Goal: Task Accomplishment & Management: Complete application form

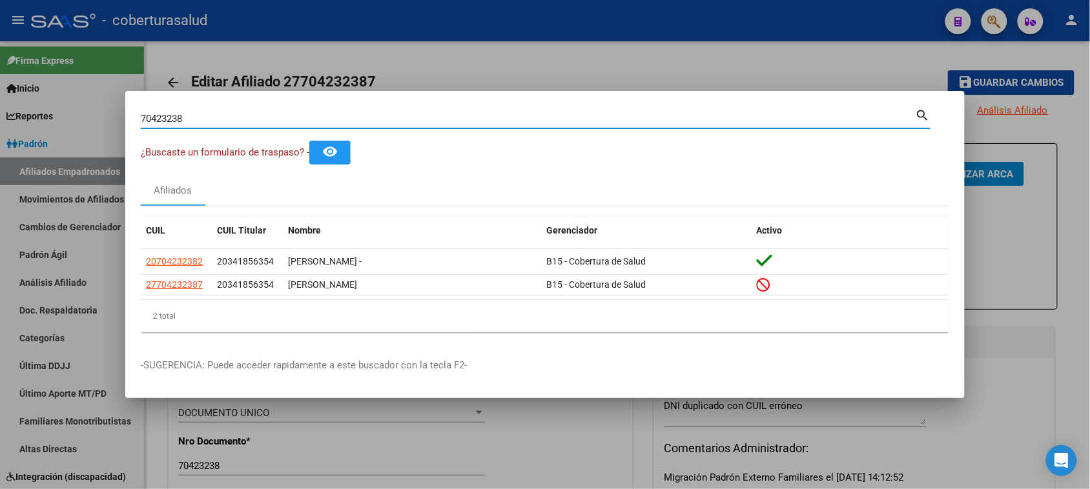
click at [172, 114] on input "70423238" at bounding box center [528, 119] width 775 height 12
paste input "5239077"
type input "52390778"
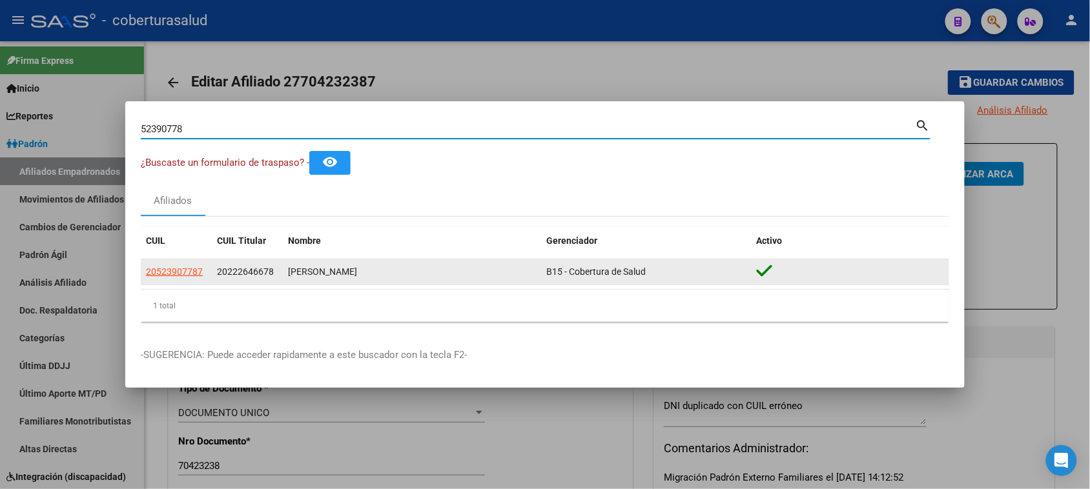
click at [181, 263] on datatable-body-cell "20523907787" at bounding box center [176, 272] width 71 height 25
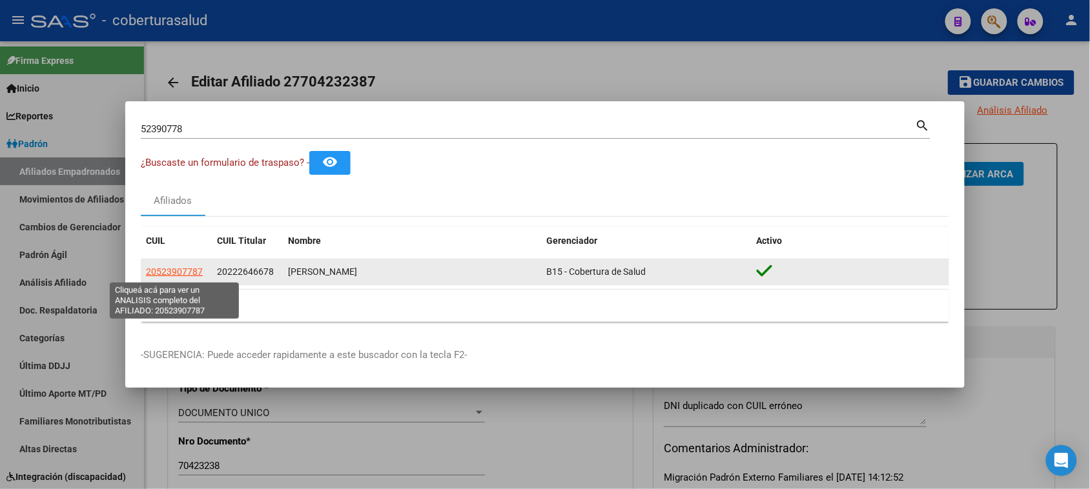
click at [191, 274] on span "20523907787" at bounding box center [174, 272] width 57 height 10
type textarea "20523907787"
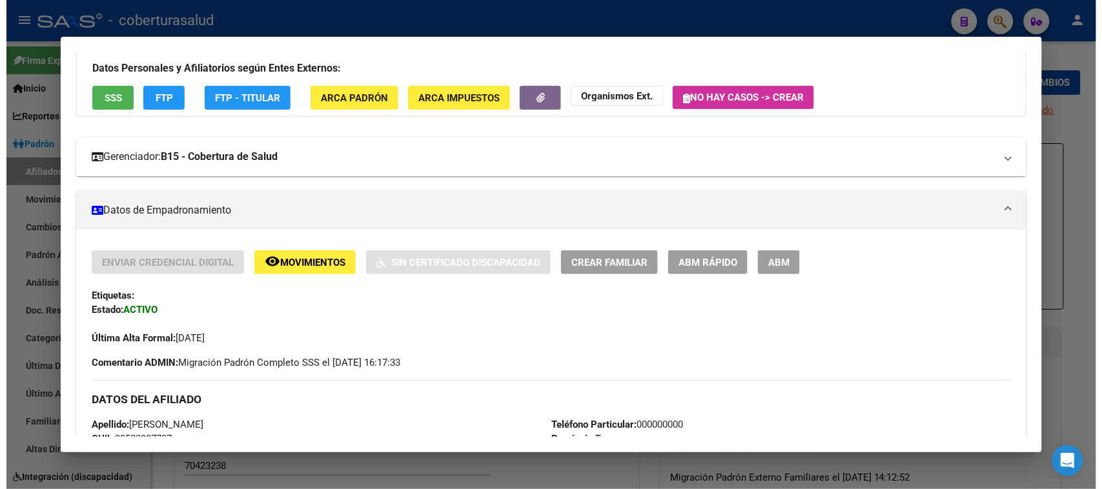
scroll to position [81, 0]
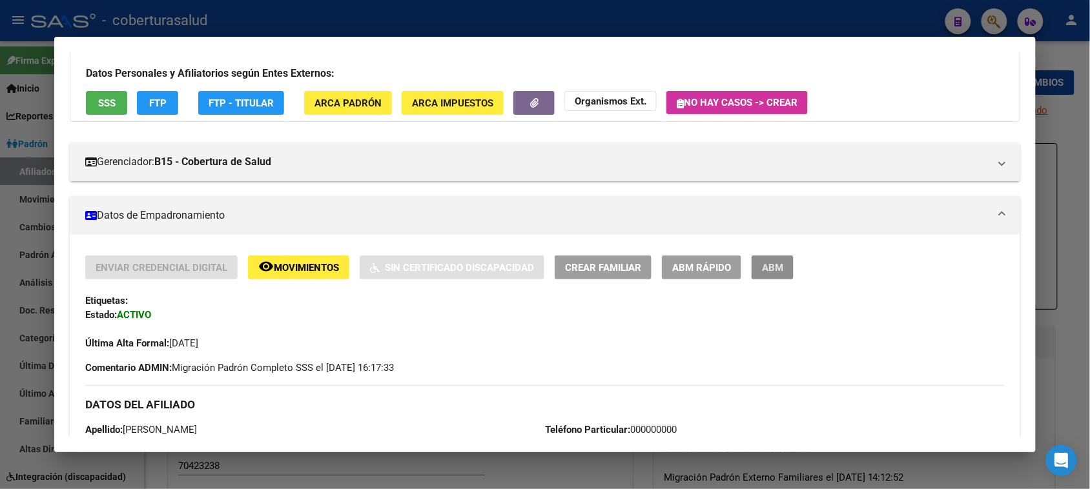
click at [765, 257] on button "ABM" at bounding box center [773, 268] width 42 height 24
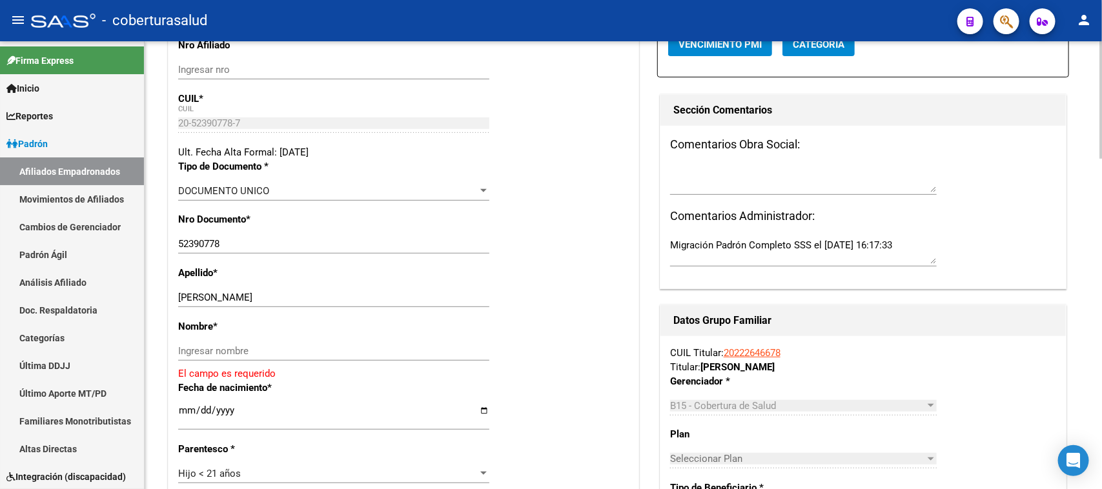
scroll to position [242, 0]
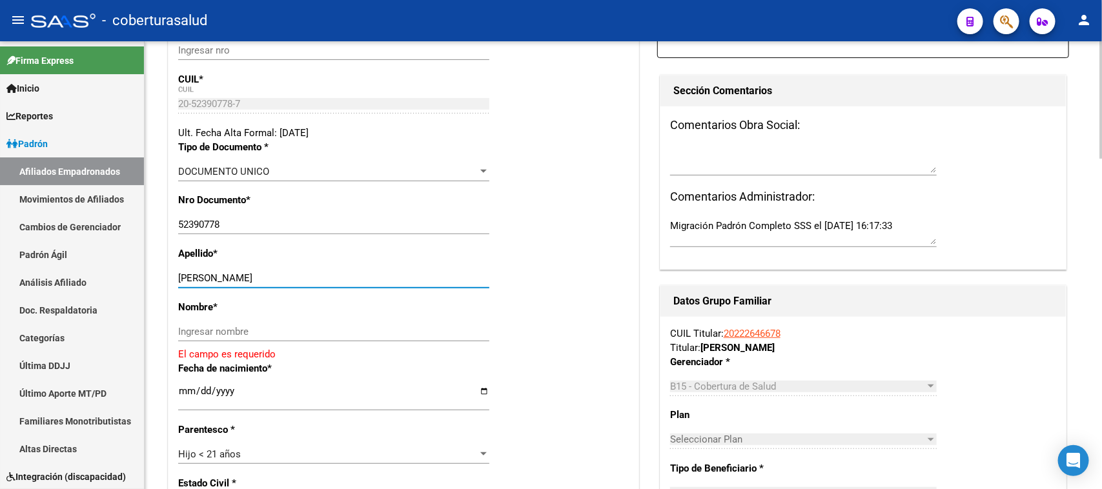
drag, startPoint x: 311, startPoint y: 279, endPoint x: 198, endPoint y: 278, distance: 113.6
click at [198, 278] on input "[PERSON_NAME]" at bounding box center [333, 278] width 311 height 12
type input "SAL"
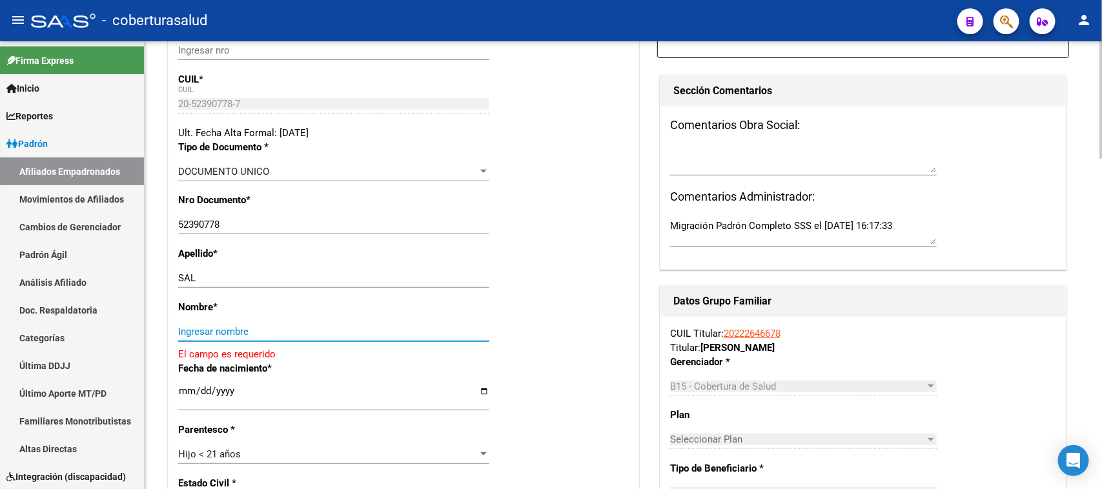
click at [214, 331] on input "Ingresar nombre" at bounding box center [333, 332] width 311 height 12
paste input "[PERSON_NAME]"
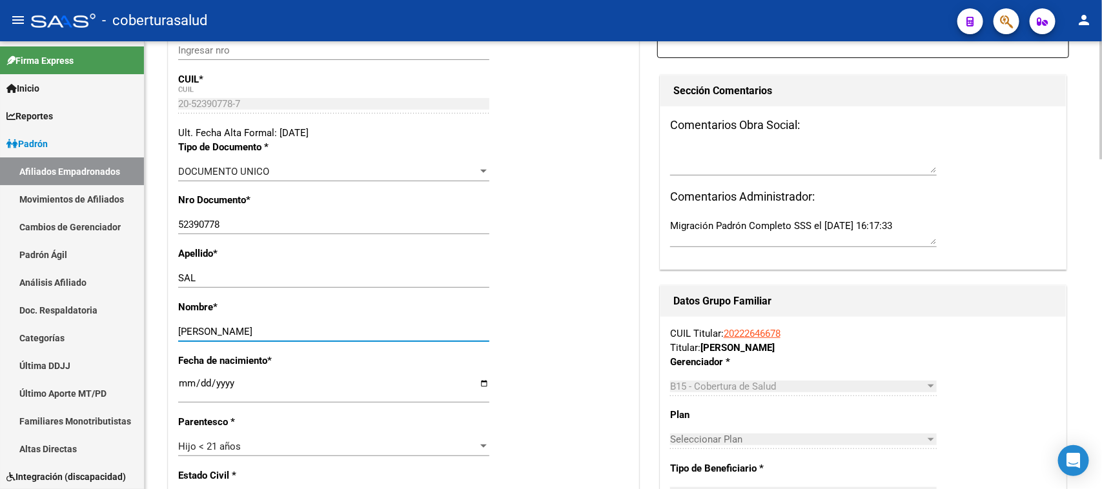
type input "[PERSON_NAME]"
click at [556, 354] on div "Fecha de nacimiento * [DEMOGRAPHIC_DATA] Ingresar fecha" at bounding box center [403, 384] width 451 height 61
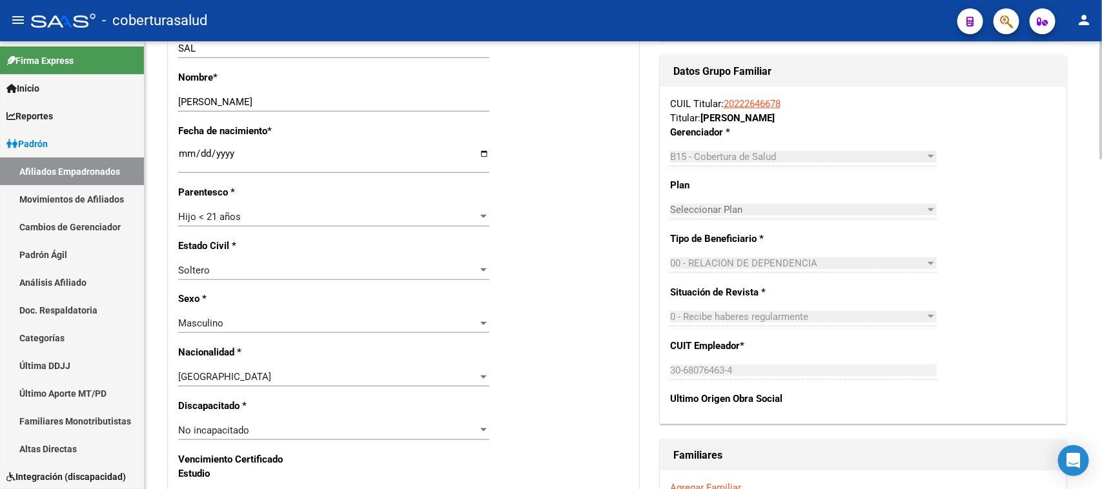
scroll to position [565, 0]
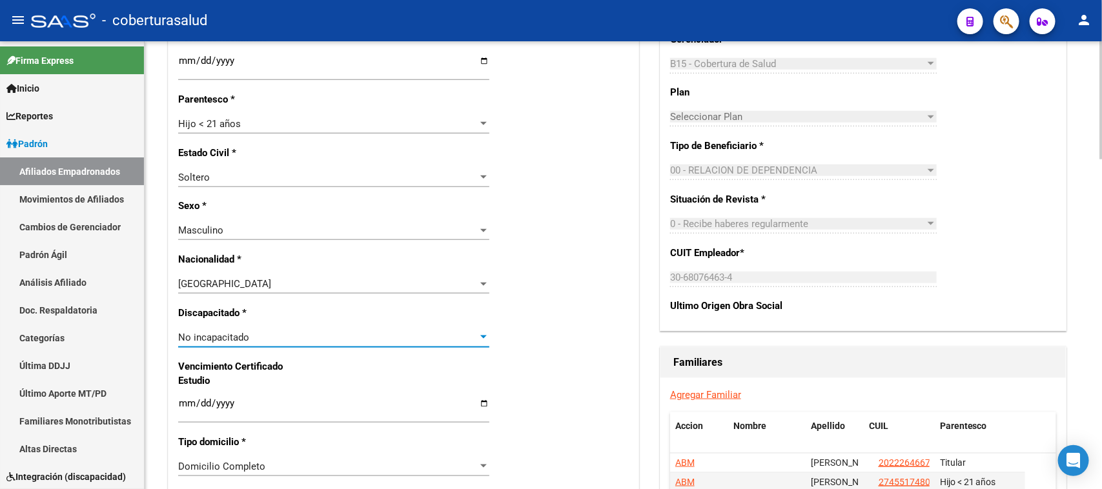
click at [376, 334] on div "No incapacitado" at bounding box center [328, 338] width 300 height 12
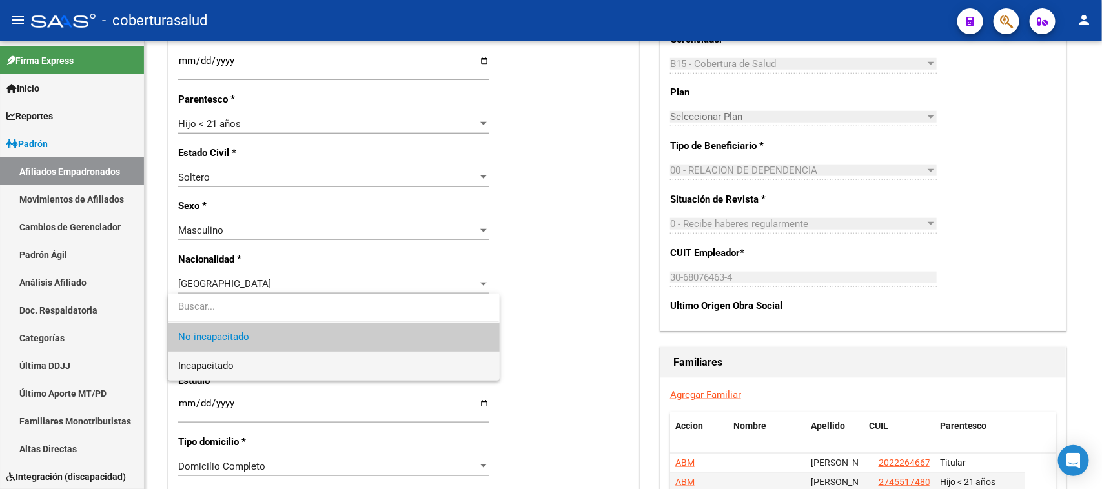
click at [309, 365] on span "Incapacitado" at bounding box center [333, 366] width 311 height 29
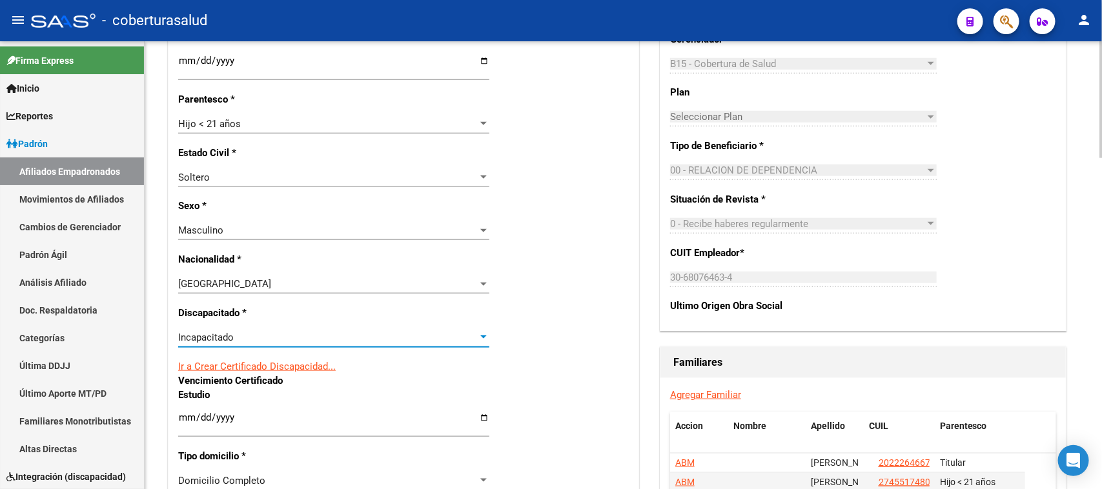
click at [518, 350] on div "Nro Afiliado Ingresar nro CUIL * 20-52390778-7 CUIL ARCA Padrón Ult. Fecha Alta…" at bounding box center [404, 393] width 470 height 1414
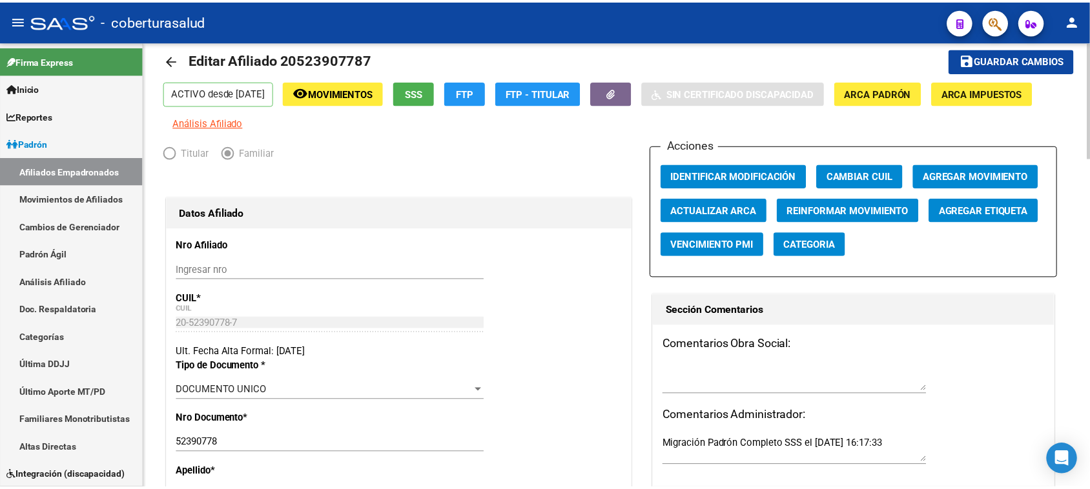
scroll to position [0, 0]
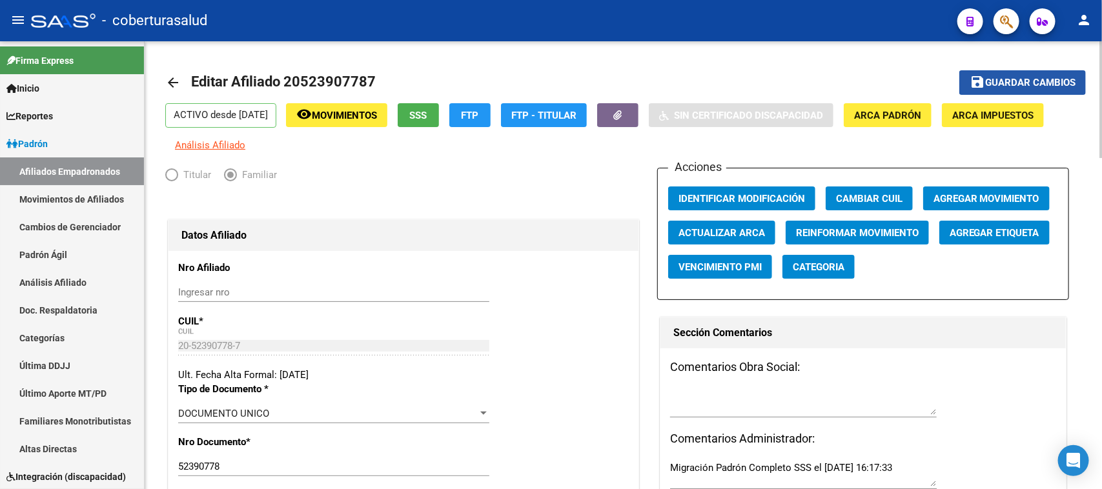
click at [1012, 75] on button "save Guardar cambios" at bounding box center [1022, 82] width 127 height 24
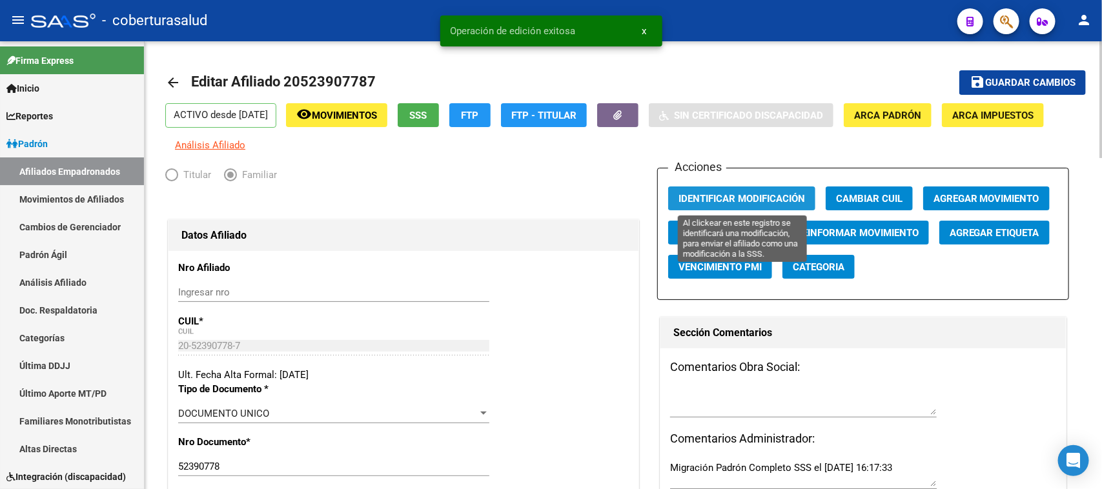
click at [762, 197] on span "Identificar Modificación" at bounding box center [742, 199] width 127 height 12
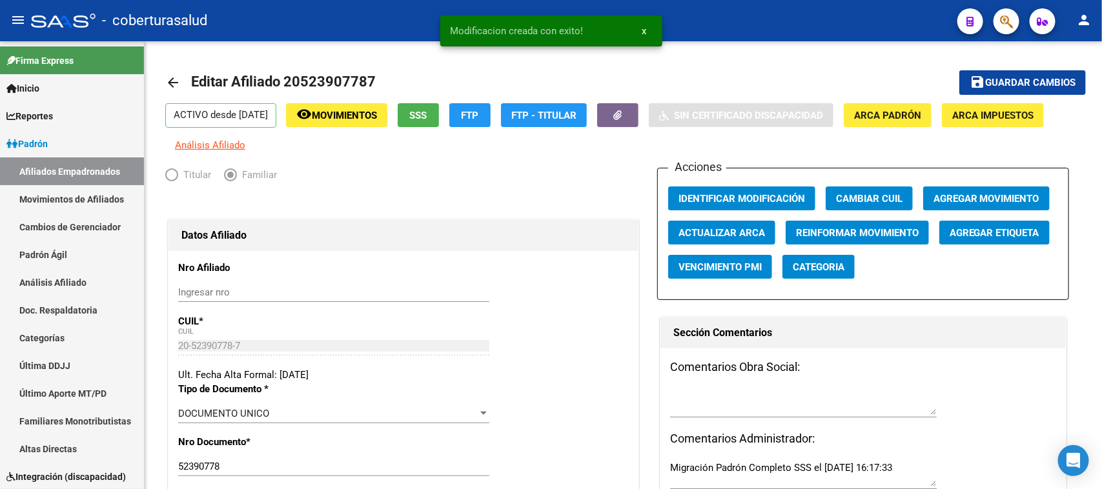
click at [1014, 15] on button "button" at bounding box center [1007, 21] width 26 height 26
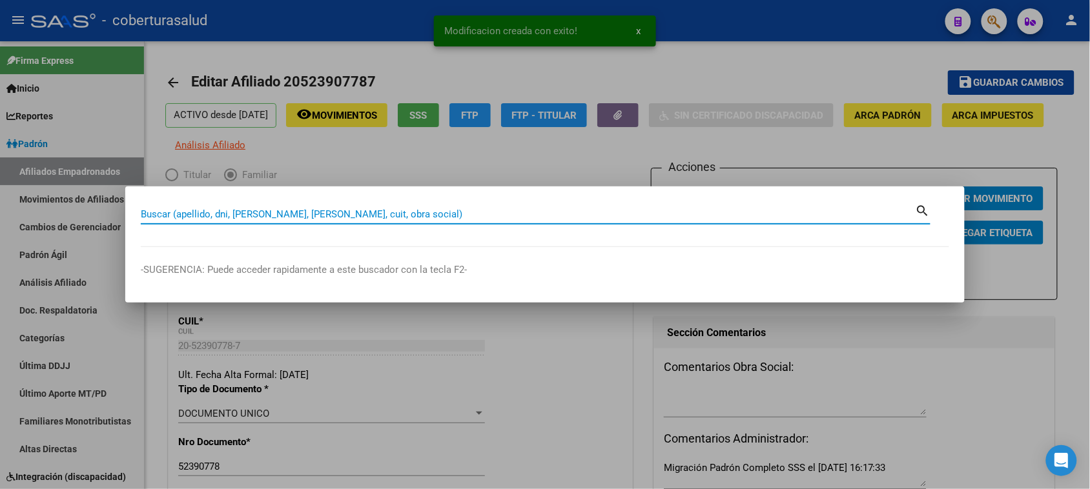
paste input "51291183"
type input "51291183"
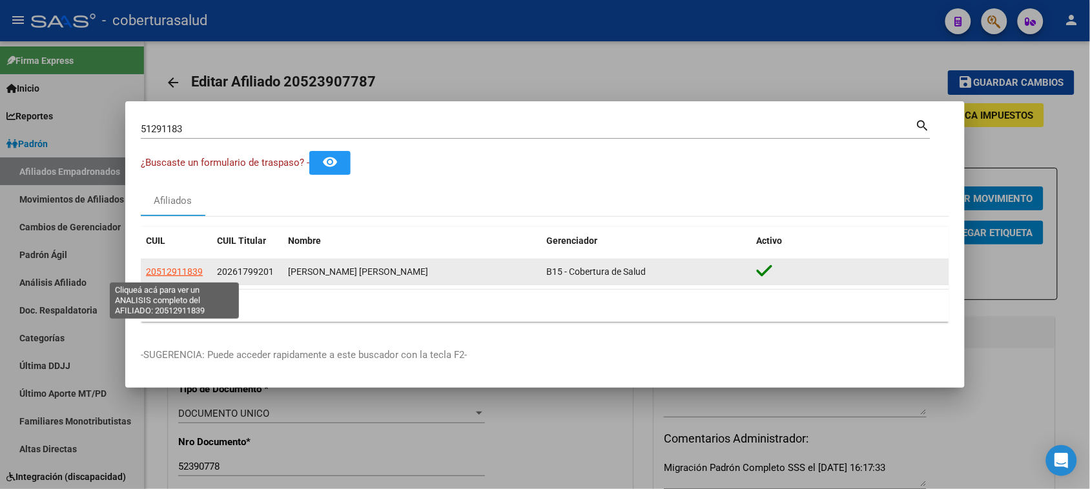
click at [182, 270] on span "20512911839" at bounding box center [174, 272] width 57 height 10
type textarea "20512911839"
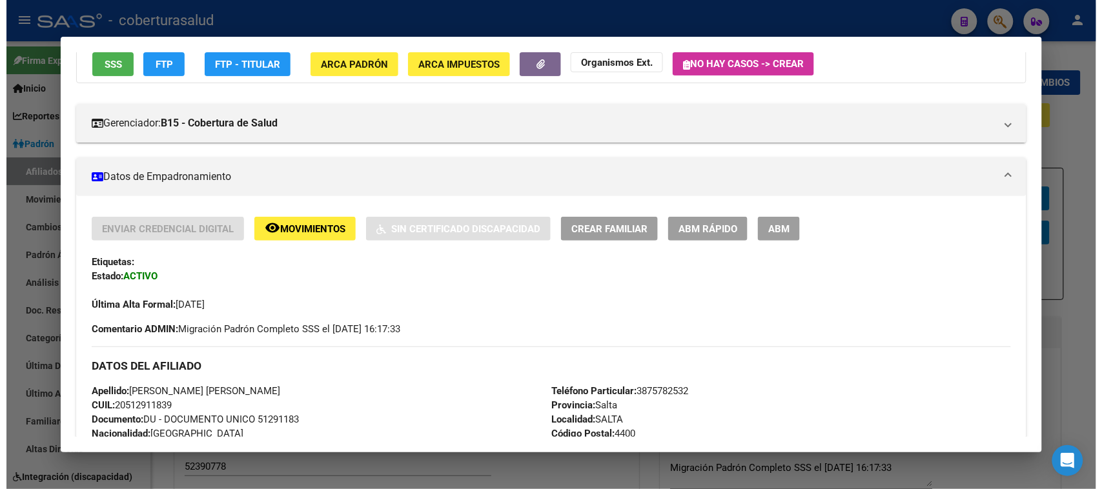
scroll to position [81, 0]
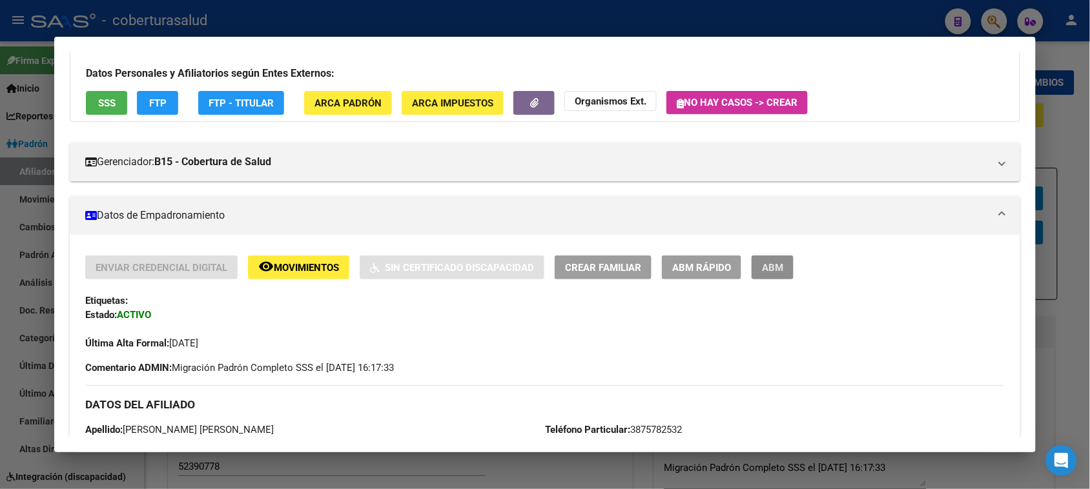
click at [768, 273] on button "ABM" at bounding box center [773, 268] width 42 height 24
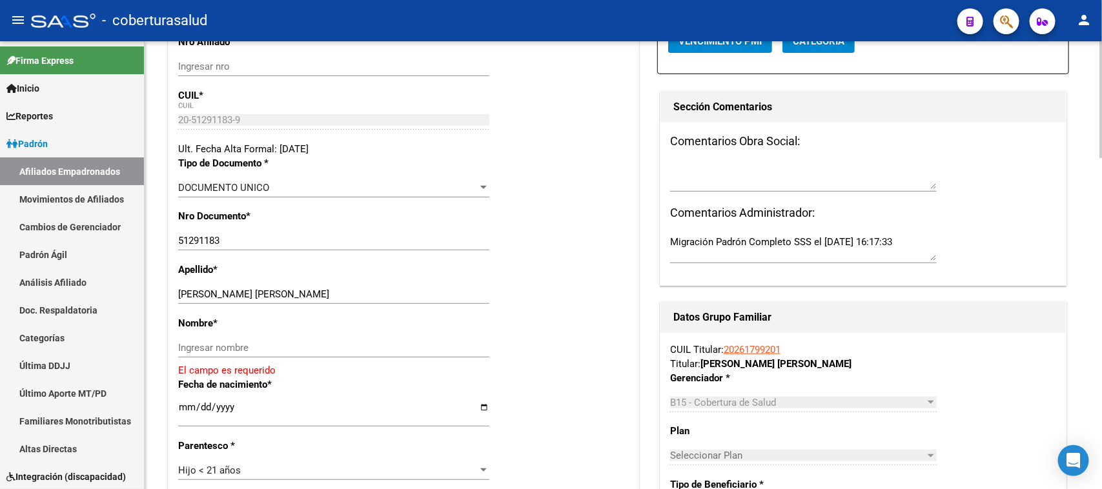
scroll to position [242, 0]
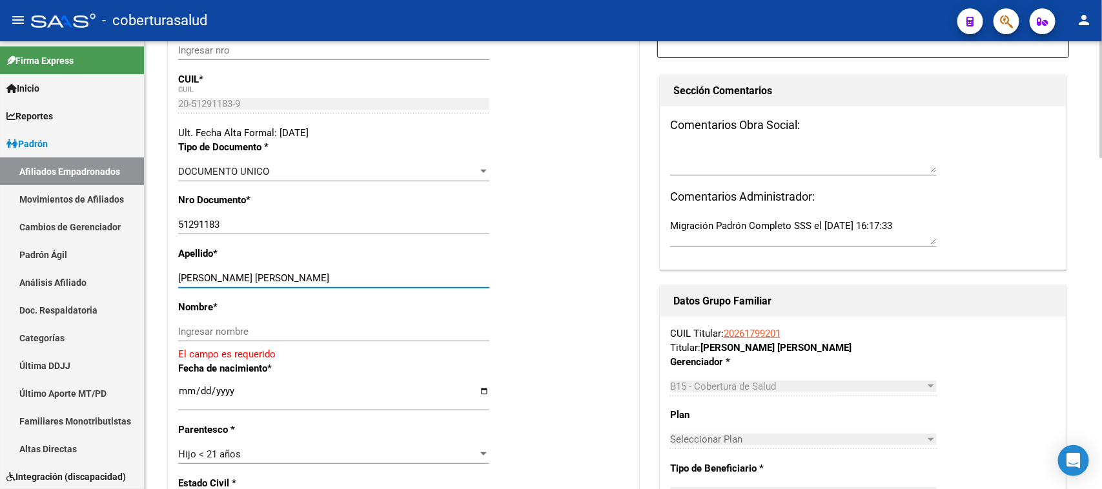
drag, startPoint x: 376, startPoint y: 278, endPoint x: 273, endPoint y: 281, distance: 103.3
click at [273, 281] on input "[PERSON_NAME] [PERSON_NAME]" at bounding box center [333, 278] width 311 height 12
type input "[PERSON_NAME]"
click at [227, 334] on input "Ingresar nombre" at bounding box center [333, 332] width 311 height 12
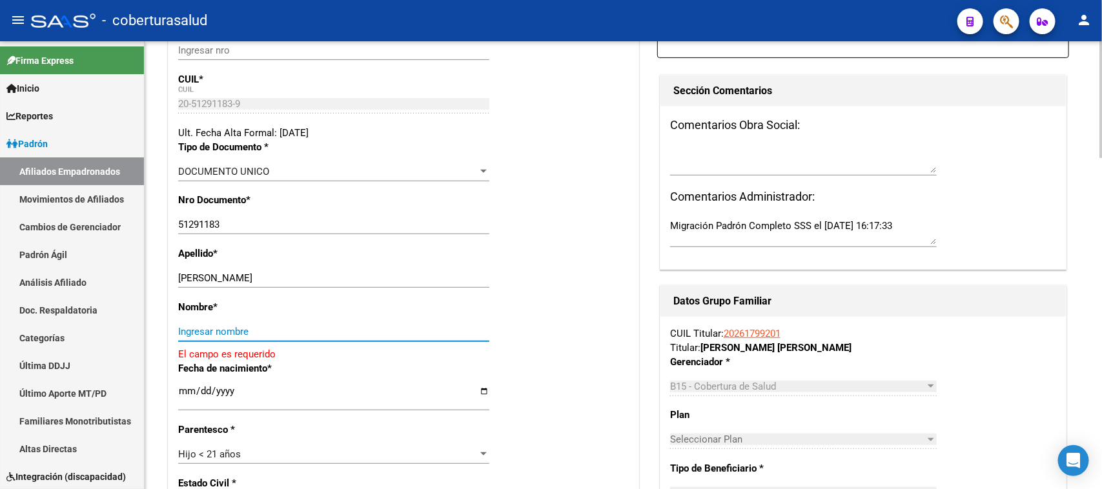
paste input "[PERSON_NAME]"
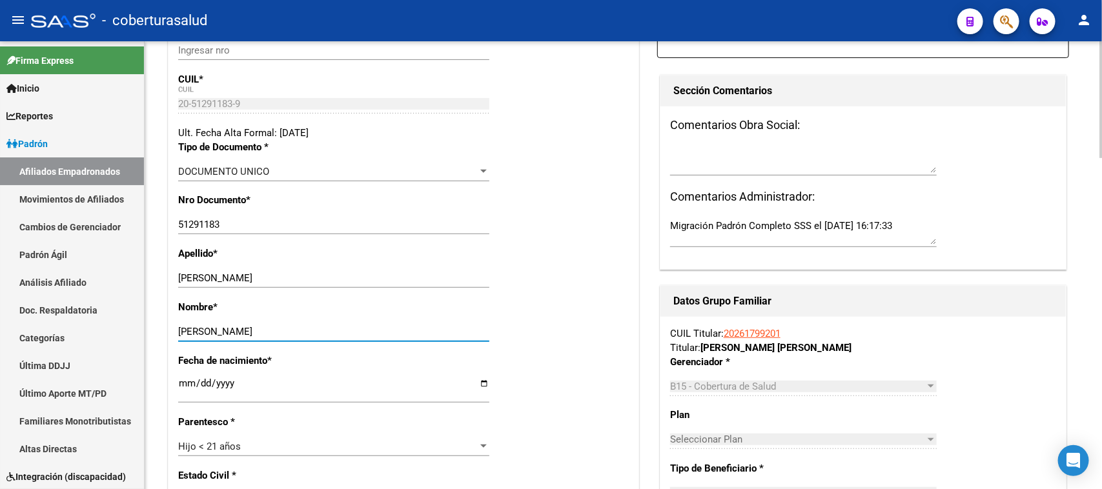
type input "[PERSON_NAME]"
click at [555, 345] on div "Nombre * [PERSON_NAME] nombre" at bounding box center [403, 327] width 451 height 54
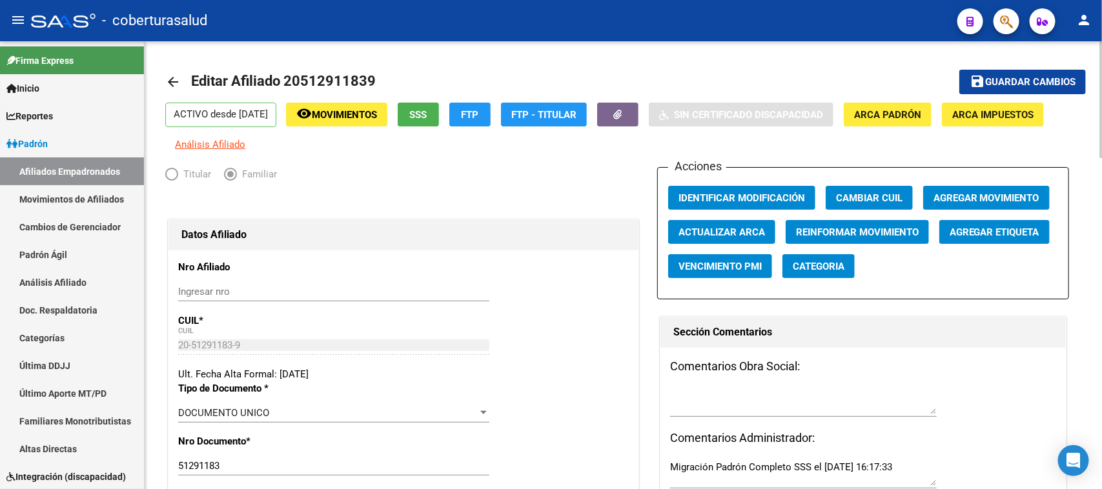
scroll to position [0, 0]
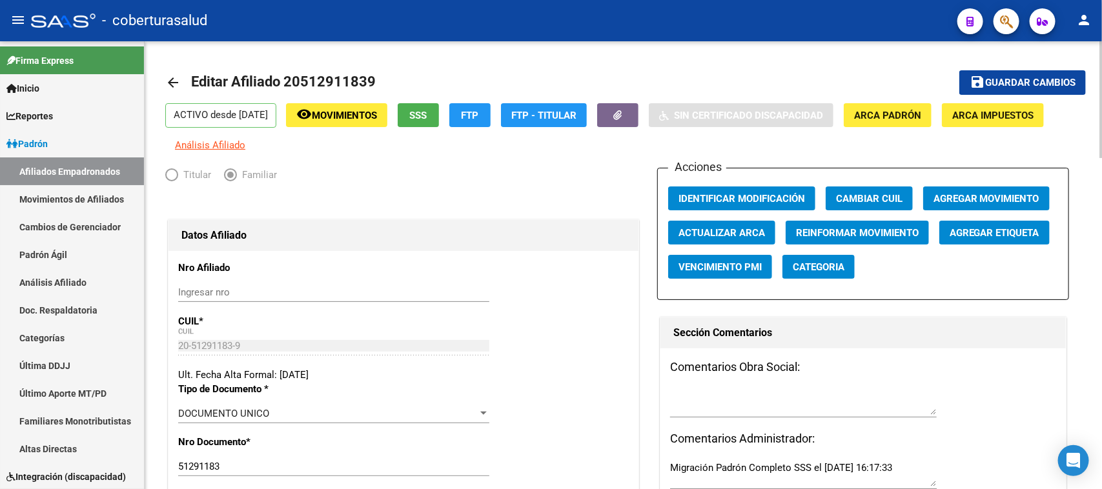
click at [1030, 85] on span "Guardar cambios" at bounding box center [1030, 83] width 90 height 12
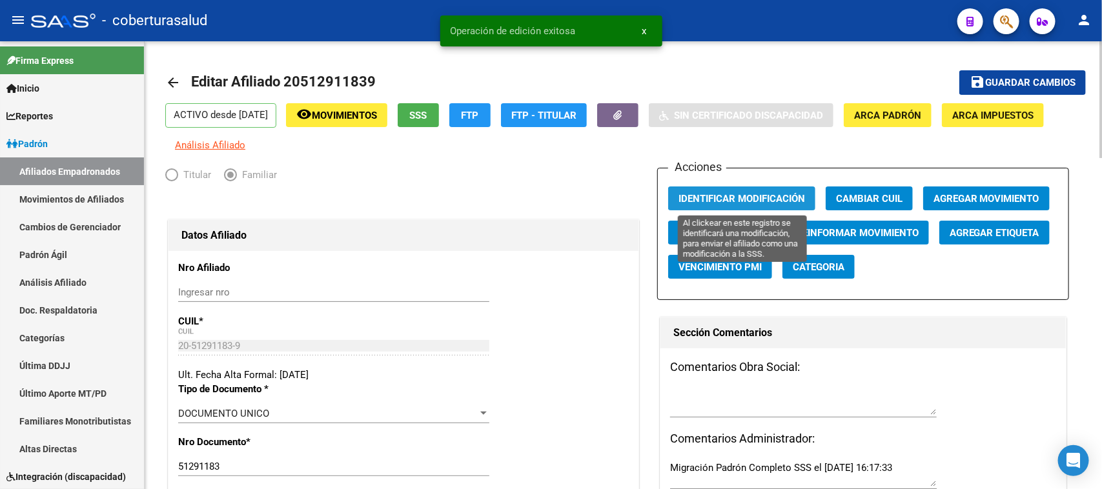
click at [732, 202] on span "Identificar Modificación" at bounding box center [742, 199] width 127 height 12
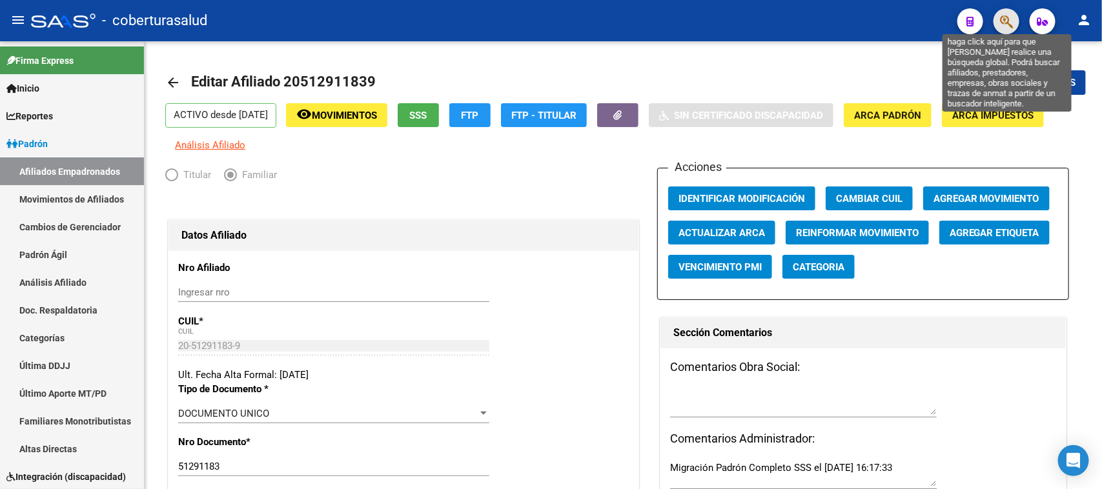
click at [1008, 21] on icon "button" at bounding box center [1006, 21] width 13 height 15
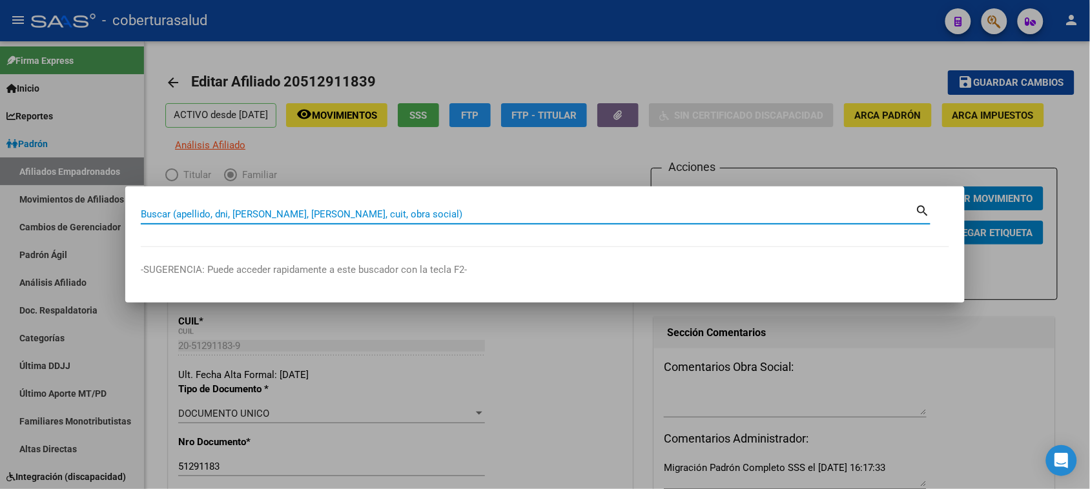
paste input "47854432"
type input "47854432"
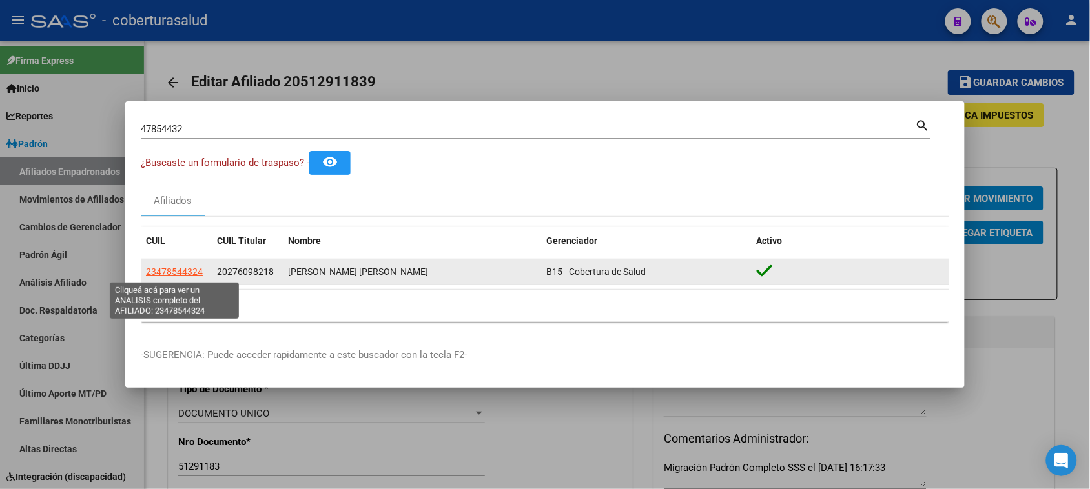
click at [179, 270] on span "23478544324" at bounding box center [174, 272] width 57 height 10
type textarea "23478544324"
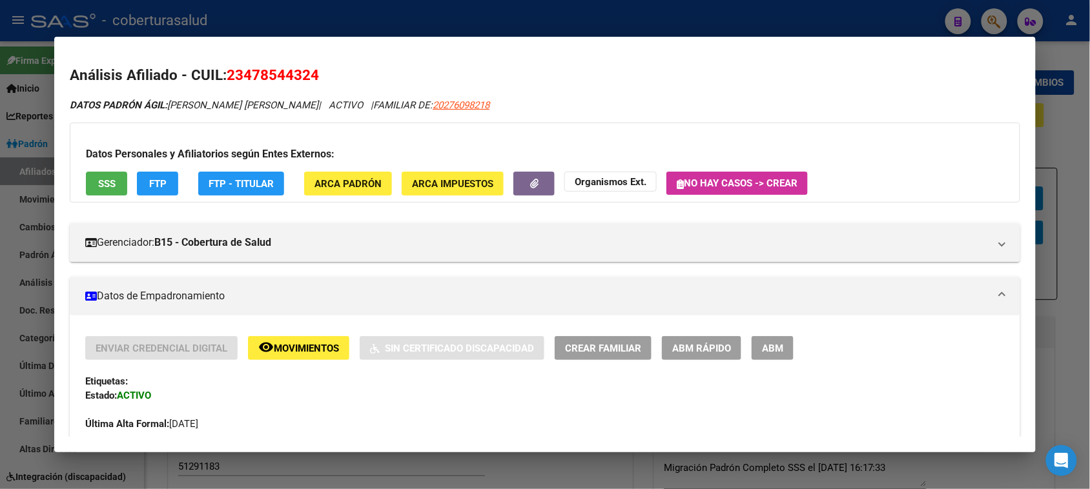
click at [762, 343] on span "ABM" at bounding box center [772, 349] width 21 height 12
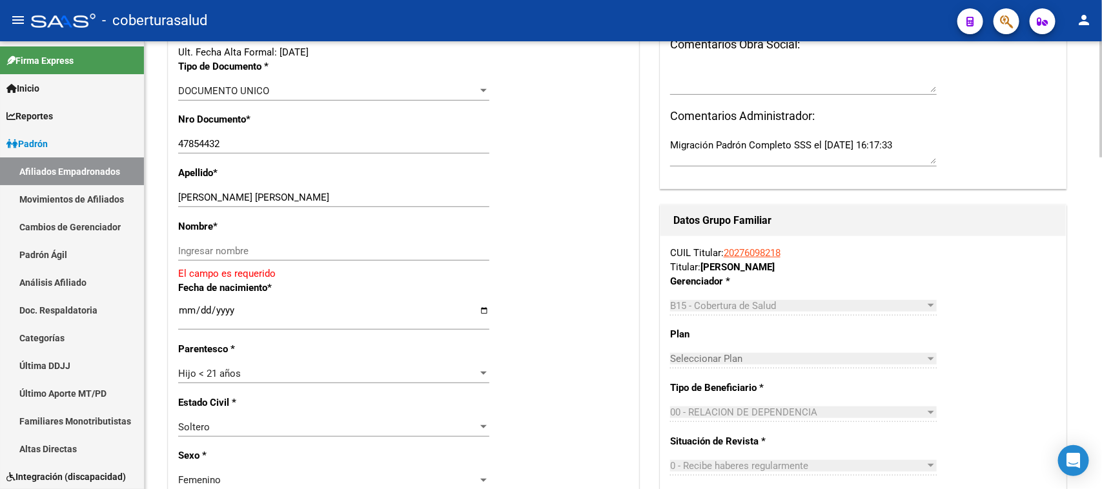
scroll to position [313, 0]
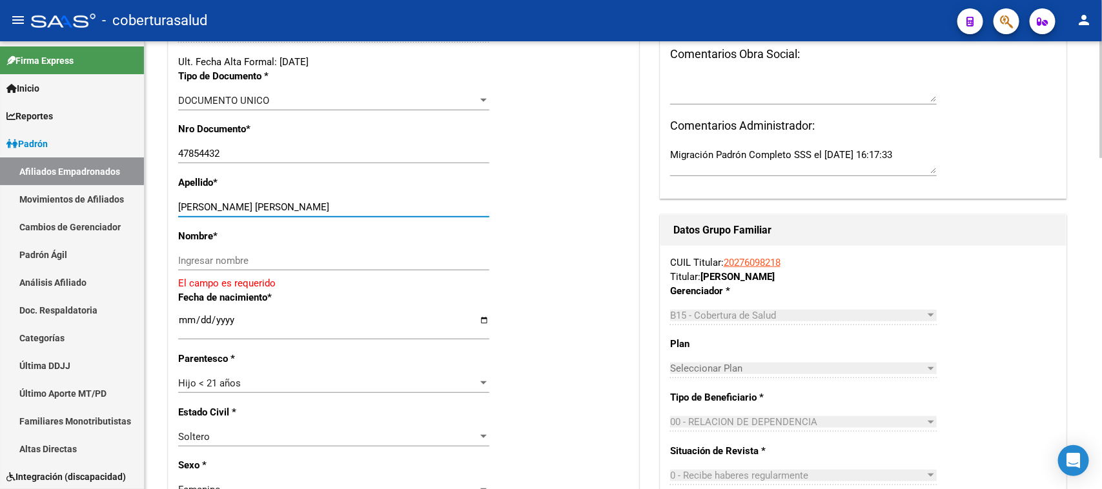
drag, startPoint x: 380, startPoint y: 207, endPoint x: 292, endPoint y: 216, distance: 87.6
click at [292, 216] on div "[PERSON_NAME] [PERSON_NAME] apellido" at bounding box center [333, 207] width 311 height 19
type input "[PERSON_NAME]"
click at [223, 260] on input "Ingresar nombre" at bounding box center [333, 261] width 311 height 12
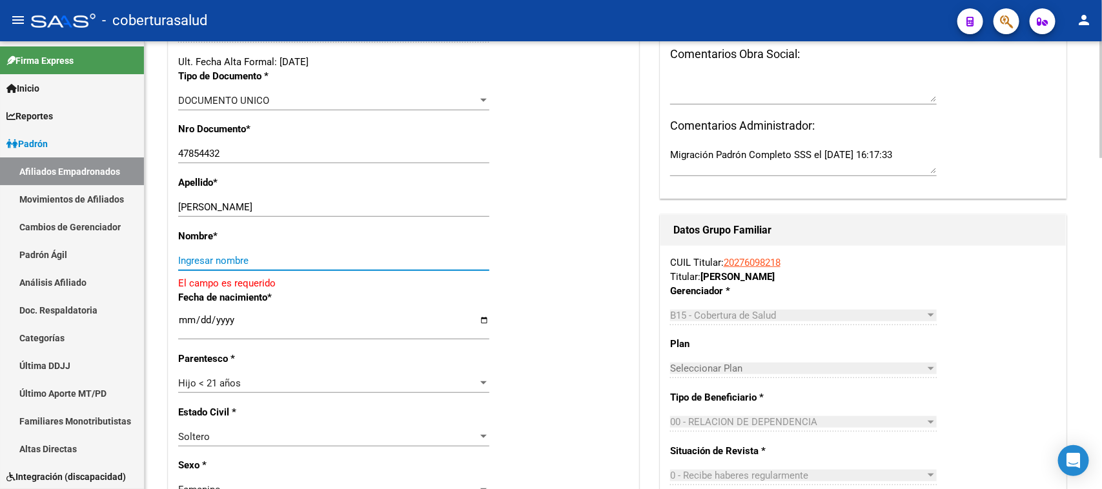
paste input "[GEOGRAPHIC_DATA]"
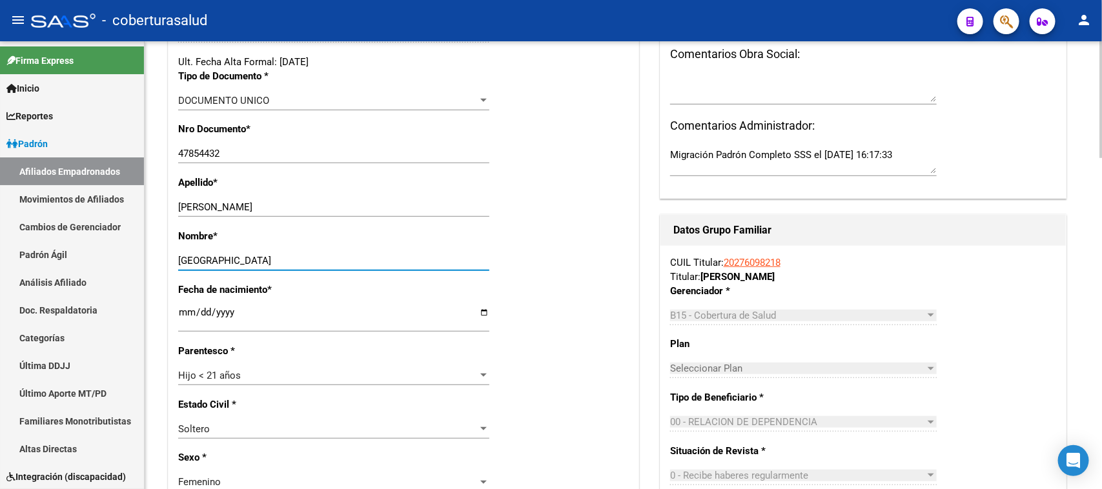
scroll to position [475, 0]
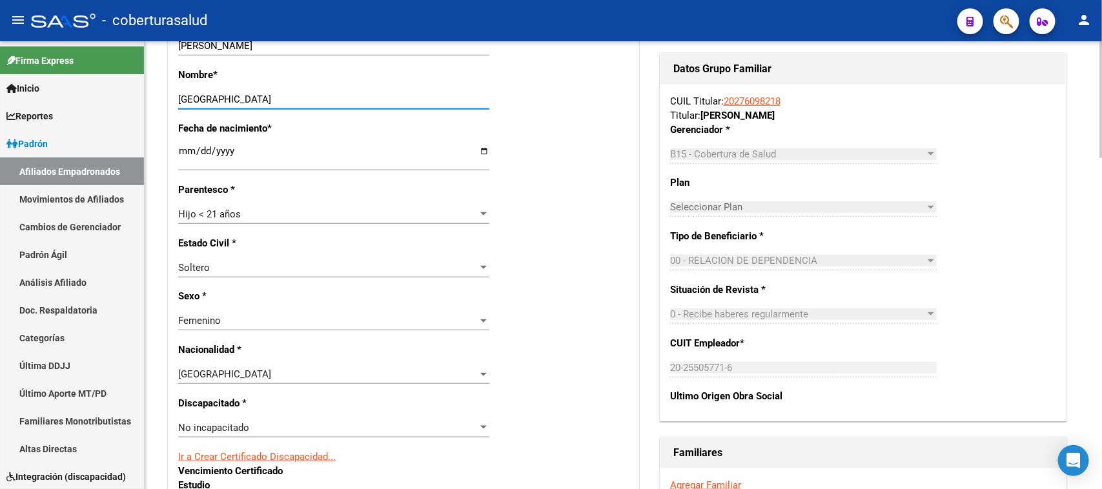
type input "[GEOGRAPHIC_DATA]"
click at [270, 427] on div "No incapacitado" at bounding box center [328, 428] width 300 height 12
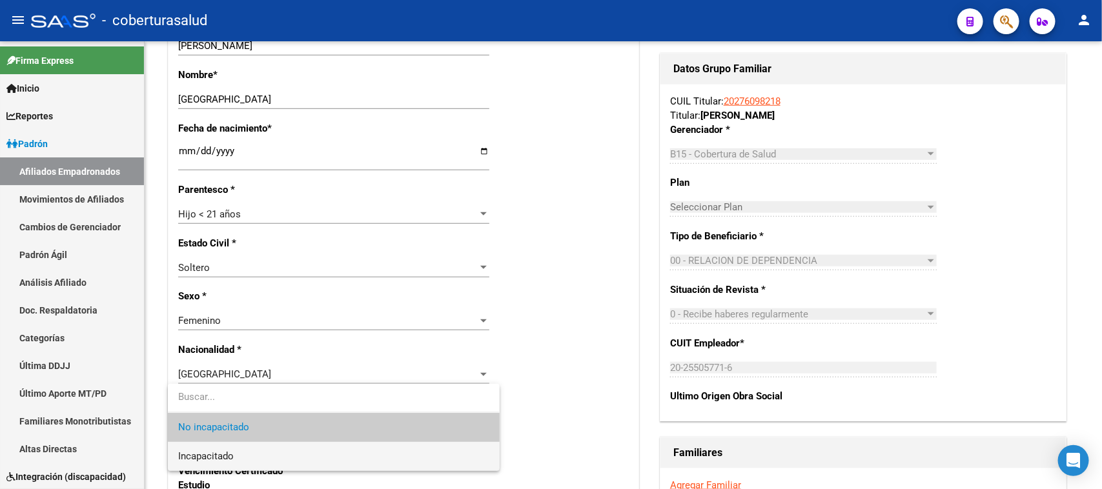
click at [273, 455] on span "Incapacitado" at bounding box center [333, 456] width 311 height 29
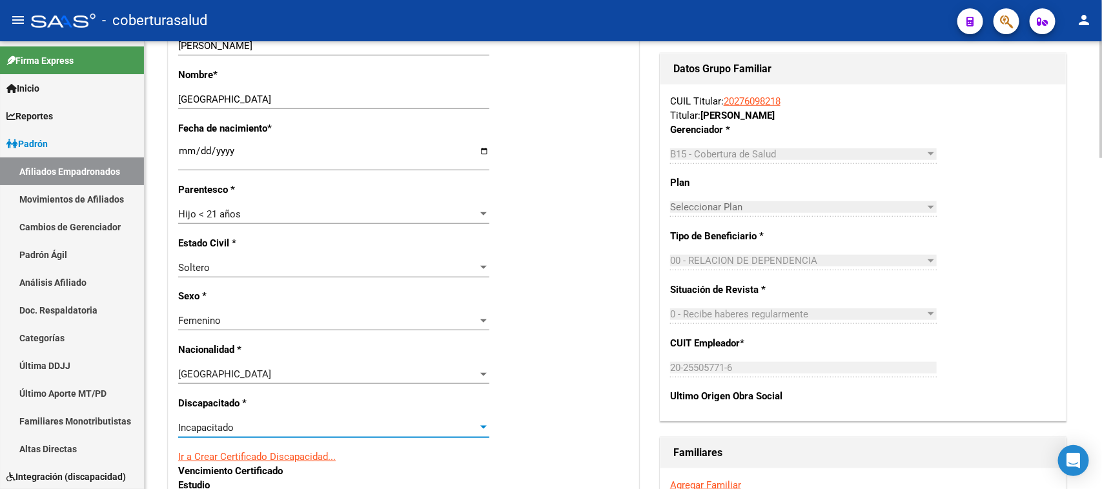
click at [524, 341] on div "Nro Afiliado Ingresar nro CUIL * 23-47854432-4 CUIL ARCA Padrón Ult. Fecha Alta…" at bounding box center [404, 484] width 470 height 1414
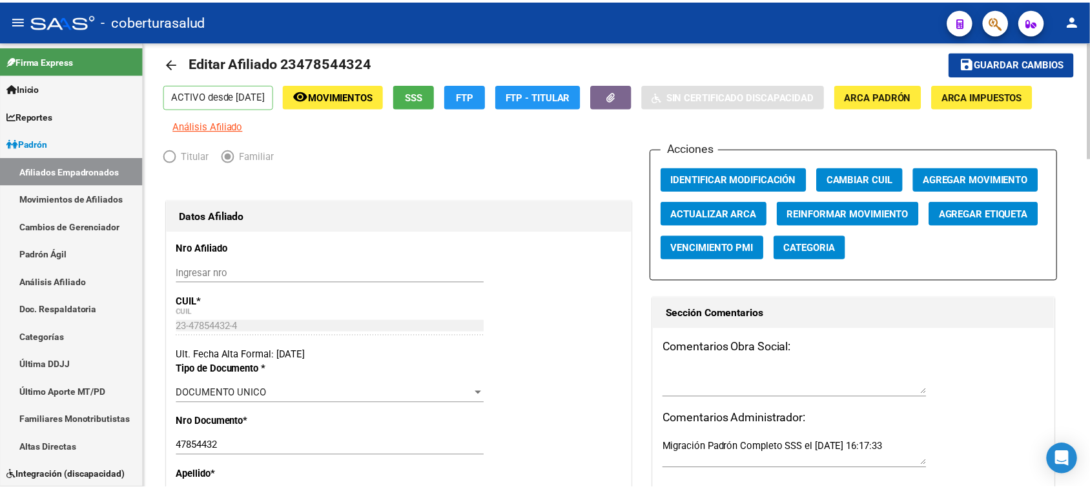
scroll to position [0, 0]
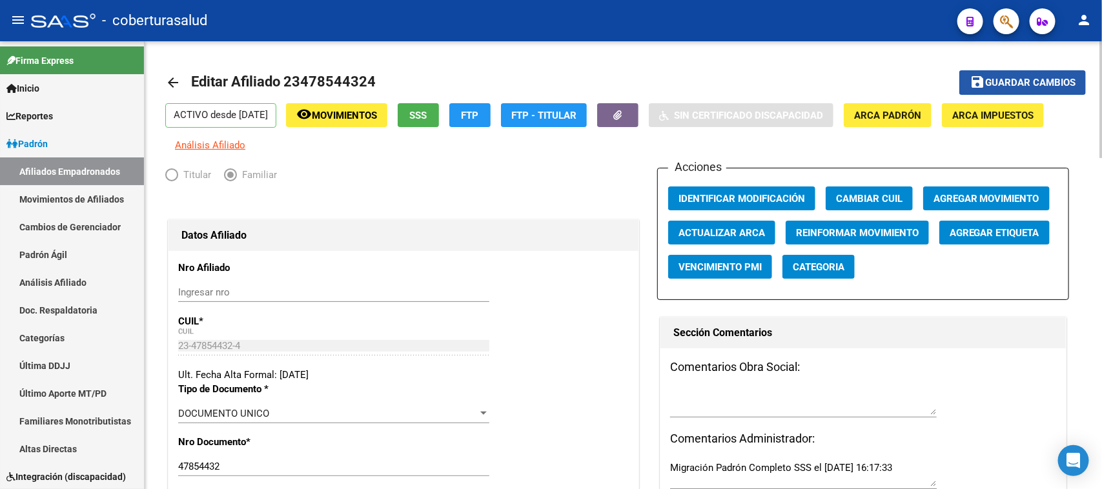
click at [1021, 82] on span "Guardar cambios" at bounding box center [1030, 83] width 90 height 12
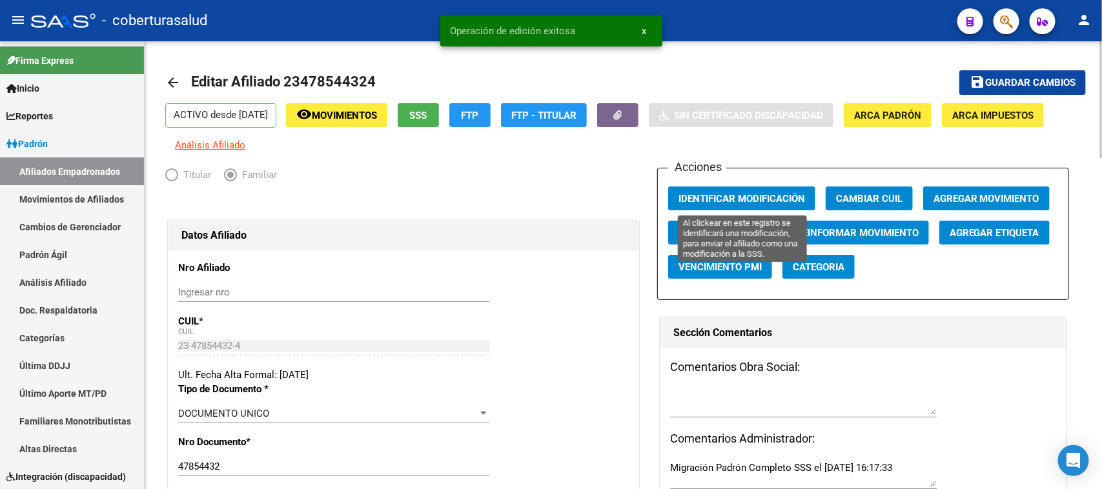
click at [788, 198] on span "Identificar Modificación" at bounding box center [742, 199] width 127 height 12
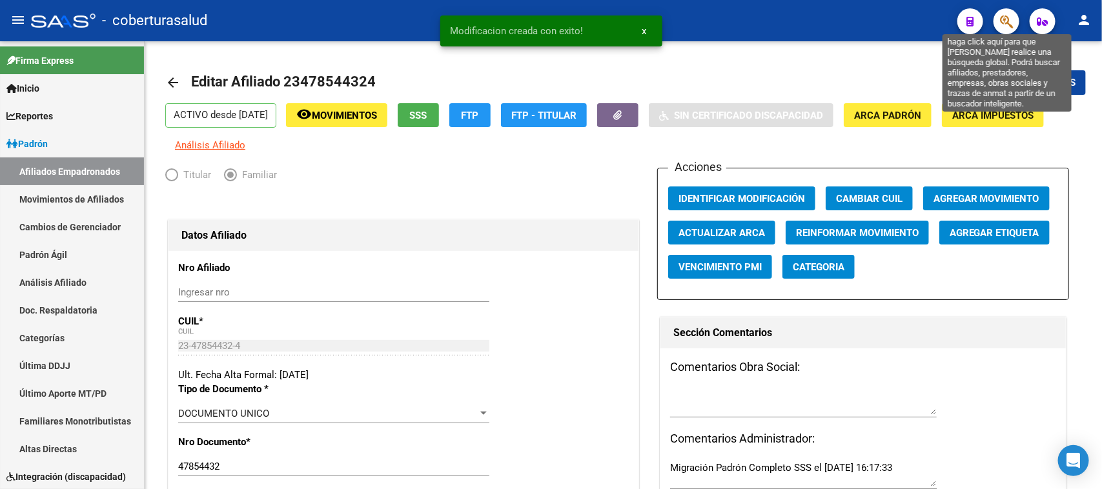
click at [1008, 18] on icon "button" at bounding box center [1006, 21] width 13 height 15
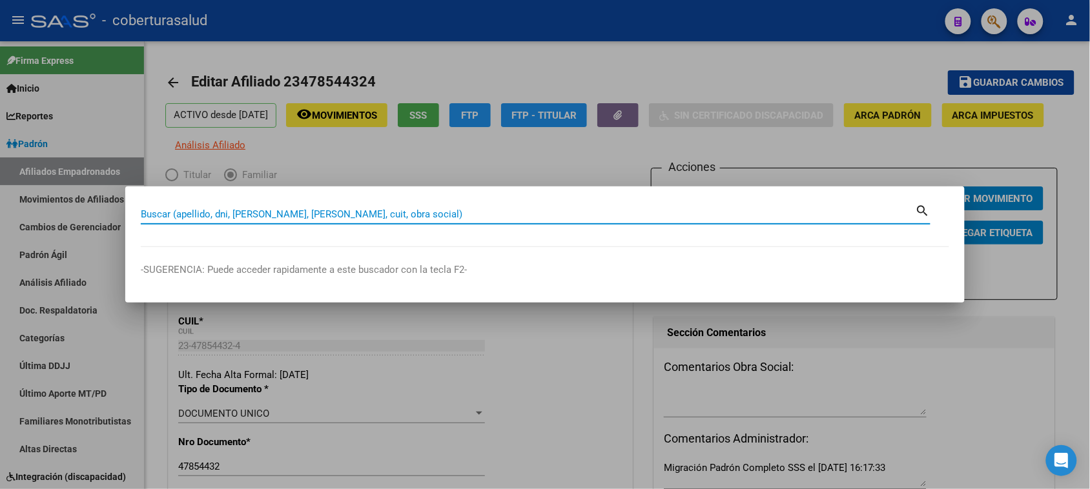
paste input "58185164"
type input "58185164"
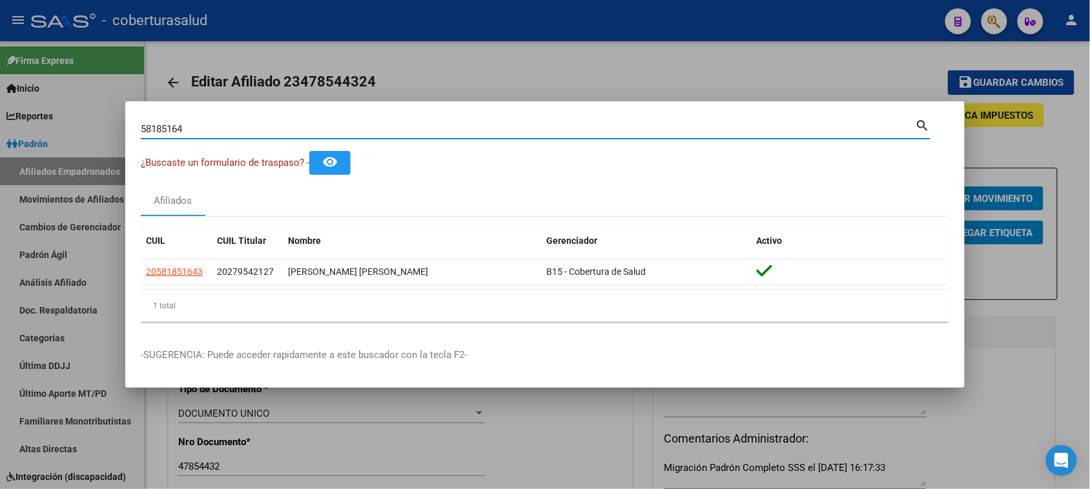
click at [221, 130] on input "58185164" at bounding box center [528, 129] width 775 height 12
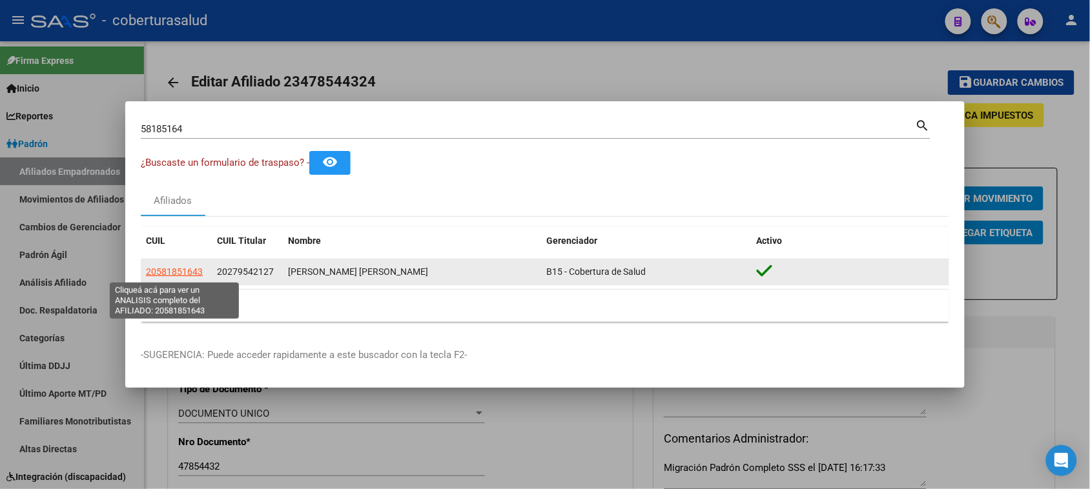
click at [179, 277] on span "20581851643" at bounding box center [174, 272] width 57 height 10
type textarea "20581851643"
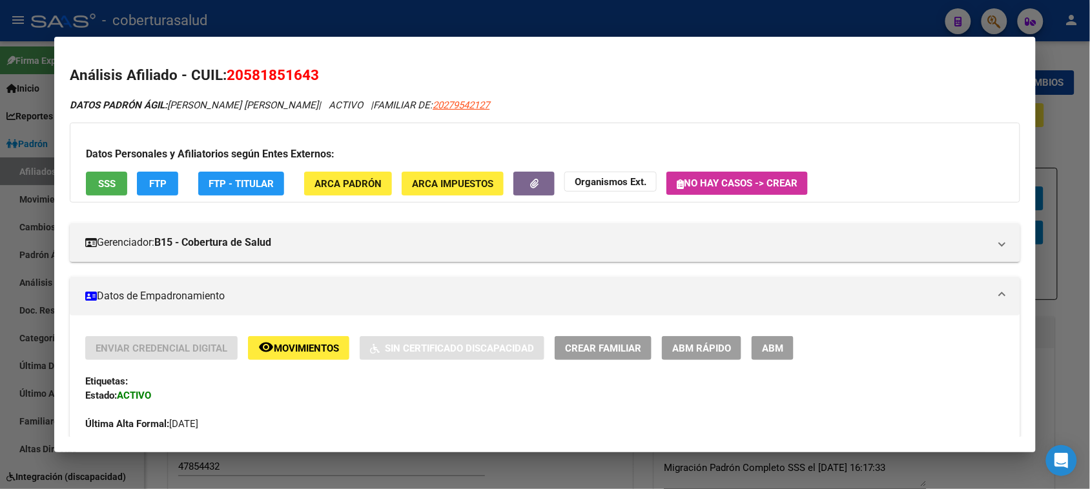
click at [783, 341] on button "ABM" at bounding box center [773, 348] width 42 height 24
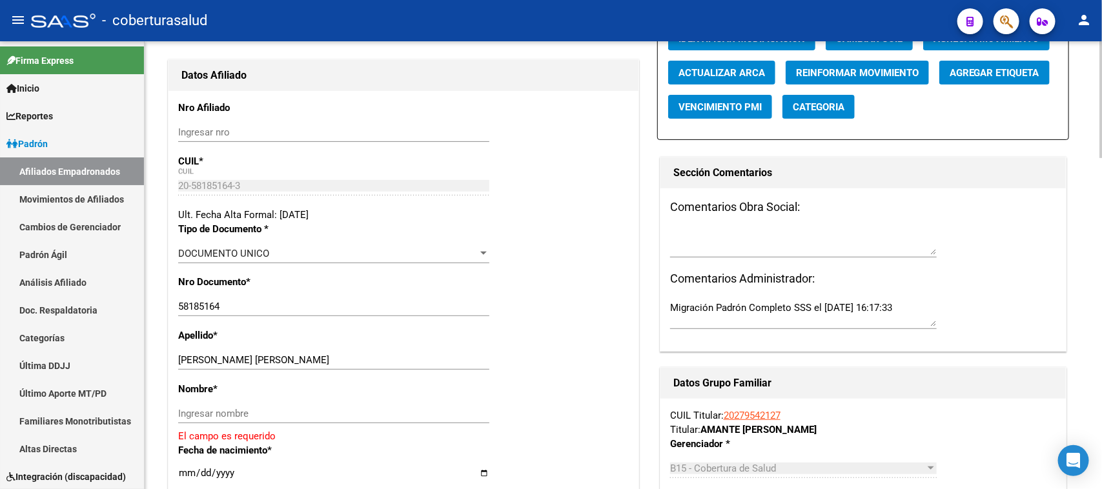
scroll to position [161, 0]
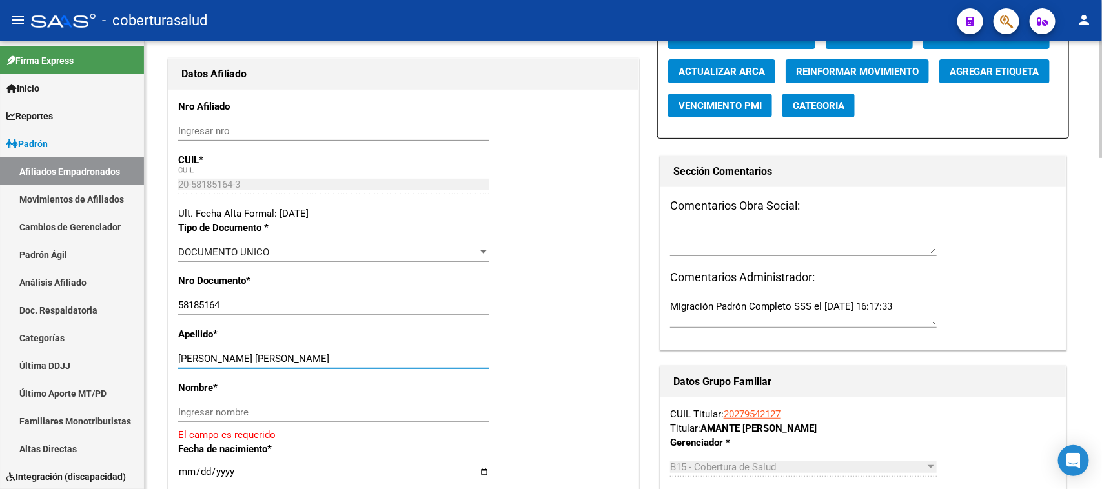
drag, startPoint x: 382, startPoint y: 358, endPoint x: 271, endPoint y: 362, distance: 110.5
click at [271, 362] on input "[PERSON_NAME] [PERSON_NAME]" at bounding box center [333, 359] width 311 height 12
type input "[PERSON_NAME]"
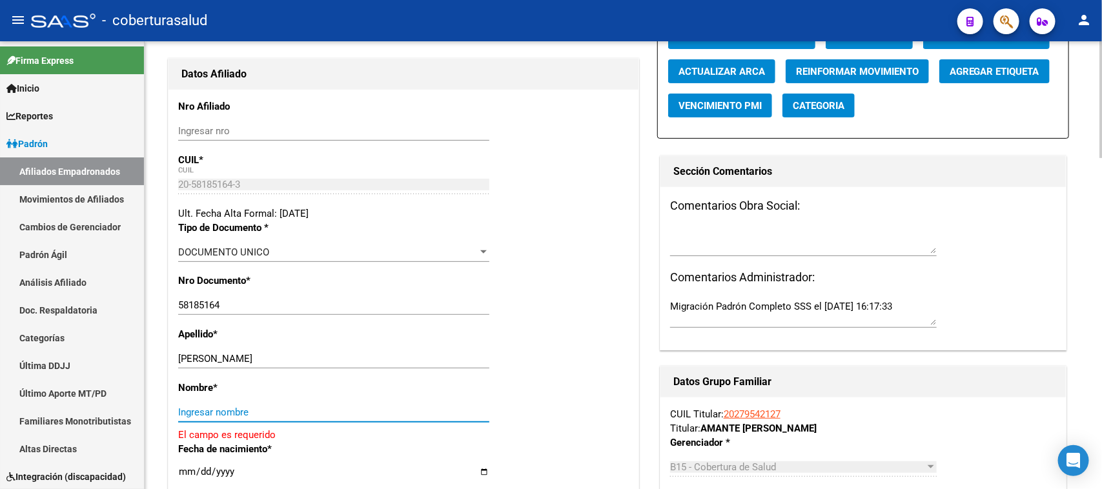
click at [280, 415] on input "Ingresar nombre" at bounding box center [333, 413] width 311 height 12
paste input "[PERSON_NAME]"
type input "[PERSON_NAME]"
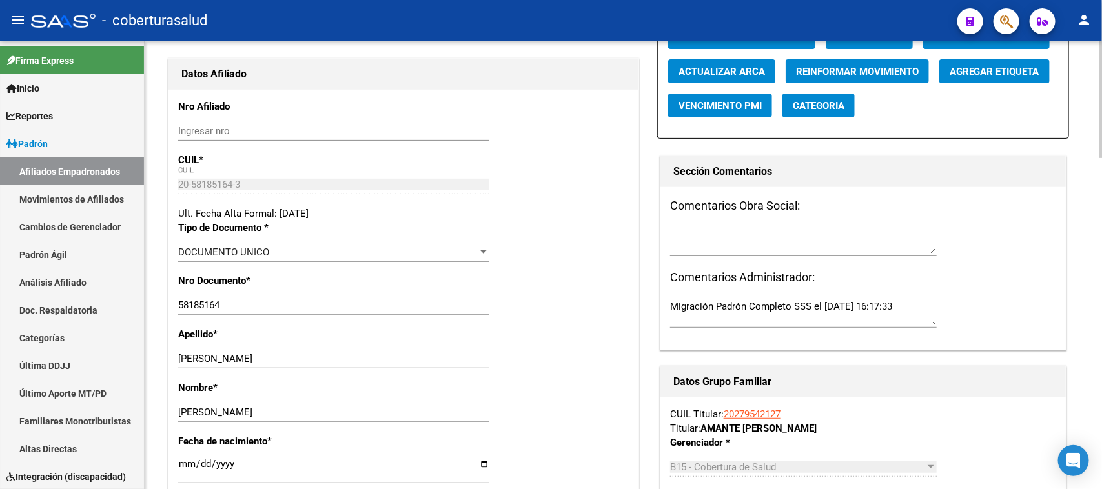
click at [560, 295] on div "Nro Documento * 58185164 Ingresar nro" at bounding box center [403, 301] width 451 height 54
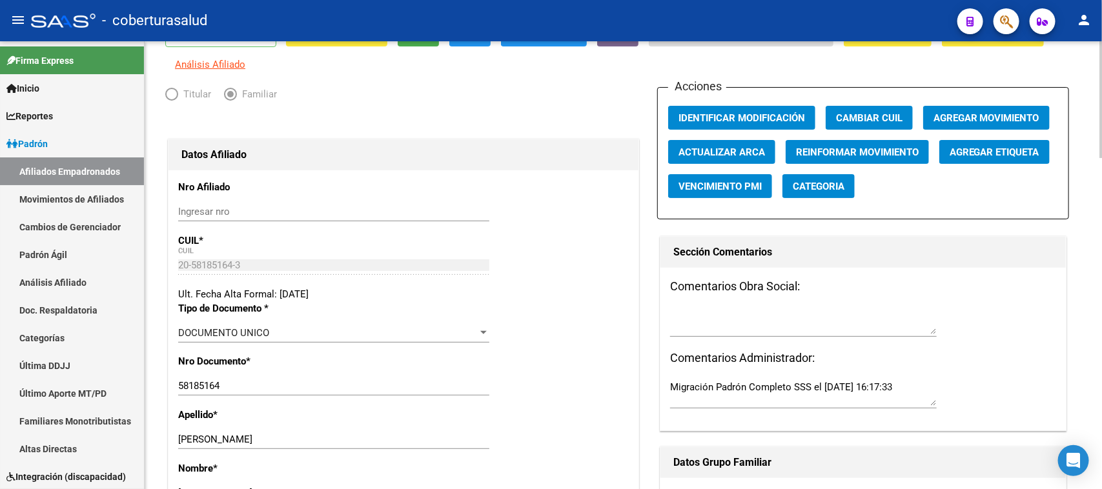
scroll to position [0, 0]
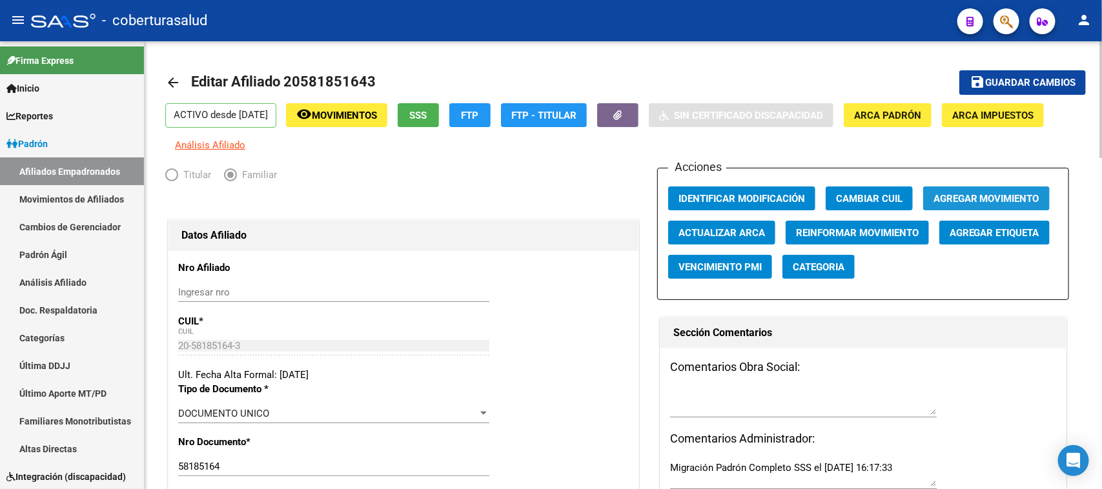
click at [998, 189] on button "Agregar Movimiento" at bounding box center [986, 199] width 127 height 24
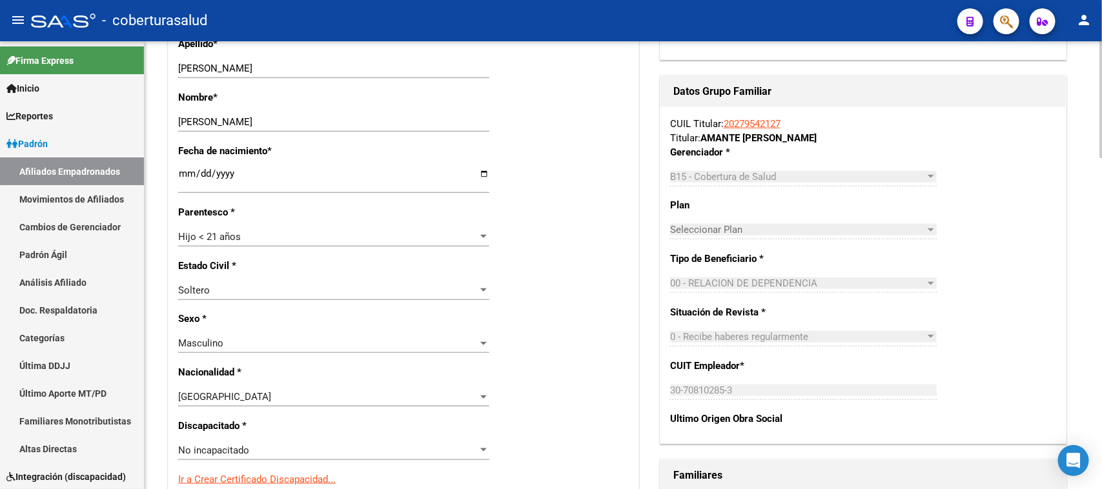
scroll to position [484, 0]
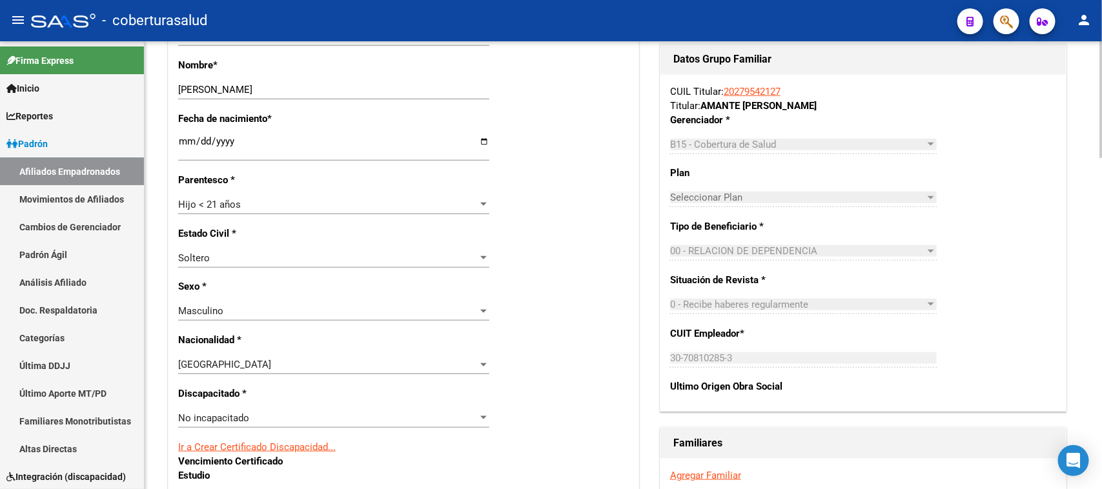
click at [289, 418] on div "No incapacitado" at bounding box center [328, 419] width 300 height 12
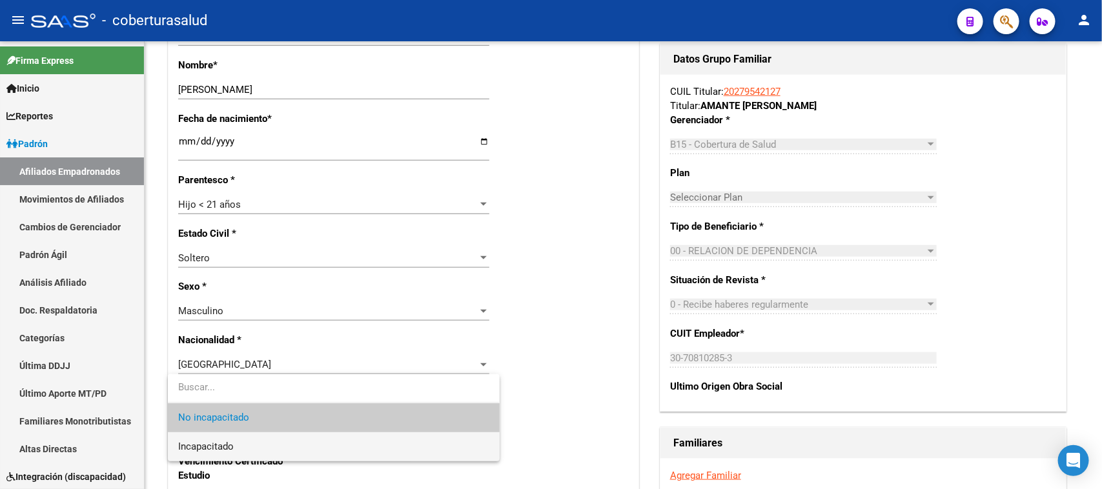
click at [292, 449] on span "Incapacitado" at bounding box center [333, 447] width 311 height 29
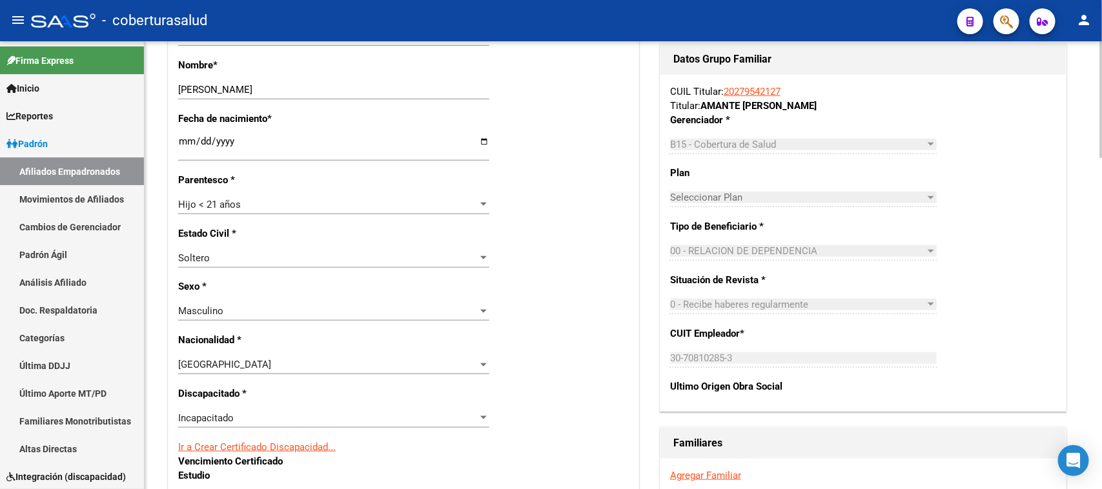
click at [581, 337] on div "Nro Afiliado Ingresar nro CUIL * 20-58185164-3 CUIL ARCA Padrón Ult. Fecha Alta…" at bounding box center [404, 474] width 470 height 1414
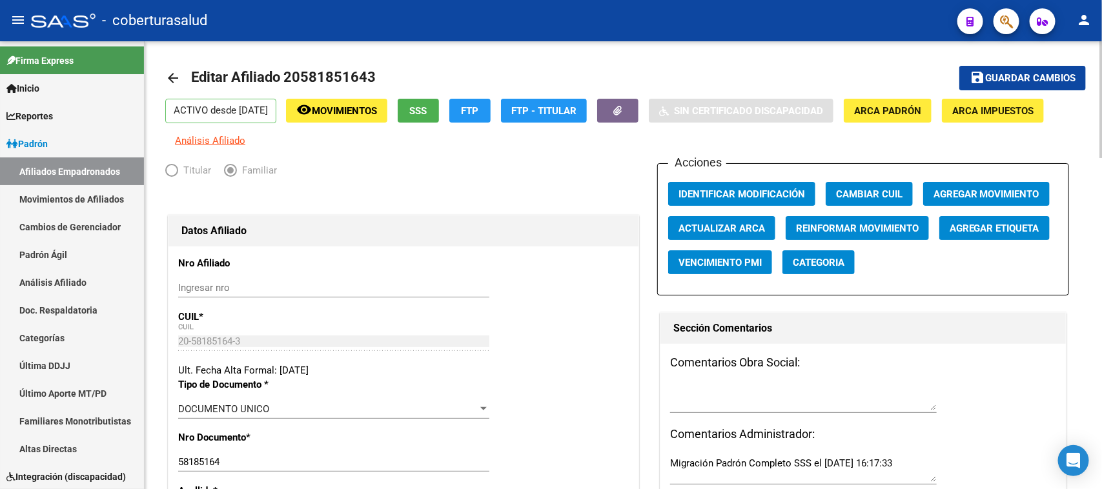
scroll to position [0, 0]
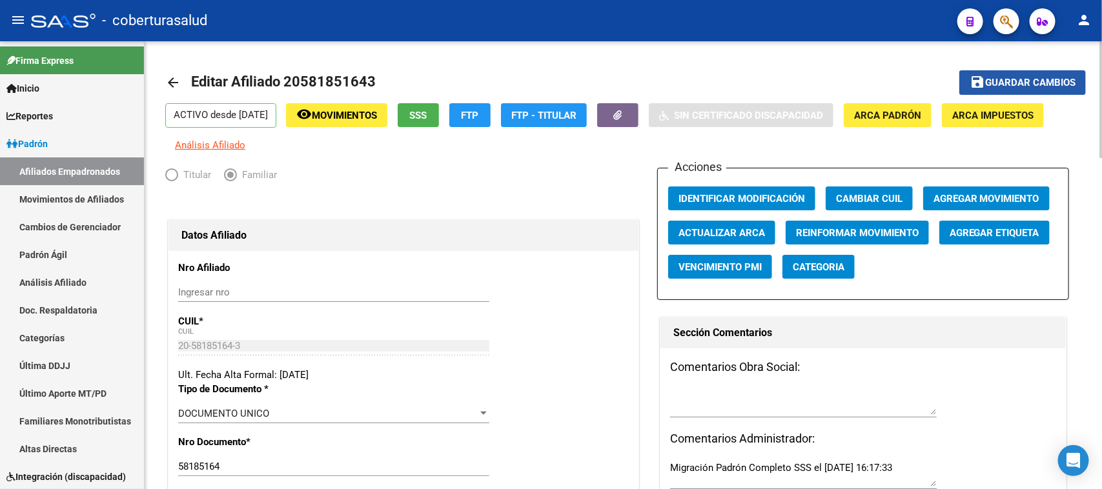
click at [1001, 71] on button "save Guardar cambios" at bounding box center [1022, 82] width 127 height 24
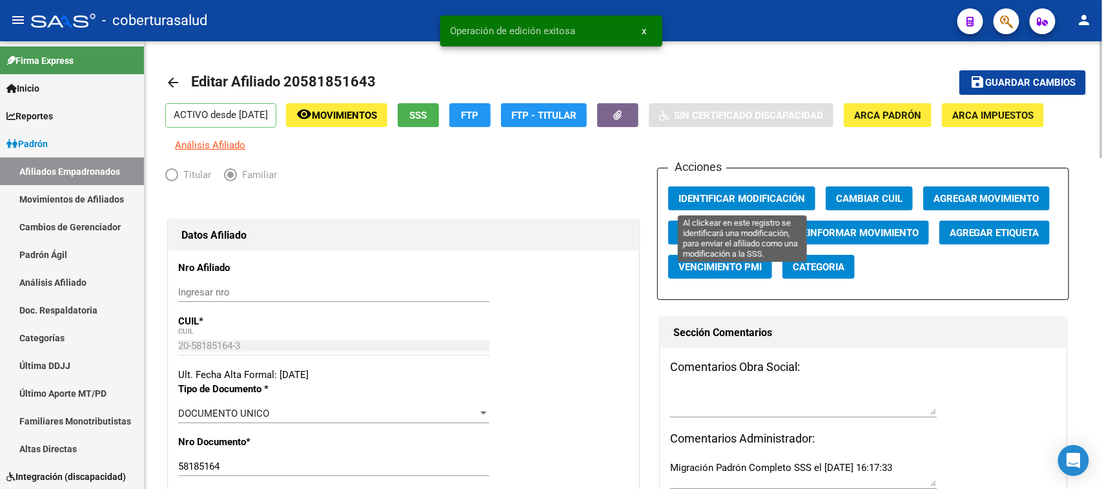
click at [723, 194] on span "Identificar Modificación" at bounding box center [742, 199] width 127 height 12
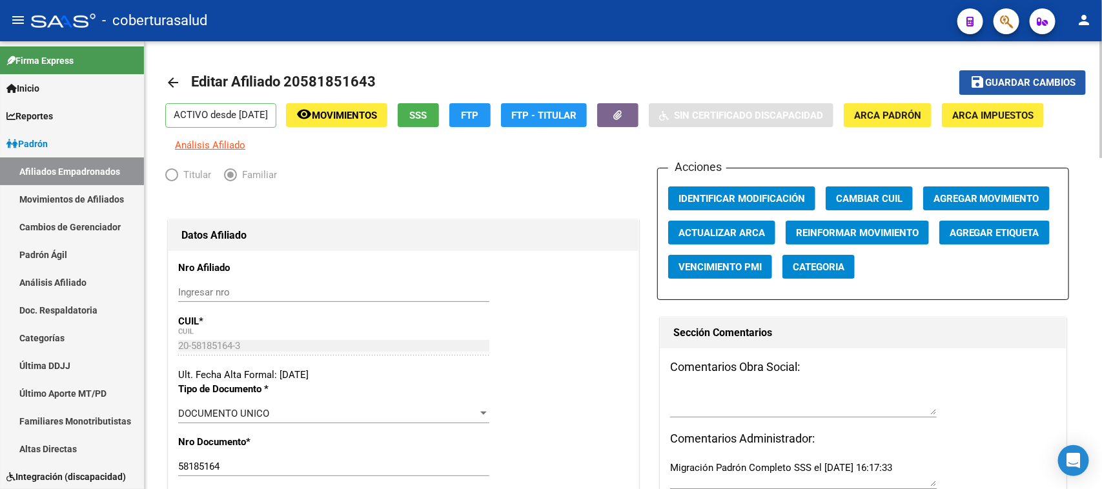
click at [998, 75] on button "save Guardar cambios" at bounding box center [1022, 82] width 127 height 24
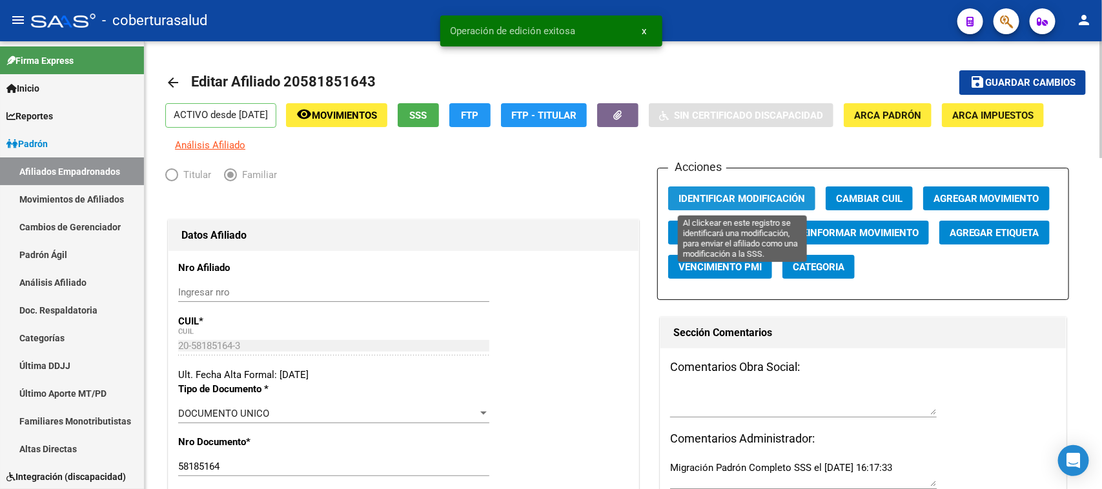
click at [720, 193] on span "Identificar Modificación" at bounding box center [742, 199] width 127 height 12
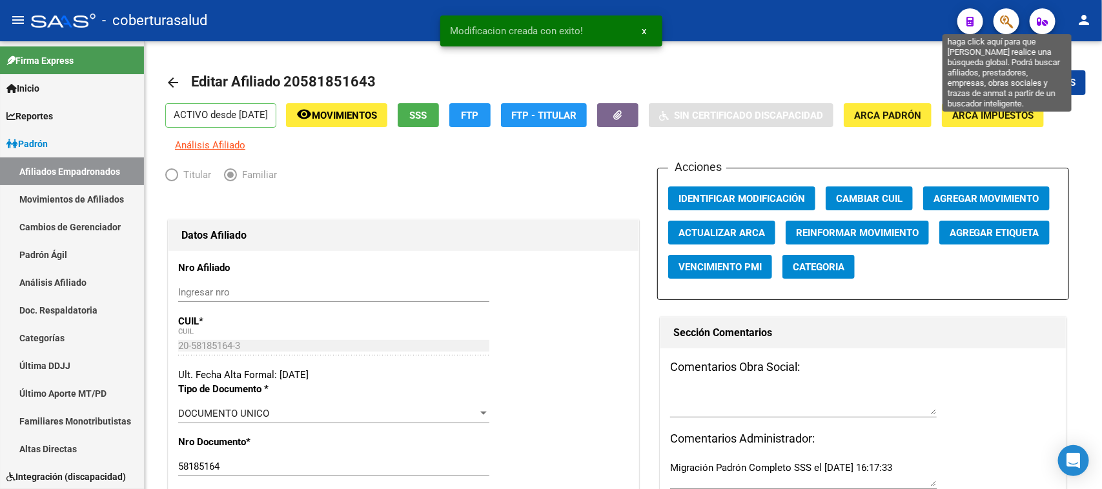
click at [1001, 28] on icon "button" at bounding box center [1006, 21] width 13 height 15
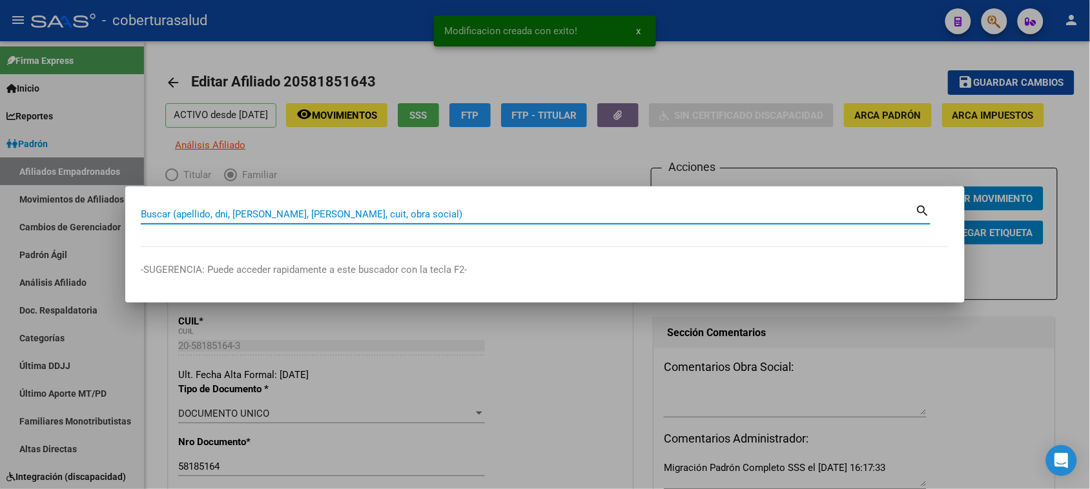
paste input "58399665"
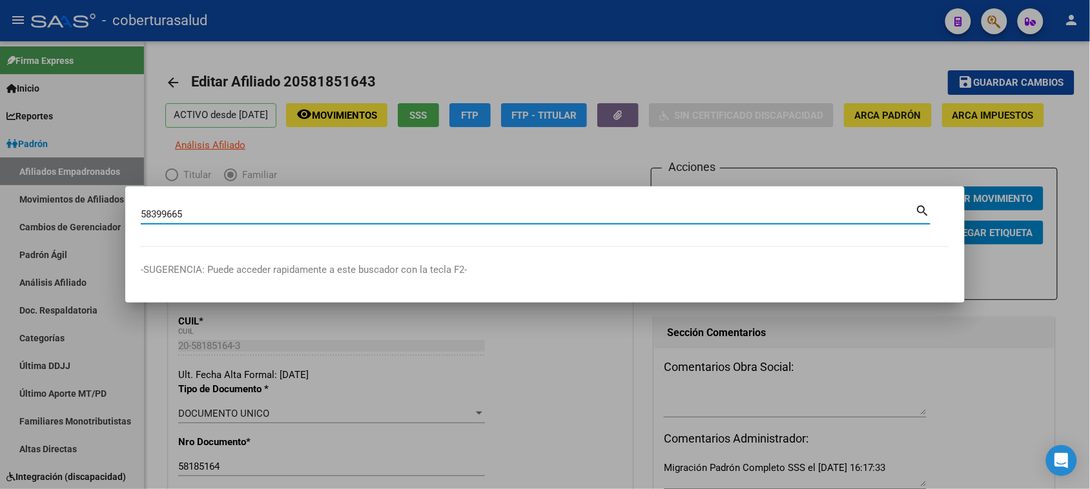
type input "58399665"
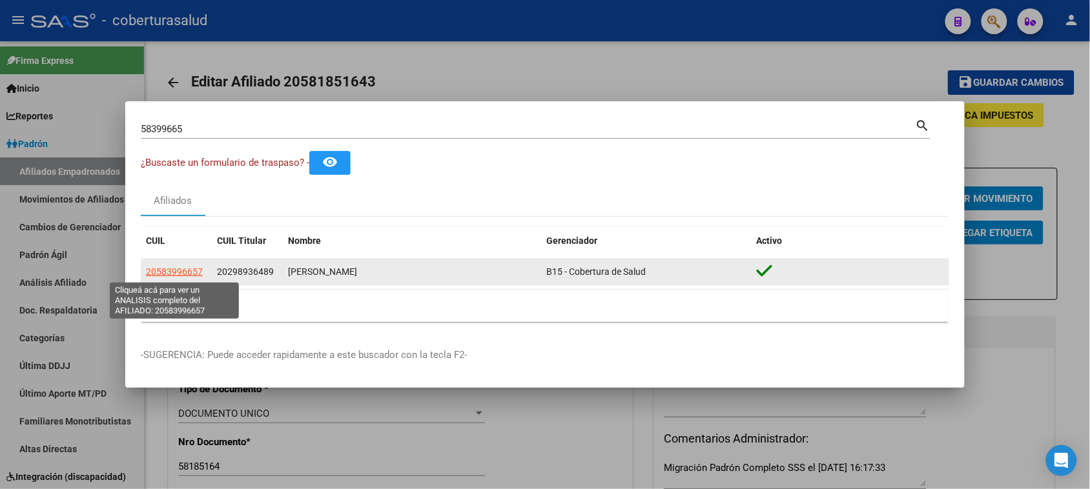
click at [176, 273] on span "20583996657" at bounding box center [174, 272] width 57 height 10
type textarea "20583996657"
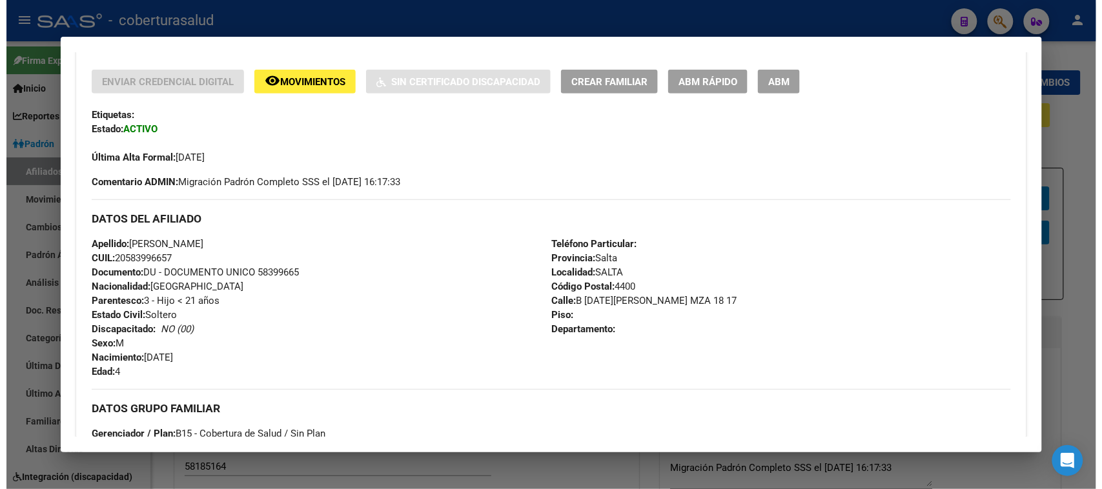
scroll to position [242, 0]
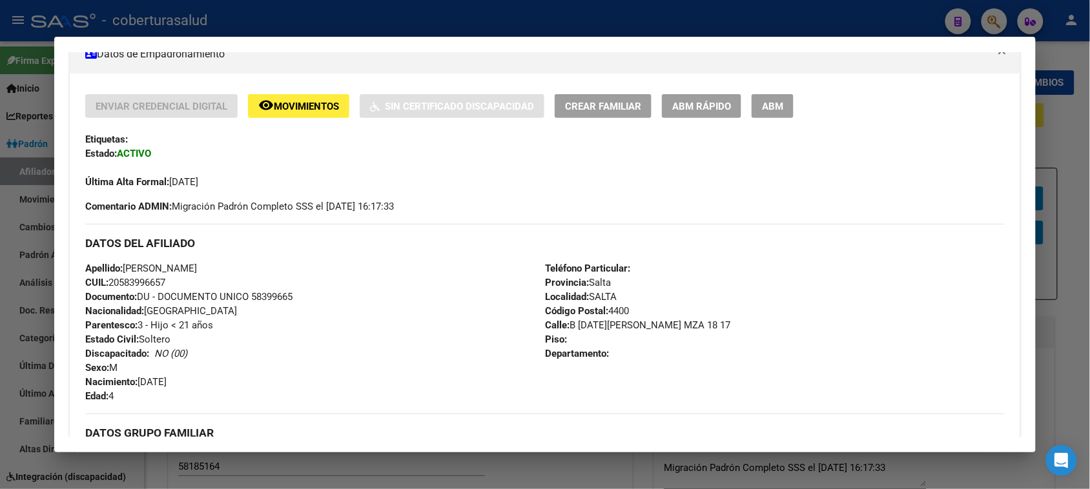
click at [772, 95] on button "ABM" at bounding box center [773, 106] width 42 height 24
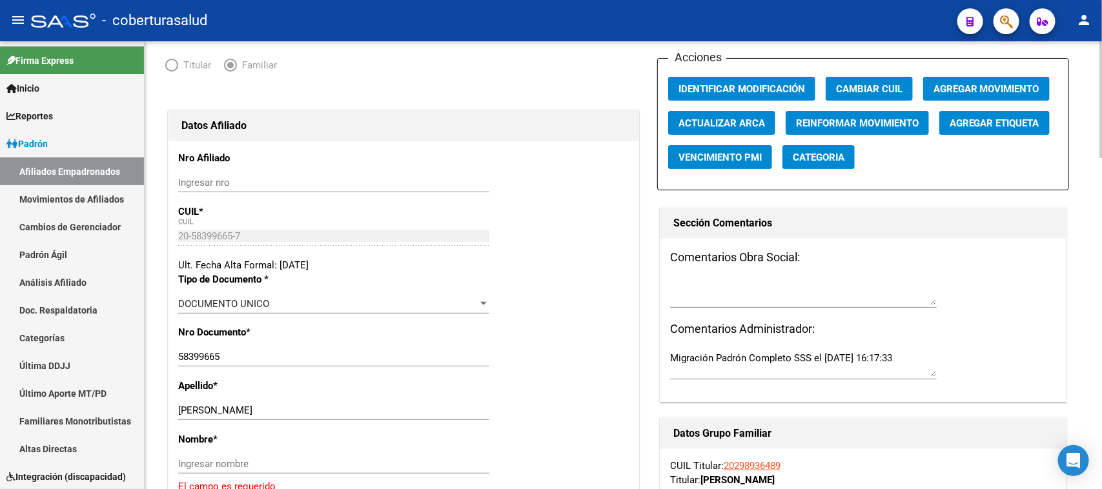
scroll to position [242, 0]
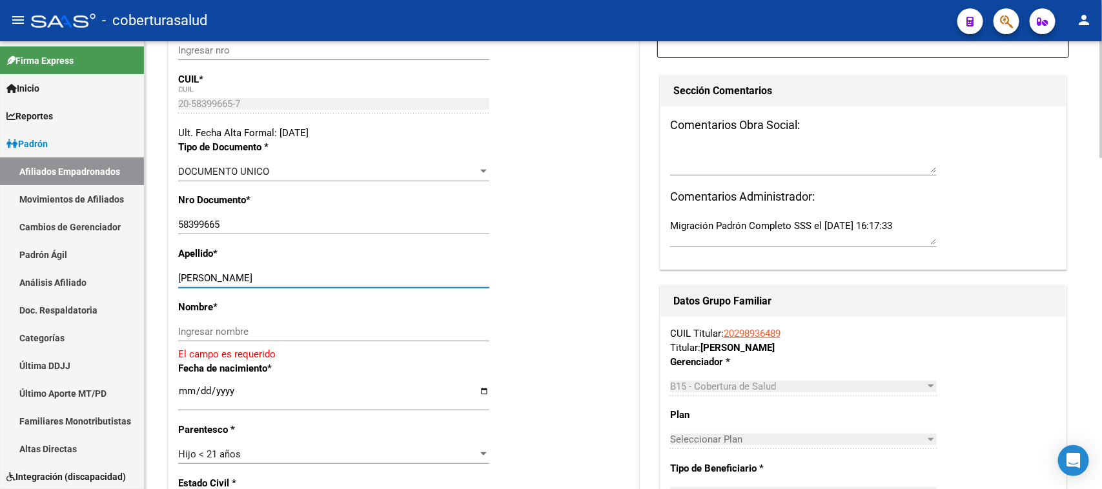
drag, startPoint x: 301, startPoint y: 282, endPoint x: 237, endPoint y: 281, distance: 63.9
click at [237, 281] on input "[PERSON_NAME]" at bounding box center [333, 278] width 311 height 12
click at [243, 330] on input "Ingresar nombre" at bounding box center [333, 332] width 311 height 12
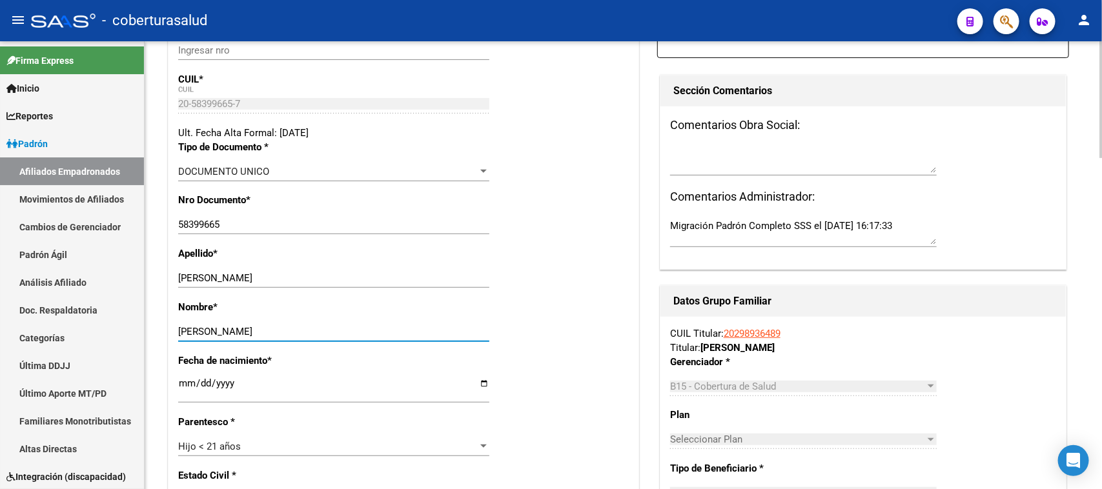
type input "[PERSON_NAME]"
click at [549, 327] on div "Nombre * [PERSON_NAME] nombre" at bounding box center [403, 327] width 451 height 54
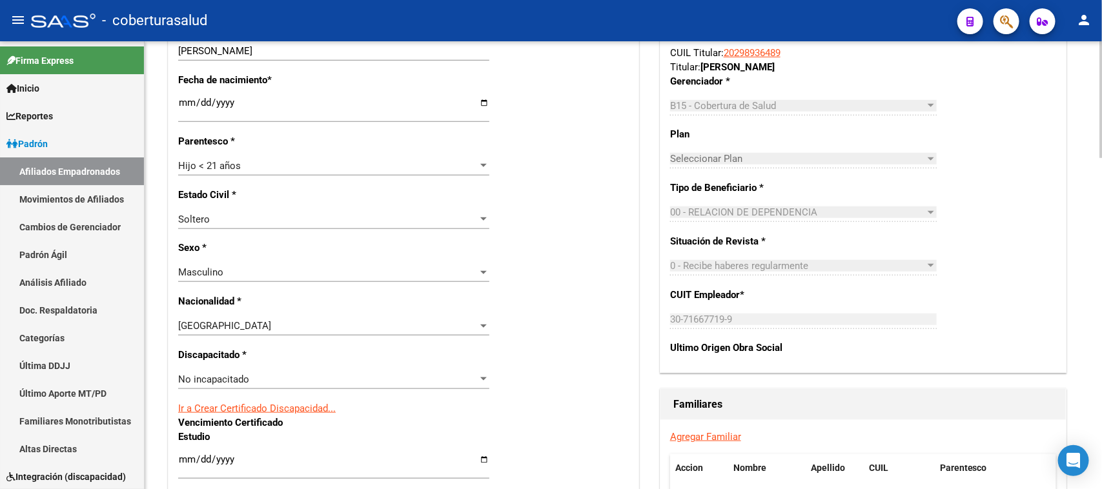
scroll to position [565, 0]
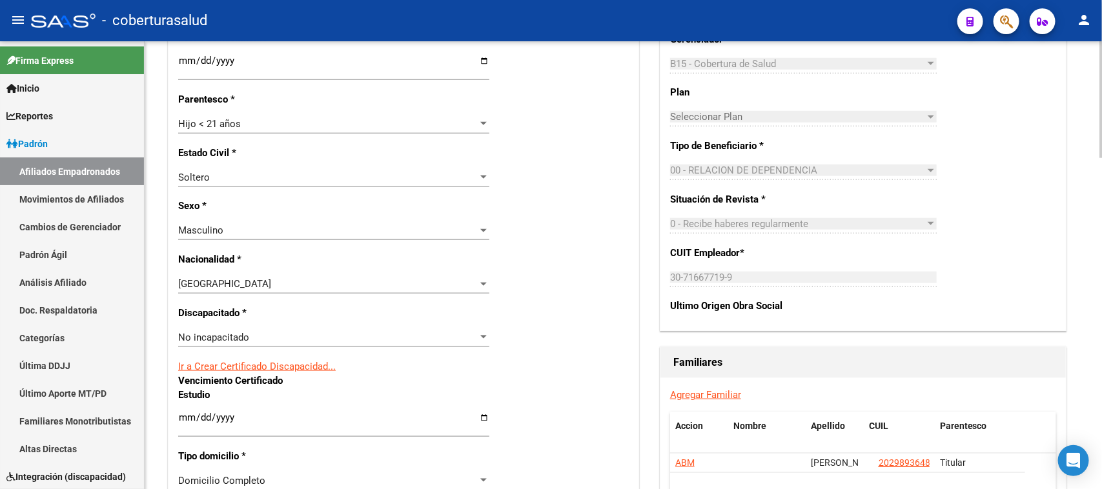
click at [320, 340] on div "No incapacitado" at bounding box center [328, 338] width 300 height 12
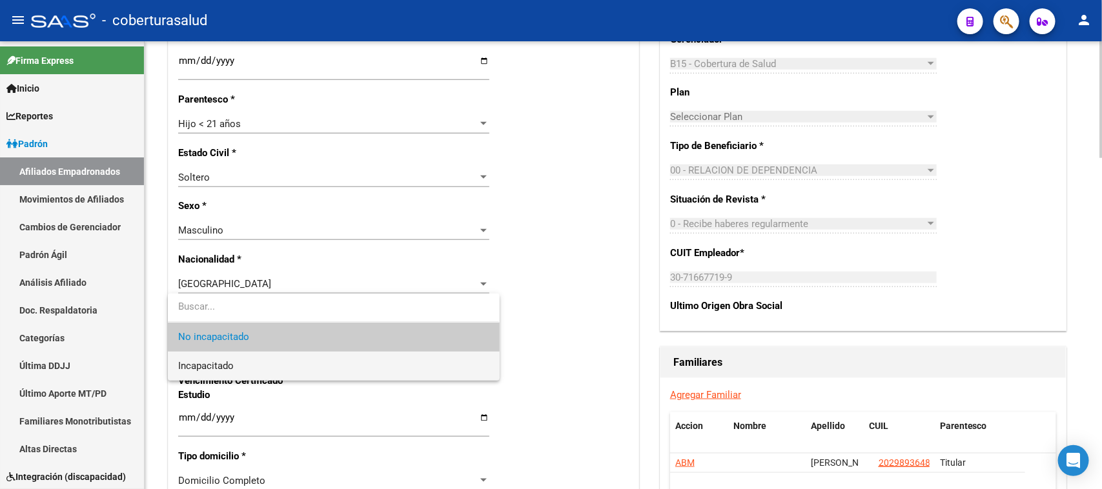
click at [310, 367] on span "Incapacitado" at bounding box center [333, 366] width 311 height 29
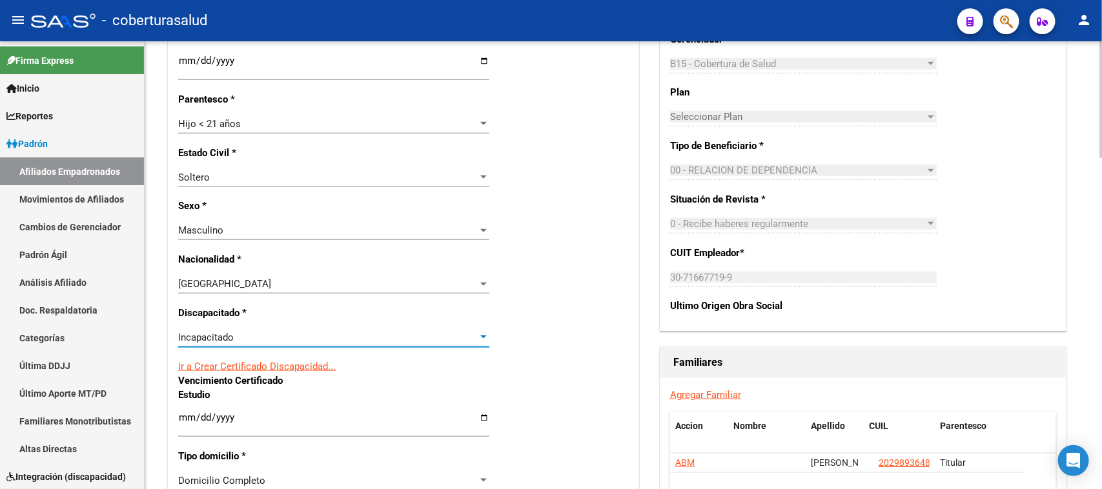
click at [526, 333] on div "Nro Afiliado Ingresar nro CUIL * 20-58399665-7 CUIL ARCA Padrón Ult. Fecha Alta…" at bounding box center [404, 393] width 470 height 1414
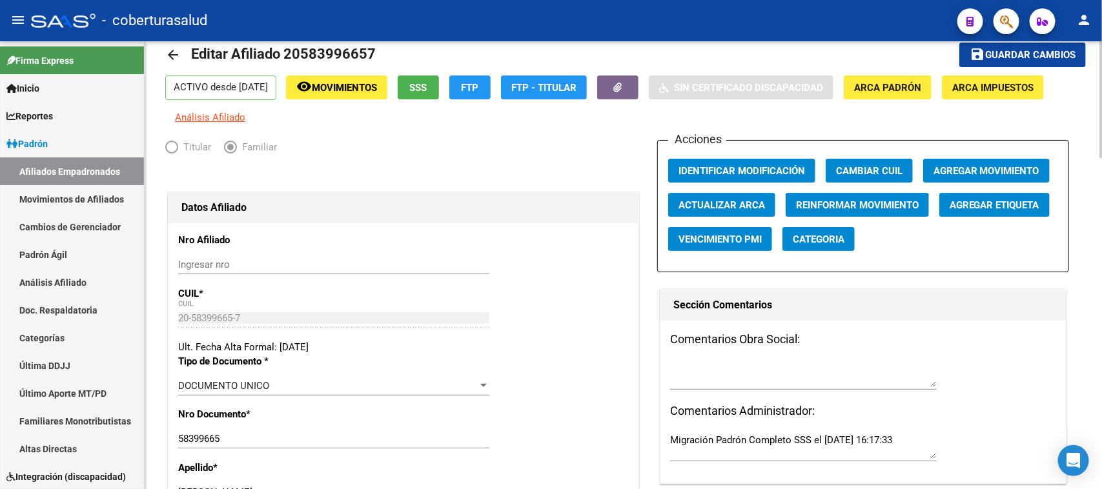
scroll to position [0, 0]
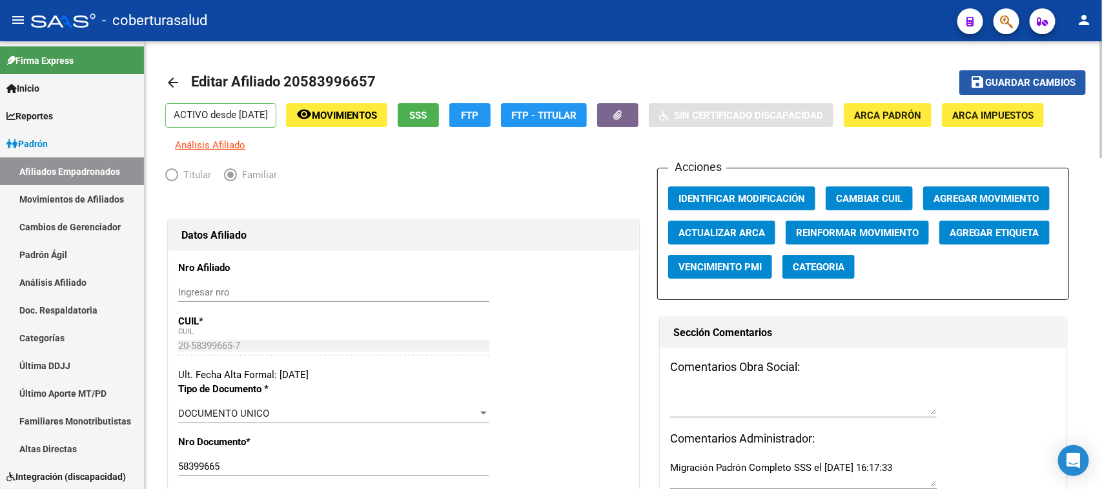
click at [977, 81] on mat-icon "save" at bounding box center [977, 81] width 15 height 15
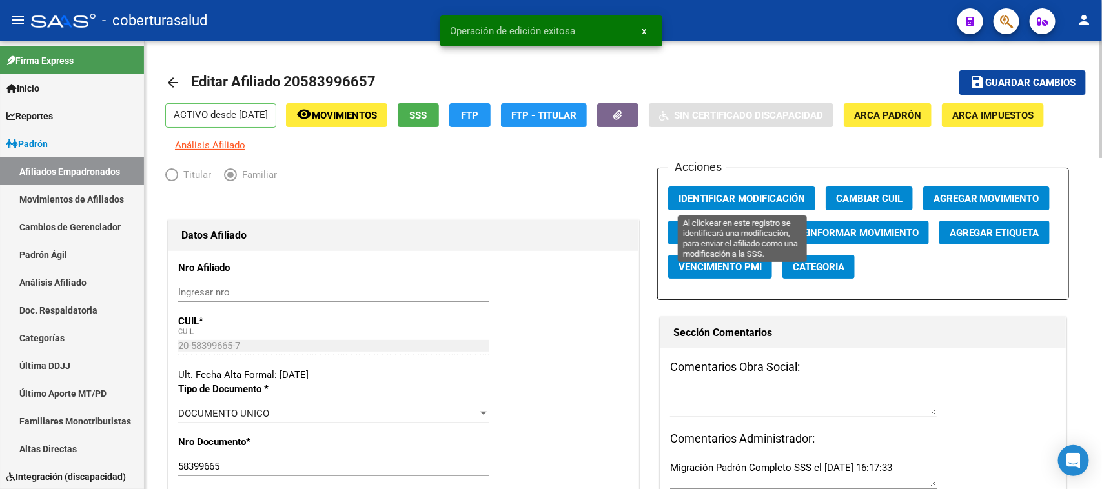
click at [776, 189] on button "Identificar Modificación" at bounding box center [741, 199] width 147 height 24
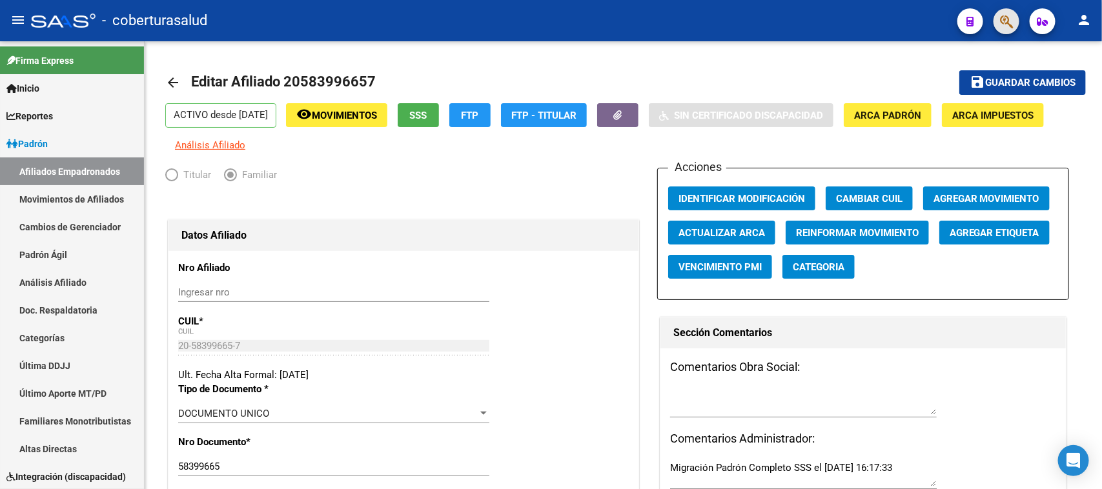
click at [1012, 30] on span "button" at bounding box center [1006, 21] width 13 height 26
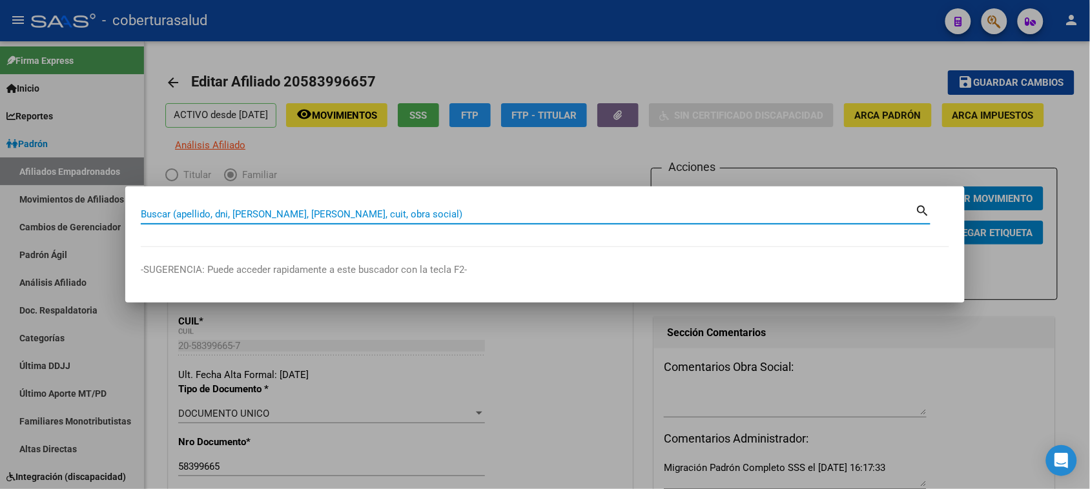
paste input "30071994"
type input "30071994"
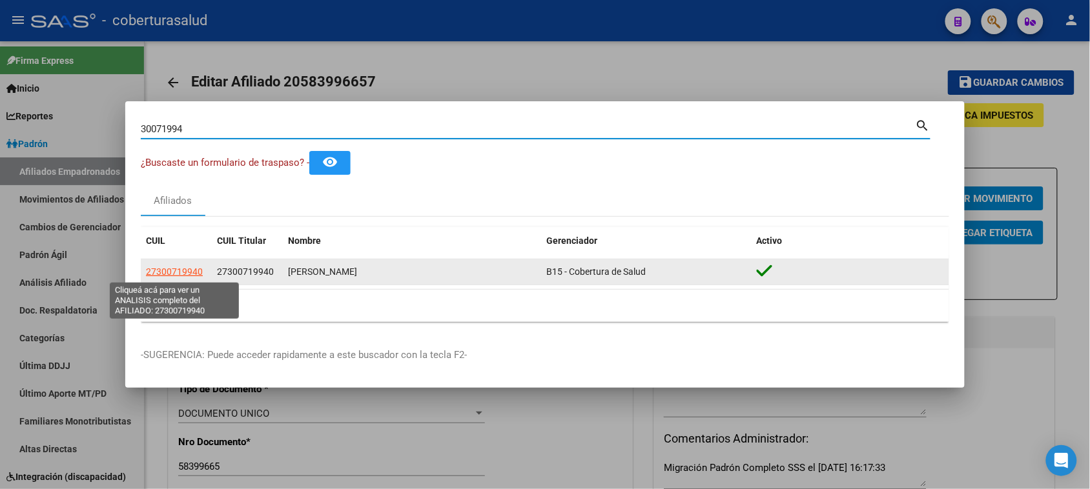
click at [192, 274] on span "27300719940" at bounding box center [174, 272] width 57 height 10
type textarea "27300719940"
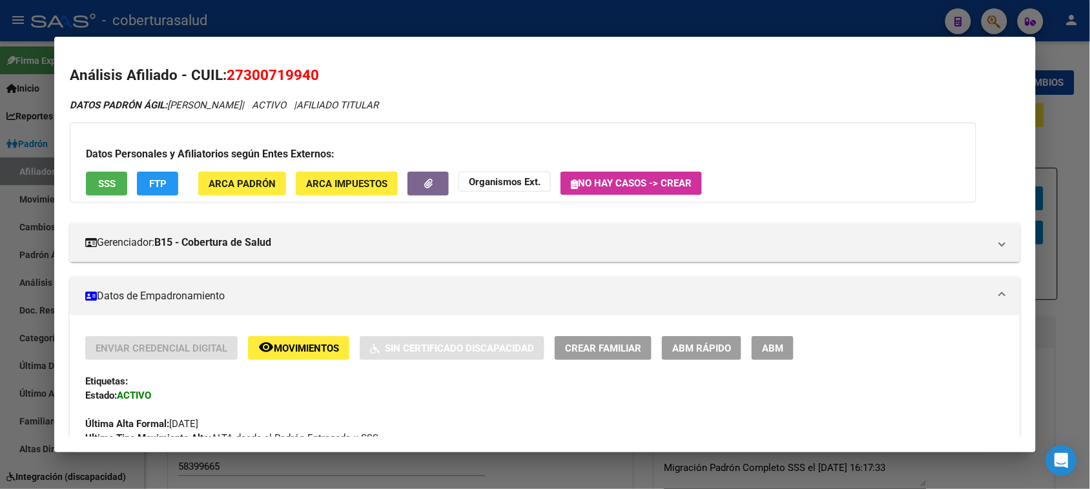
click at [762, 344] on span "ABM" at bounding box center [772, 349] width 21 height 12
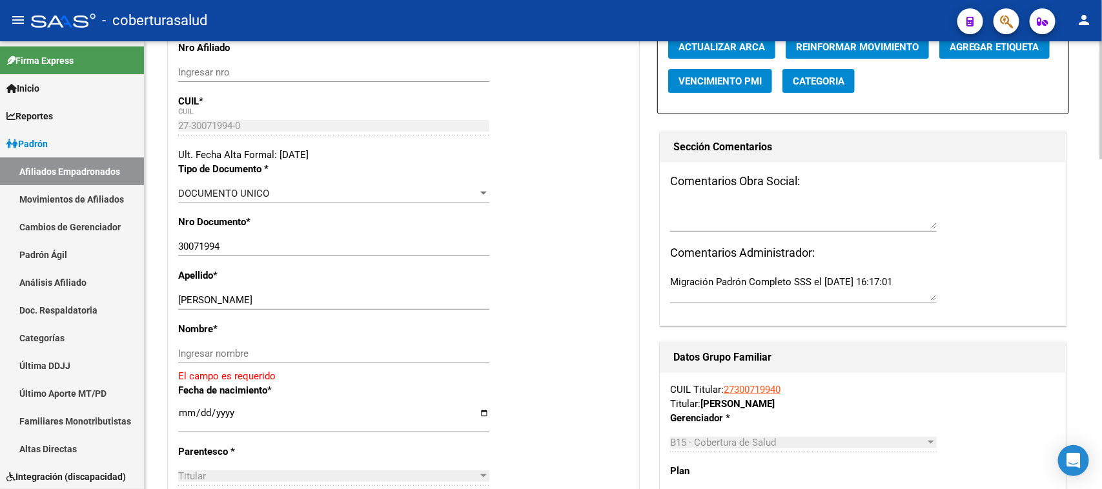
scroll to position [242, 0]
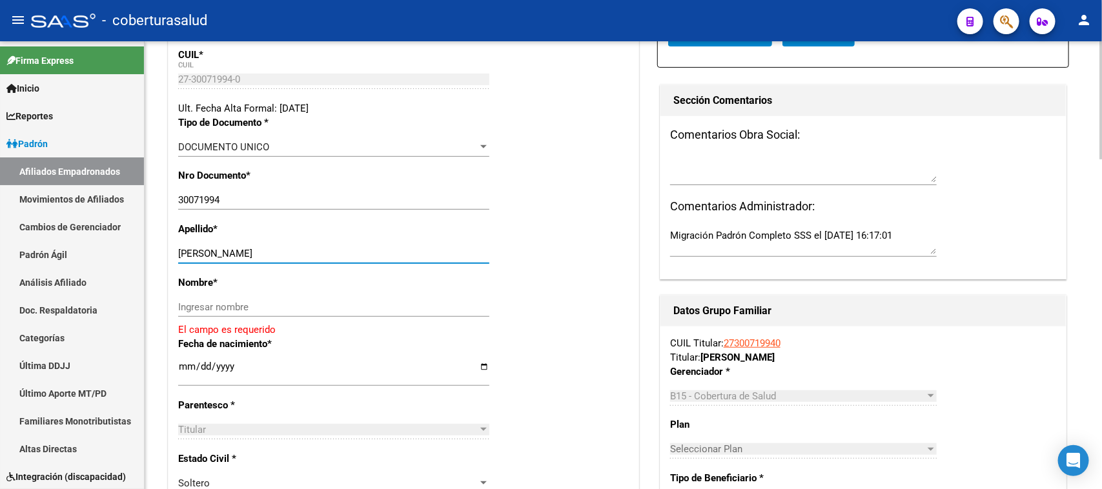
drag, startPoint x: 322, startPoint y: 256, endPoint x: 210, endPoint y: 259, distance: 111.7
click at [210, 259] on input "[PERSON_NAME]" at bounding box center [333, 254] width 311 height 12
type input "[PERSON_NAME]"
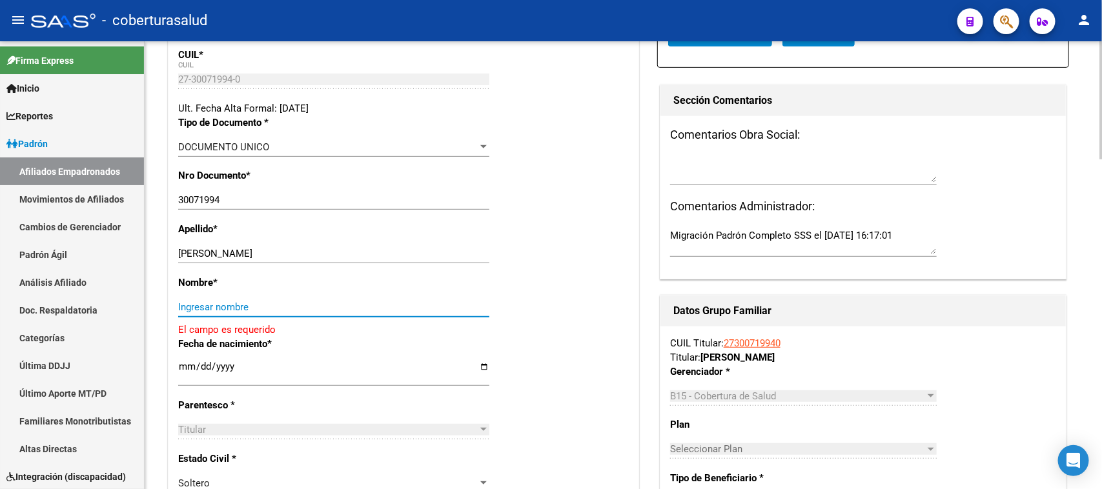
click at [201, 304] on input "Ingresar nombre" at bounding box center [333, 308] width 311 height 12
paste input "[PERSON_NAME]"
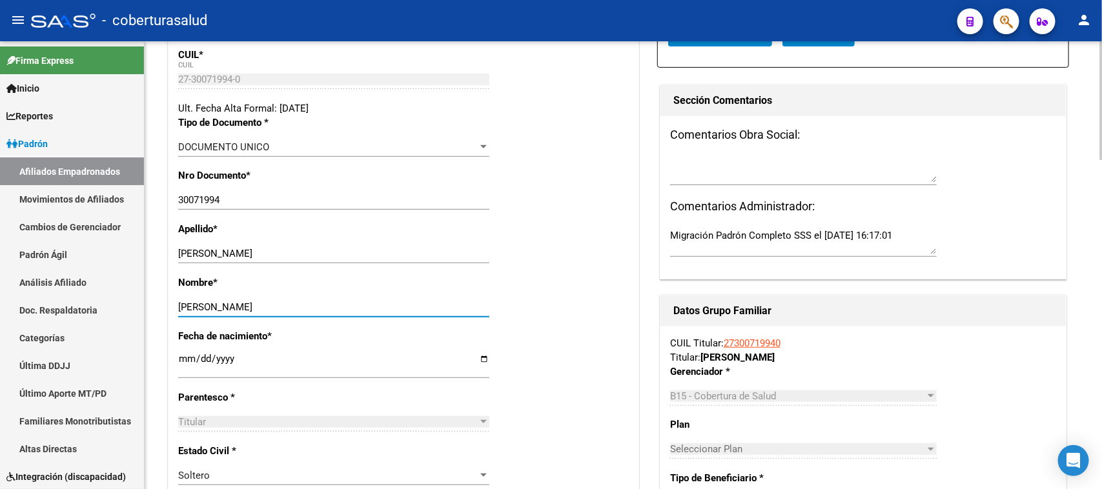
type input "[PERSON_NAME]"
click at [608, 302] on div "Nombre * [PERSON_NAME] Ingresar nombre" at bounding box center [403, 303] width 451 height 54
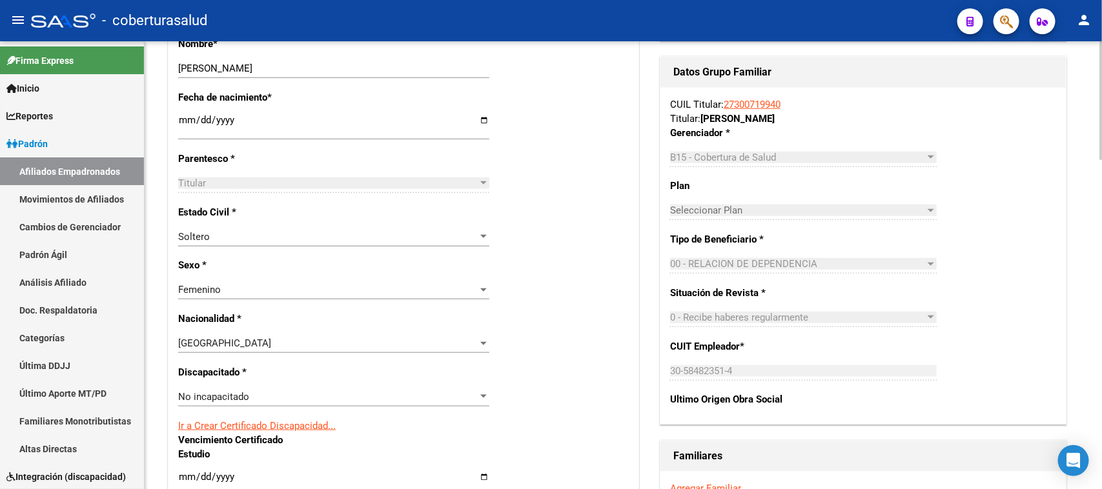
scroll to position [484, 0]
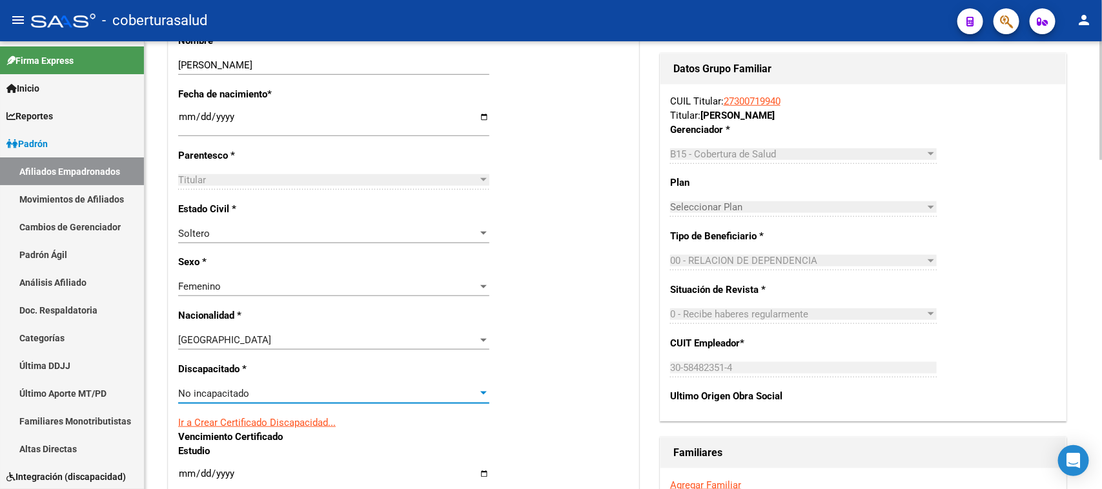
click at [286, 388] on div "No incapacitado" at bounding box center [328, 394] width 300 height 12
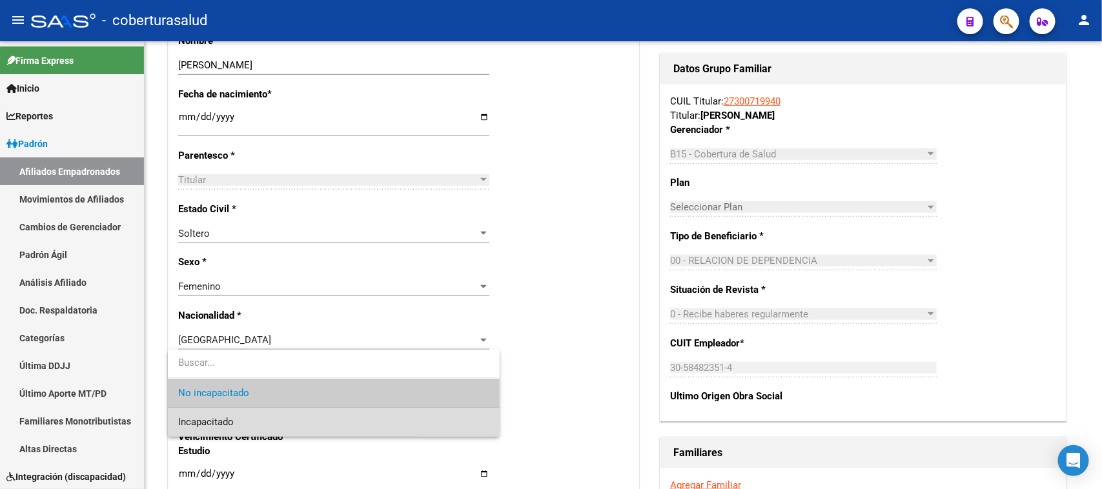
click at [294, 416] on span "Incapacitado" at bounding box center [333, 422] width 311 height 29
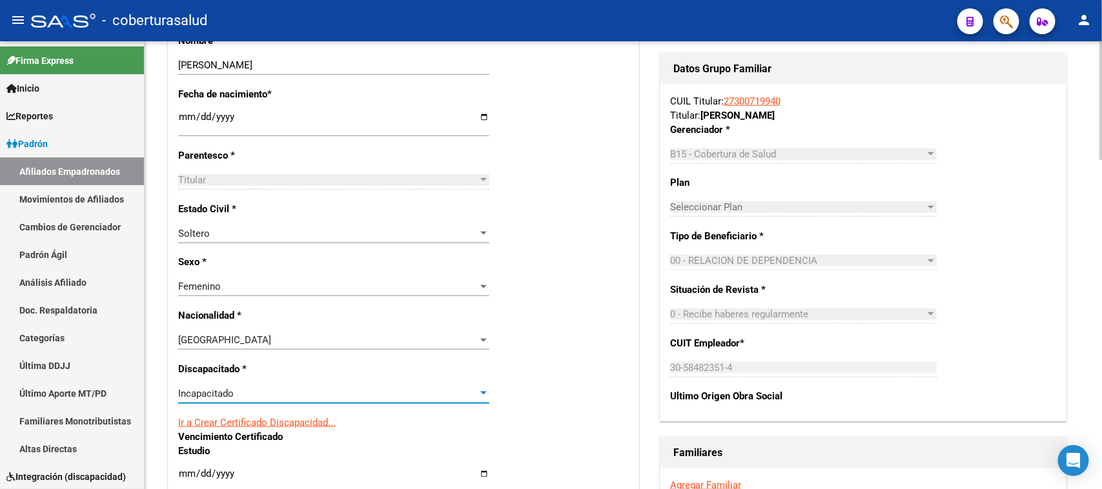
click at [582, 279] on div "Nro Afiliado Ingresar nro CUIL * 27-30071994-0 CUIL ARCA Padrón Ult. Fecha Alta…" at bounding box center [404, 449] width 470 height 1414
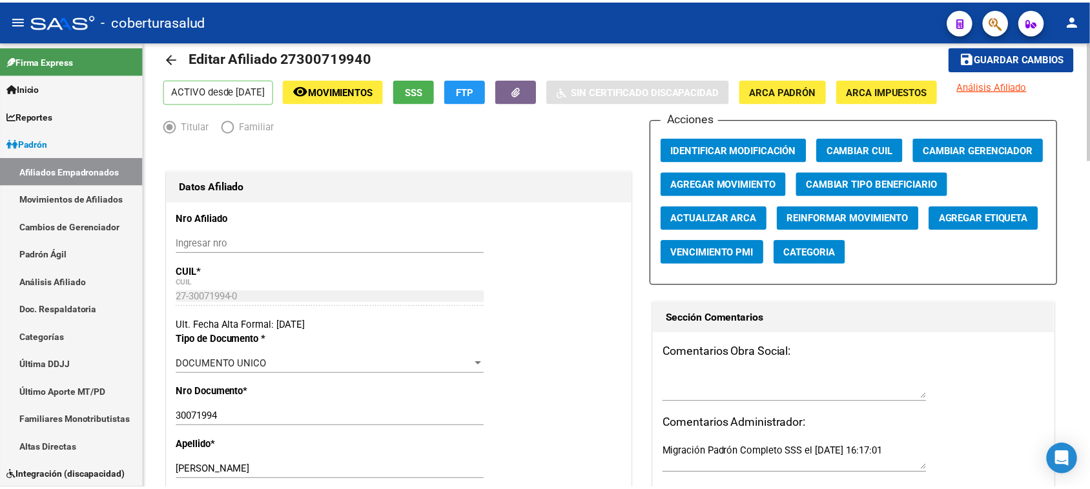
scroll to position [0, 0]
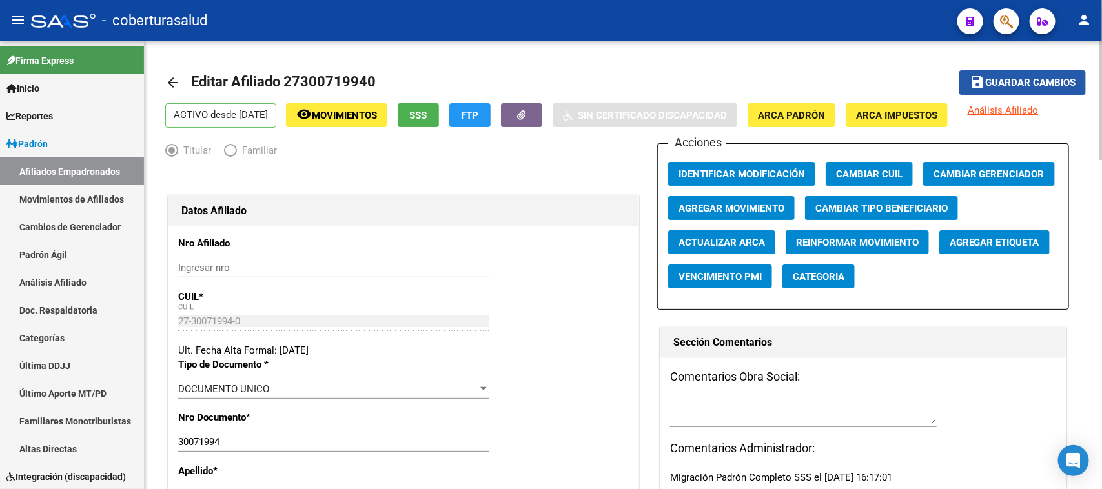
click at [1053, 71] on button "save Guardar cambios" at bounding box center [1022, 82] width 127 height 24
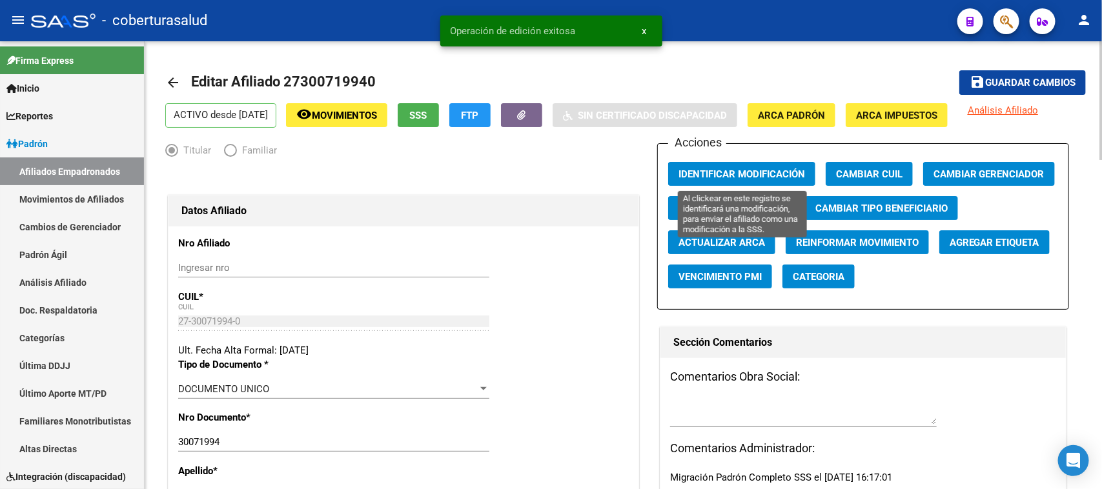
click at [753, 166] on button "Identificar Modificación" at bounding box center [741, 174] width 147 height 24
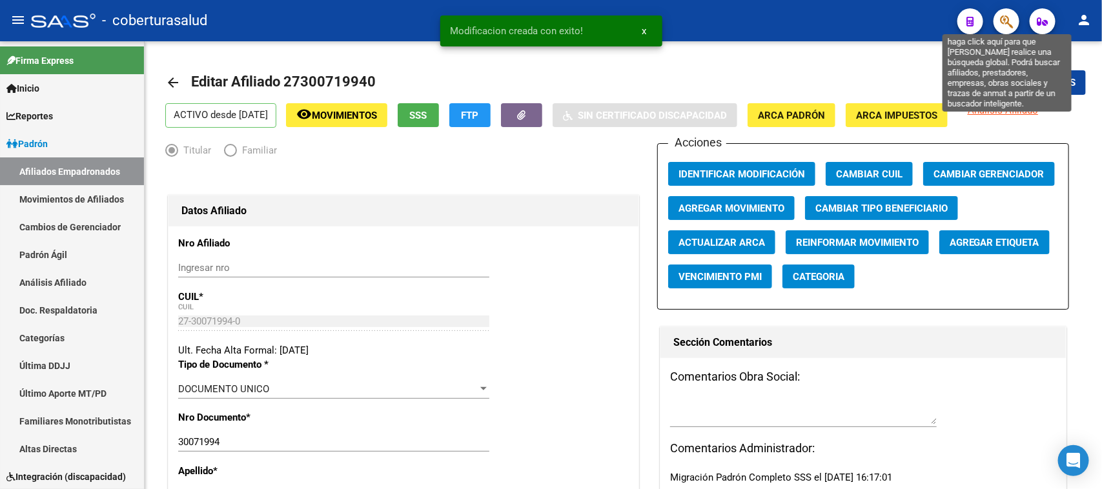
click at [1009, 18] on icon "button" at bounding box center [1006, 21] width 13 height 15
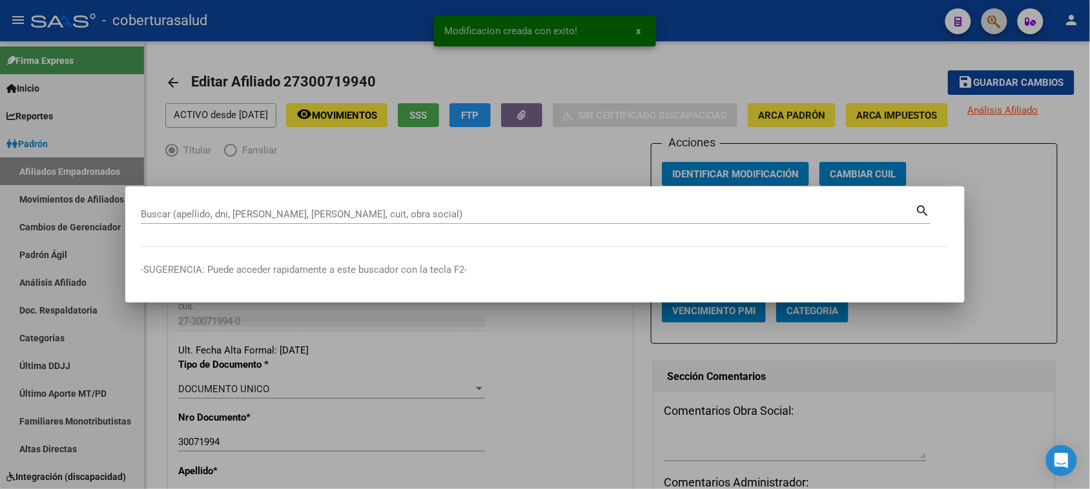
paste input "55710347"
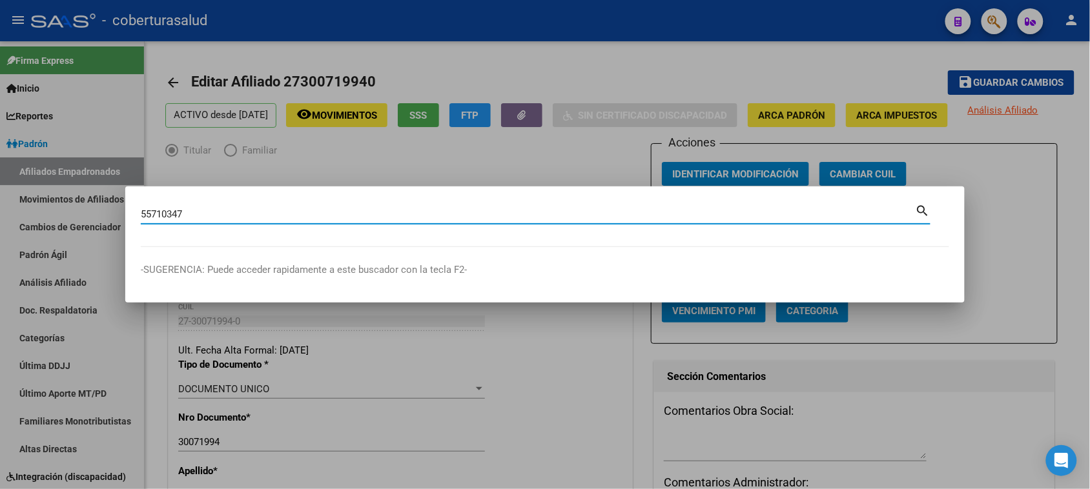
type input "55710347"
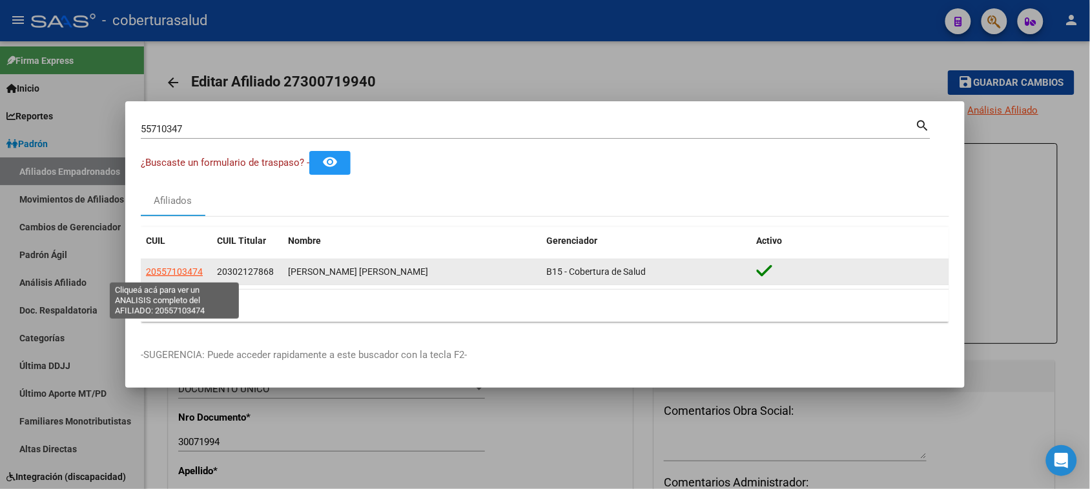
click at [172, 273] on span "20557103474" at bounding box center [174, 272] width 57 height 10
type textarea "20557103474"
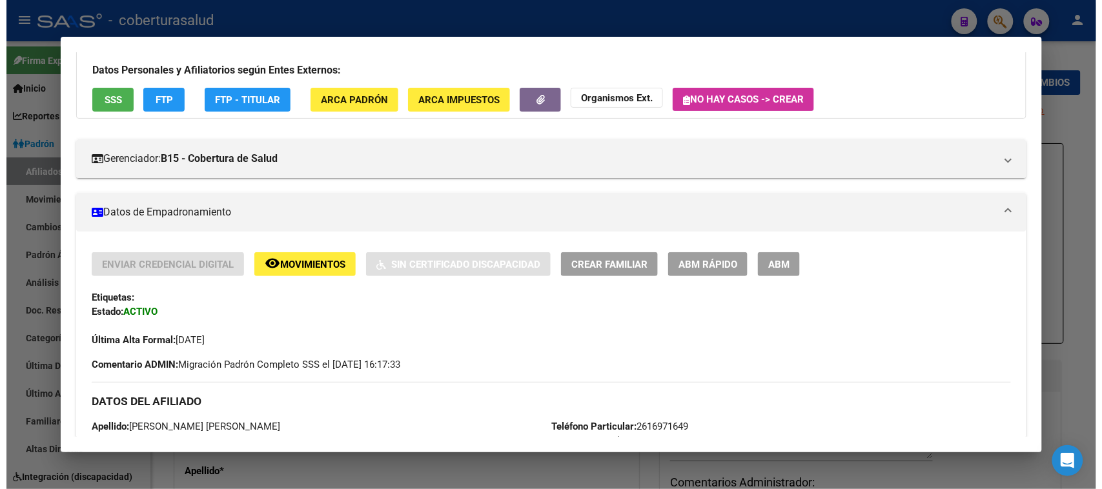
scroll to position [81, 0]
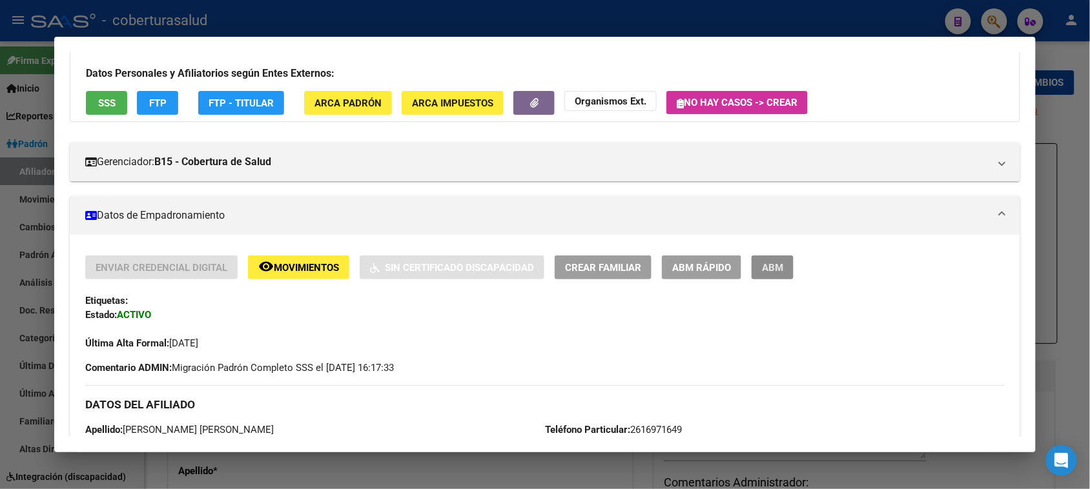
click at [775, 270] on span "ABM" at bounding box center [772, 268] width 21 height 12
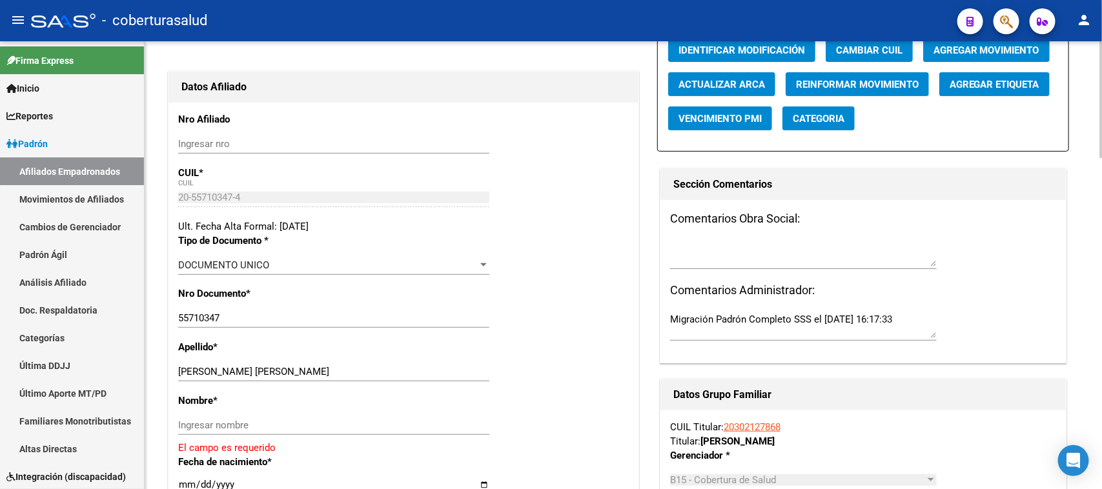
scroll to position [161, 0]
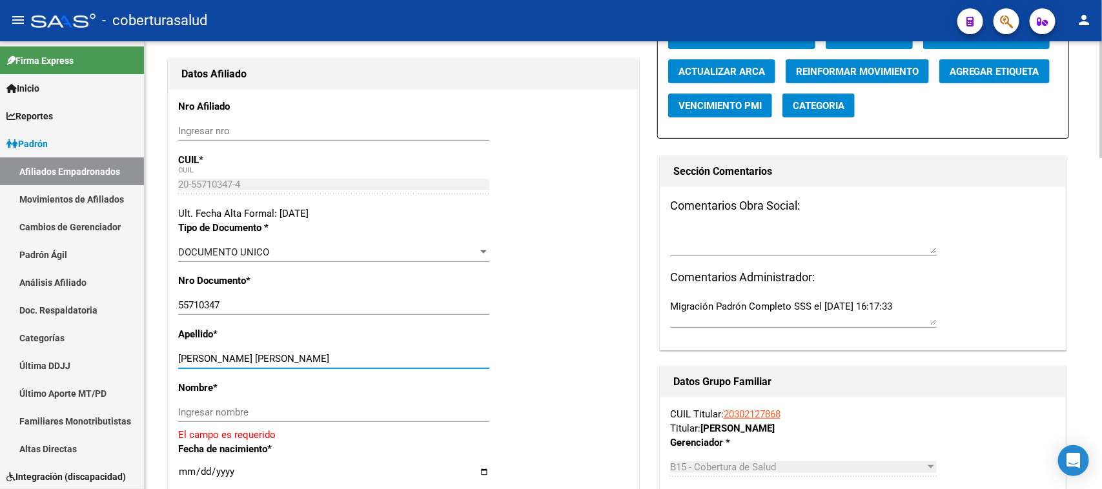
drag, startPoint x: 365, startPoint y: 356, endPoint x: 265, endPoint y: 360, distance: 99.5
click at [265, 360] on input "[PERSON_NAME] [PERSON_NAME]" at bounding box center [333, 359] width 311 height 12
type input "[PERSON_NAME]"
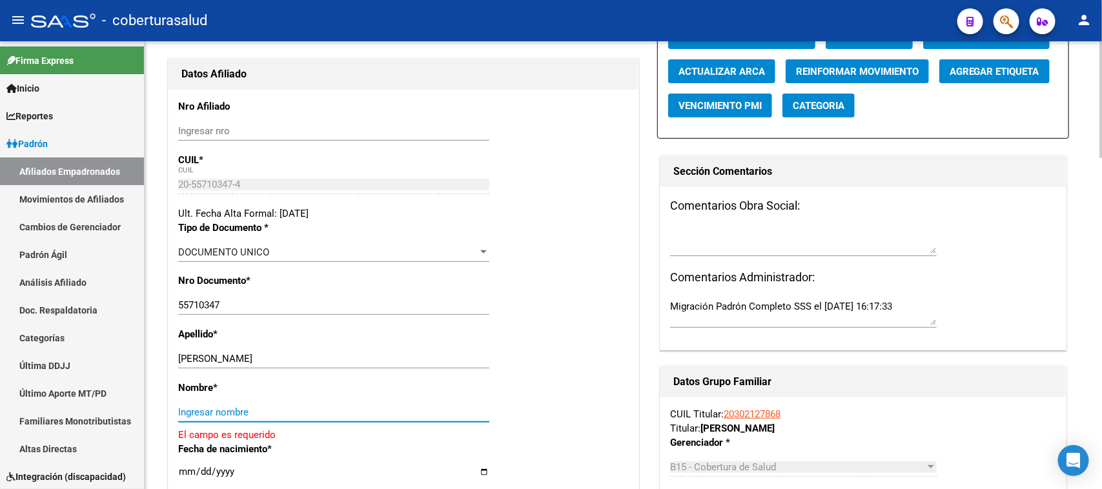
click at [245, 407] on input "Ingresar nombre" at bounding box center [333, 413] width 311 height 12
paste input "[PERSON_NAME]"
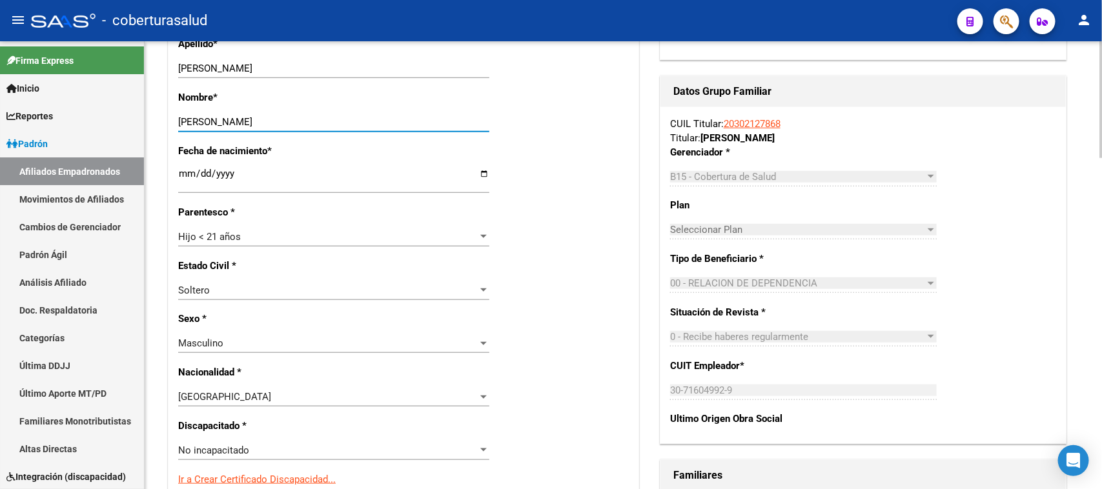
scroll to position [484, 0]
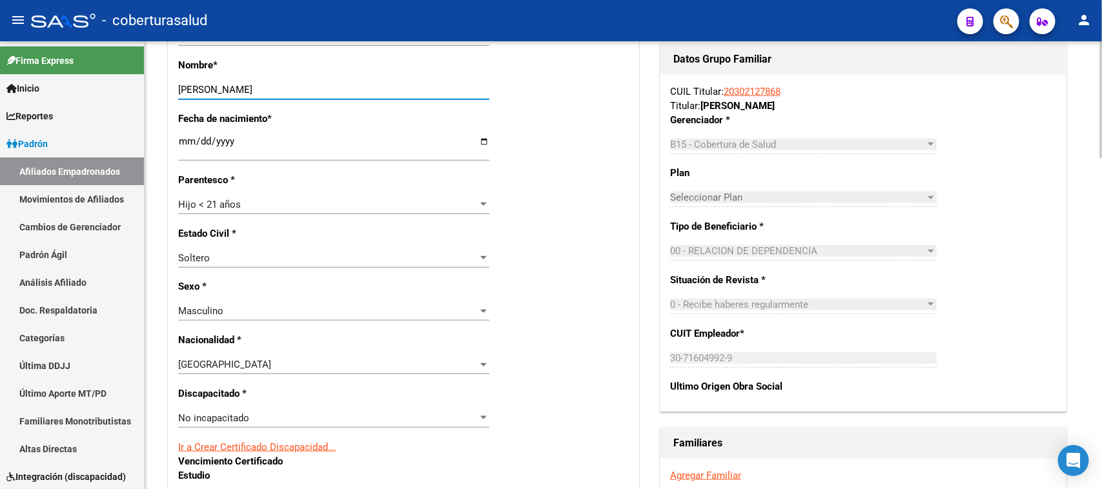
type input "[PERSON_NAME]"
click at [217, 420] on span "No incapacitado" at bounding box center [213, 419] width 71 height 12
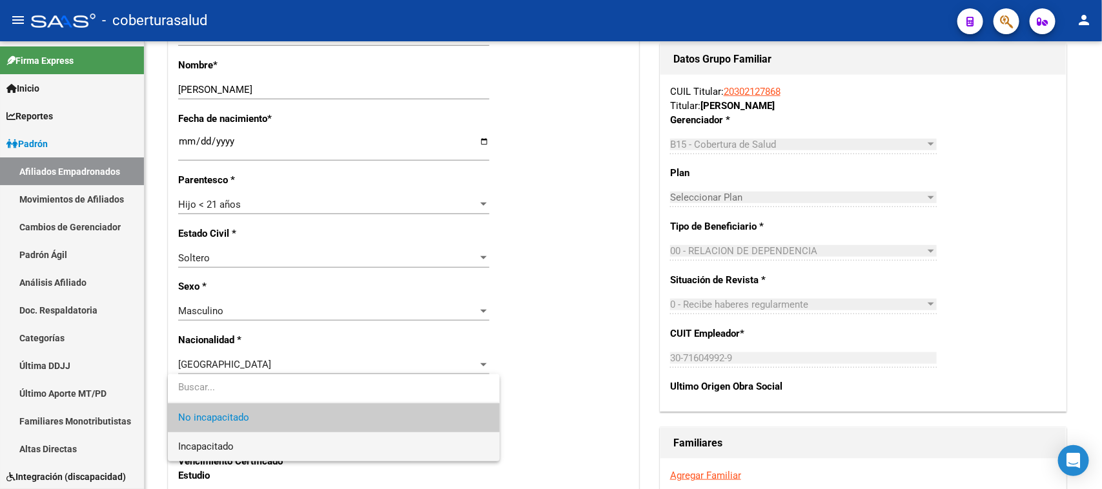
click at [221, 437] on span "Incapacitado" at bounding box center [333, 447] width 311 height 29
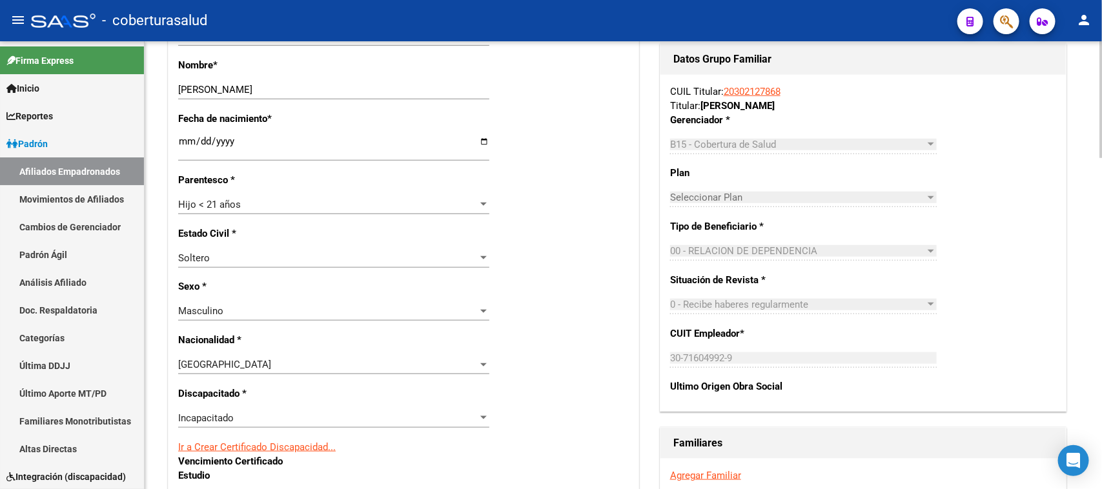
click at [582, 336] on div "Nro Afiliado Ingresar nro CUIL * 20-55710347-4 CUIL ARCA Padrón Ult. Fecha Alta…" at bounding box center [404, 474] width 470 height 1414
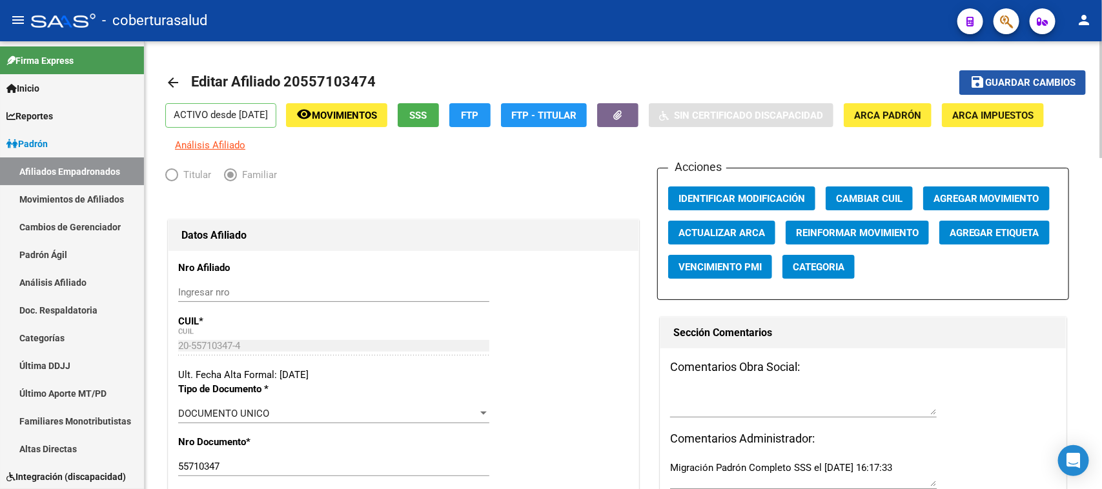
click at [1030, 78] on span "Guardar cambios" at bounding box center [1030, 83] width 90 height 12
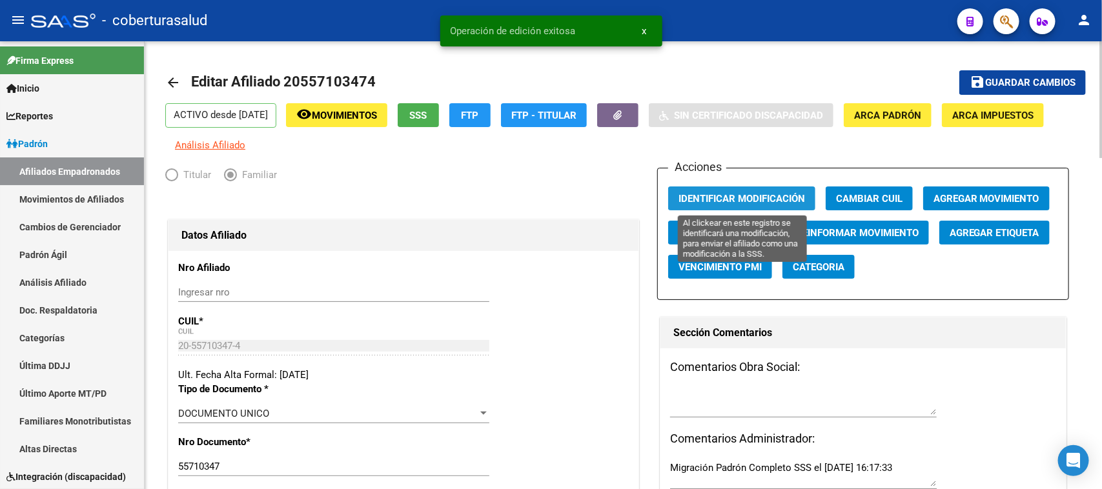
click at [711, 201] on span "Identificar Modificación" at bounding box center [742, 199] width 127 height 12
click at [724, 201] on span "Identificar Modificación" at bounding box center [742, 199] width 127 height 12
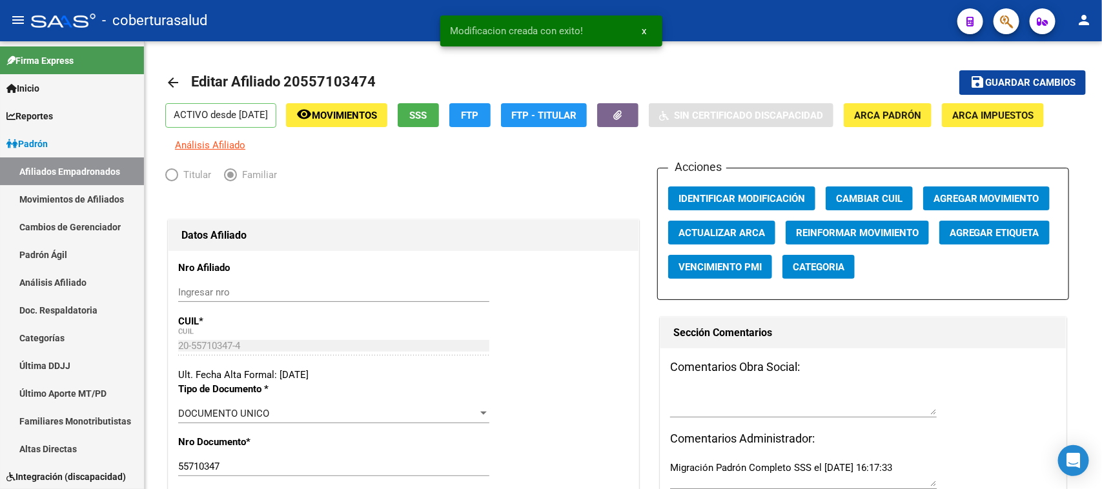
click at [1009, 25] on icon "button" at bounding box center [1006, 21] width 13 height 15
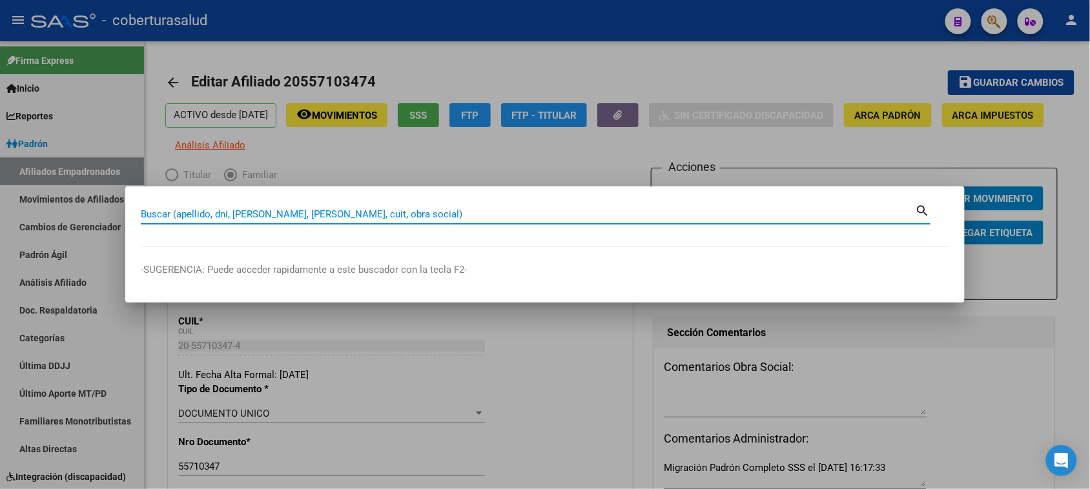
paste input "56912807"
type input "56912807"
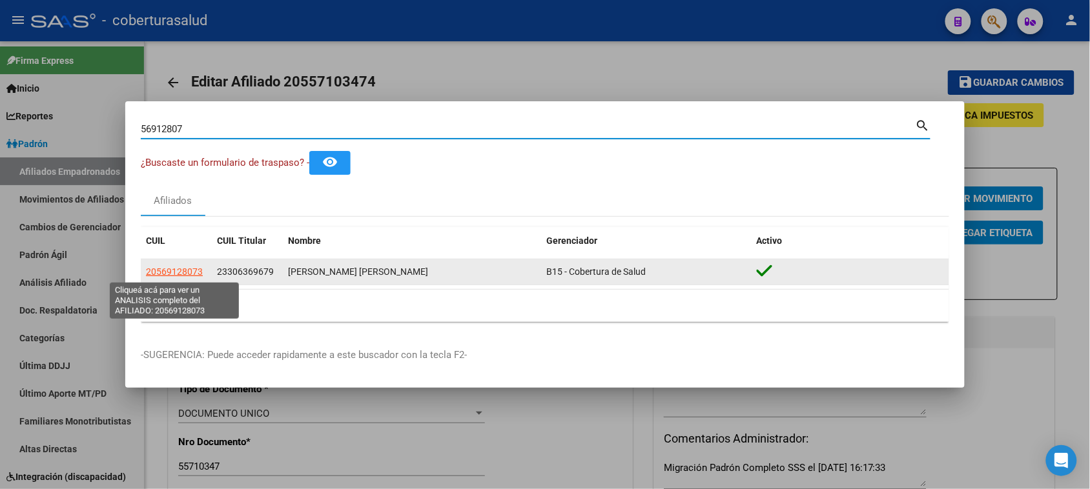
click at [178, 270] on span "20569128073" at bounding box center [174, 272] width 57 height 10
type textarea "20569128073"
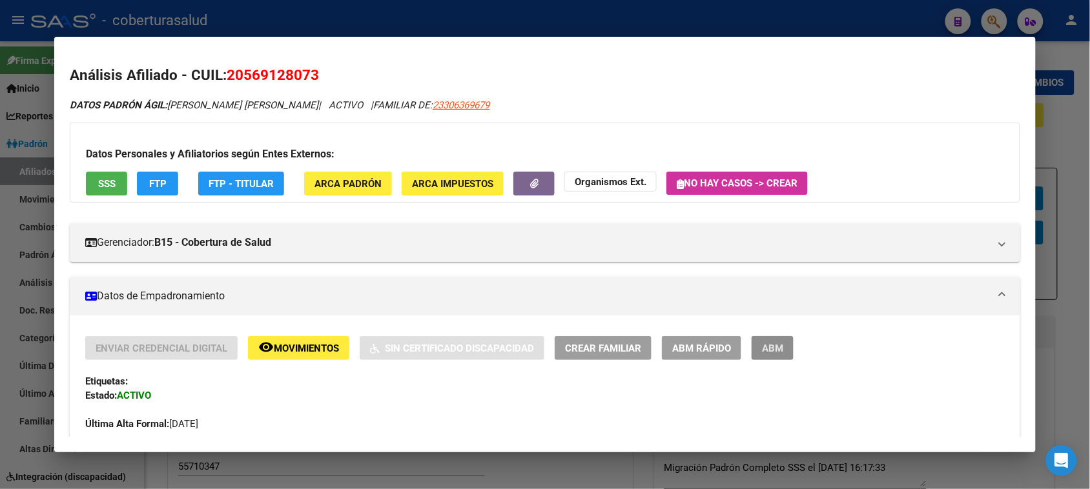
click at [769, 347] on span "ABM" at bounding box center [772, 349] width 21 height 12
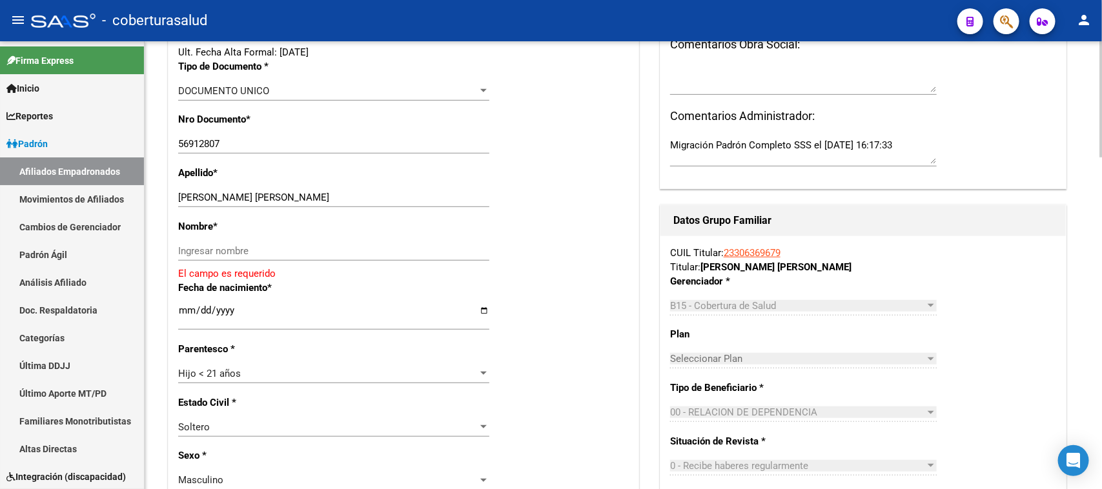
scroll to position [313, 0]
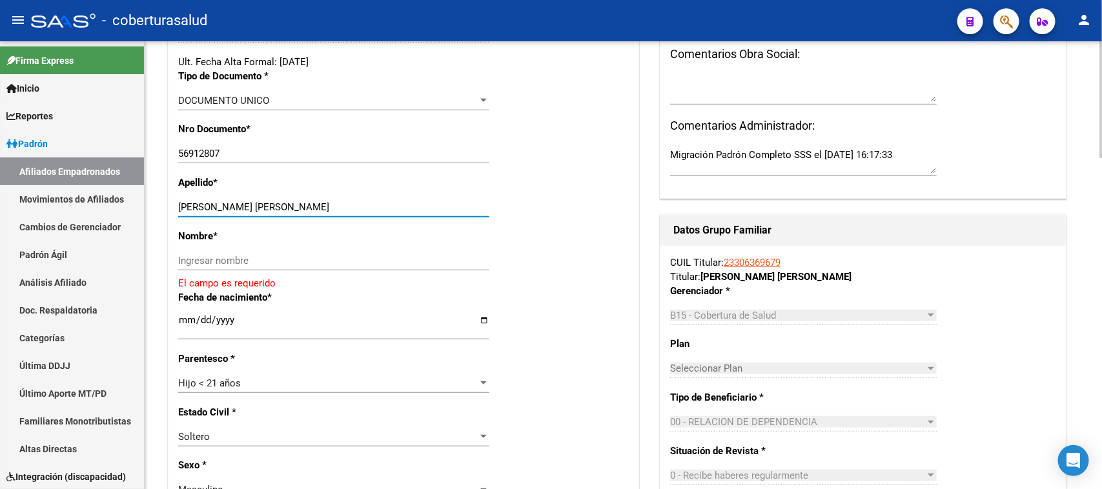
drag, startPoint x: 349, startPoint y: 208, endPoint x: 245, endPoint y: 213, distance: 104.1
click at [245, 213] on input "[PERSON_NAME] [PERSON_NAME]" at bounding box center [333, 207] width 311 height 12
type input "[PERSON_NAME]"
click at [254, 261] on input "Ingresar nombre" at bounding box center [333, 261] width 311 height 12
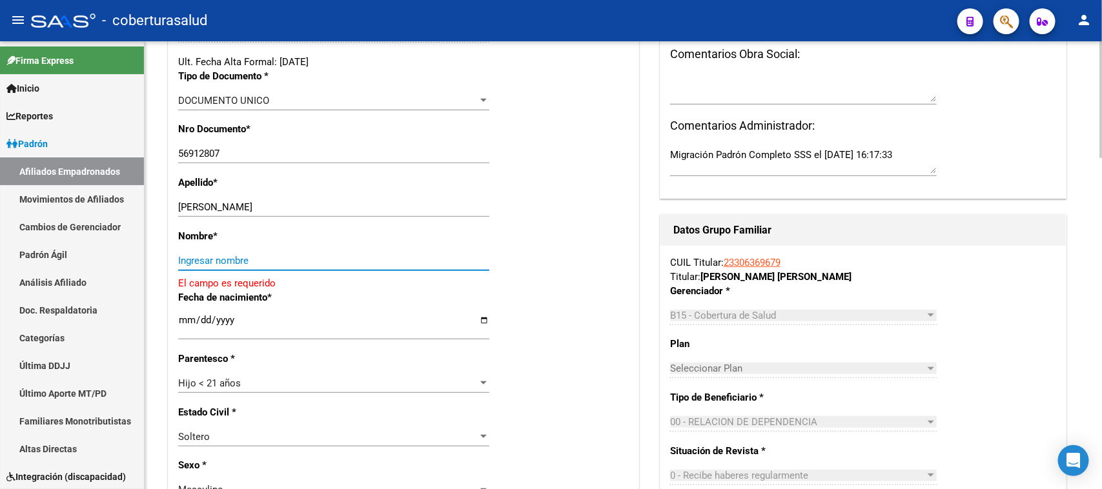
paste input "[PERSON_NAME]"
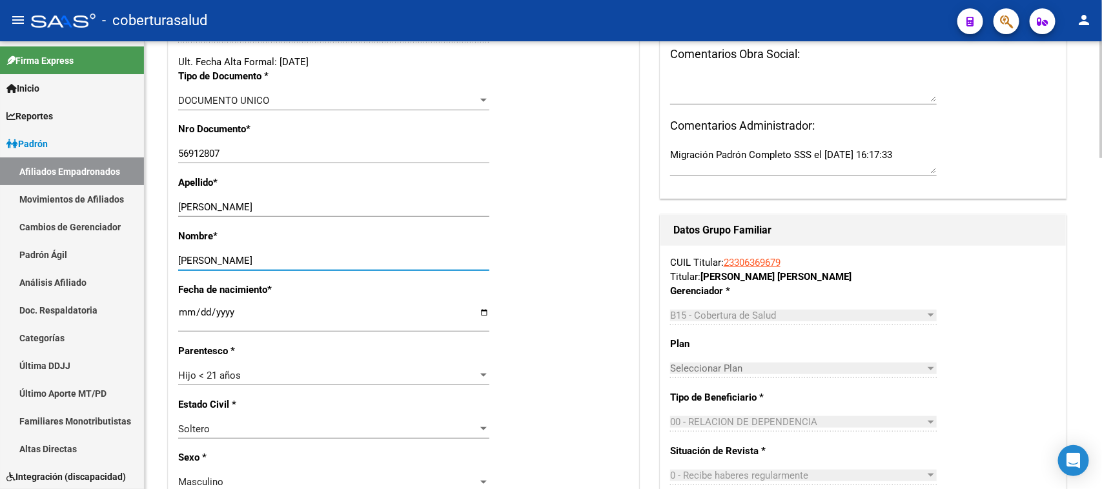
type input "[PERSON_NAME]"
click at [595, 323] on div "Fecha de nacimiento * [DEMOGRAPHIC_DATA] Ingresar fecha" at bounding box center [403, 313] width 451 height 61
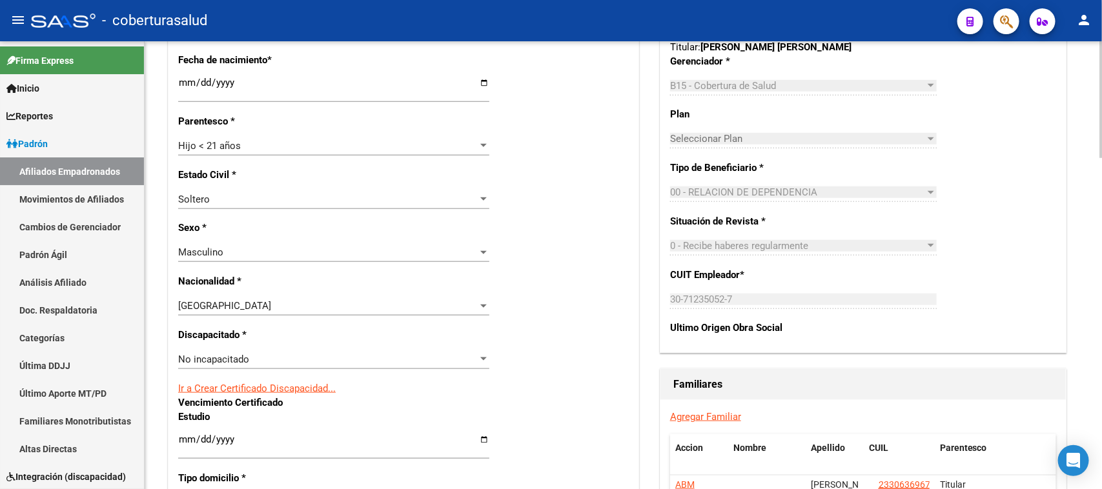
scroll to position [555, 0]
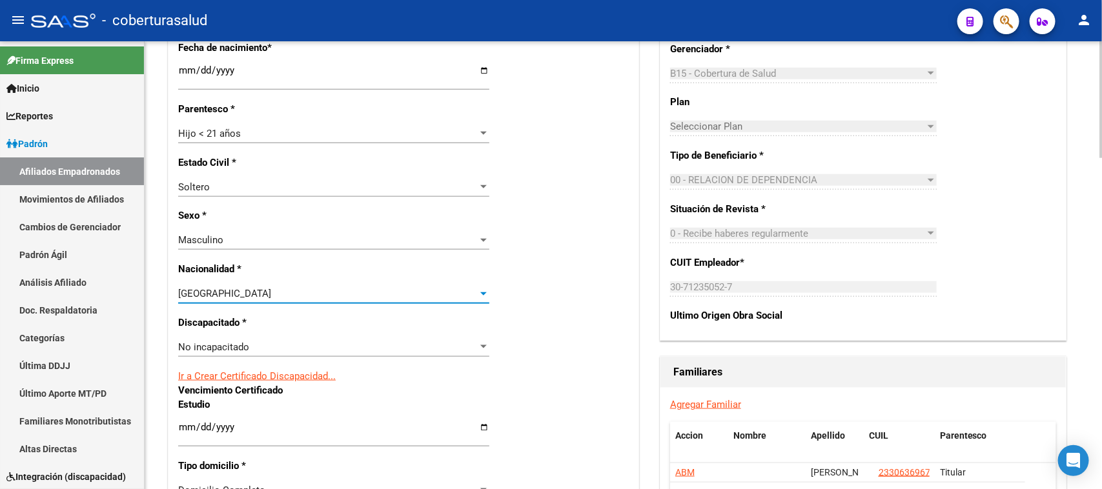
click at [228, 295] on span "[GEOGRAPHIC_DATA]" at bounding box center [224, 294] width 93 height 12
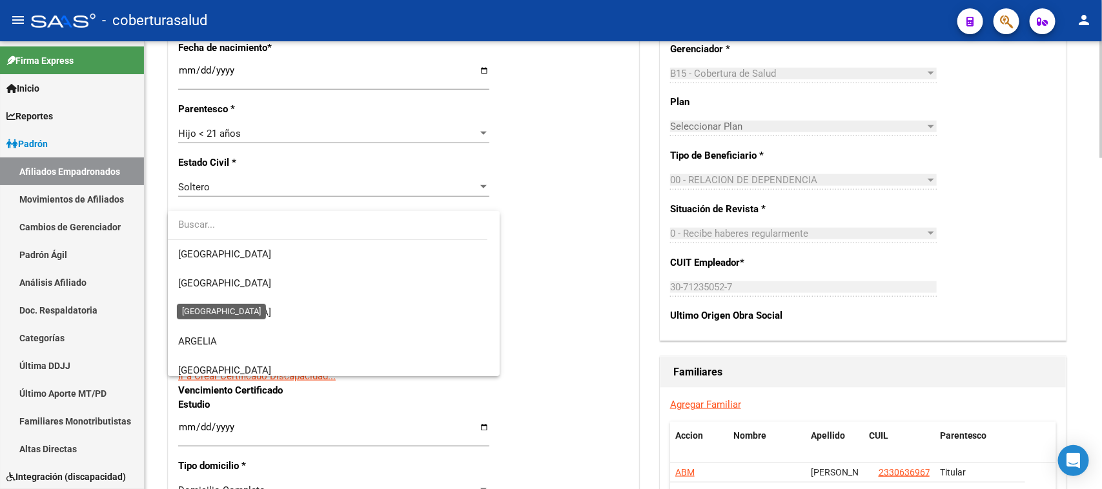
scroll to position [194, 0]
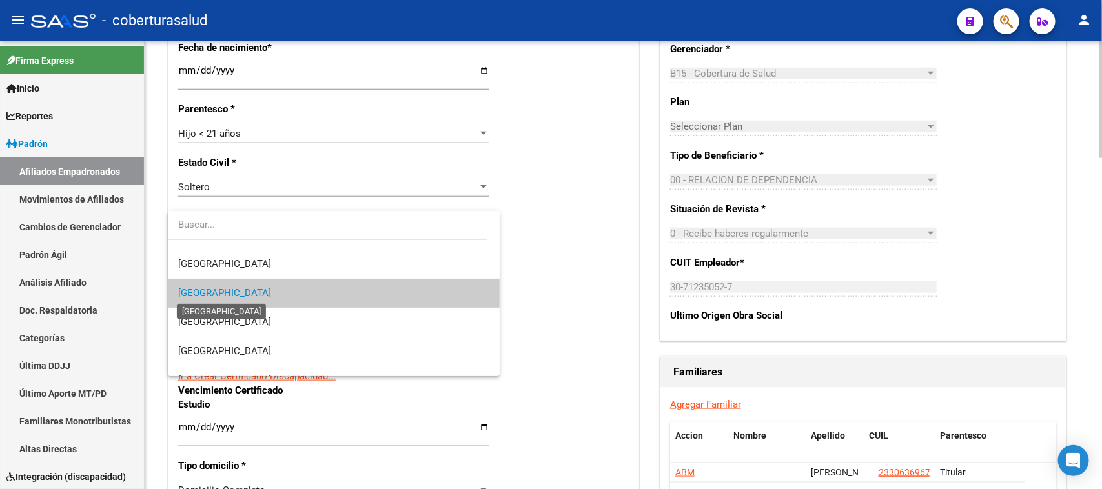
click at [228, 295] on span "[GEOGRAPHIC_DATA]" at bounding box center [224, 293] width 93 height 12
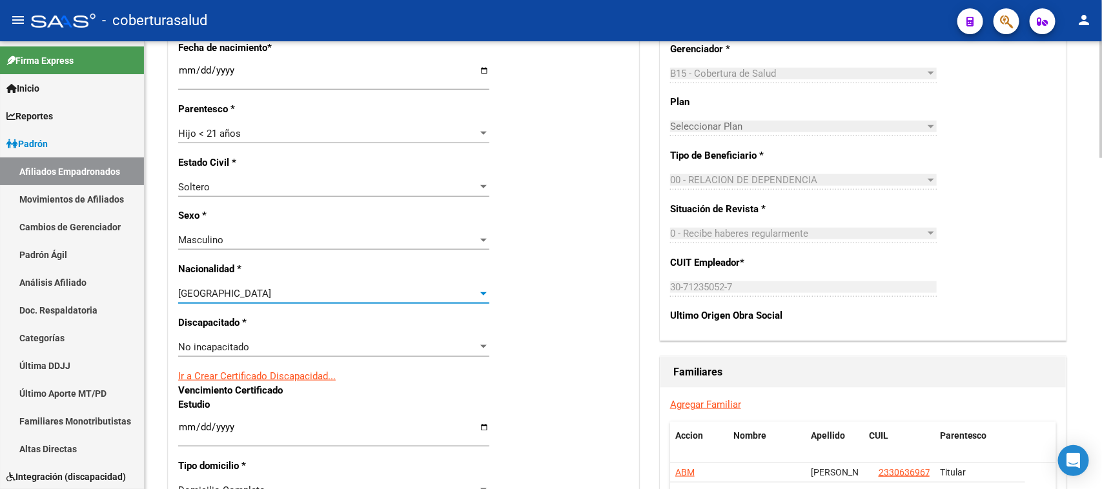
click at [210, 342] on span "No incapacitado" at bounding box center [213, 348] width 71 height 12
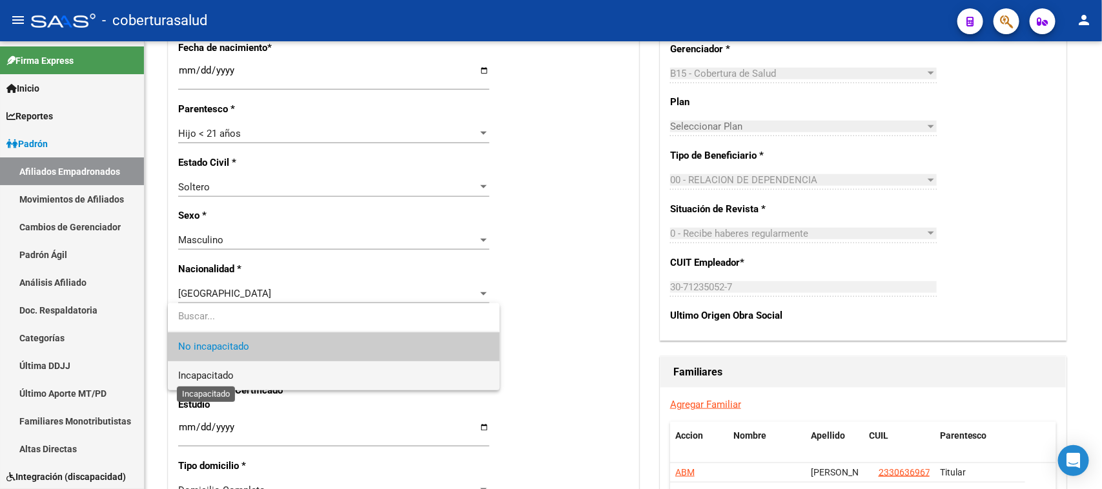
click at [221, 374] on span "Incapacitado" at bounding box center [206, 376] width 56 height 12
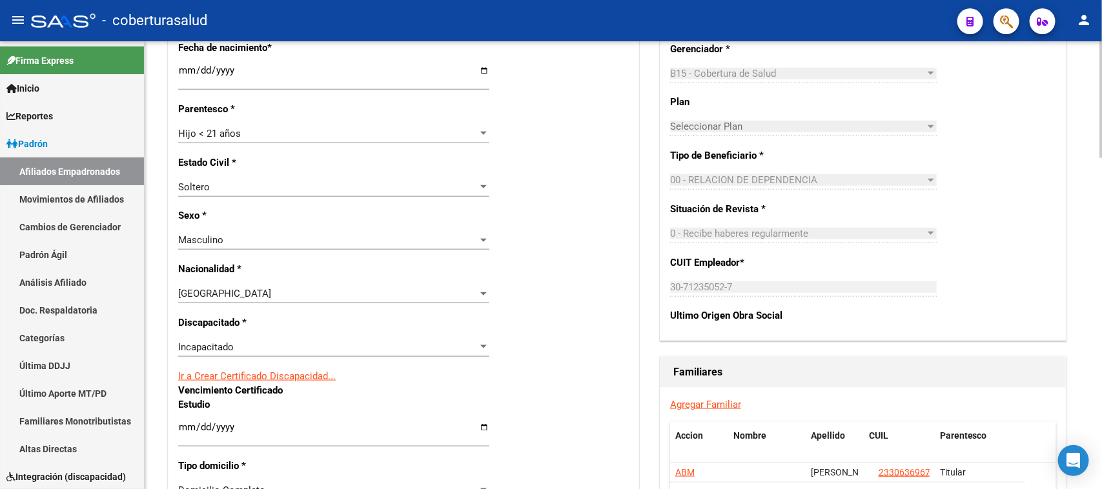
click at [642, 295] on div "Titular Familiar Datos Afiliado Nro Afiliado Ingresar nro CUIL * 20-56912807-3 …" at bounding box center [623, 355] width 916 height 1516
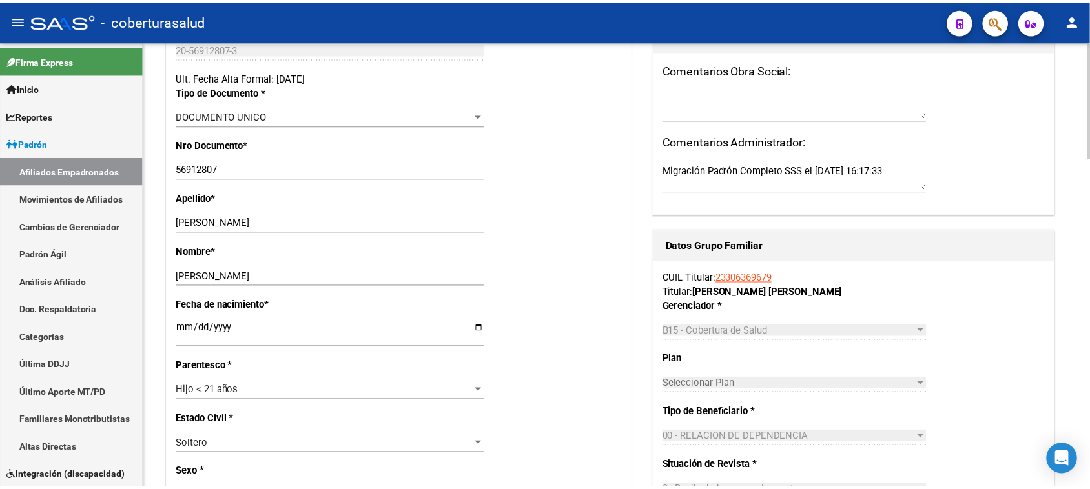
scroll to position [0, 0]
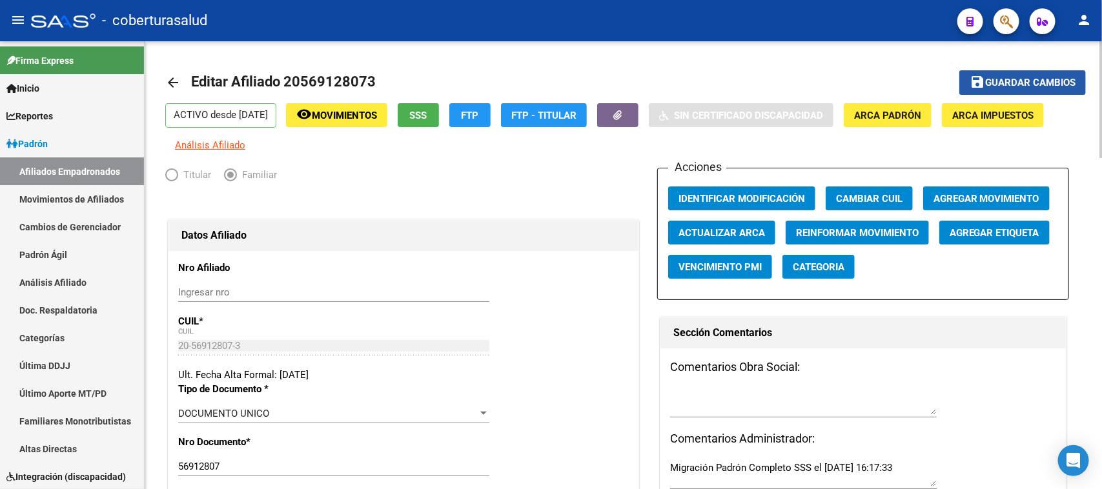
click at [1001, 82] on span "Guardar cambios" at bounding box center [1030, 83] width 90 height 12
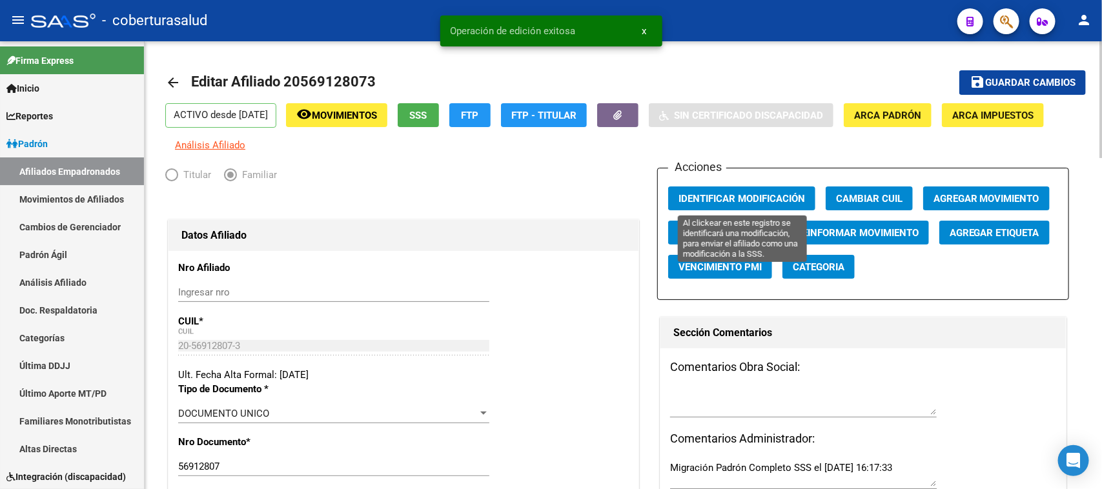
click at [762, 193] on span "Identificar Modificación" at bounding box center [742, 199] width 127 height 12
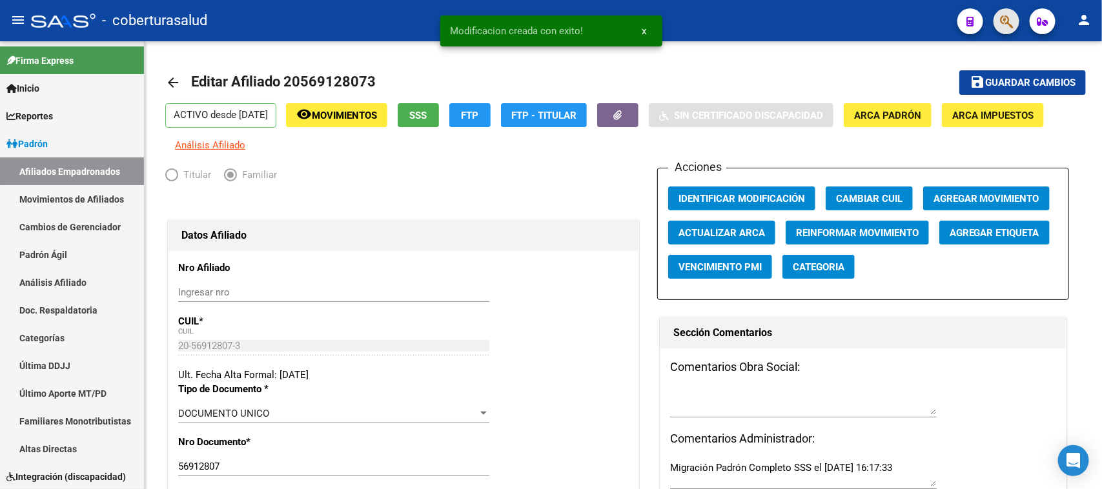
click at [995, 25] on button "button" at bounding box center [1007, 21] width 26 height 26
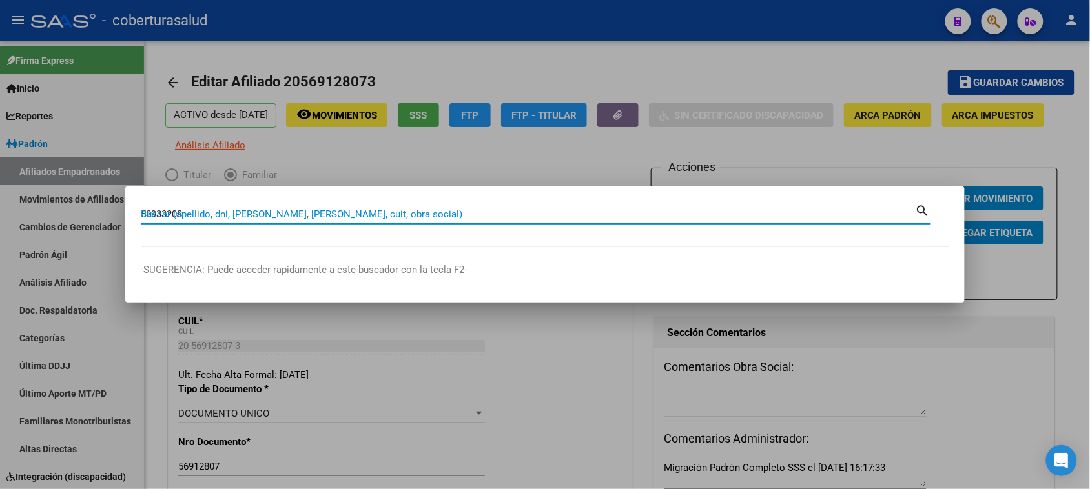
type input "53933208"
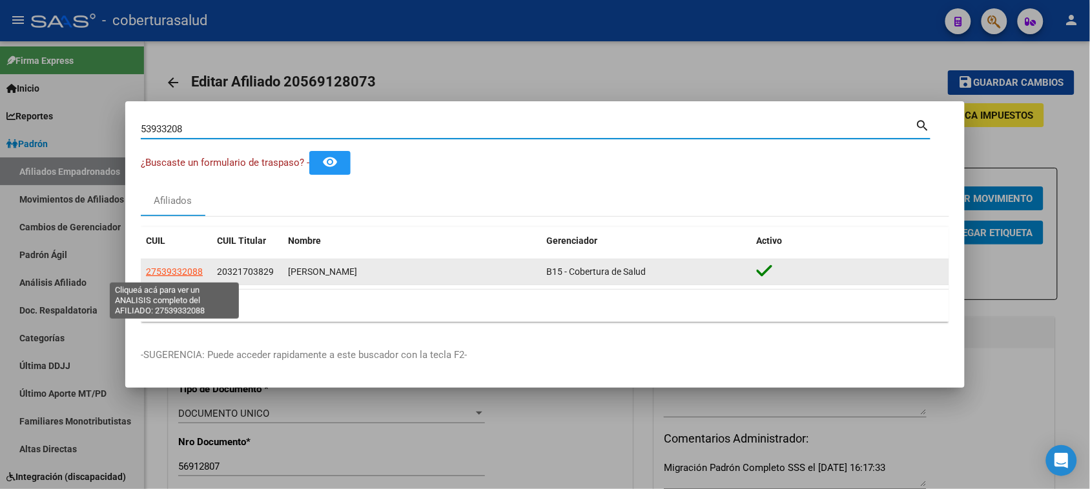
click at [168, 272] on span "27539332088" at bounding box center [174, 272] width 57 height 10
type textarea "27539332088"
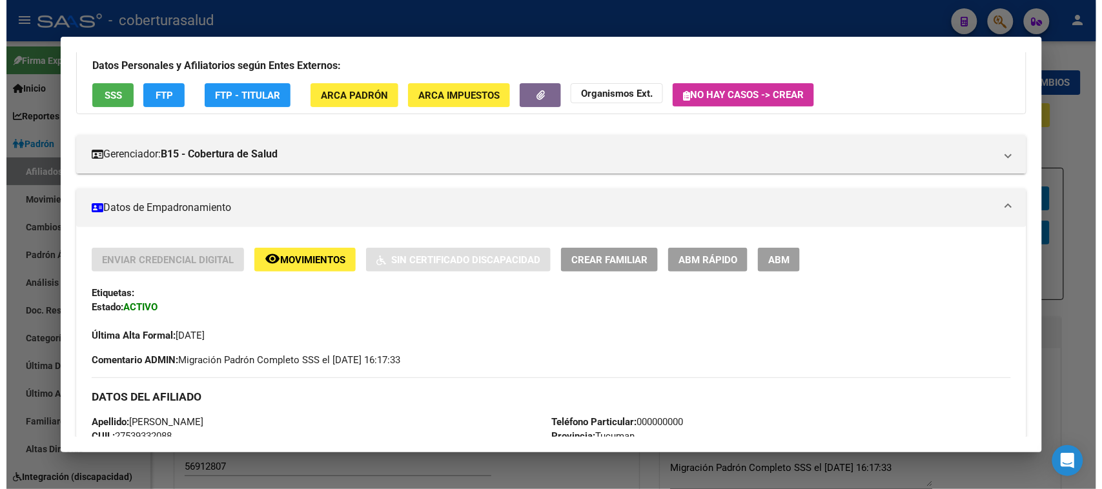
scroll to position [242, 0]
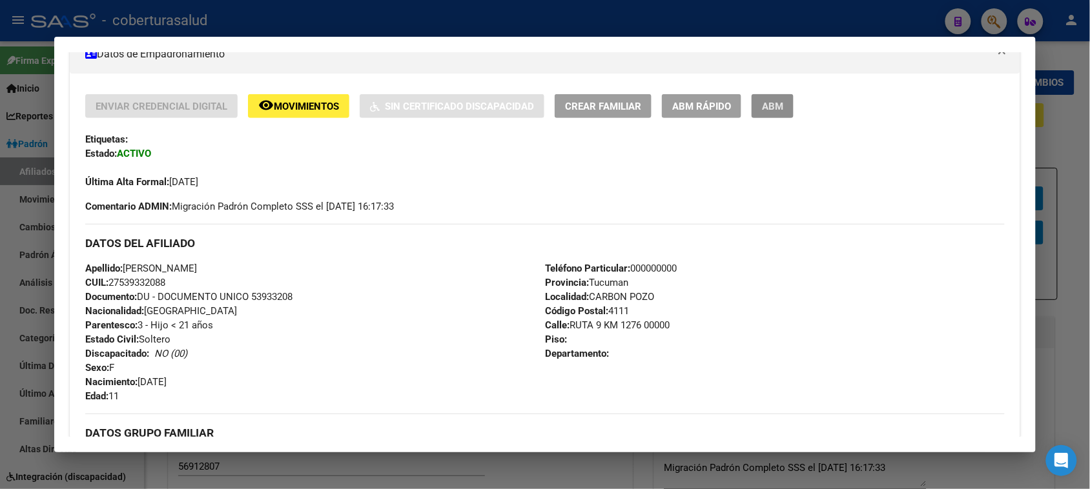
click at [772, 107] on span "ABM" at bounding box center [772, 107] width 21 height 12
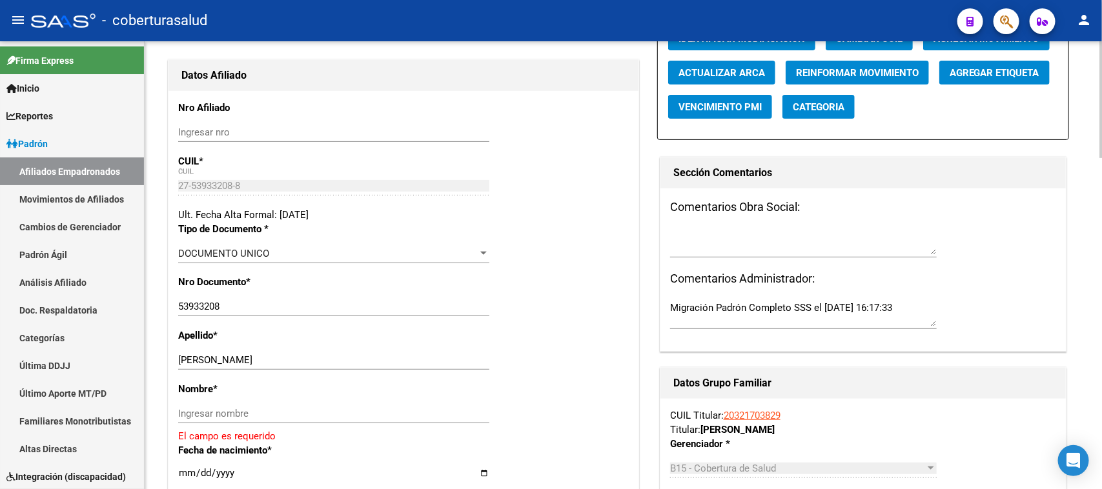
scroll to position [161, 0]
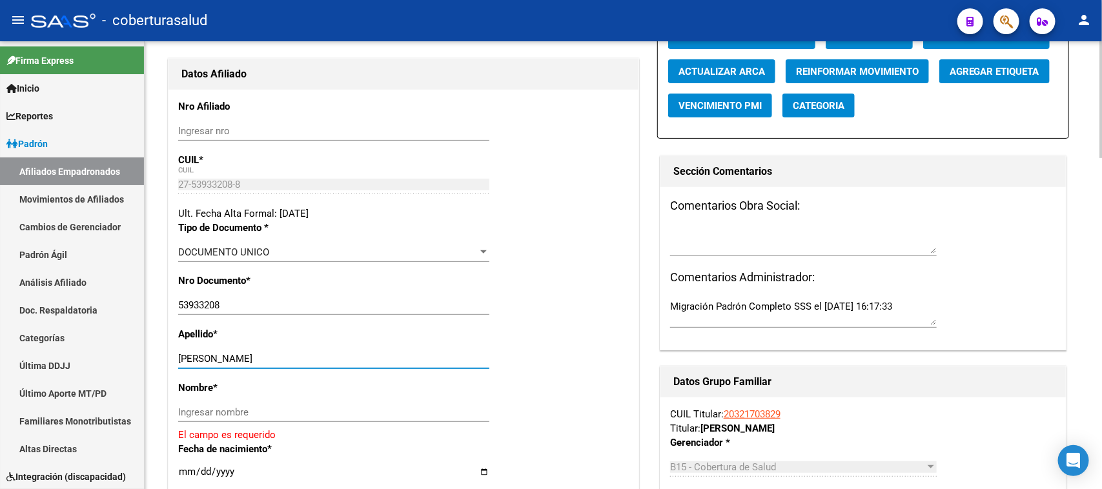
drag, startPoint x: 342, startPoint y: 360, endPoint x: 228, endPoint y: 360, distance: 114.3
click at [228, 360] on input "[PERSON_NAME]" at bounding box center [333, 359] width 311 height 12
type input "[PERSON_NAME]"
click at [251, 407] on input "Ingresar nombre" at bounding box center [333, 413] width 311 height 12
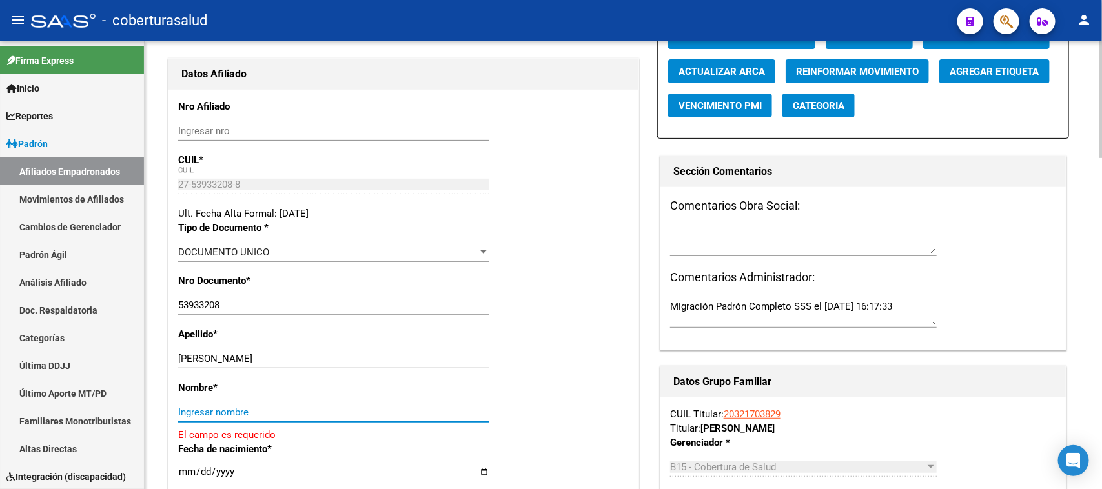
paste input "[PERSON_NAME]"
type input "[PERSON_NAME]"
click at [601, 301] on div "Nro Documento * 53933208 Ingresar nro" at bounding box center [403, 301] width 451 height 54
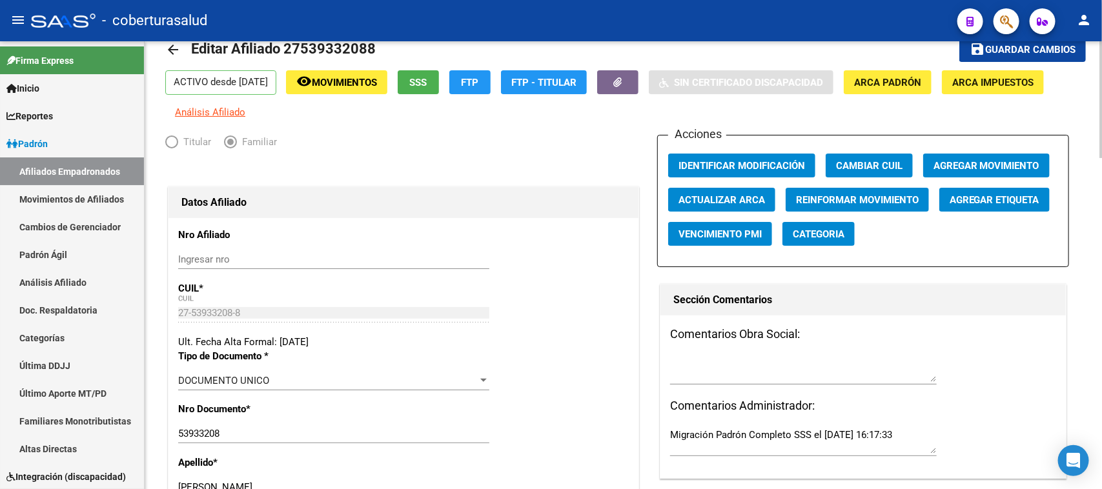
scroll to position [0, 0]
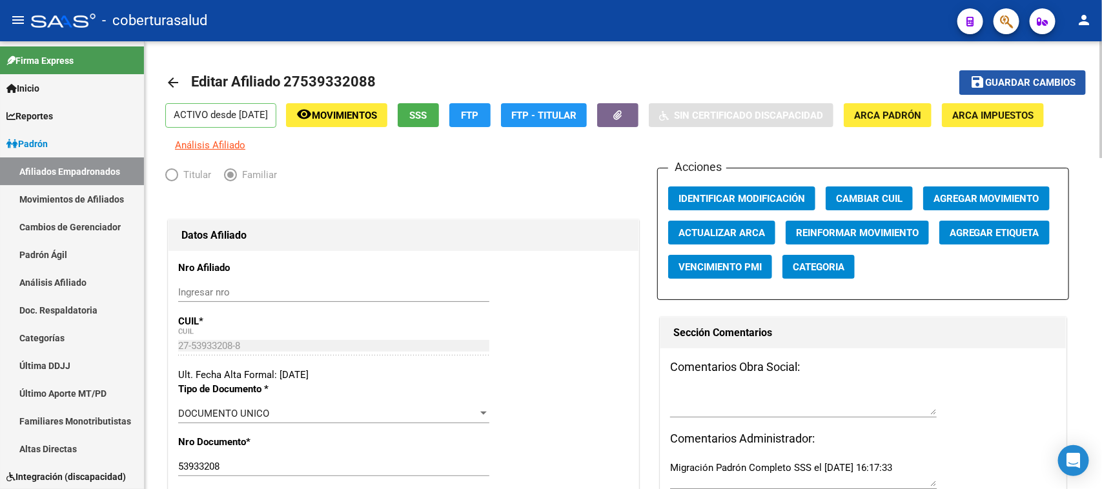
click at [1024, 73] on button "save Guardar cambios" at bounding box center [1022, 82] width 127 height 24
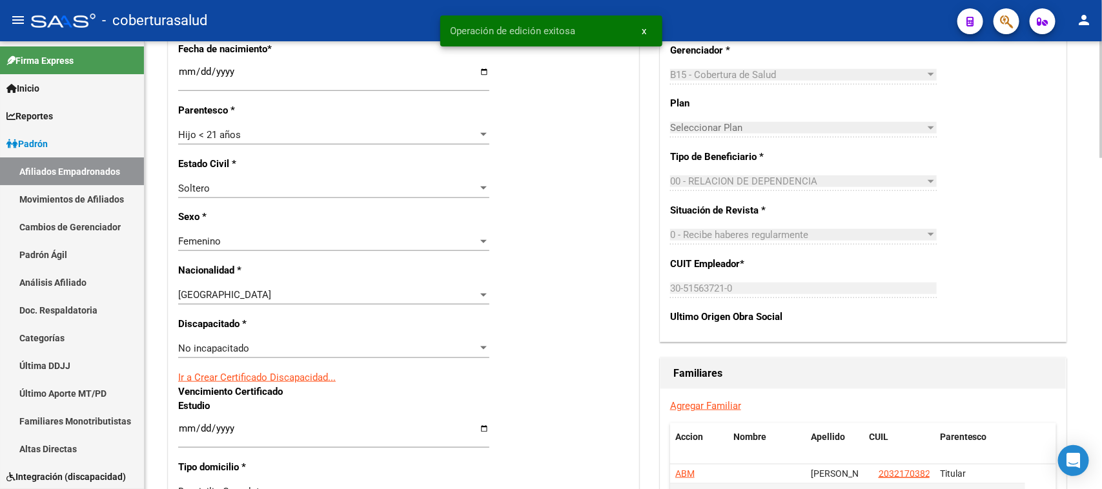
scroll to position [565, 0]
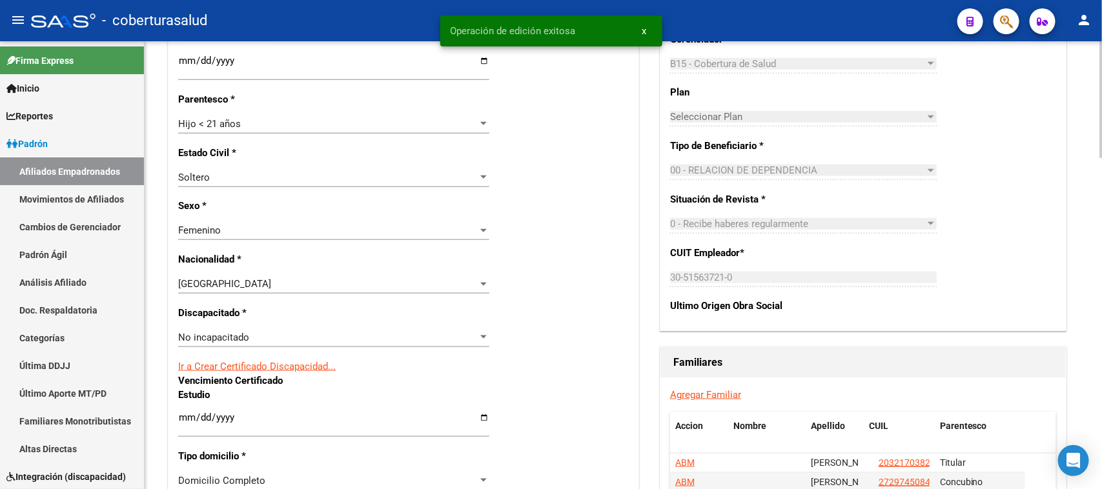
click at [278, 337] on div "No incapacitado" at bounding box center [328, 338] width 300 height 12
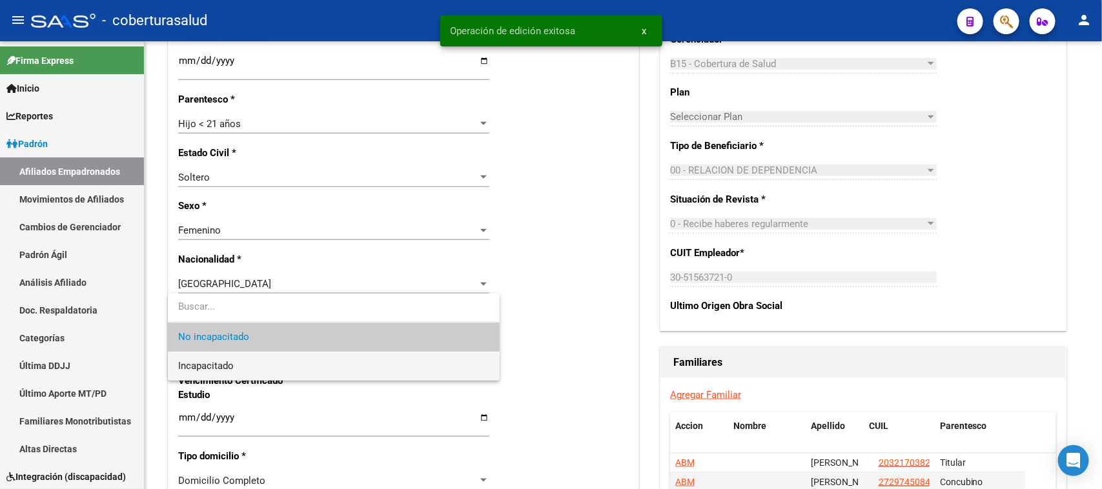
click at [269, 371] on span "Incapacitado" at bounding box center [333, 366] width 311 height 29
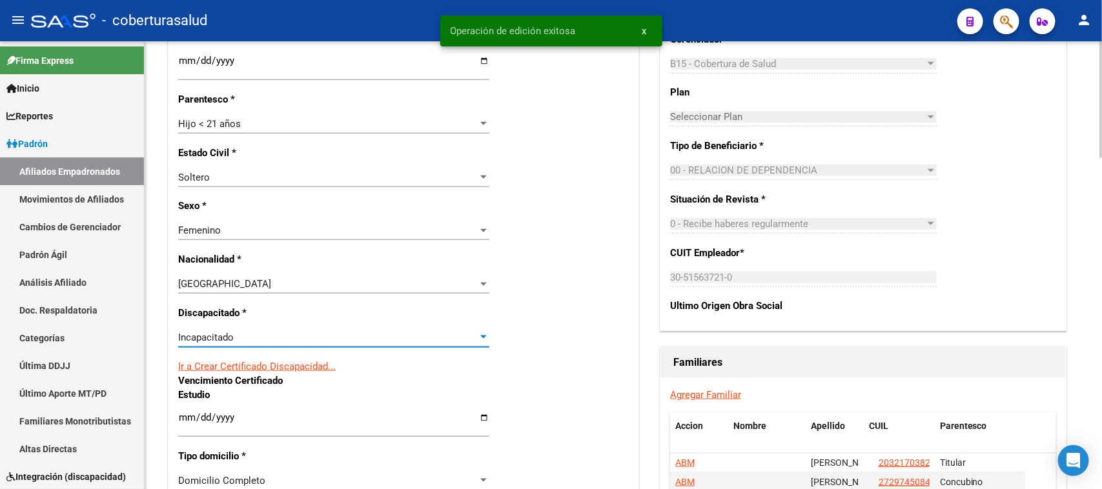
click at [552, 350] on div "Nro Afiliado Ingresar nro CUIL * 27-53933208-8 CUIL ARCA Padrón Ult. Fecha Alta…" at bounding box center [404, 393] width 470 height 1414
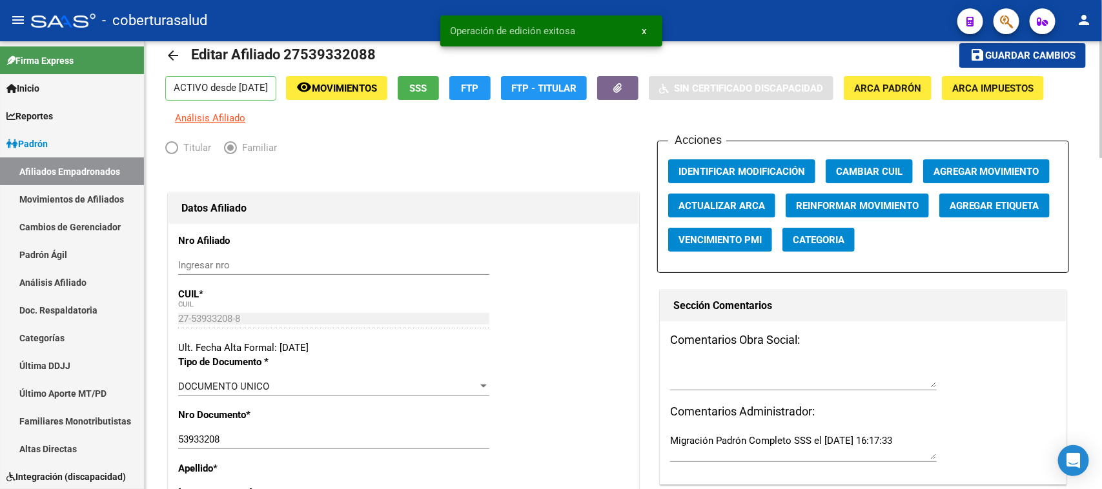
scroll to position [0, 0]
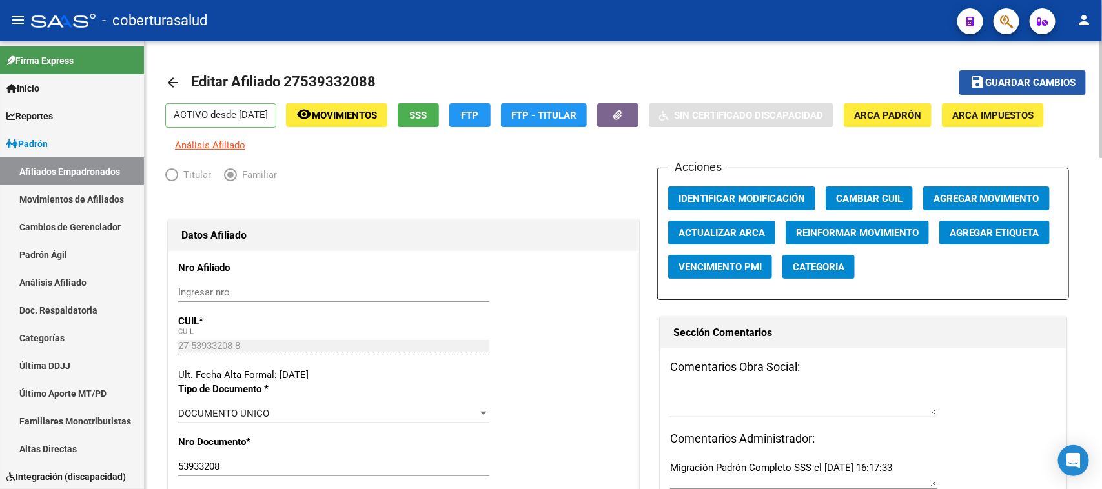
click at [1063, 70] on button "save Guardar cambios" at bounding box center [1022, 82] width 127 height 24
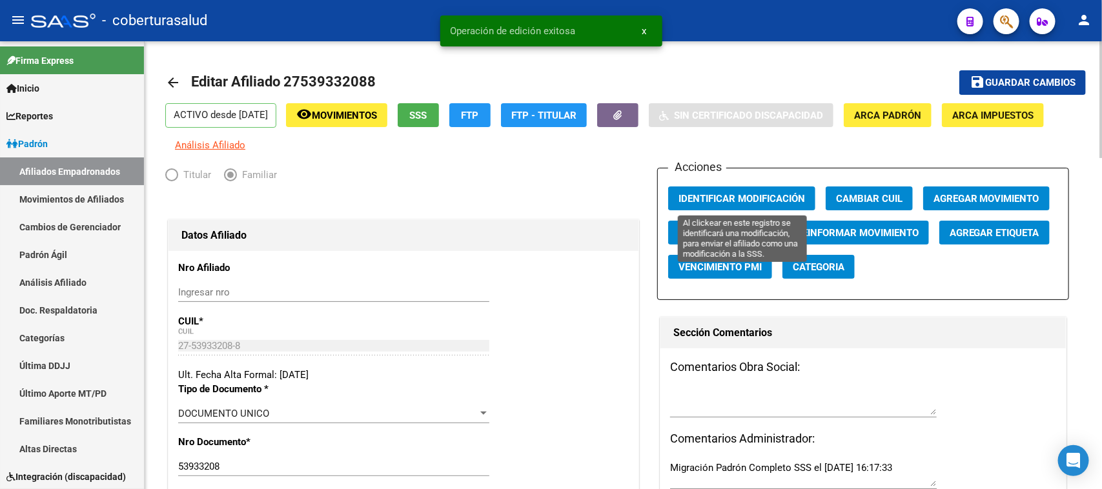
click at [786, 197] on span "Identificar Modificación" at bounding box center [742, 199] width 127 height 12
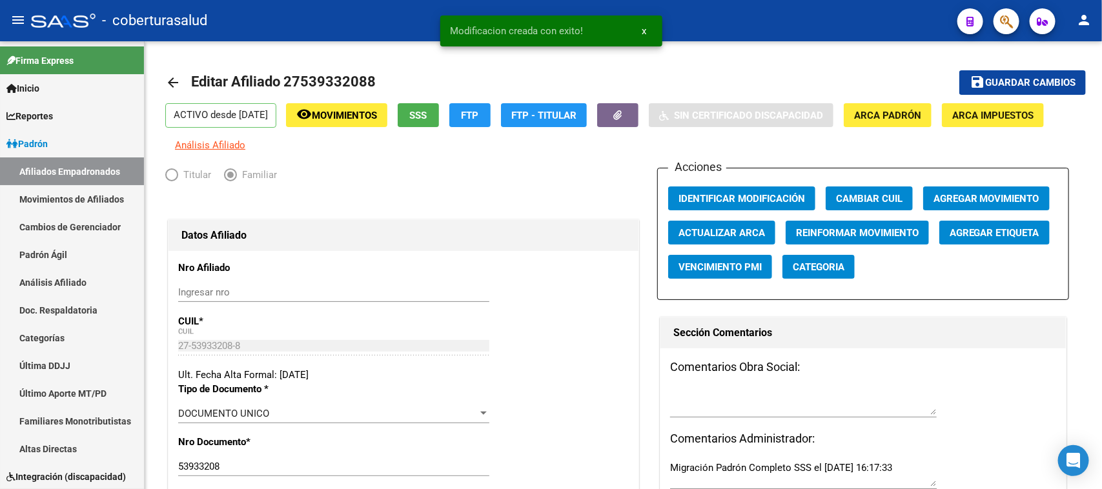
click at [1015, 12] on app-search-popup at bounding box center [1007, 20] width 26 height 16
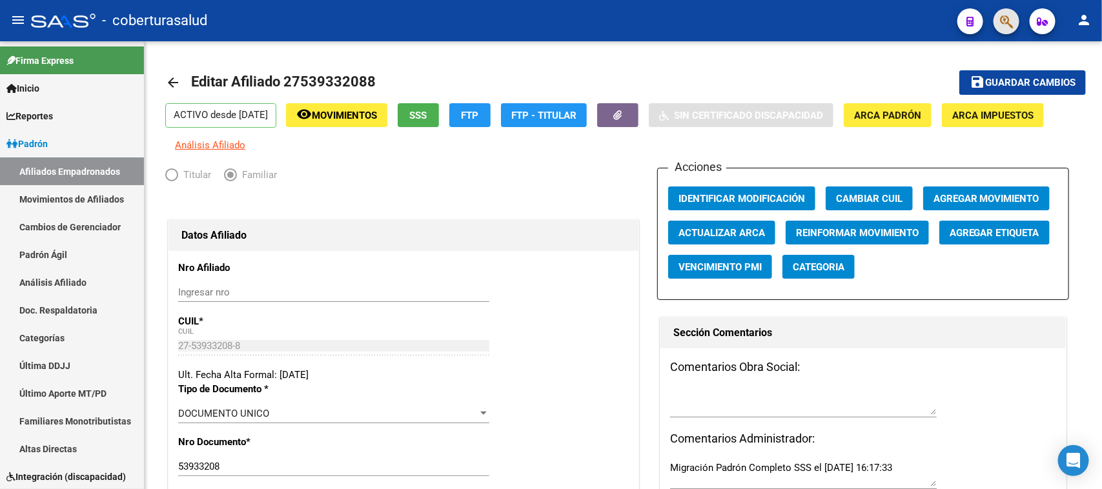
click at [1015, 15] on button "button" at bounding box center [1007, 21] width 26 height 26
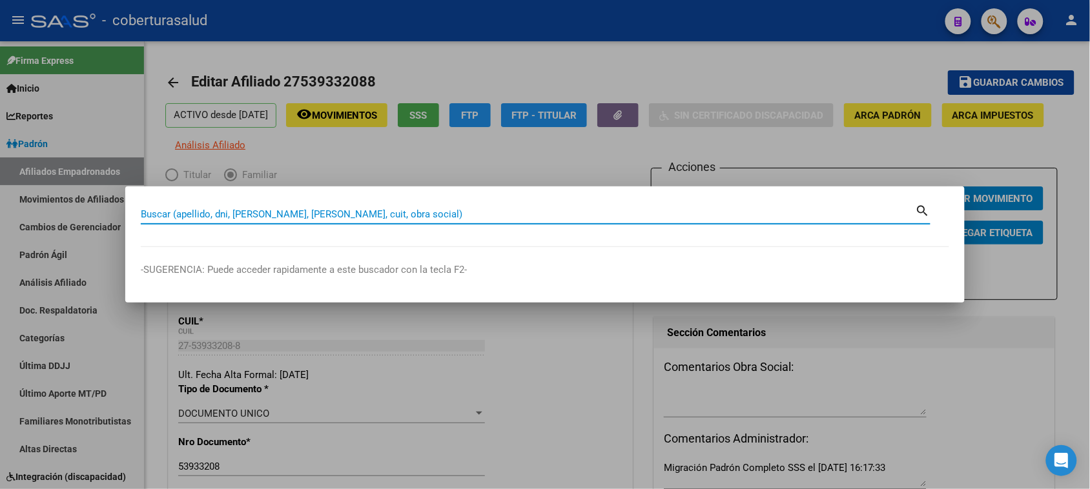
paste input "57581740"
type input "57581740"
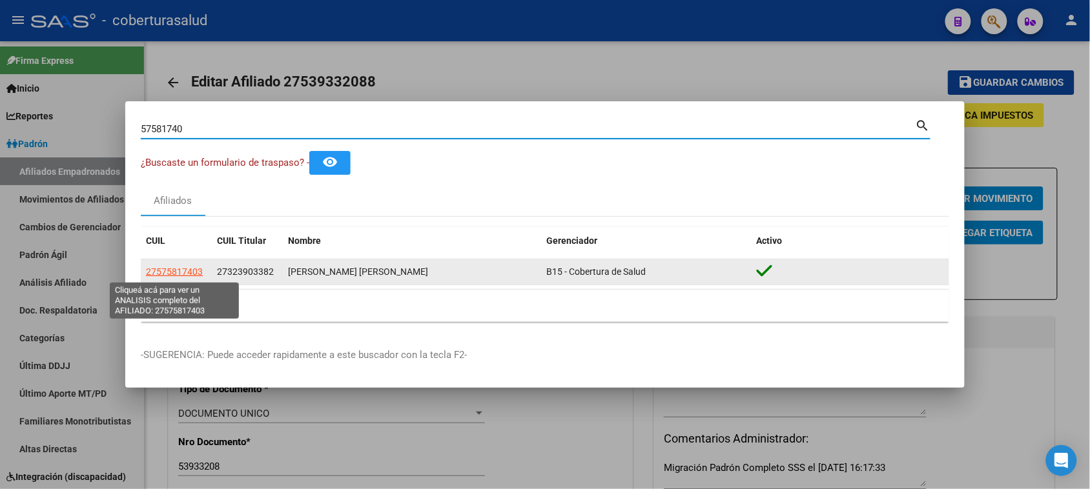
click at [175, 270] on span "27575817403" at bounding box center [174, 272] width 57 height 10
type textarea "27575817403"
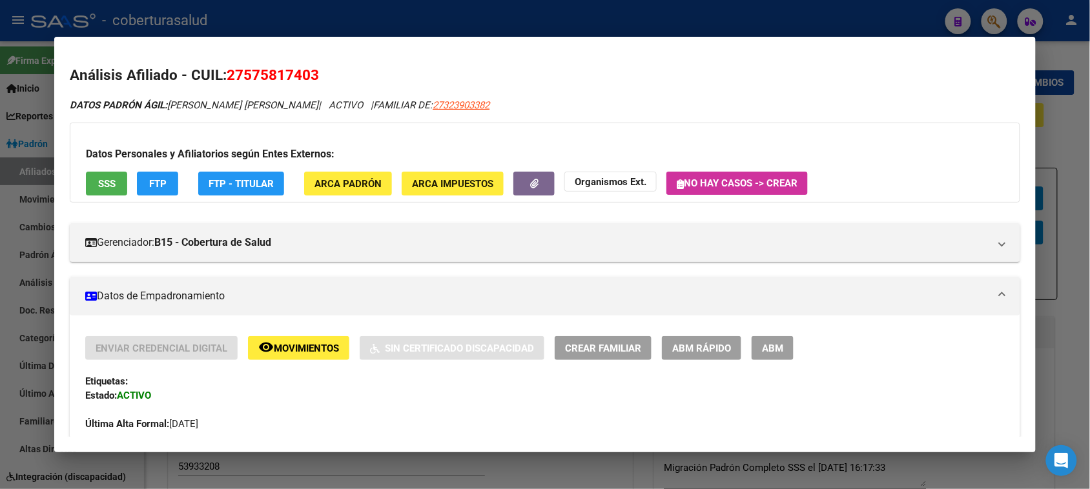
click at [774, 356] on button "ABM" at bounding box center [773, 348] width 42 height 24
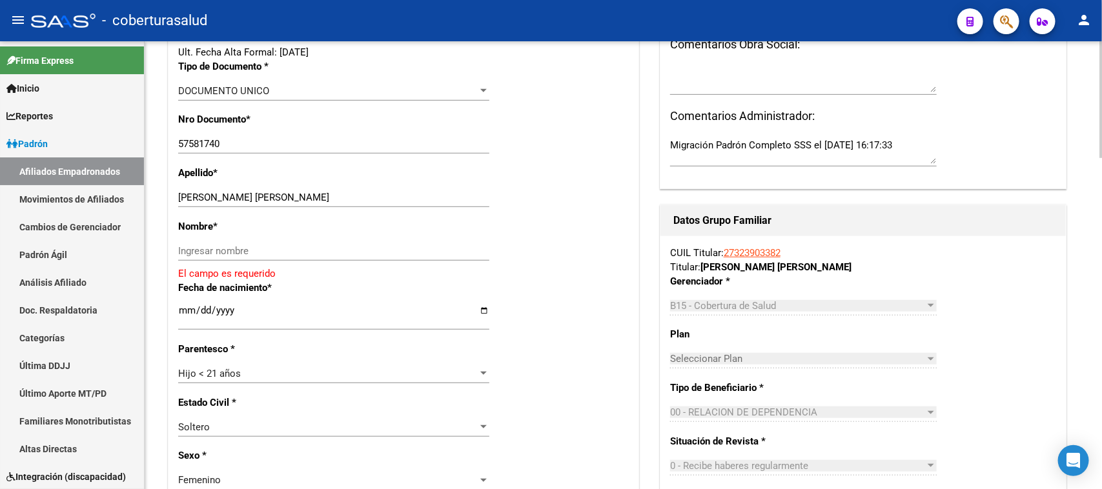
scroll to position [313, 0]
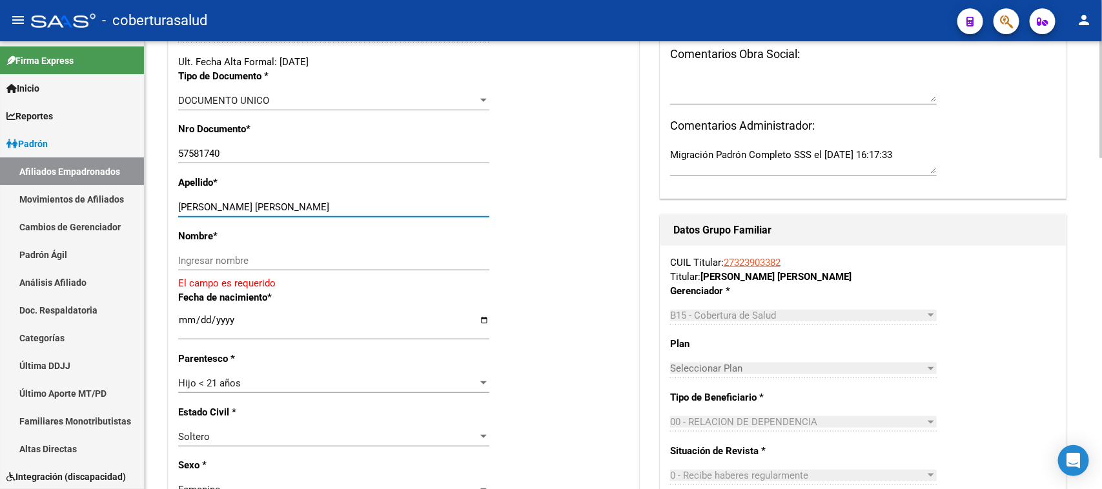
drag, startPoint x: 325, startPoint y: 207, endPoint x: 239, endPoint y: 205, distance: 85.9
click at [239, 205] on input "[PERSON_NAME] [PERSON_NAME]" at bounding box center [333, 207] width 311 height 12
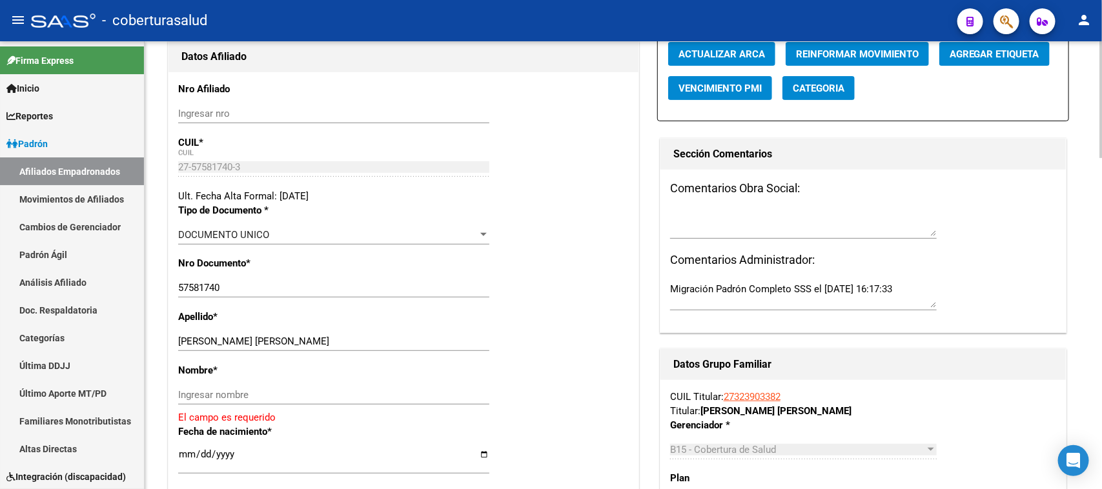
scroll to position [394, 0]
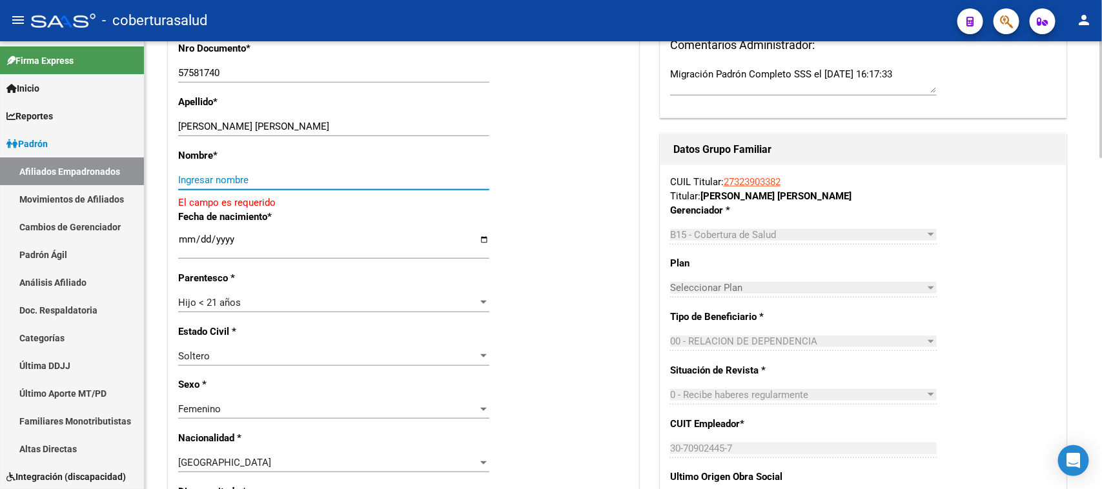
click at [278, 179] on input "Ingresar nombre" at bounding box center [333, 180] width 311 height 12
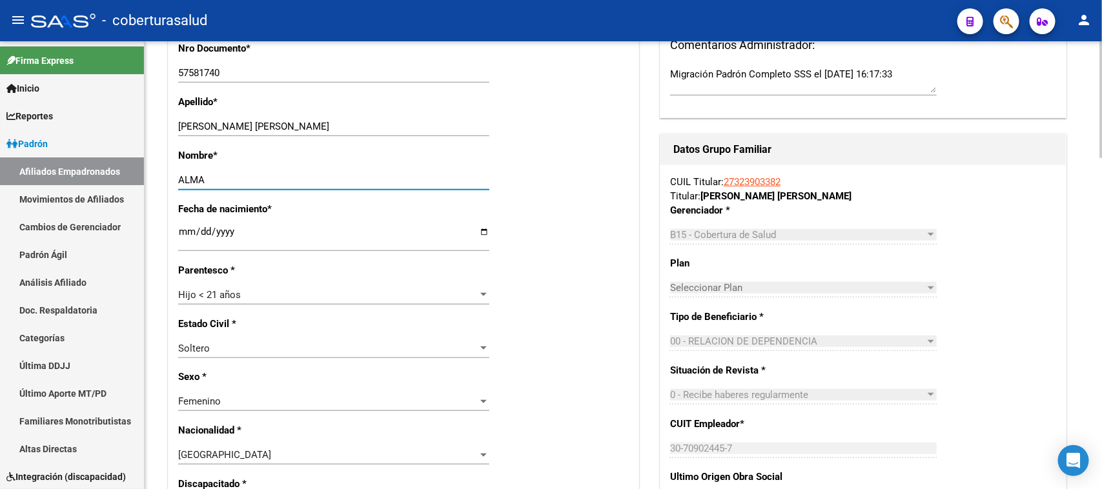
type input "ALMA"
click at [565, 345] on div "Estado Civil * [DEMOGRAPHIC_DATA] Seleccionar tipo" at bounding box center [403, 344] width 451 height 54
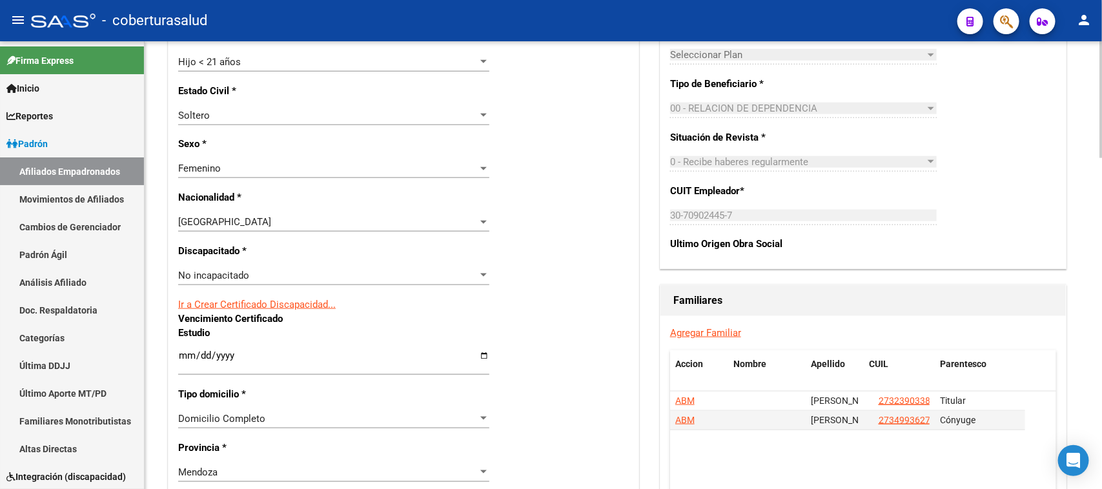
scroll to position [636, 0]
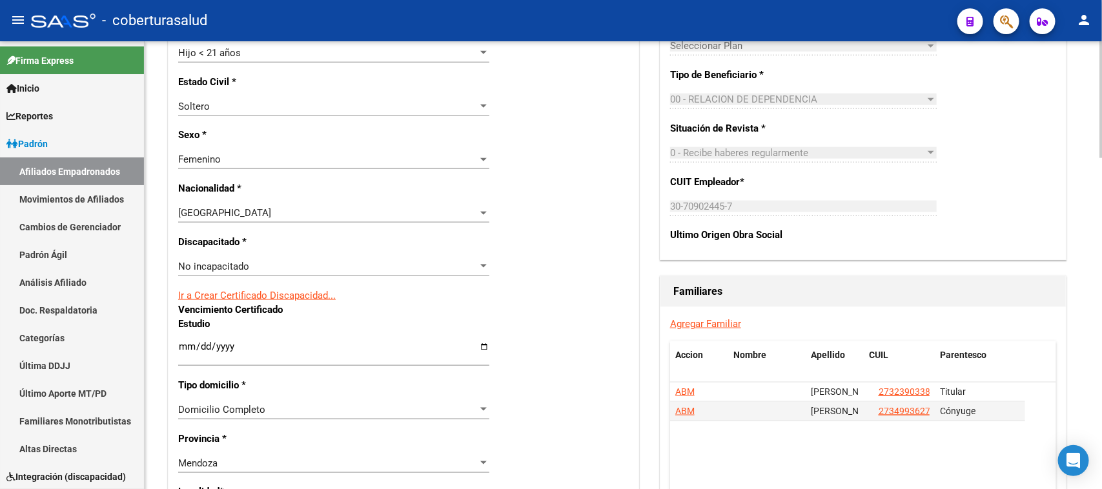
click at [267, 267] on div "No incapacitado" at bounding box center [328, 267] width 300 height 12
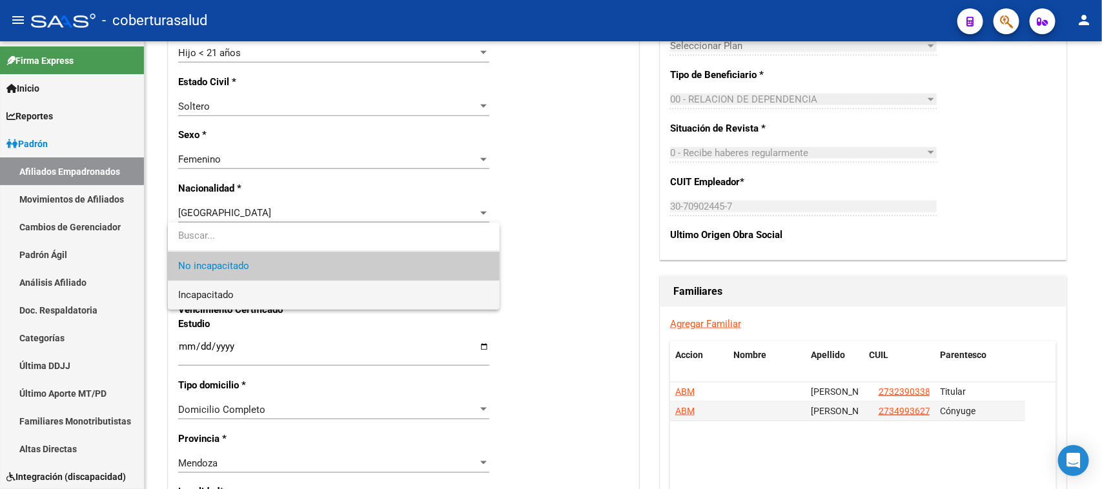
click at [270, 296] on span "Incapacitado" at bounding box center [333, 295] width 311 height 29
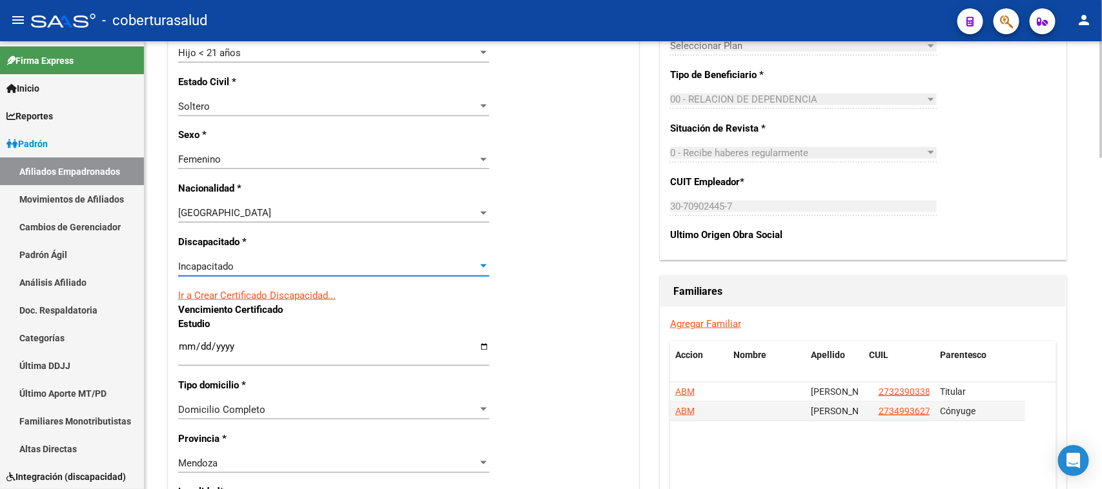
click at [529, 295] on div "Ir a Crear Certificado Discapacidad..." at bounding box center [403, 296] width 451 height 14
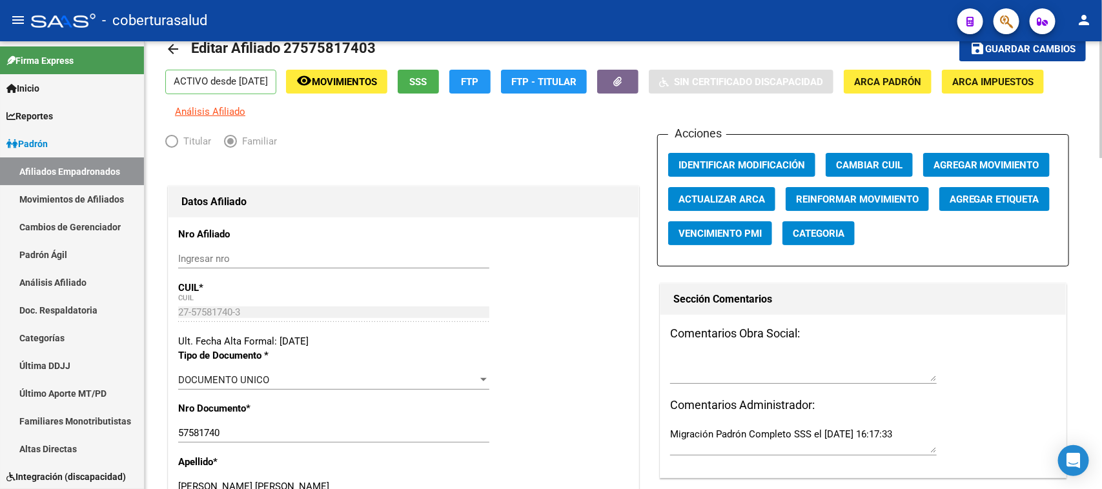
scroll to position [0, 0]
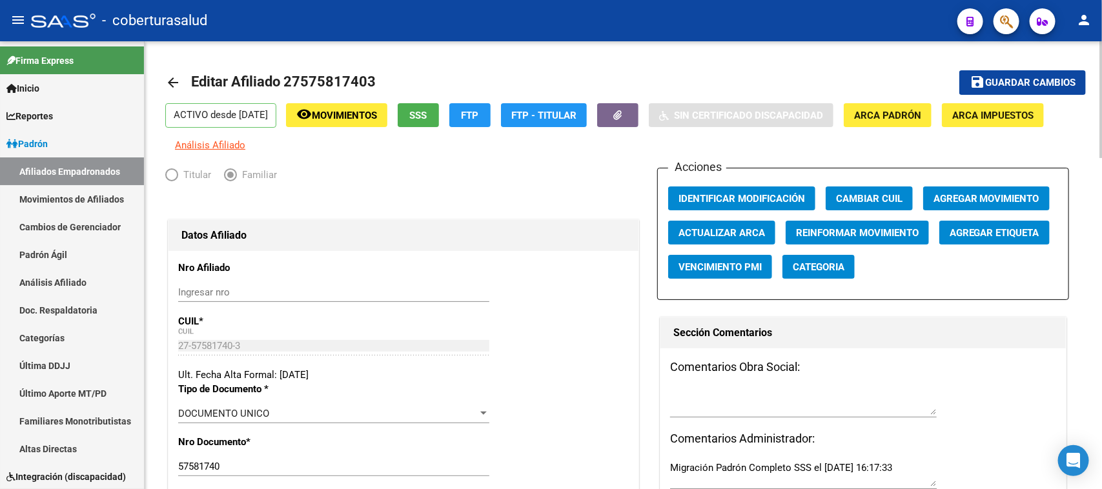
click at [1056, 79] on span "Guardar cambios" at bounding box center [1030, 83] width 90 height 12
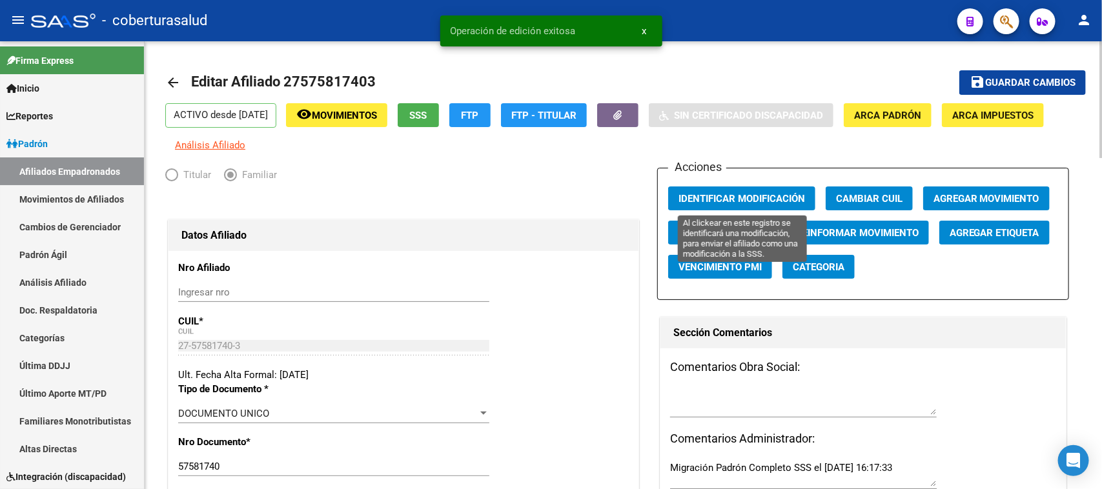
click at [736, 189] on button "Identificar Modificación" at bounding box center [741, 199] width 147 height 24
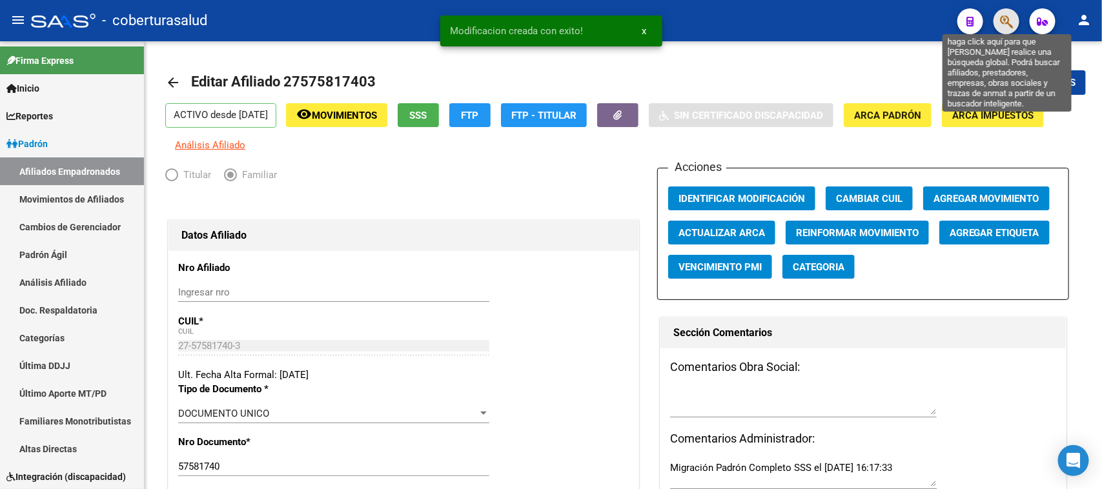
click at [1001, 17] on icon "button" at bounding box center [1006, 21] width 13 height 15
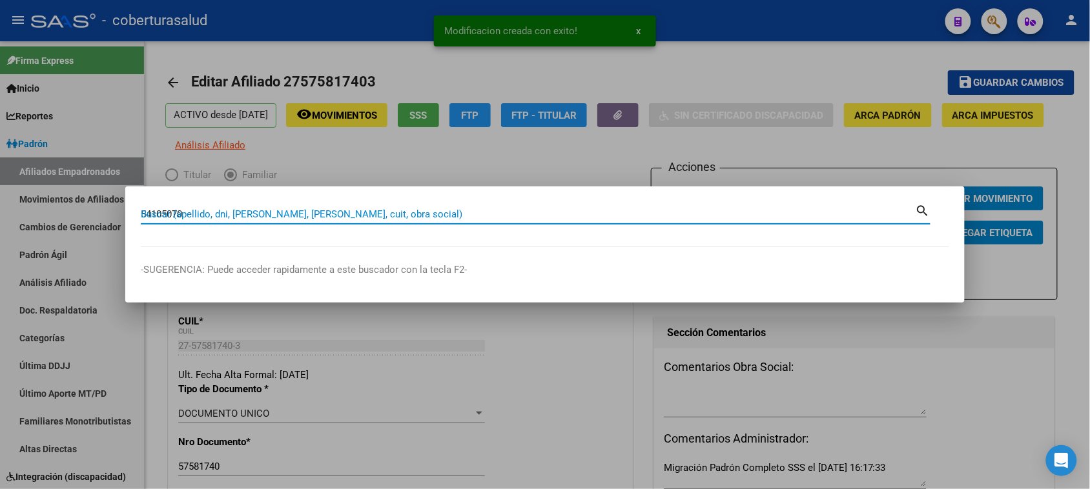
type input "54105070"
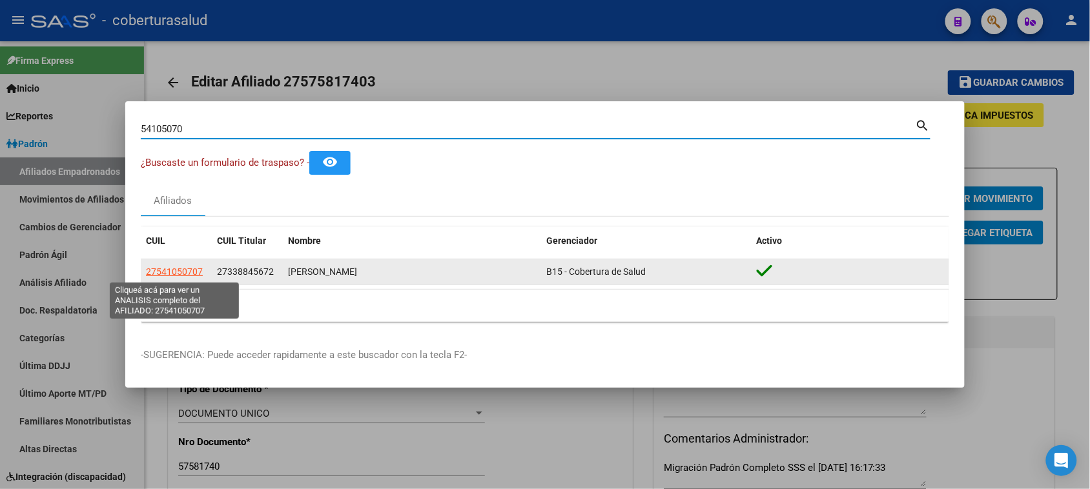
click at [163, 269] on span "27541050707" at bounding box center [174, 272] width 57 height 10
type textarea "27541050707"
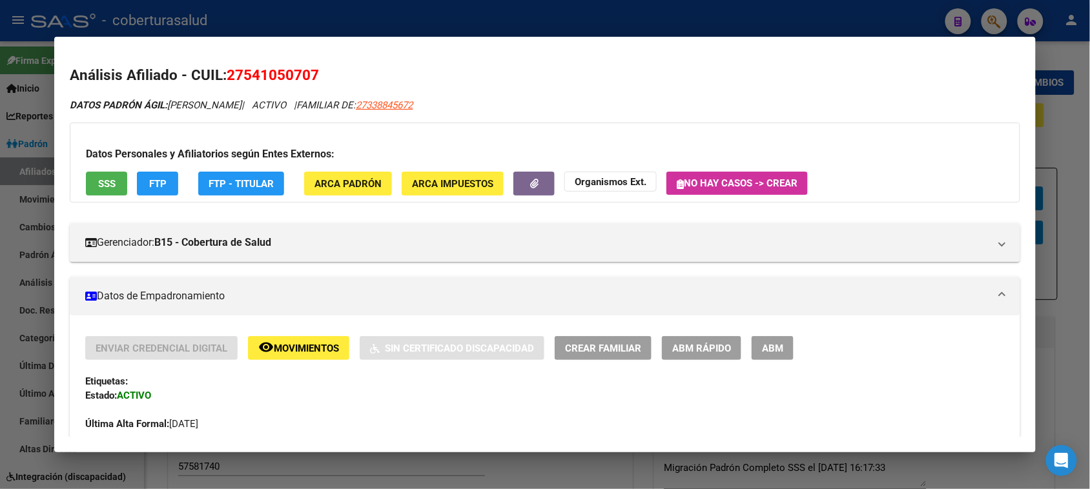
click at [769, 353] on span "ABM" at bounding box center [772, 349] width 21 height 12
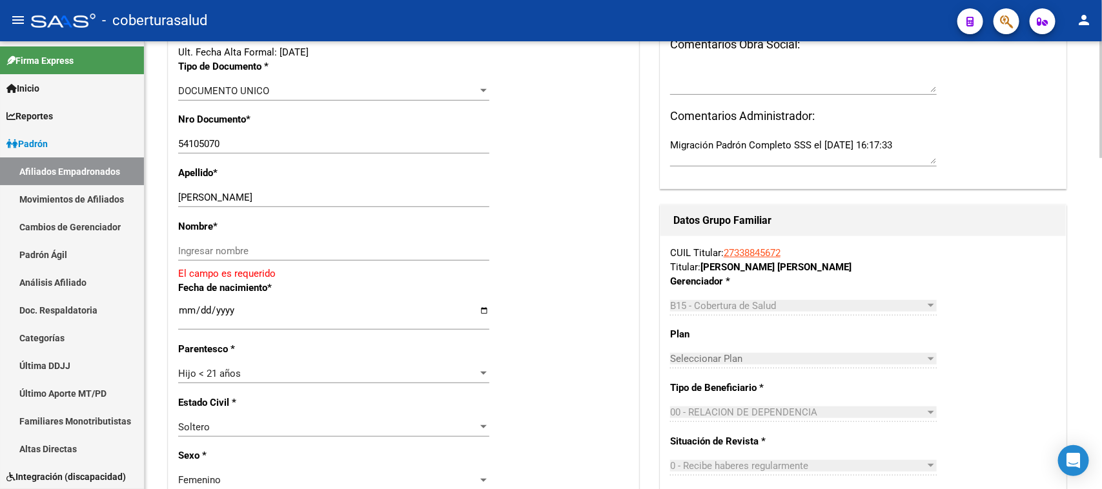
scroll to position [313, 0]
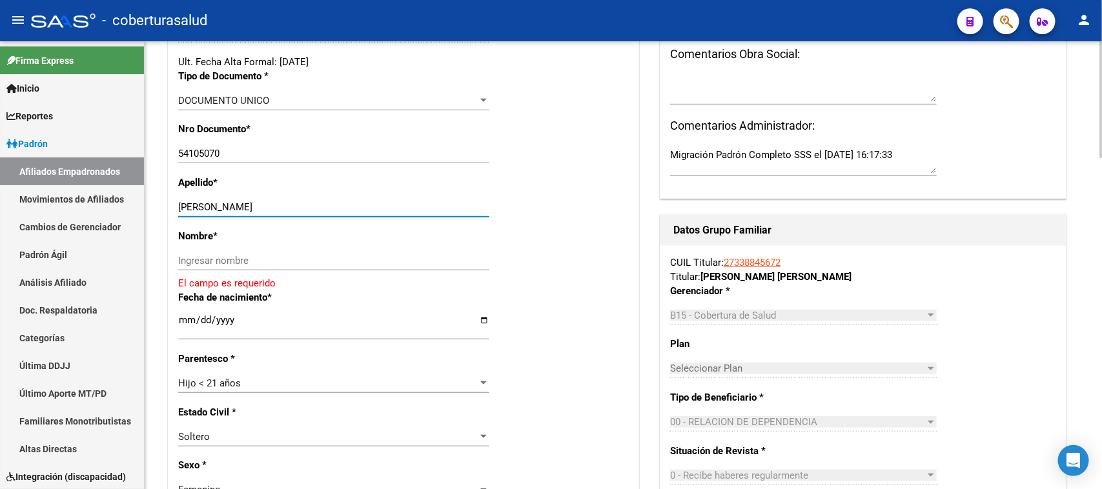
drag, startPoint x: 385, startPoint y: 202, endPoint x: 225, endPoint y: 207, distance: 160.2
click at [225, 207] on input "[PERSON_NAME]" at bounding box center [333, 207] width 311 height 12
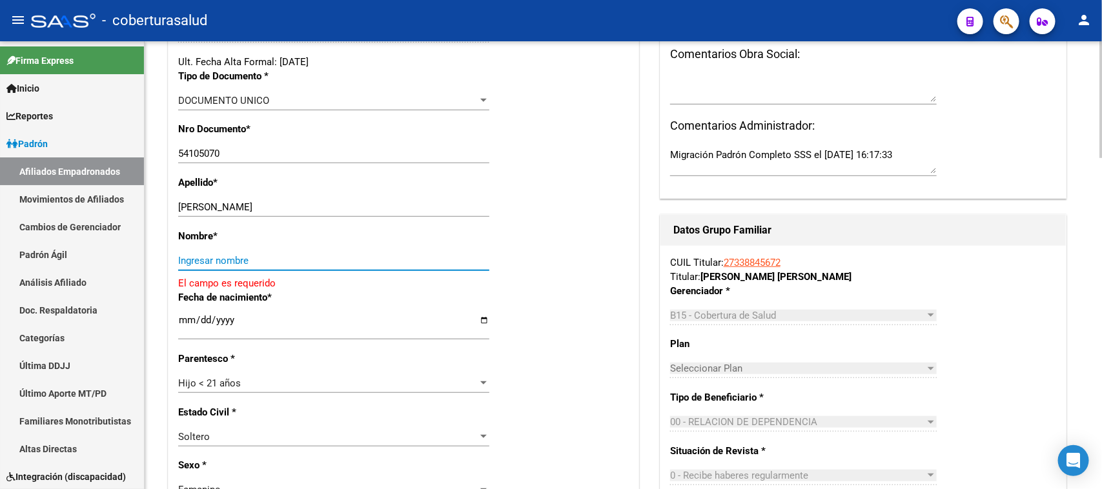
click at [202, 265] on input "Ingresar nombre" at bounding box center [333, 261] width 311 height 12
paste input "[PERSON_NAME]"
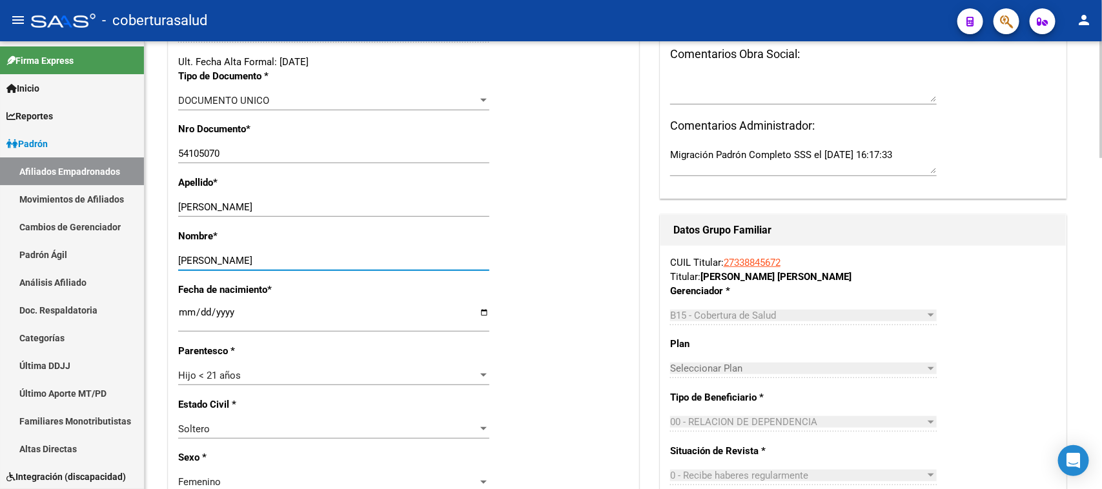
type input "[PERSON_NAME]"
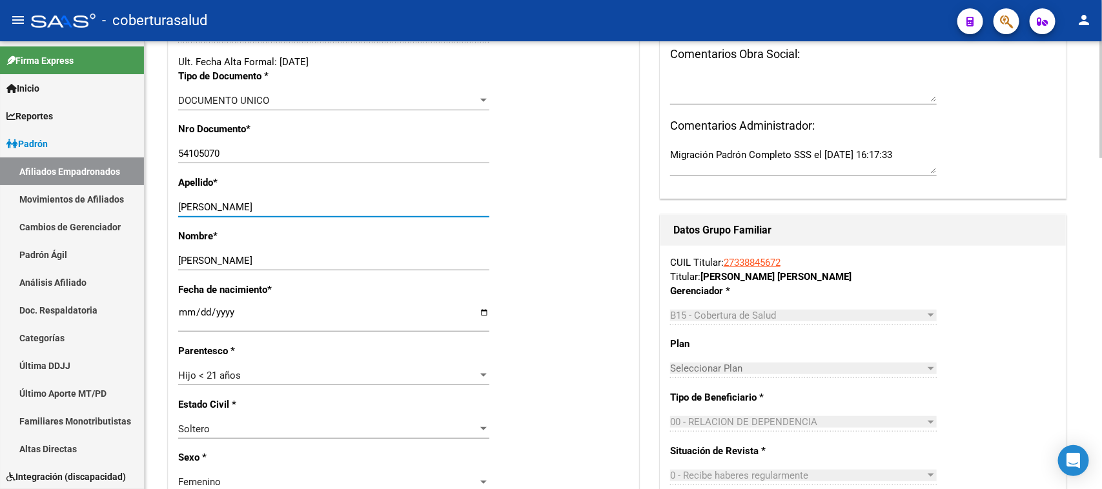
drag, startPoint x: 345, startPoint y: 208, endPoint x: 226, endPoint y: 213, distance: 119.6
click at [226, 213] on input "[PERSON_NAME]" at bounding box center [333, 207] width 311 height 12
type input "MARQUEZ"
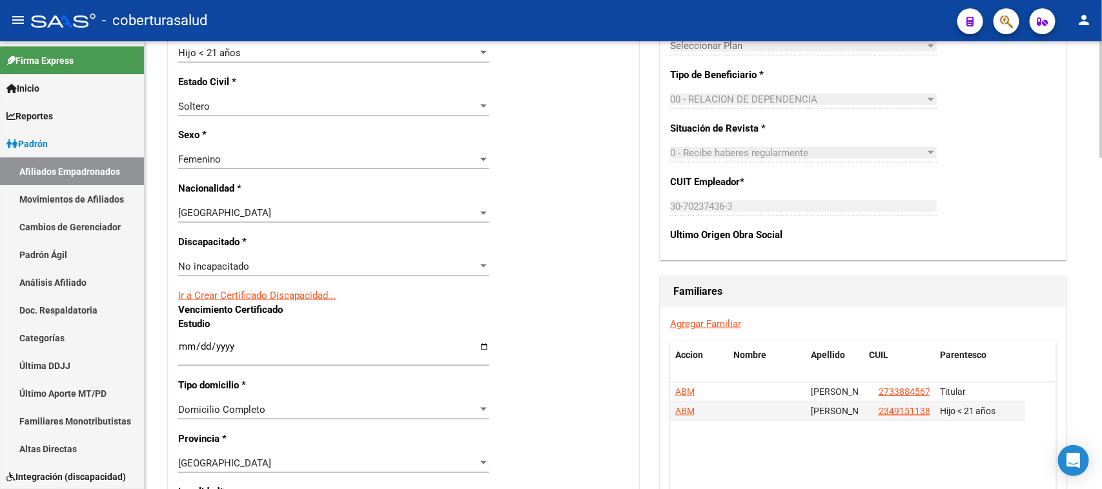
click at [247, 266] on span "No incapacitado" at bounding box center [213, 267] width 71 height 12
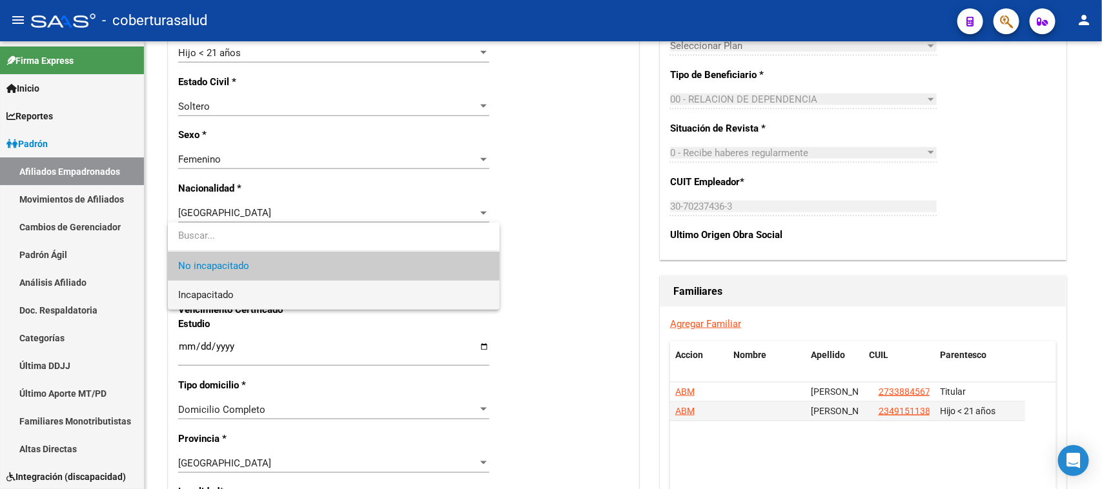
click at [247, 291] on span "Incapacitado" at bounding box center [333, 295] width 311 height 29
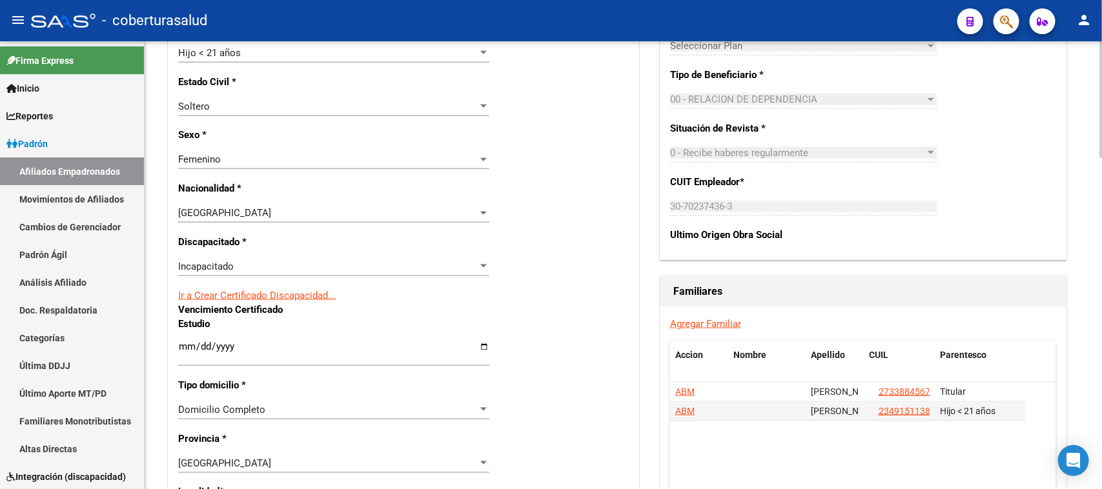
click at [611, 272] on div "Nro Afiliado Ingresar nro CUIL * 27-54105070-7 CUIL ARCA Padrón Ult. Fecha Alta…" at bounding box center [404, 322] width 470 height 1414
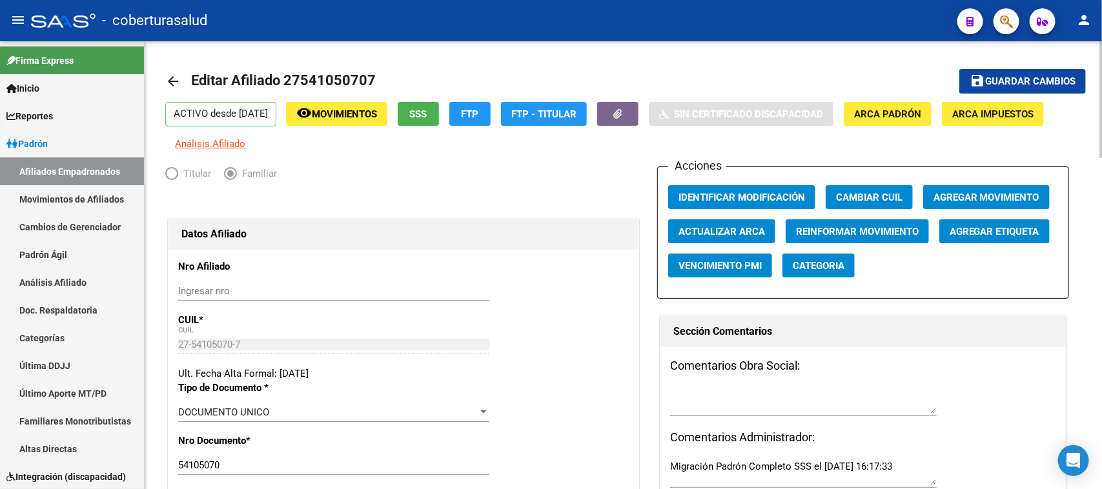
scroll to position [0, 0]
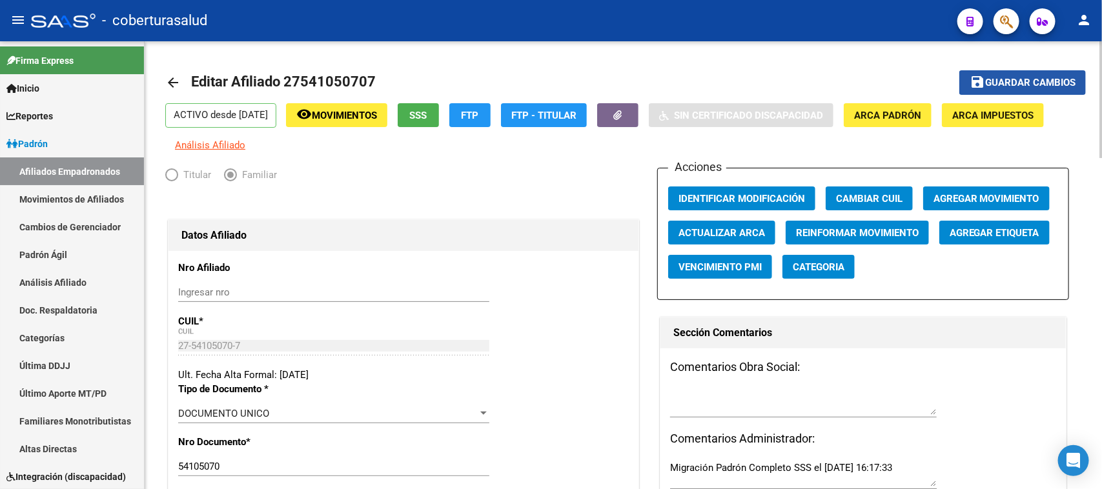
click at [1043, 87] on span "Guardar cambios" at bounding box center [1030, 83] width 90 height 12
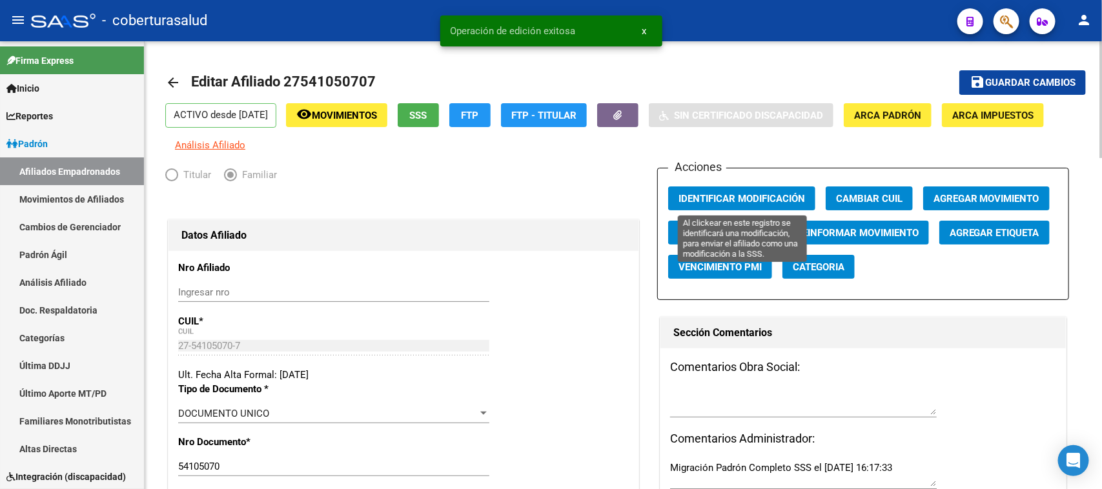
click at [732, 195] on span "Identificar Modificación" at bounding box center [742, 199] width 127 height 12
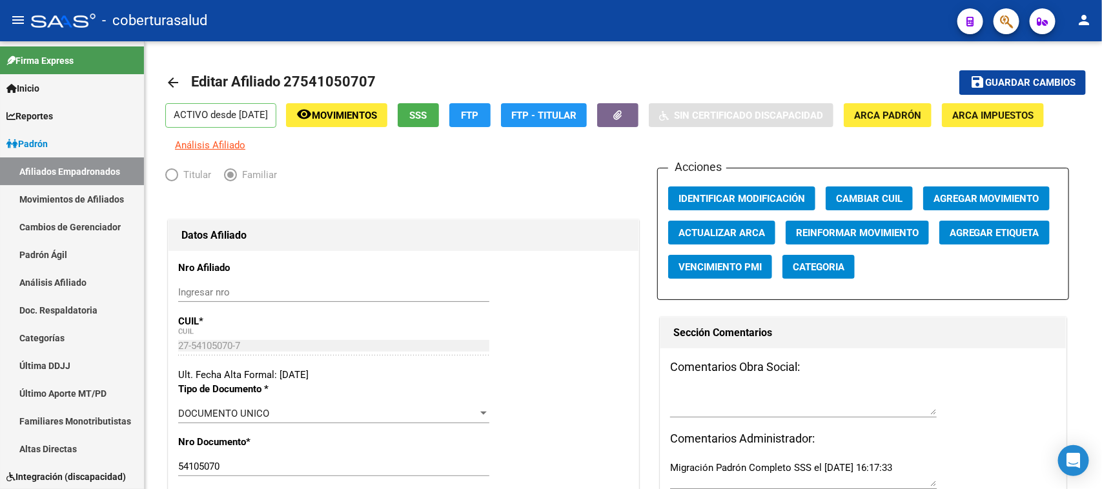
click at [996, 30] on div at bounding box center [1001, 21] width 36 height 26
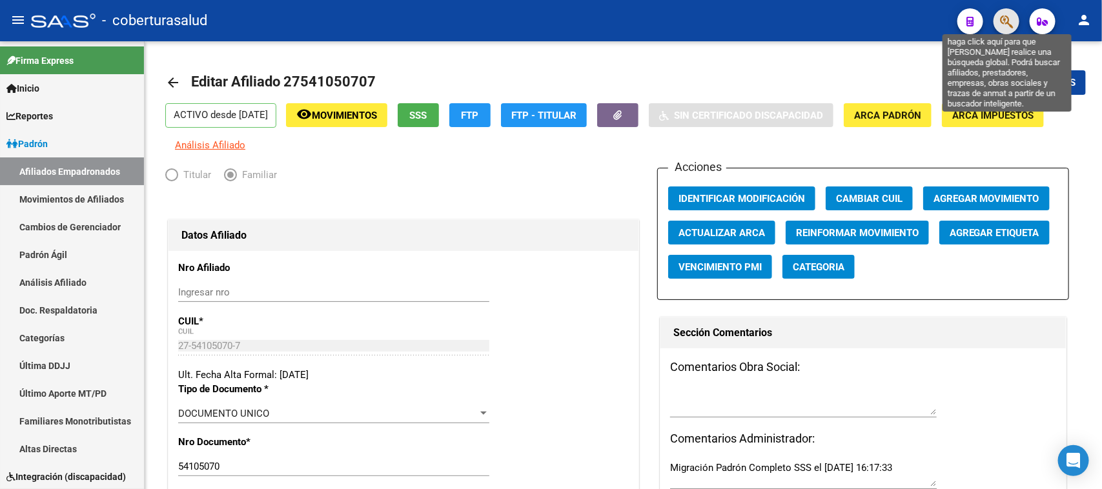
click at [1008, 15] on icon "button" at bounding box center [1006, 21] width 13 height 15
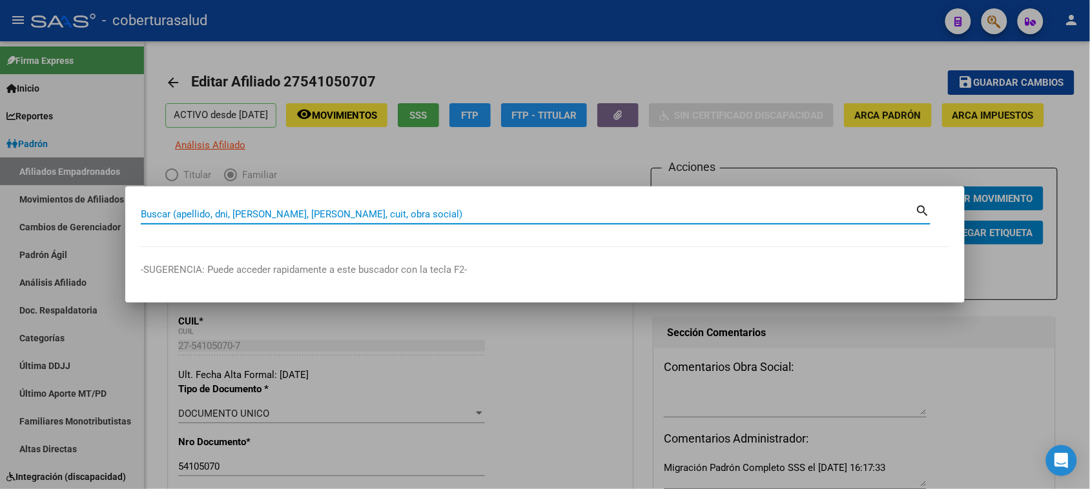
paste input "54105070"
click at [211, 212] on input "54105070" at bounding box center [528, 215] width 775 height 12
paste input "8524341"
type input "58524341"
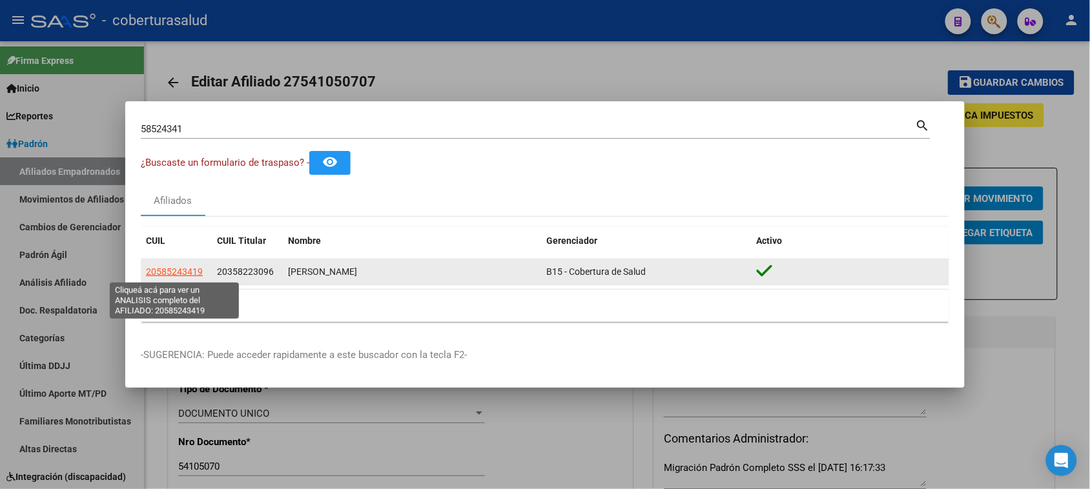
click at [183, 269] on span "20585243419" at bounding box center [174, 272] width 57 height 10
type textarea "20585243419"
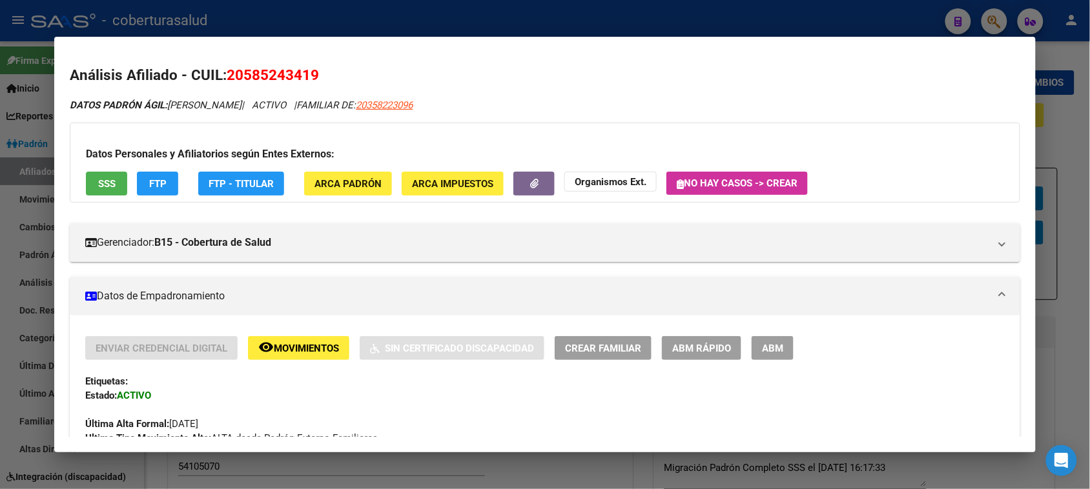
click at [759, 340] on button "ABM" at bounding box center [773, 348] width 42 height 24
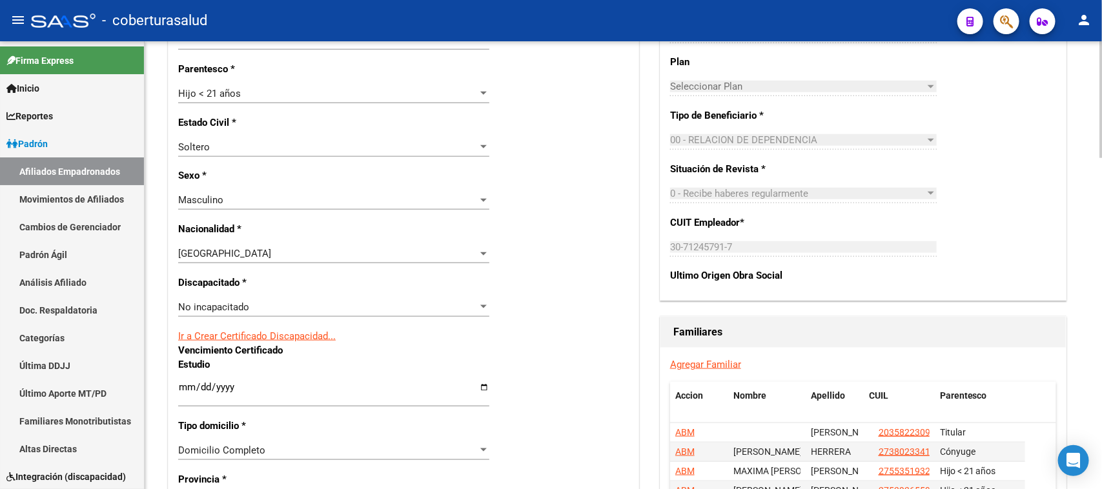
scroll to position [637, 0]
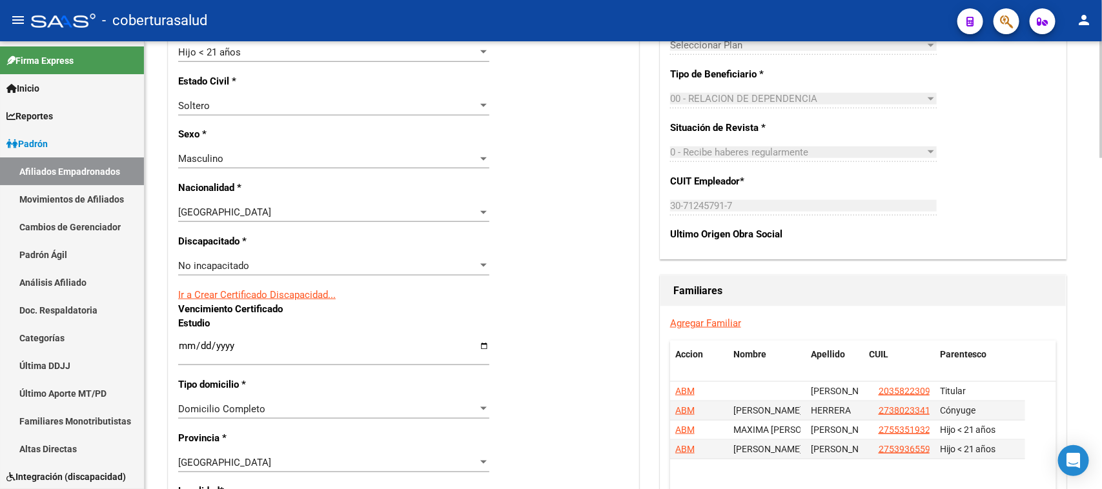
click at [272, 257] on div "No incapacitado Seleccionar tipo" at bounding box center [333, 265] width 311 height 19
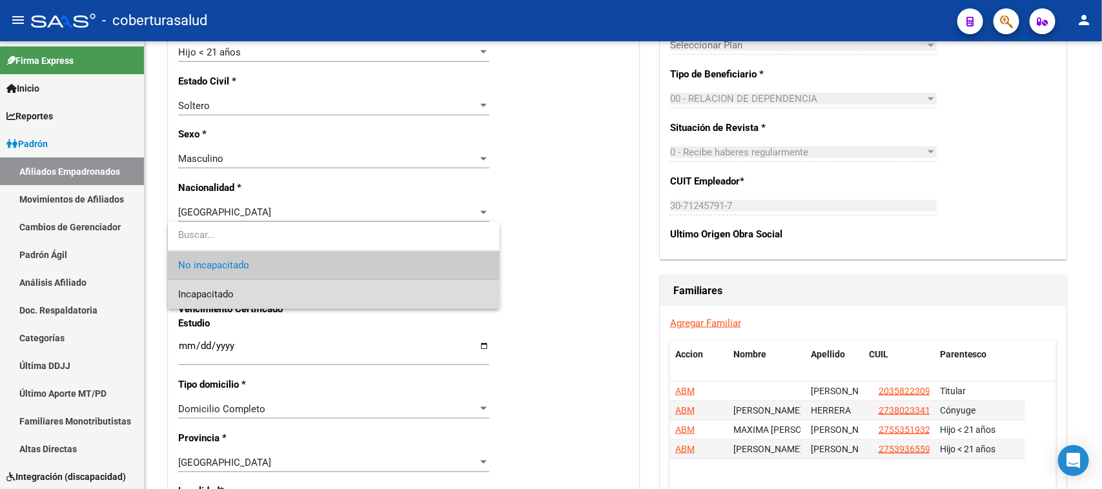
click at [260, 295] on span "Incapacitado" at bounding box center [333, 294] width 311 height 29
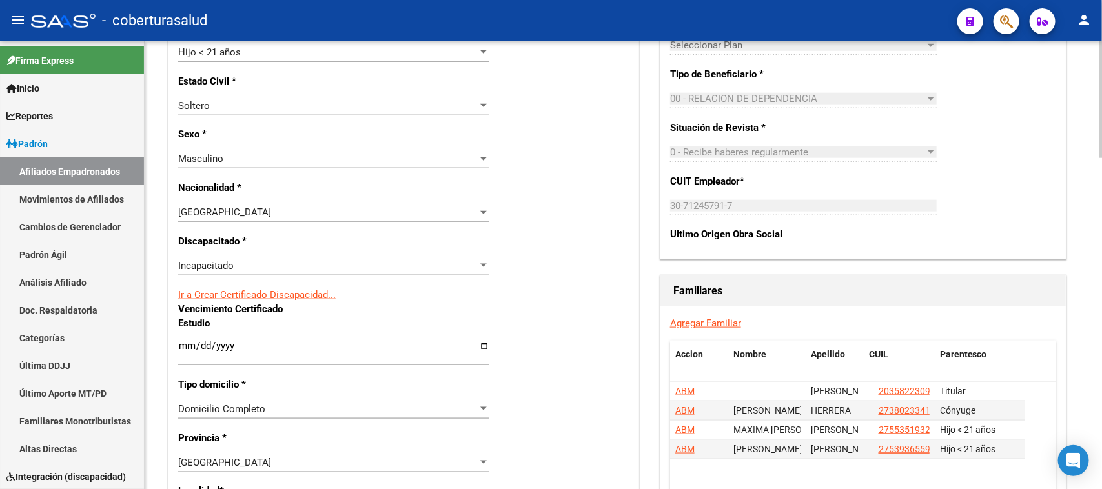
click at [554, 299] on div "Ir a Crear Certificado Discapacidad..." at bounding box center [403, 295] width 451 height 14
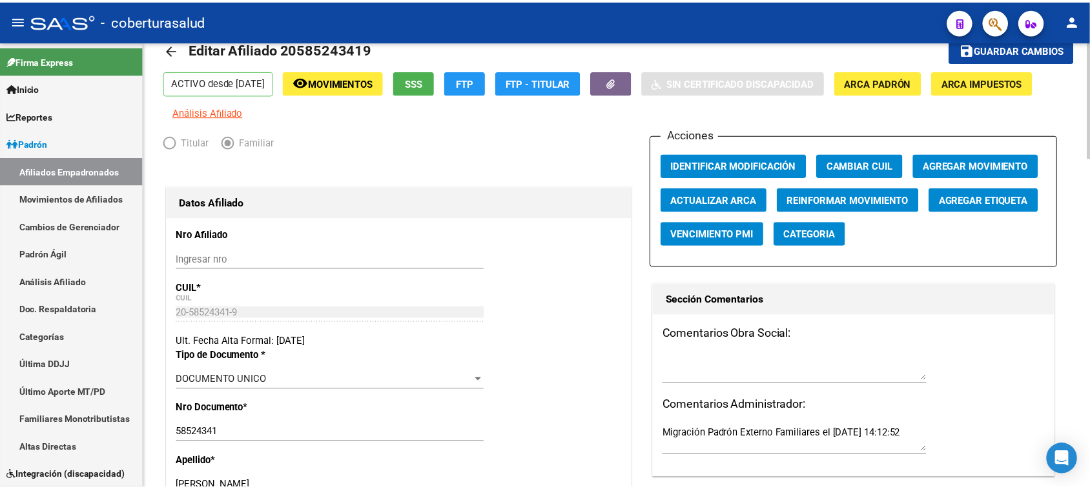
scroll to position [0, 0]
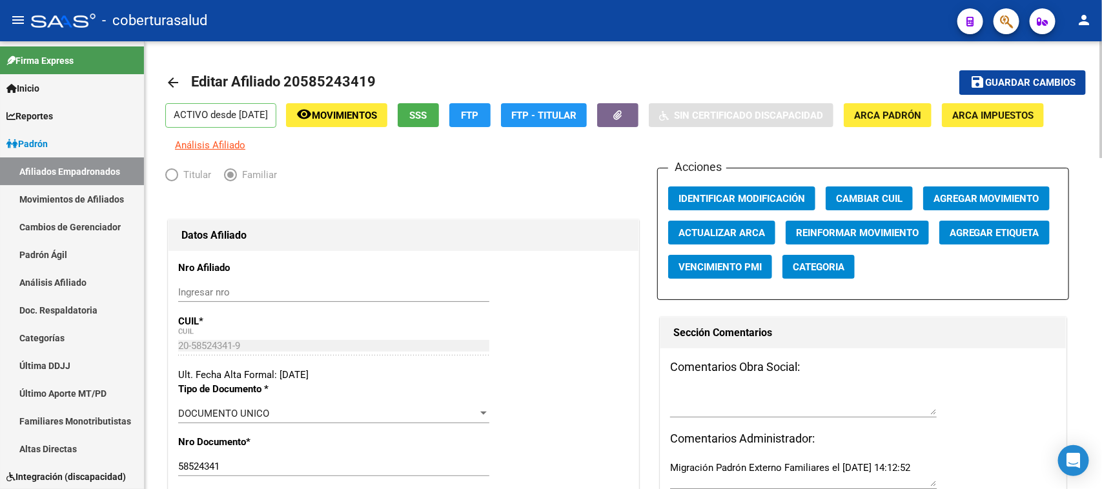
click at [1001, 82] on span "Guardar cambios" at bounding box center [1030, 83] width 90 height 12
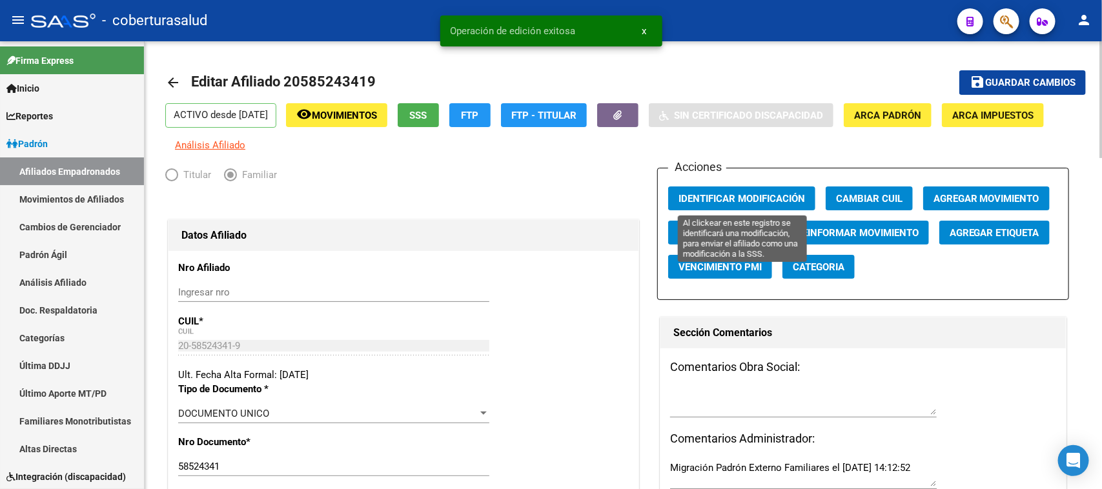
click at [723, 194] on span "Identificar Modificación" at bounding box center [742, 199] width 127 height 12
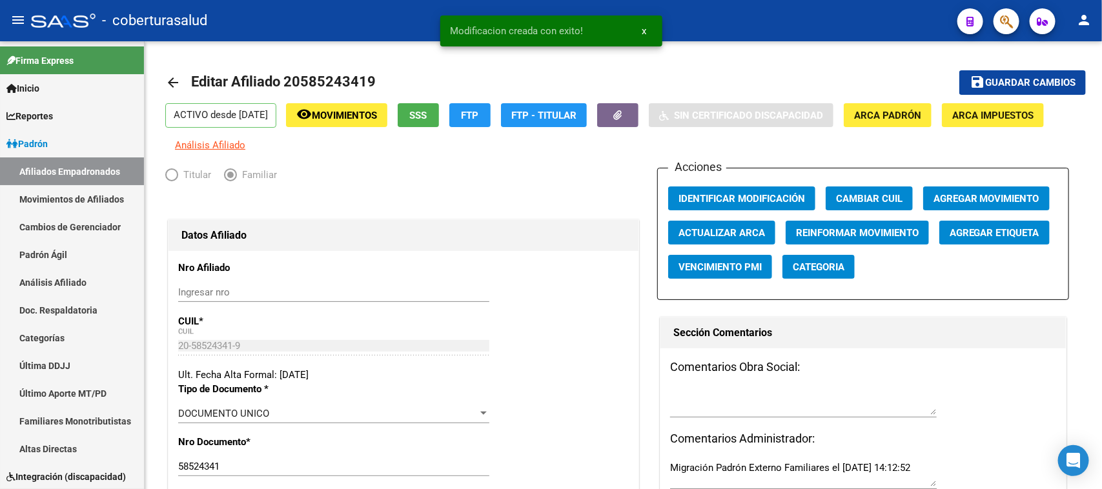
click at [998, 19] on button "button" at bounding box center [1007, 21] width 26 height 26
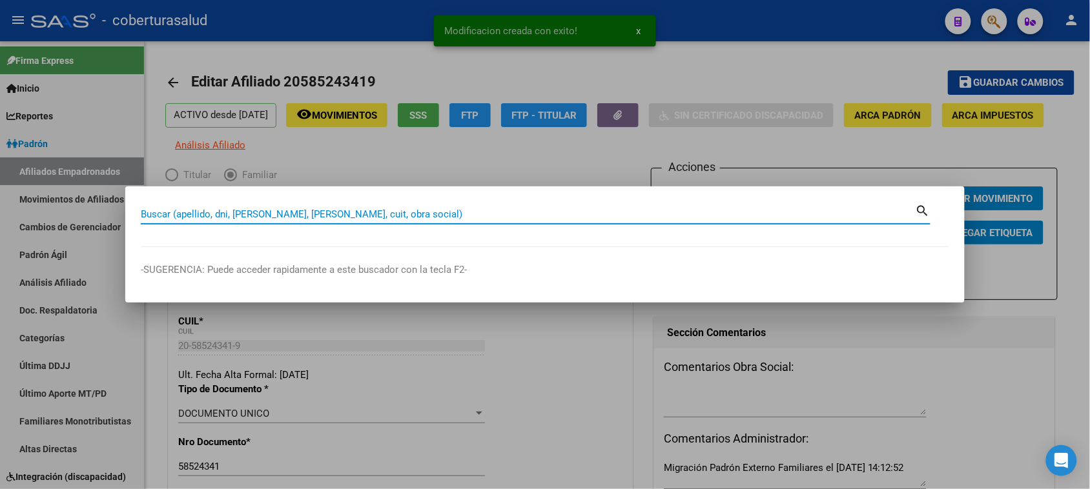
paste input "35921187"
type input "35921187"
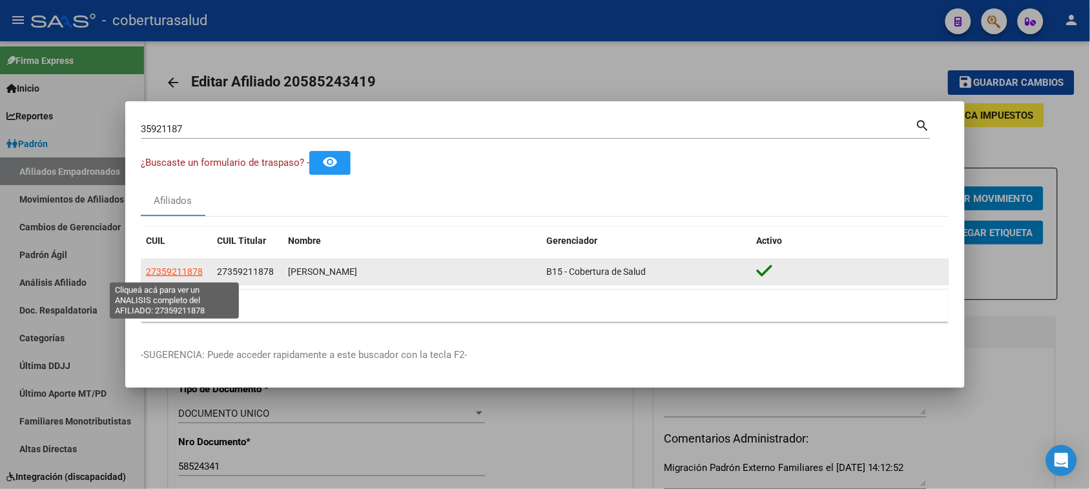
click at [187, 273] on span "27359211878" at bounding box center [174, 272] width 57 height 10
type textarea "27359211878"
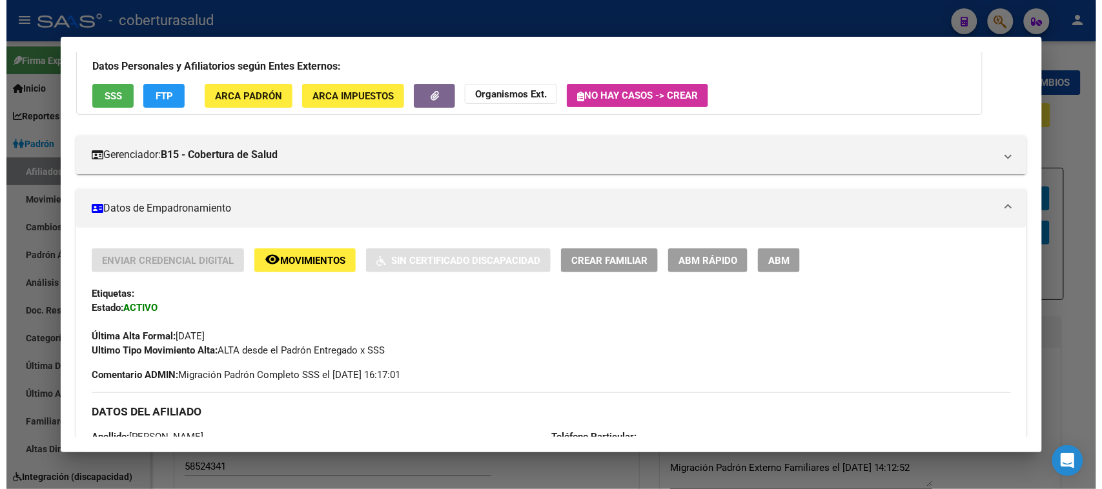
scroll to position [81, 0]
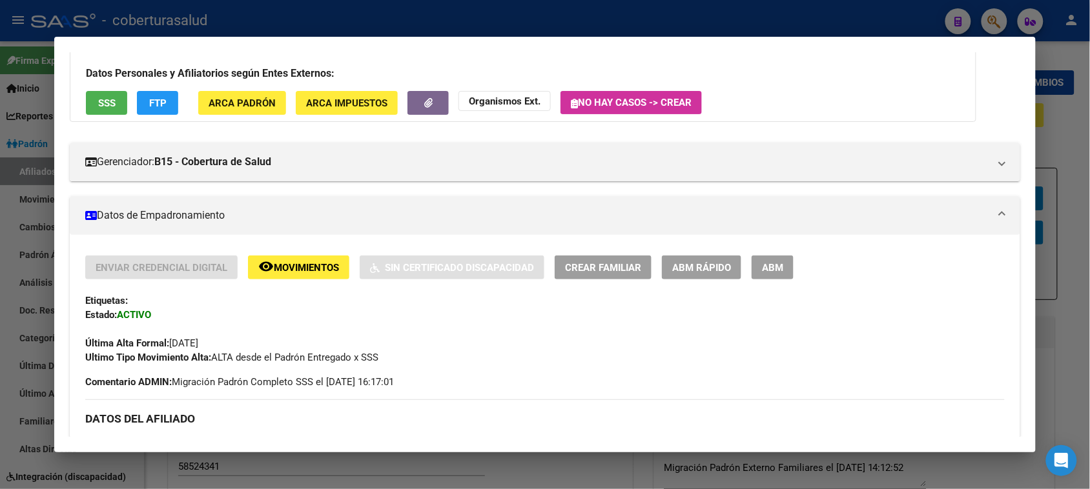
click at [766, 262] on span "ABM" at bounding box center [772, 268] width 21 height 12
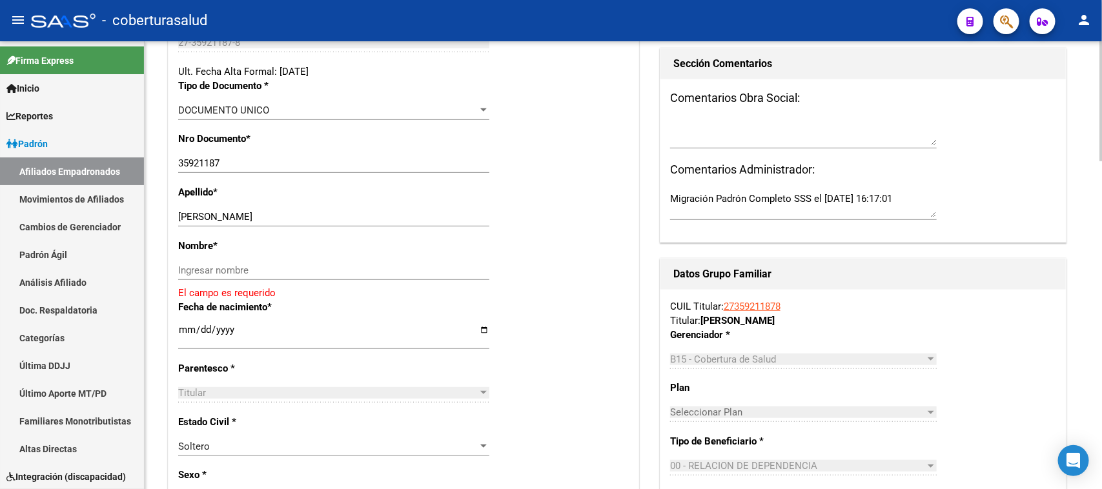
scroll to position [323, 0]
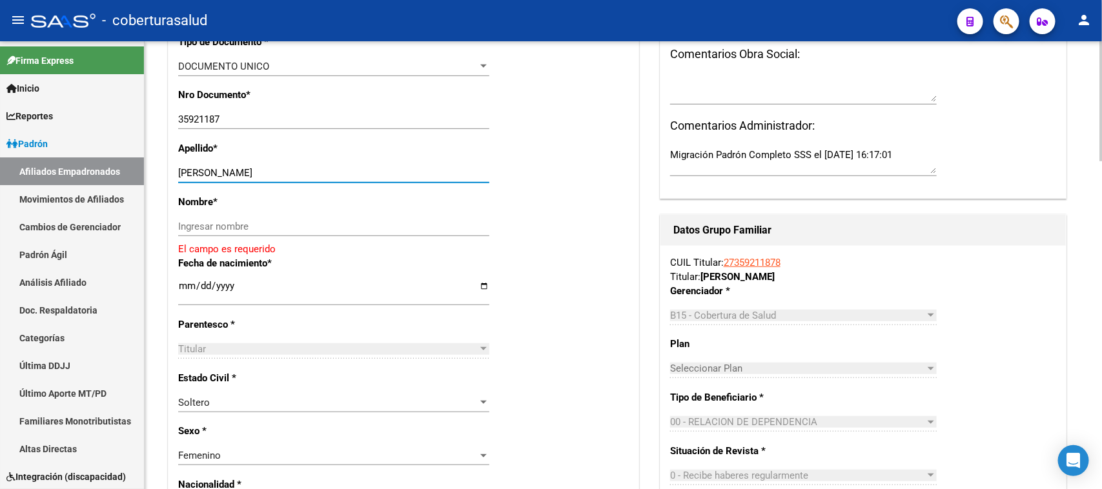
drag, startPoint x: 308, startPoint y: 172, endPoint x: 218, endPoint y: 178, distance: 90.5
click at [218, 178] on input "[PERSON_NAME]" at bounding box center [333, 173] width 311 height 12
type input "MOLINA"
click at [224, 223] on input "Ingresar nombre" at bounding box center [333, 227] width 311 height 12
paste input "[PERSON_NAME]"
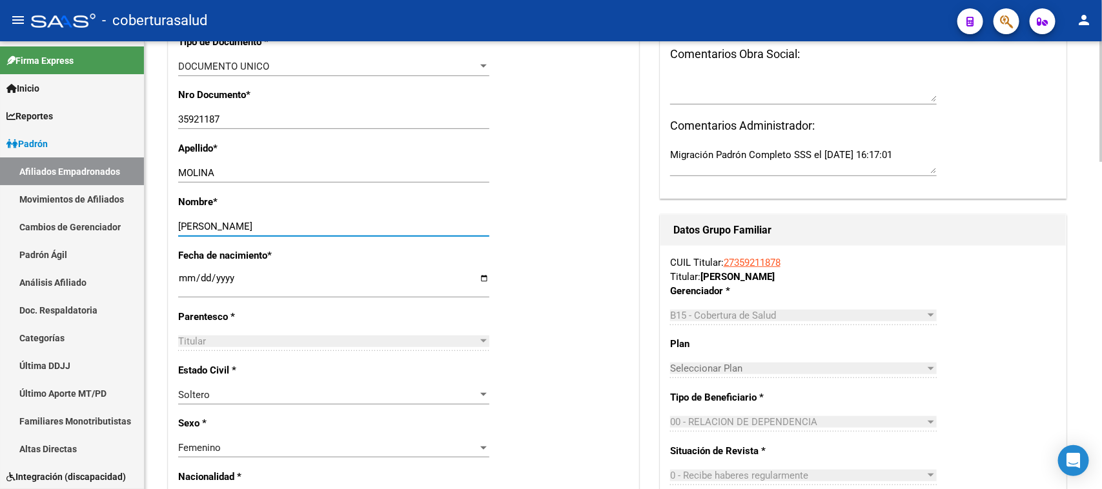
type input "[PERSON_NAME]"
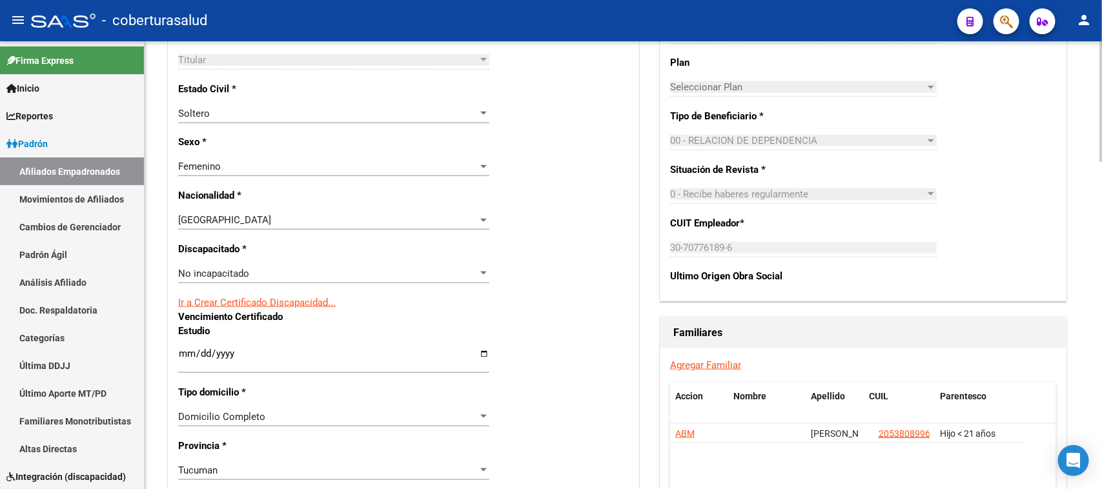
scroll to position [646, 0]
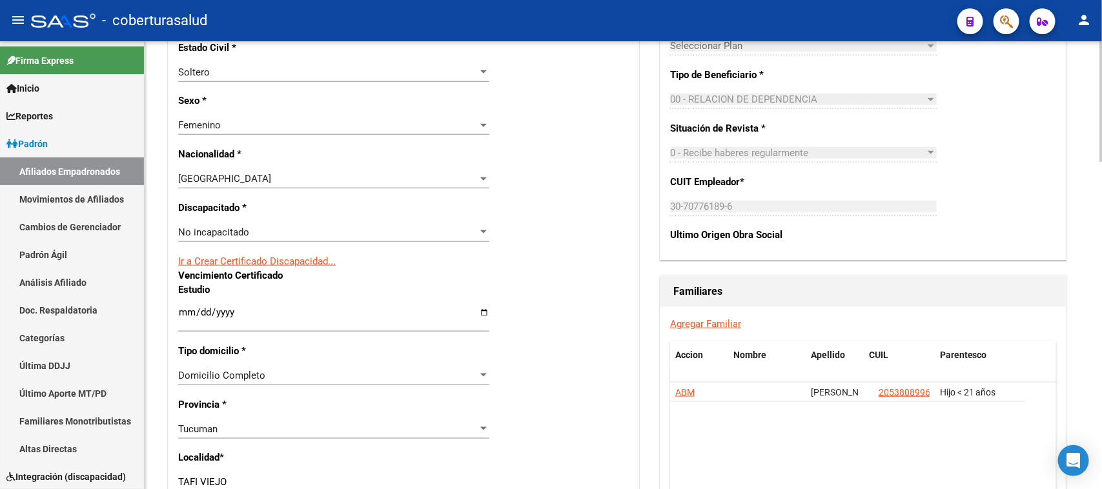
click at [291, 232] on div "No incapacitado" at bounding box center [328, 233] width 300 height 12
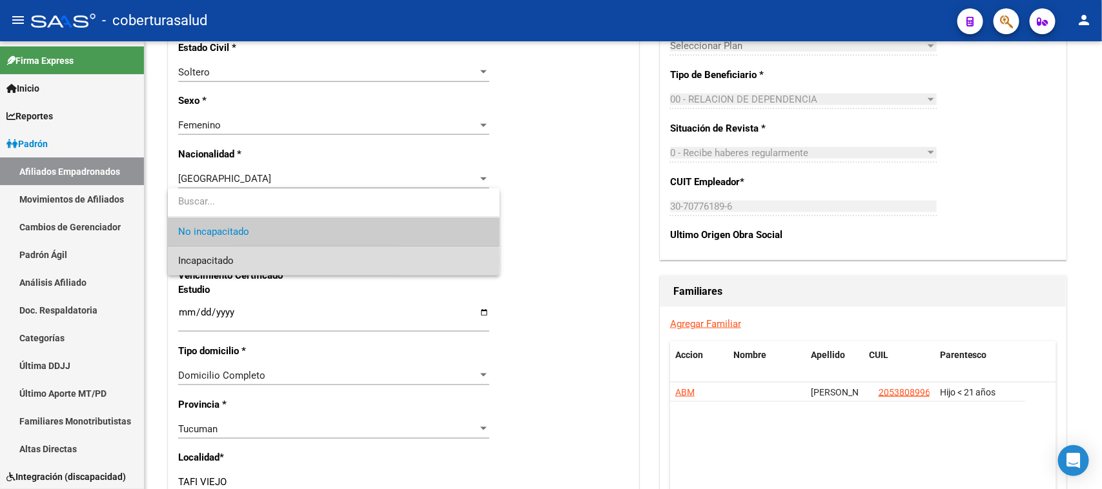
click at [285, 260] on span "Incapacitado" at bounding box center [333, 261] width 311 height 29
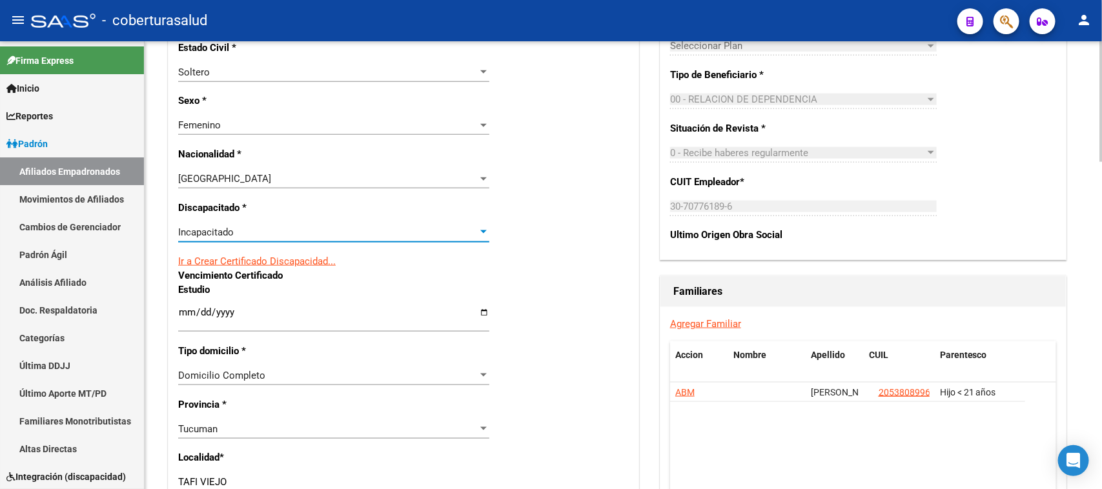
click at [595, 272] on div "Nro Afiliado Ingresar nro CUIL * 27-35921187-8 CUIL ARCA Padrón Ult. Fecha Alta…" at bounding box center [404, 288] width 470 height 1414
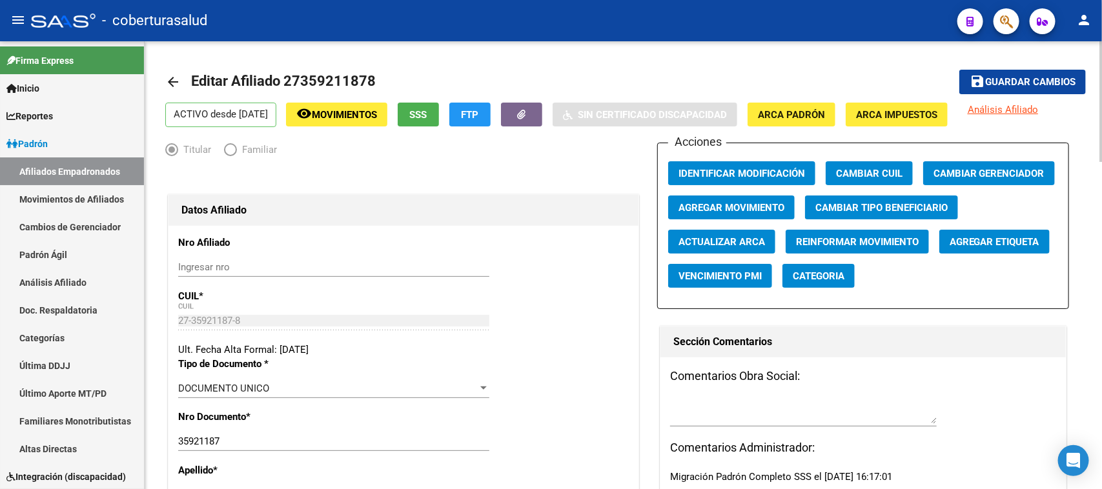
scroll to position [0, 0]
click at [1057, 82] on span "Guardar cambios" at bounding box center [1030, 83] width 90 height 12
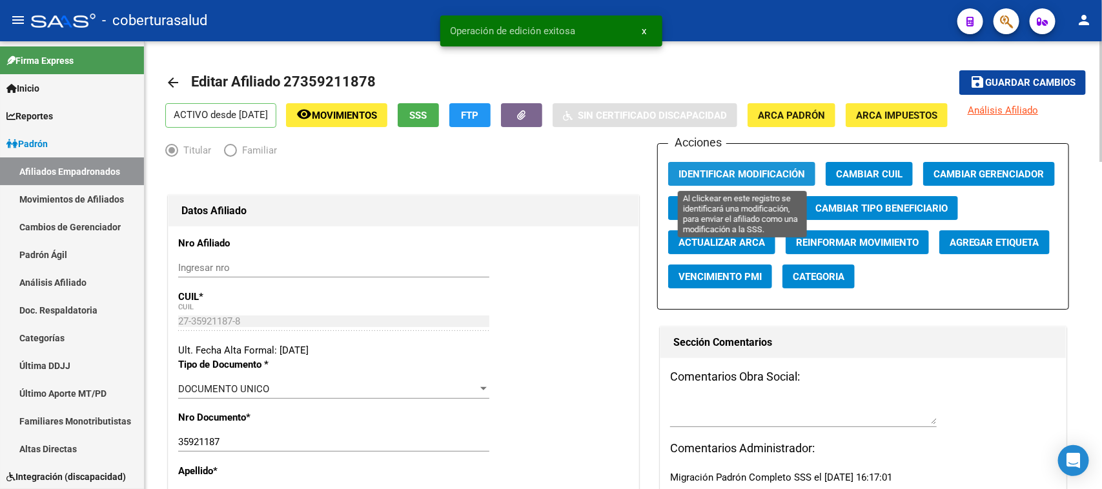
click at [770, 169] on span "Identificar Modificación" at bounding box center [742, 175] width 127 height 12
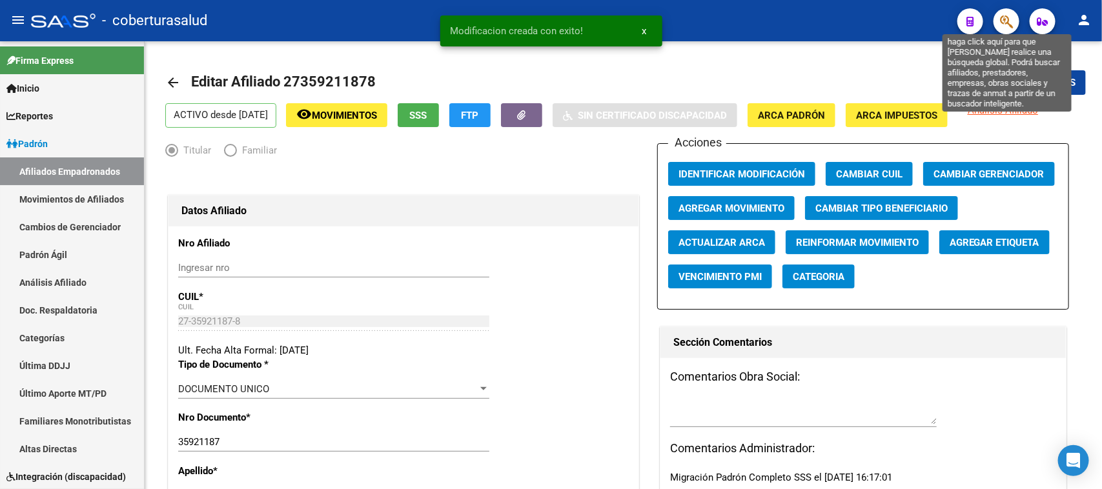
click at [1001, 23] on icon "button" at bounding box center [1006, 21] width 13 height 15
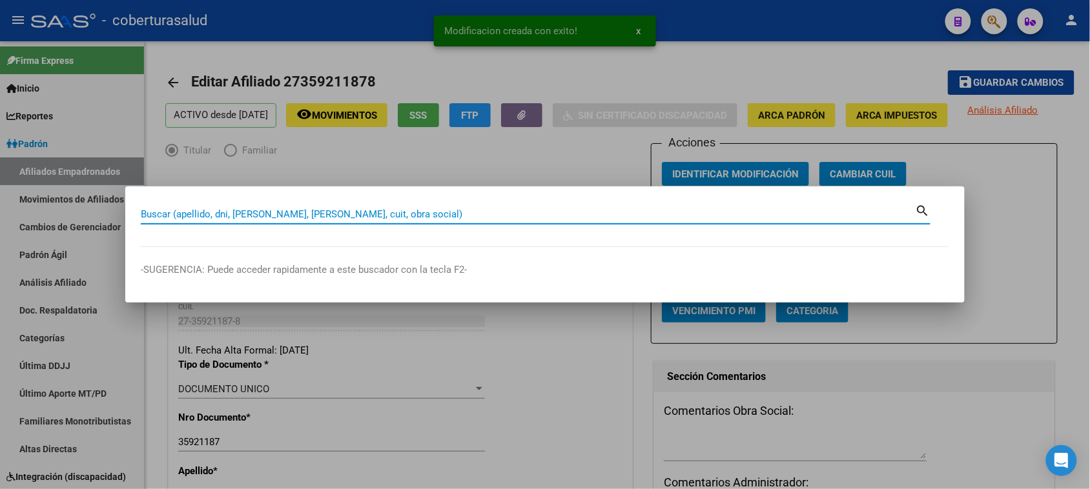
paste input "59405974"
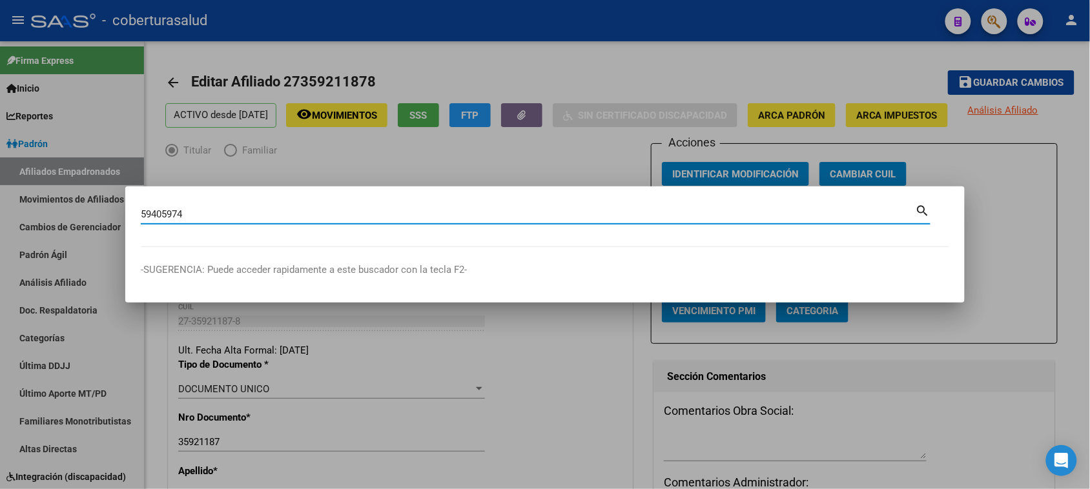
type input "59405974"
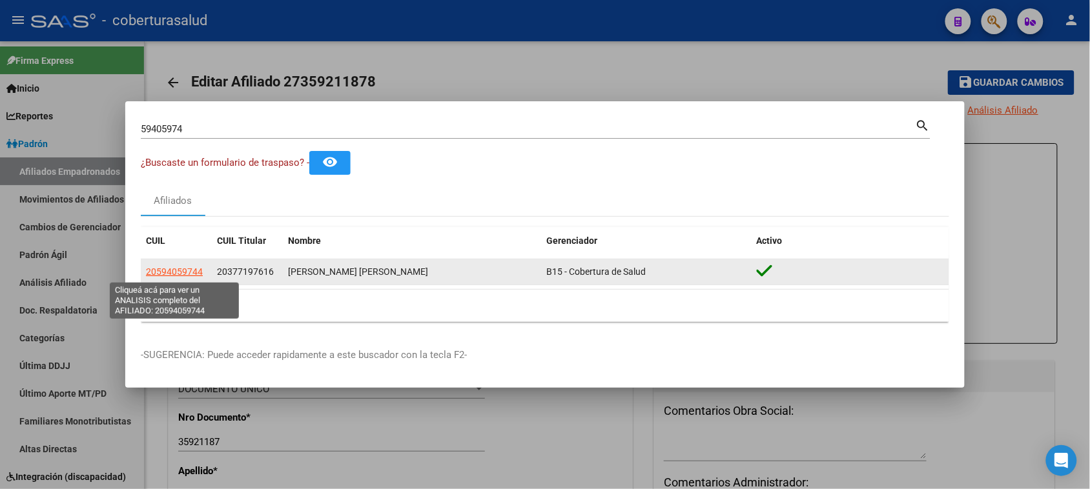
click at [170, 274] on span "20594059744" at bounding box center [174, 272] width 57 height 10
type textarea "20594059744"
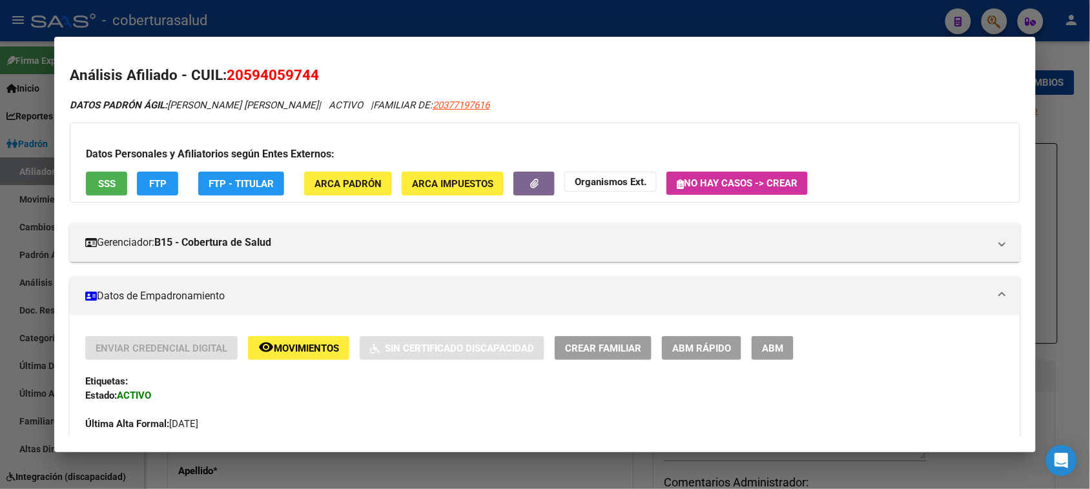
click at [772, 345] on span "ABM" at bounding box center [772, 349] width 21 height 12
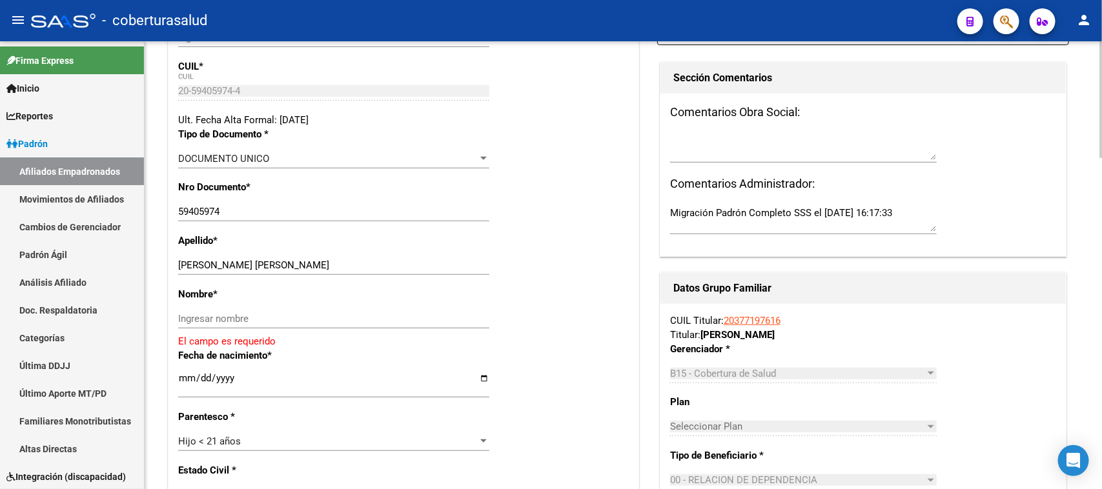
scroll to position [323, 0]
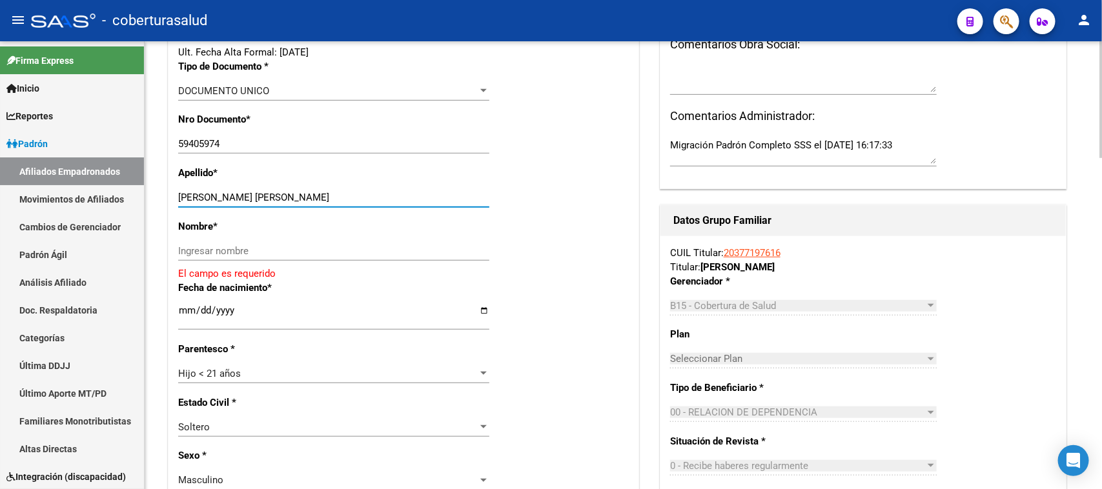
drag, startPoint x: 407, startPoint y: 199, endPoint x: 266, endPoint y: 199, distance: 141.4
click at [266, 199] on input "[PERSON_NAME] [PERSON_NAME]" at bounding box center [333, 198] width 311 height 12
type input "[PERSON_NAME]"
click at [249, 250] on input "Ingresar nombre" at bounding box center [333, 251] width 311 height 12
paste input "[PERSON_NAME]"
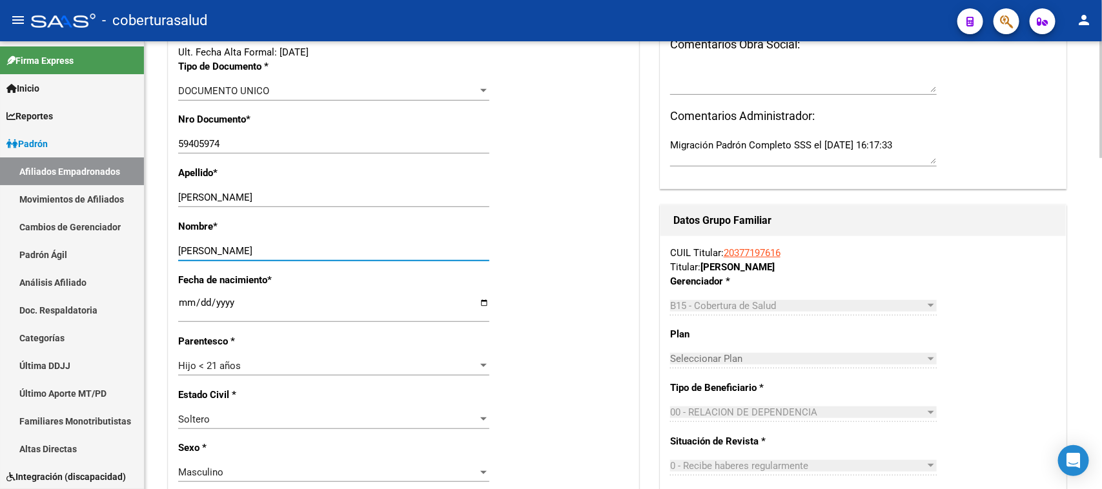
type input "[PERSON_NAME]"
click at [582, 275] on div "Fecha de nacimiento * [DEMOGRAPHIC_DATA] Ingresar fecha" at bounding box center [403, 303] width 451 height 61
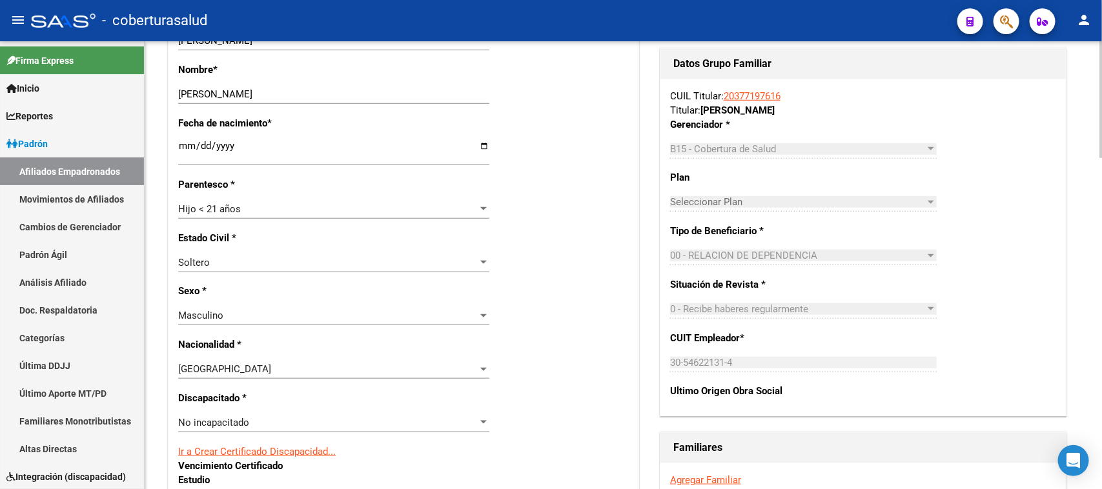
scroll to position [565, 0]
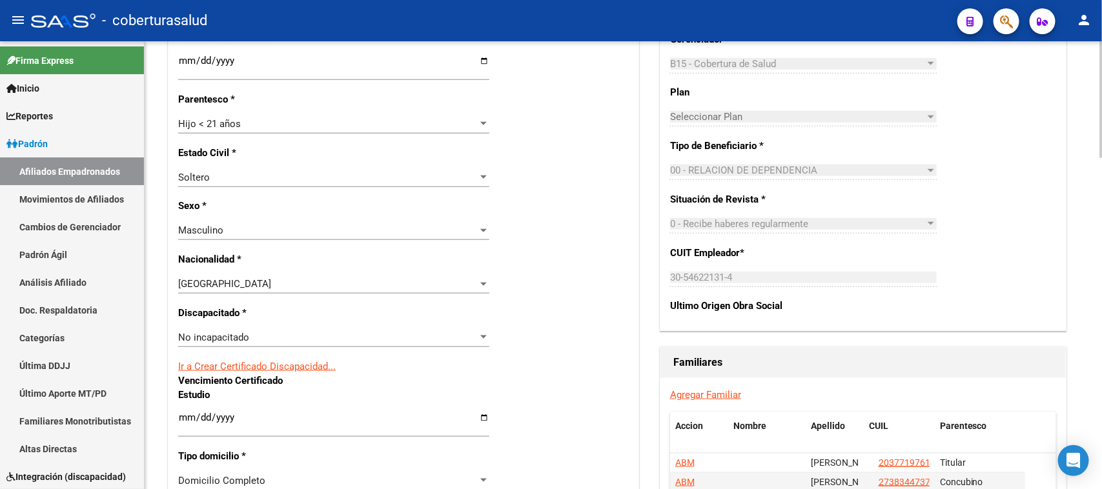
click at [245, 343] on div "No incapacitado Seleccionar tipo" at bounding box center [333, 337] width 311 height 19
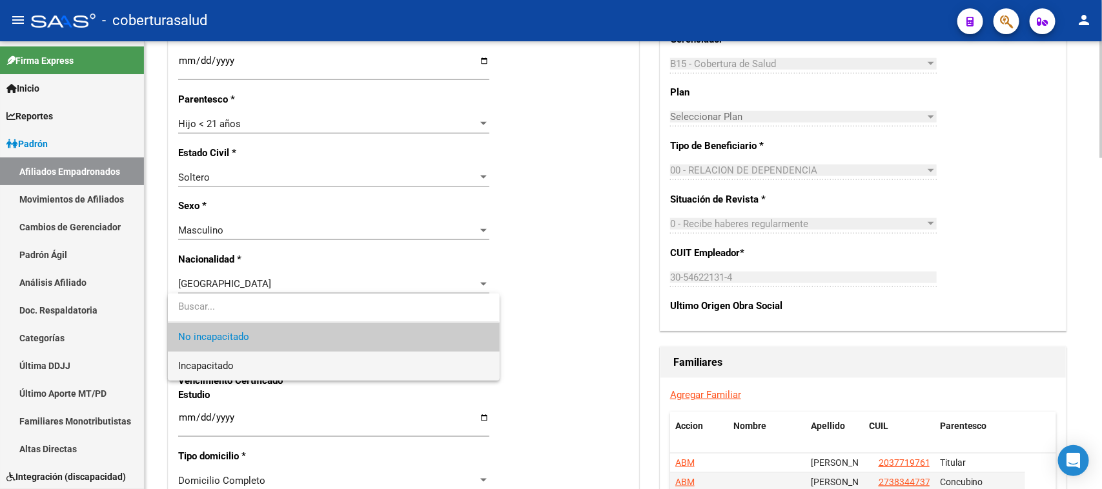
drag, startPoint x: 246, startPoint y: 364, endPoint x: 537, endPoint y: 355, distance: 290.7
click at [247, 364] on span "Incapacitado" at bounding box center [333, 366] width 311 height 29
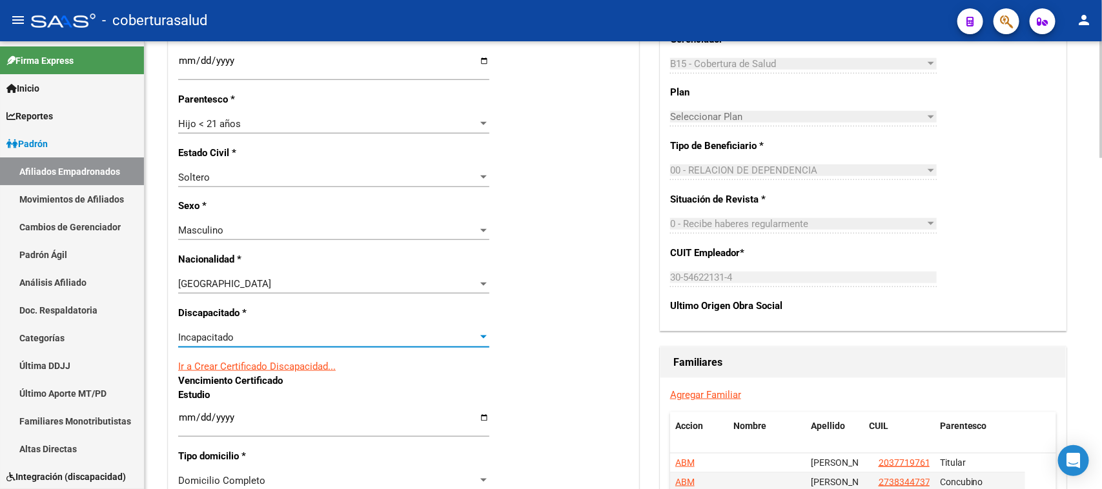
click at [606, 294] on div "Nro Afiliado Ingresar nro CUIL * 20-59405974-4 CUIL ARCA Padrón Ult. Fecha Alta…" at bounding box center [404, 393] width 470 height 1414
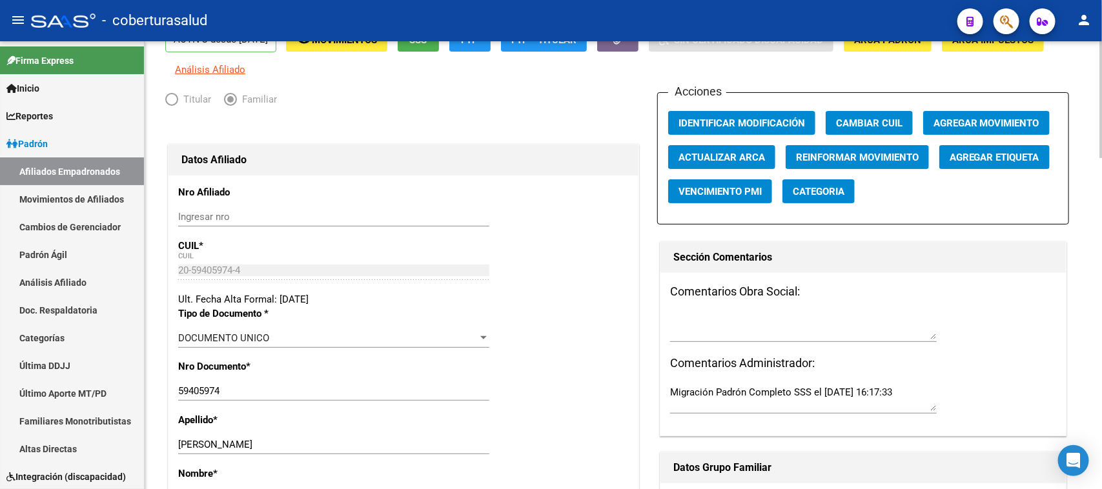
scroll to position [0, 0]
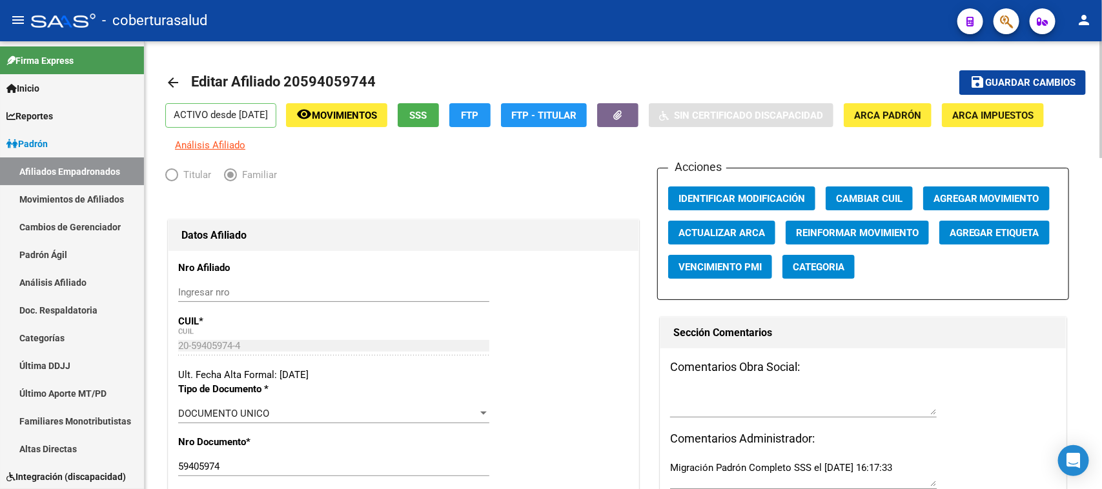
click at [1008, 77] on span "Guardar cambios" at bounding box center [1030, 83] width 90 height 12
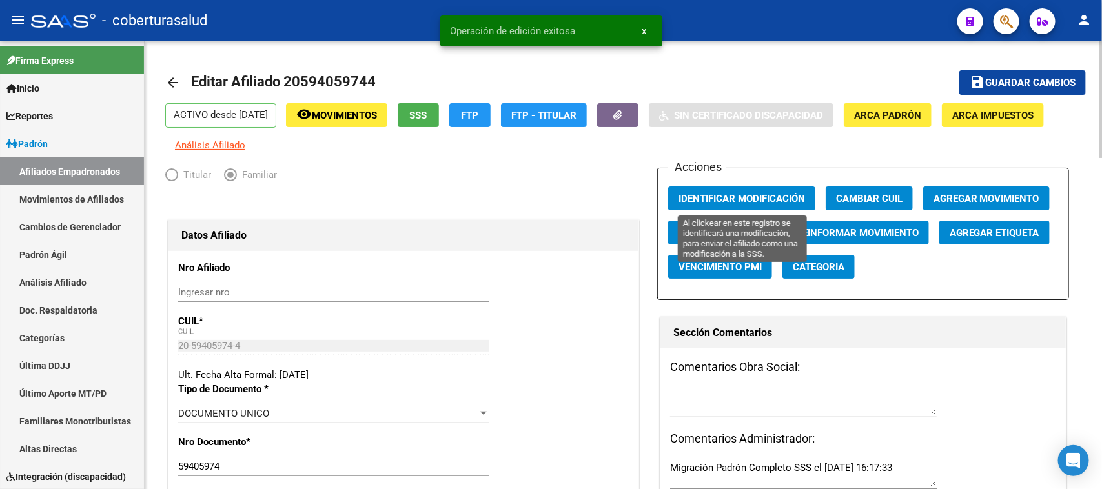
click at [694, 194] on span "Identificar Modificación" at bounding box center [742, 199] width 127 height 12
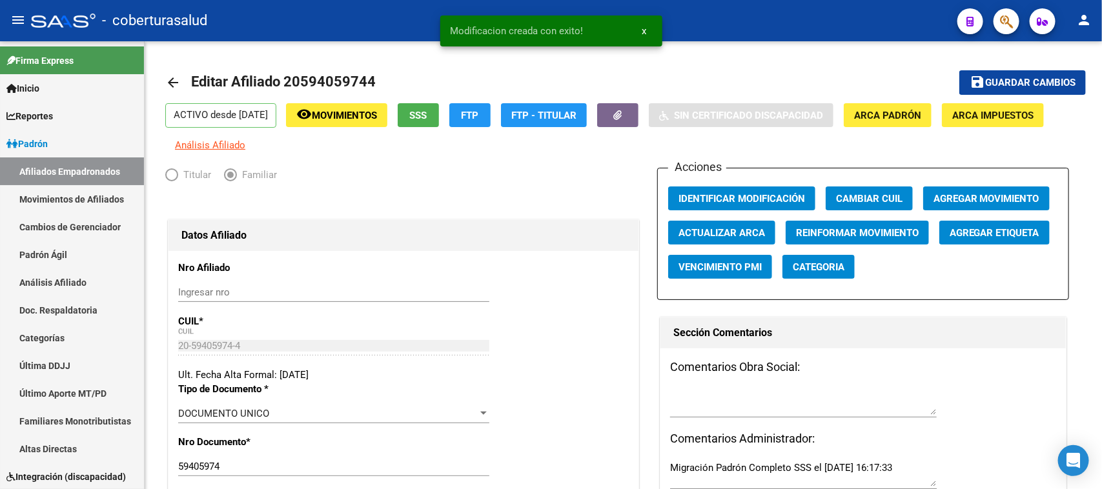
click at [1002, 18] on icon "button" at bounding box center [1006, 21] width 13 height 15
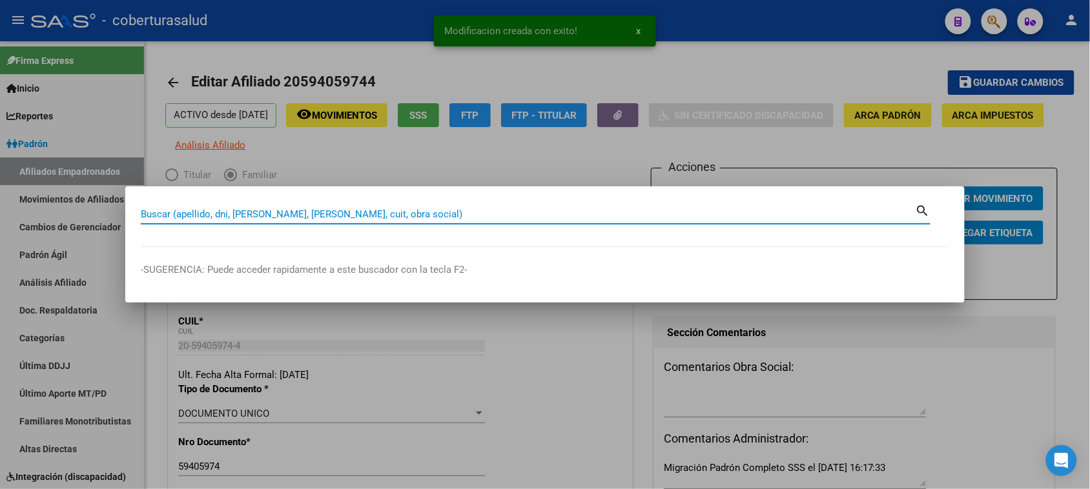
paste input "58311050"
type input "58311050"
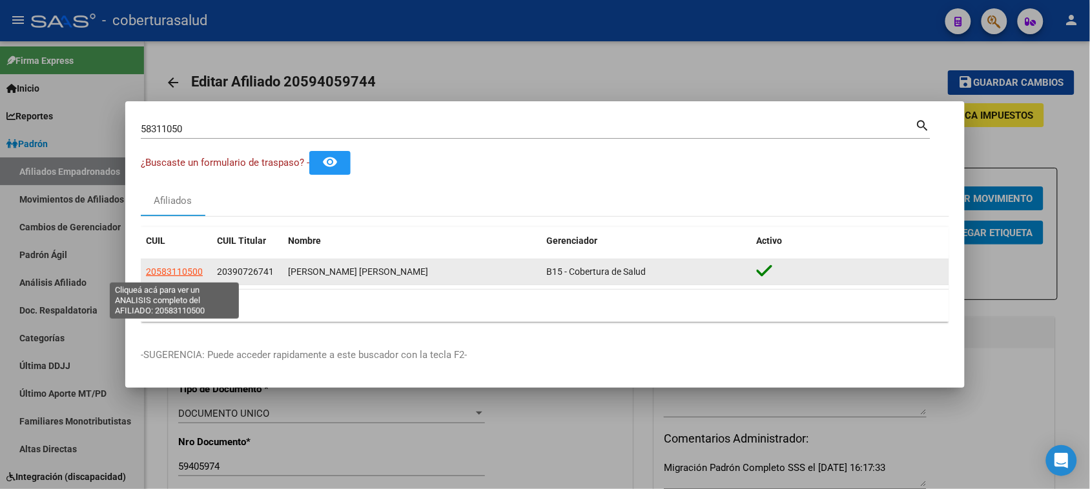
click at [178, 277] on span "20583110500" at bounding box center [174, 272] width 57 height 10
type textarea "20583110500"
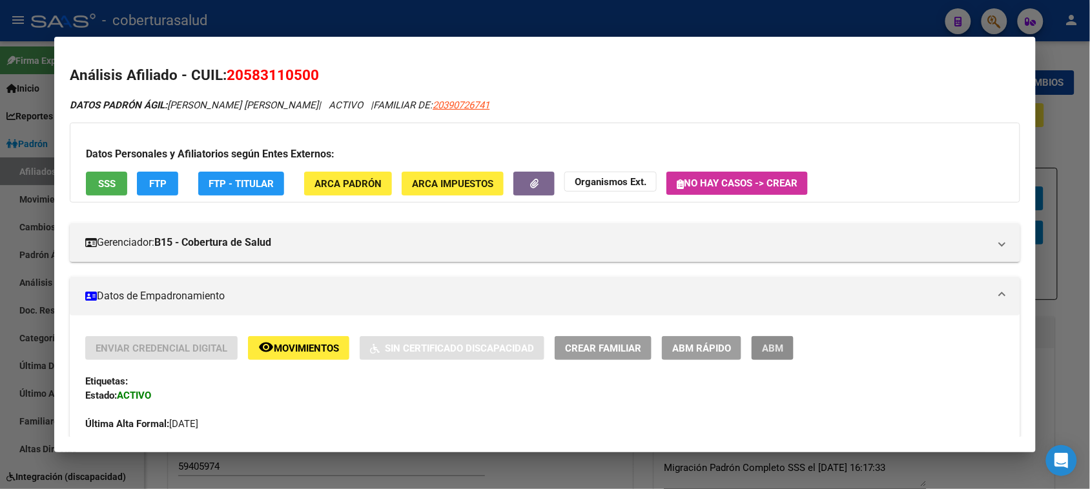
click at [772, 356] on button "ABM" at bounding box center [773, 348] width 42 height 24
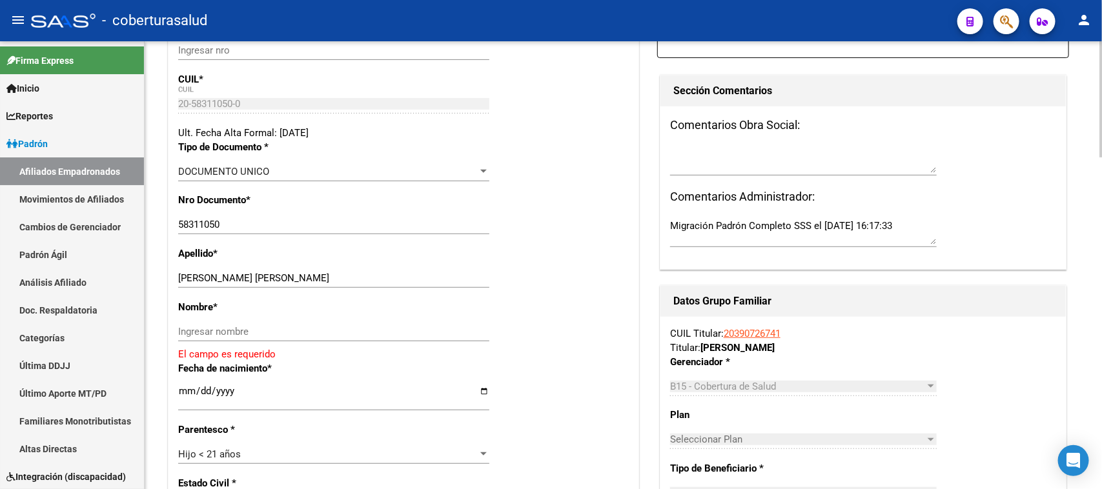
scroll to position [232, 0]
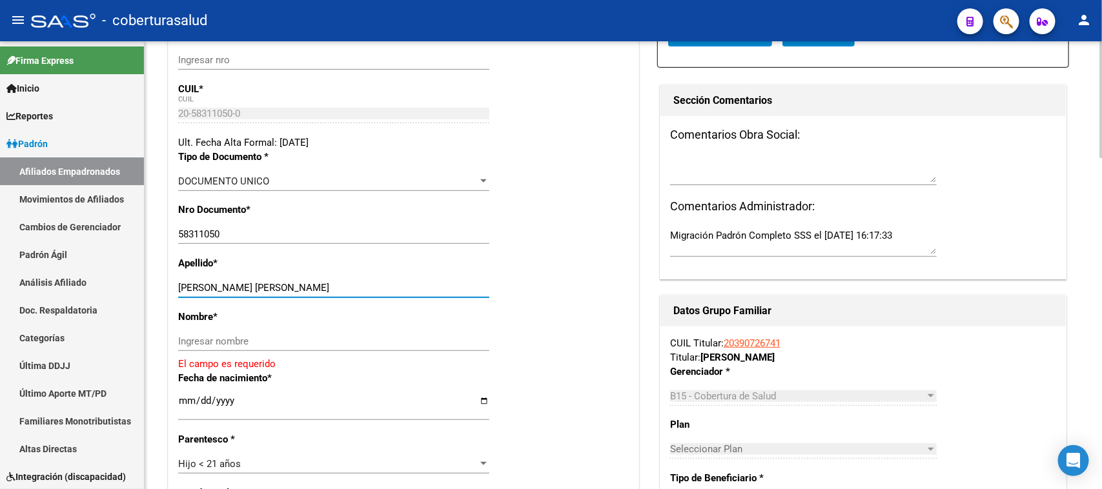
drag, startPoint x: 362, startPoint y: 284, endPoint x: 232, endPoint y: 291, distance: 129.3
click at [232, 291] on input "[PERSON_NAME] [PERSON_NAME]" at bounding box center [333, 288] width 311 height 12
type input "GUTIERREZ"
click at [230, 336] on input "Ingresar nombre" at bounding box center [333, 342] width 311 height 12
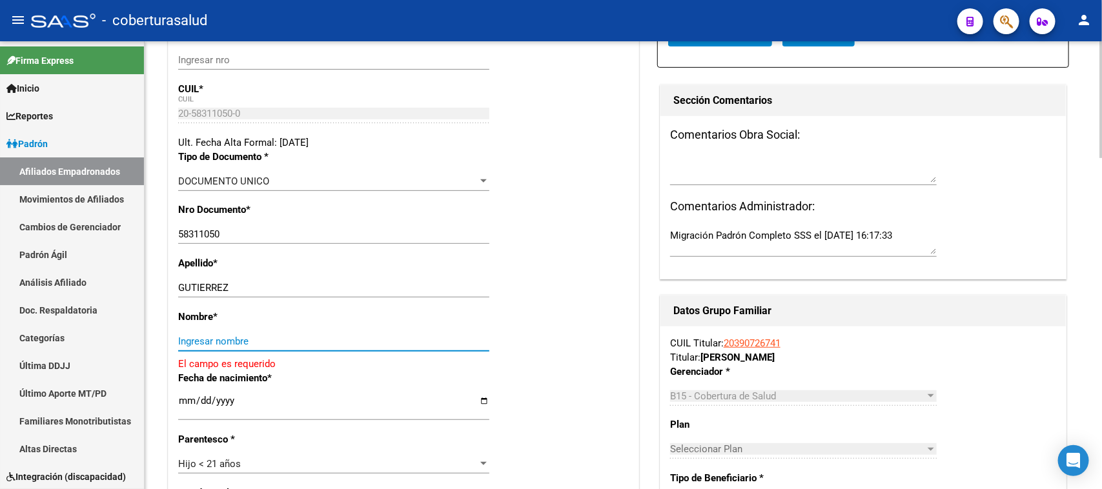
paste input "[PERSON_NAME]"
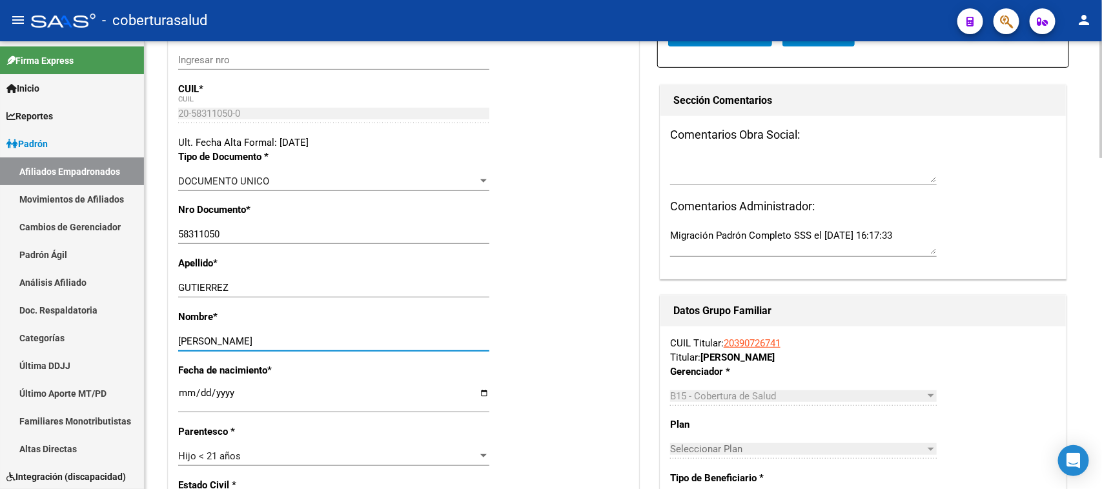
type input "[PERSON_NAME]"
click at [581, 340] on div "Nombre * [PERSON_NAME] Ingresar nombre" at bounding box center [403, 337] width 451 height 54
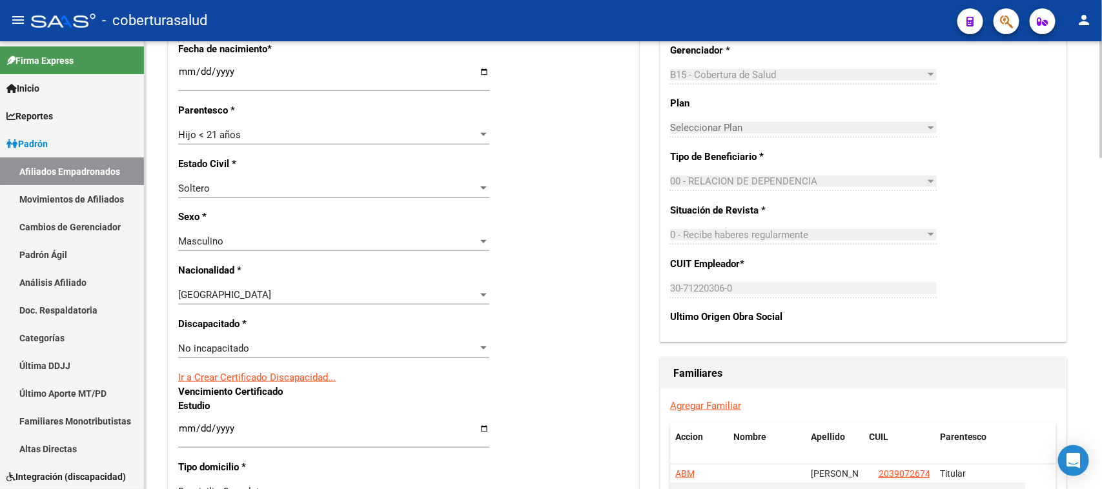
scroll to position [555, 0]
click at [242, 344] on span "No incapacitado" at bounding box center [213, 348] width 71 height 12
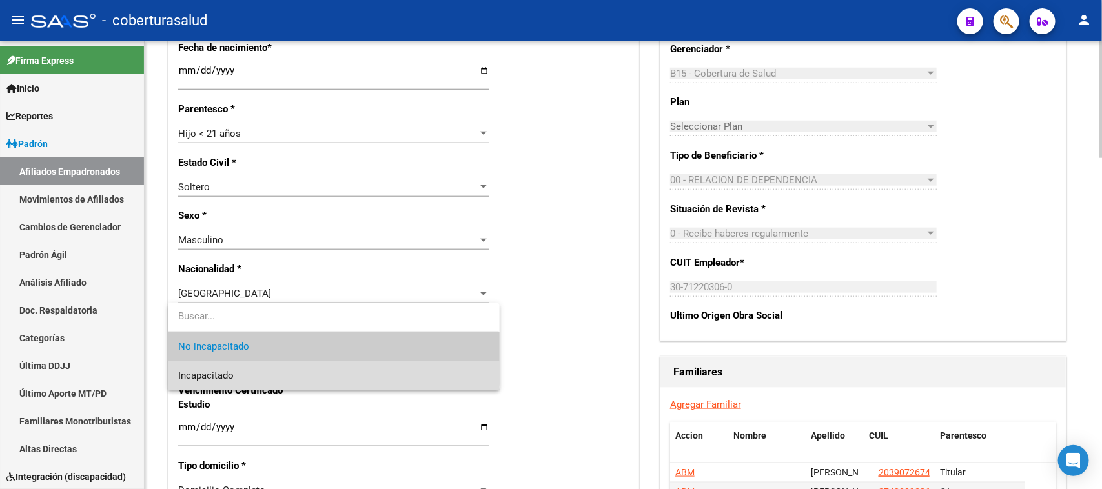
drag, startPoint x: 253, startPoint y: 370, endPoint x: 557, endPoint y: 328, distance: 307.0
click at [256, 372] on span "Incapacitado" at bounding box center [333, 376] width 311 height 29
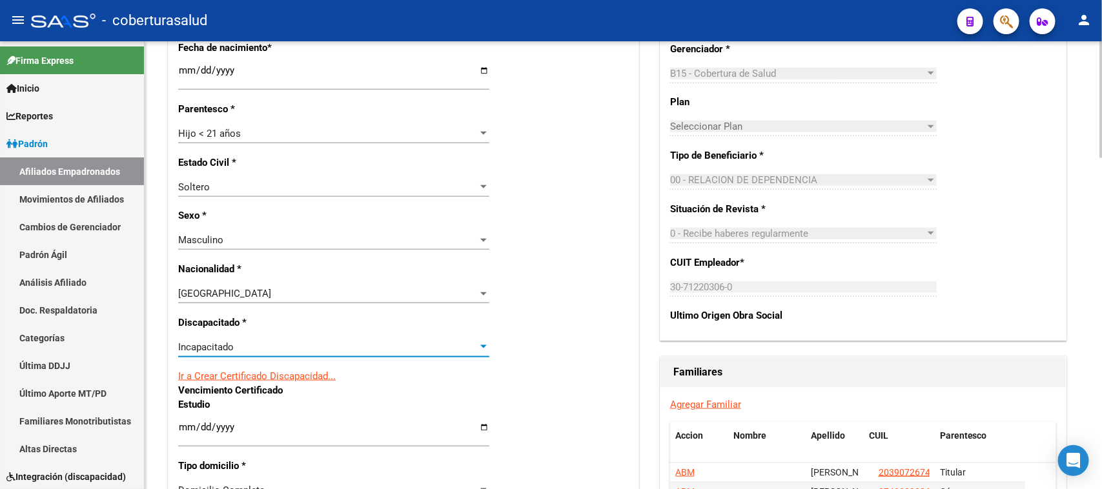
drag, startPoint x: 586, startPoint y: 273, endPoint x: 595, endPoint y: 270, distance: 10.2
click at [591, 272] on div "Nro Afiliado Ingresar nro CUIL * 20-58311050-0 CUIL ARCA Padrón Ult. Fecha Alta…" at bounding box center [404, 403] width 470 height 1414
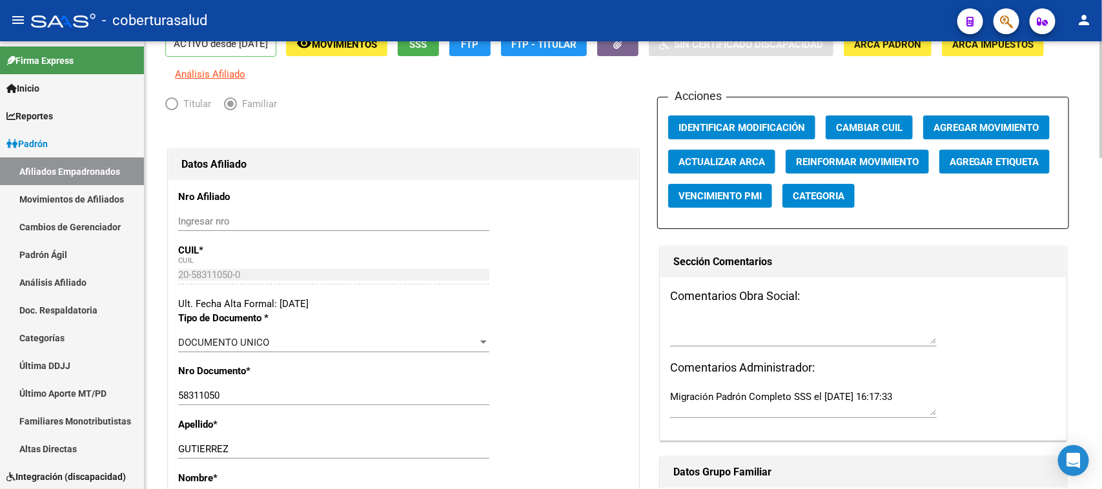
scroll to position [0, 0]
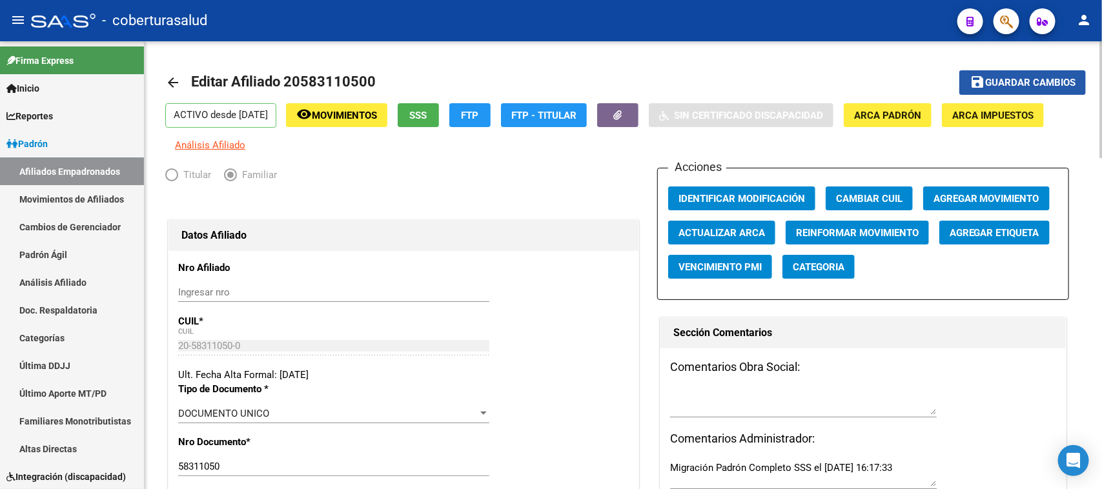
click at [1004, 82] on span "Guardar cambios" at bounding box center [1030, 83] width 90 height 12
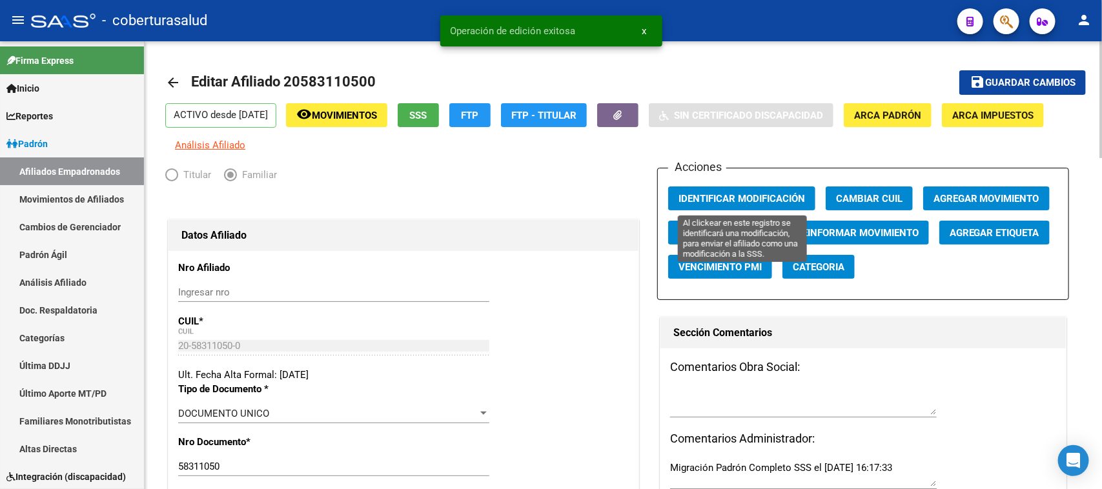
click at [721, 199] on span "Identificar Modificación" at bounding box center [742, 199] width 127 height 12
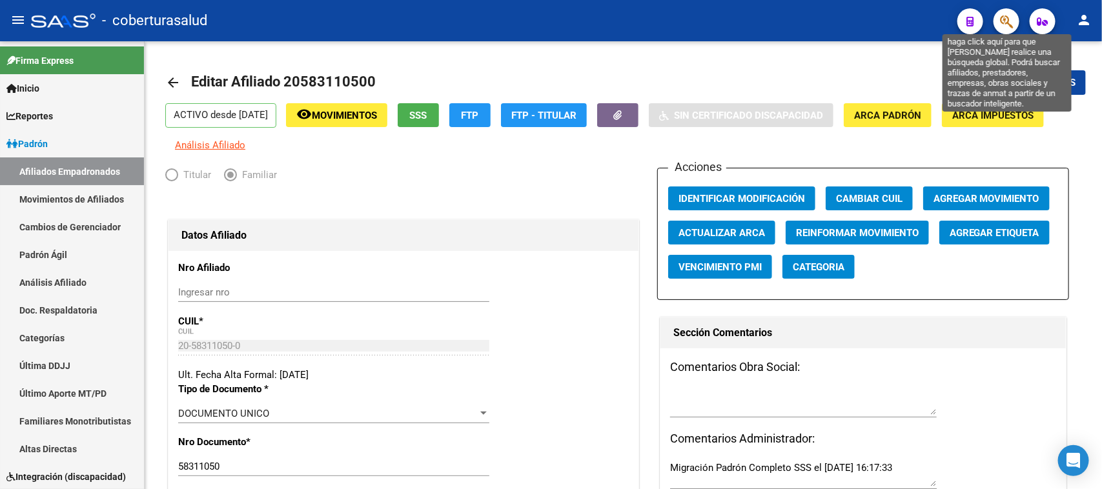
click at [1003, 20] on icon "button" at bounding box center [1006, 21] width 13 height 15
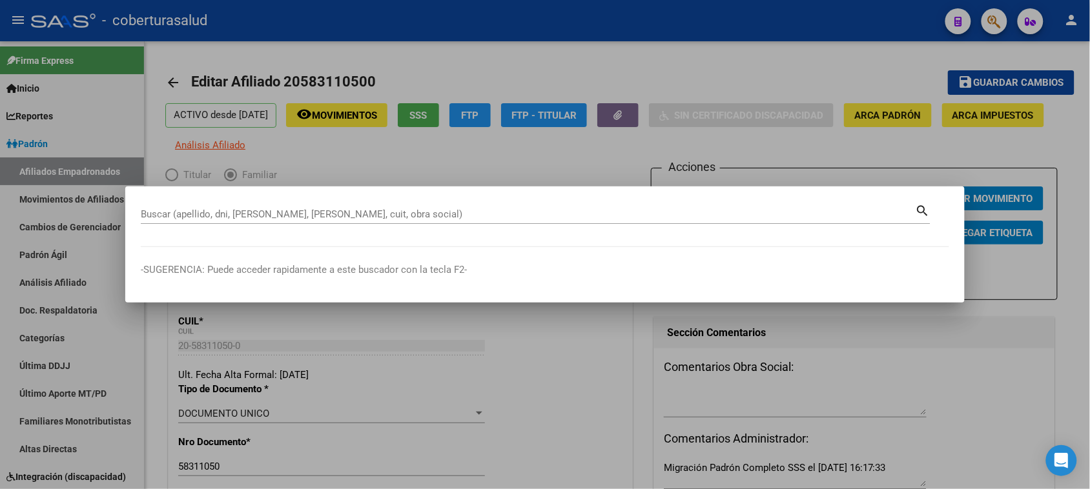
paste input "58284273"
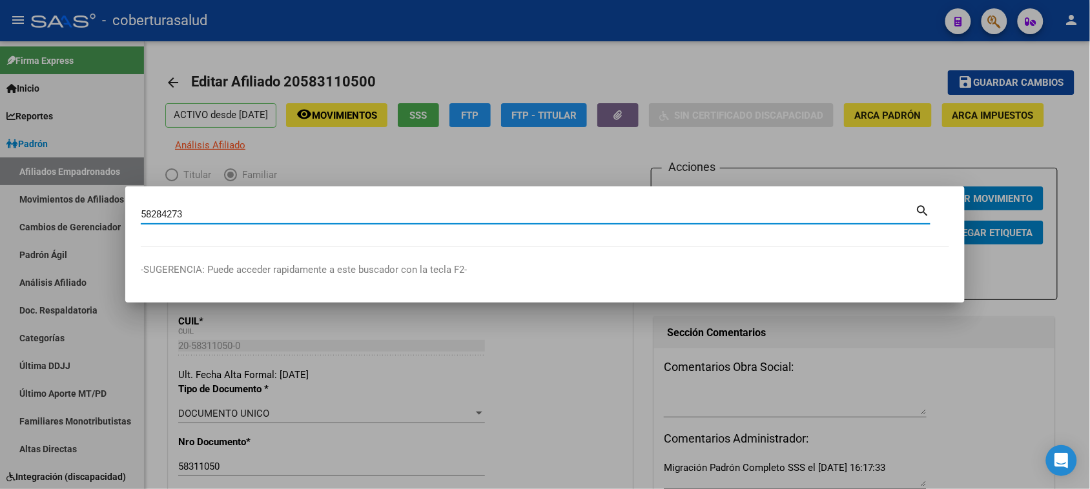
type input "58284273"
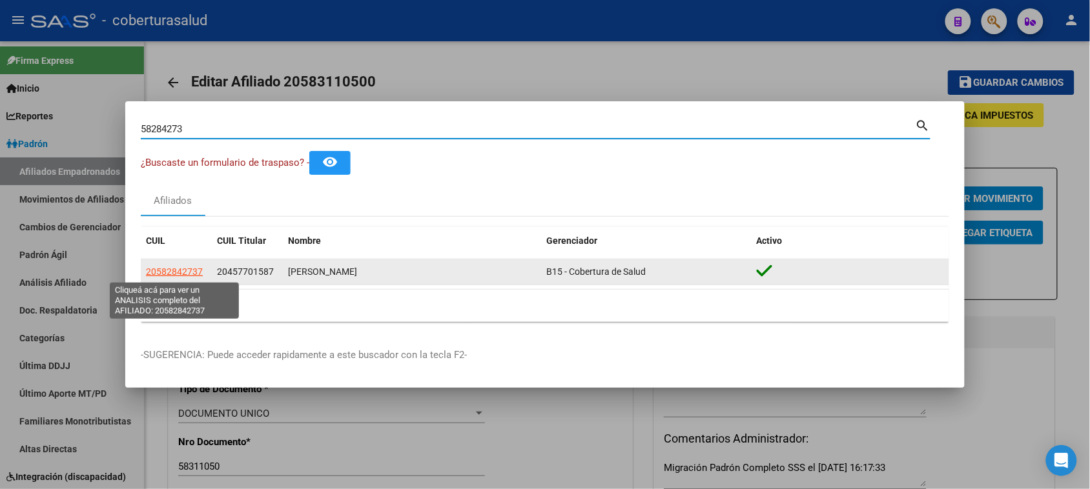
click at [185, 268] on span "20582842737" at bounding box center [174, 272] width 57 height 10
type textarea "20582842737"
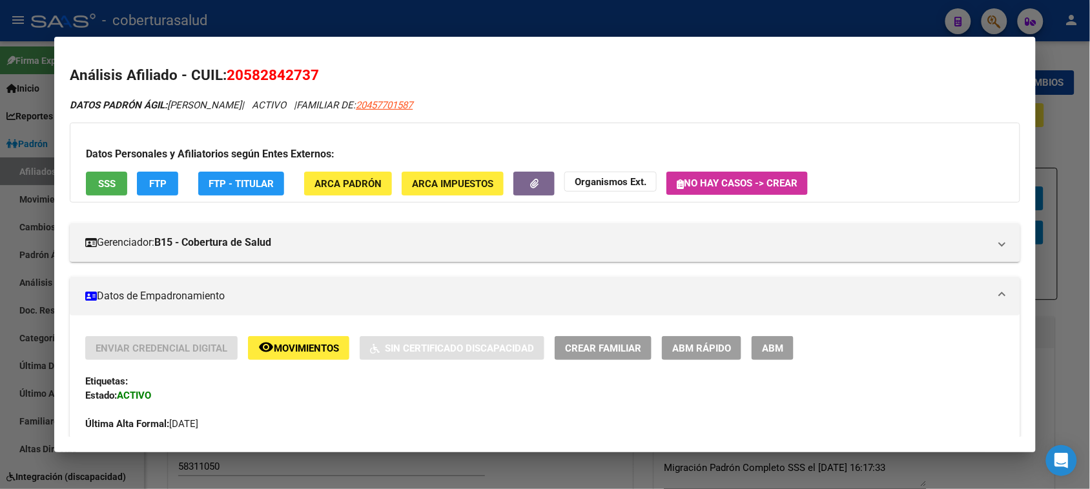
click at [775, 352] on span "ABM" at bounding box center [772, 349] width 21 height 12
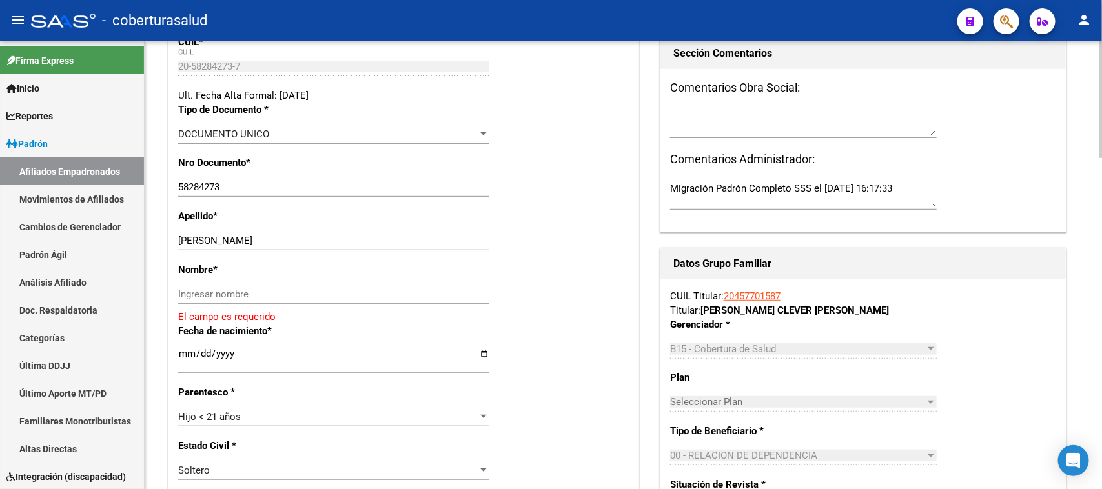
scroll to position [323, 0]
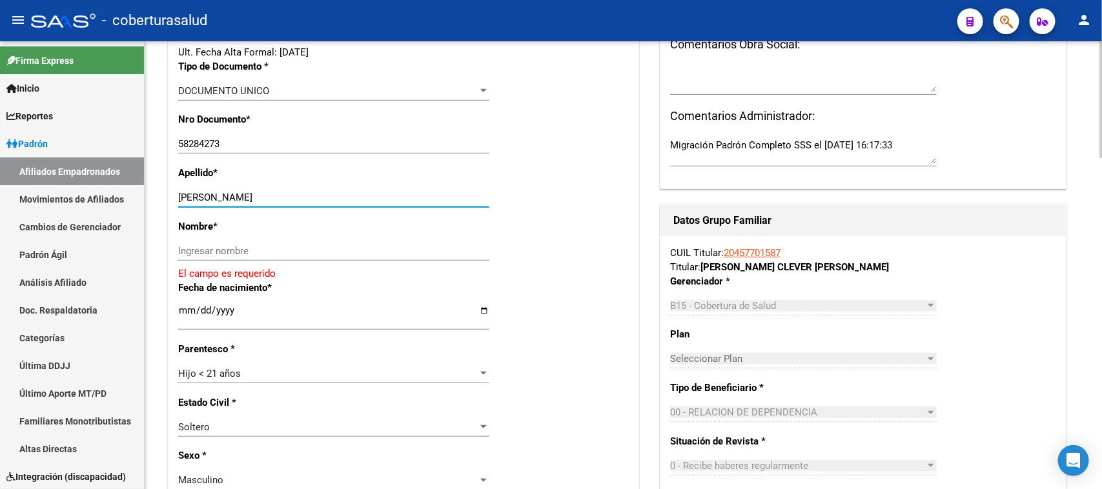
drag, startPoint x: 407, startPoint y: 198, endPoint x: 263, endPoint y: 198, distance: 144.6
click at [263, 198] on input "[PERSON_NAME]" at bounding box center [333, 198] width 311 height 12
type input "[PERSON_NAME]"
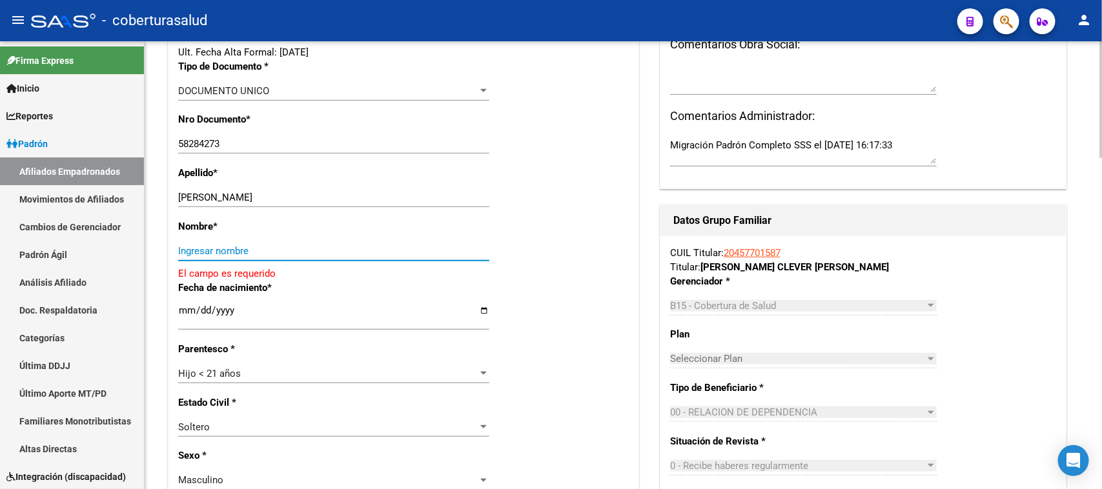
click at [201, 252] on input "Ingresar nombre" at bounding box center [333, 251] width 311 height 12
paste input "[PERSON_NAME]"
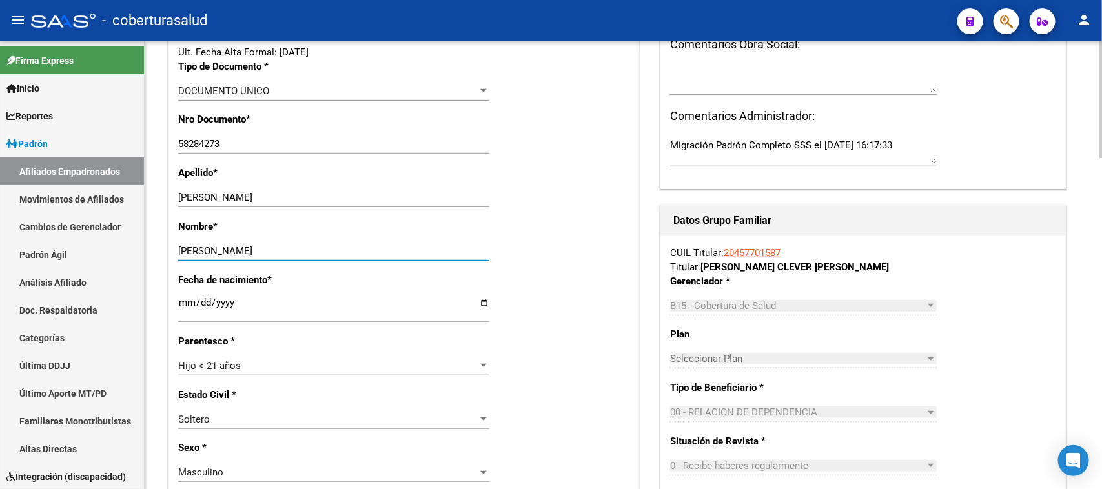
type input "[PERSON_NAME]"
click at [552, 291] on div "Fecha de nacimiento * [DEMOGRAPHIC_DATA] Ingresar fecha" at bounding box center [403, 303] width 451 height 61
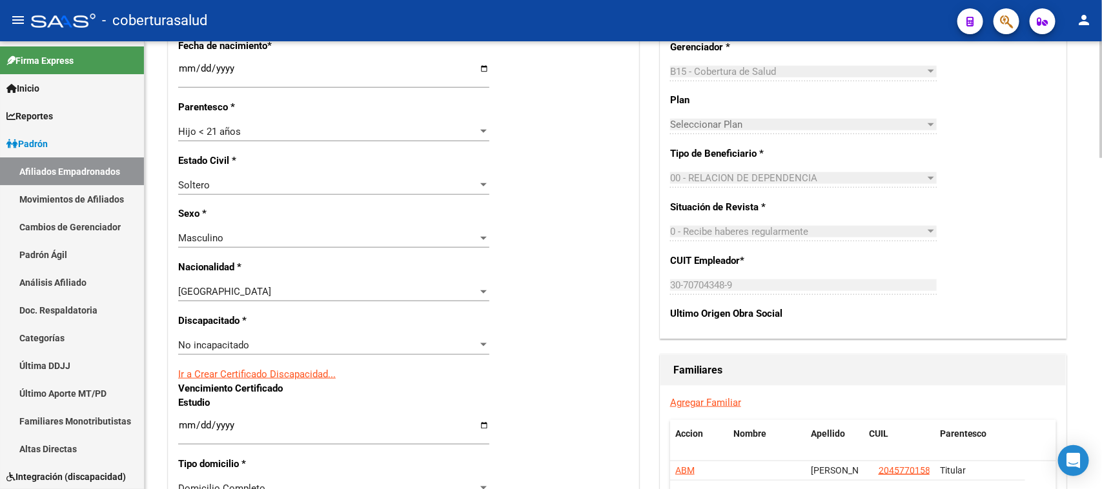
scroll to position [565, 0]
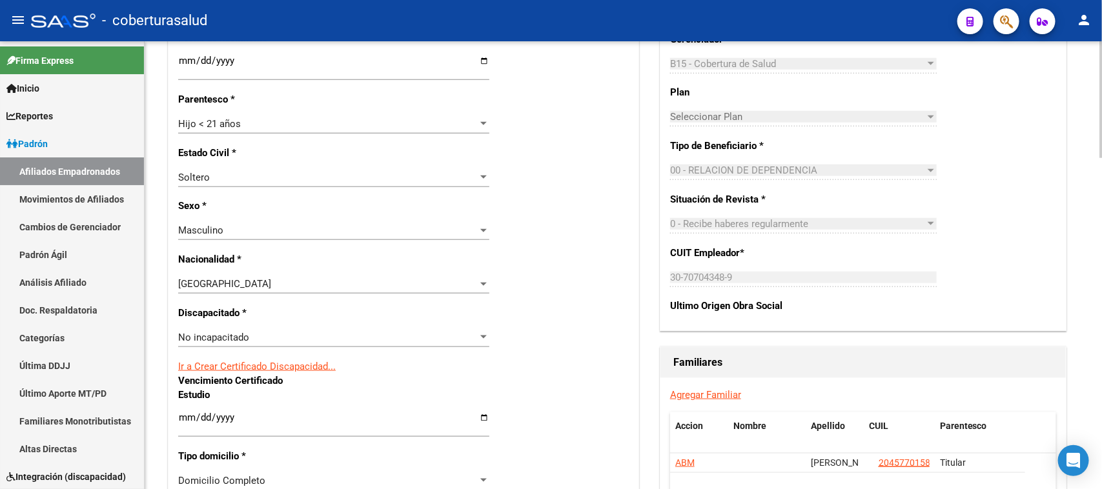
click at [274, 329] on div "No incapacitado Seleccionar tipo" at bounding box center [333, 337] width 311 height 19
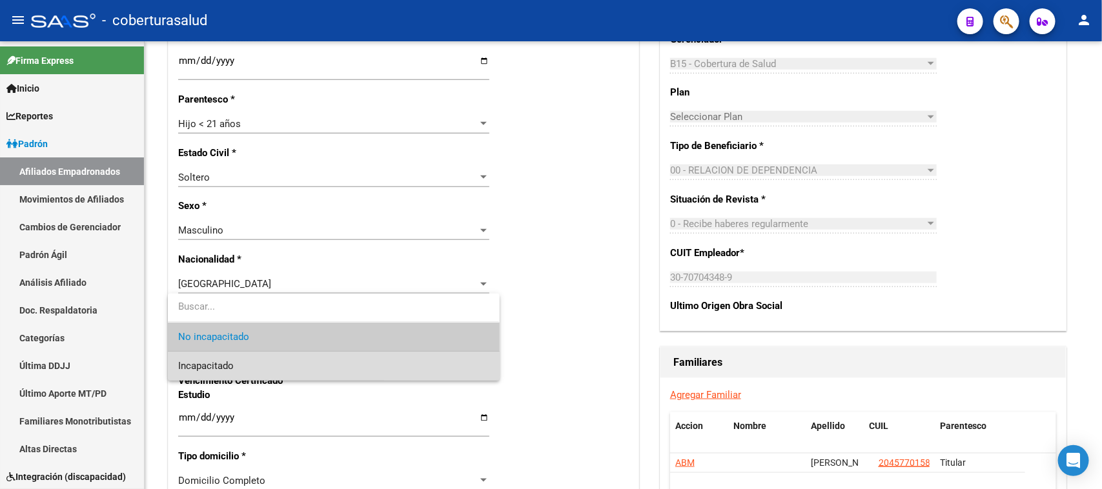
click at [278, 357] on span "Incapacitado" at bounding box center [333, 366] width 311 height 29
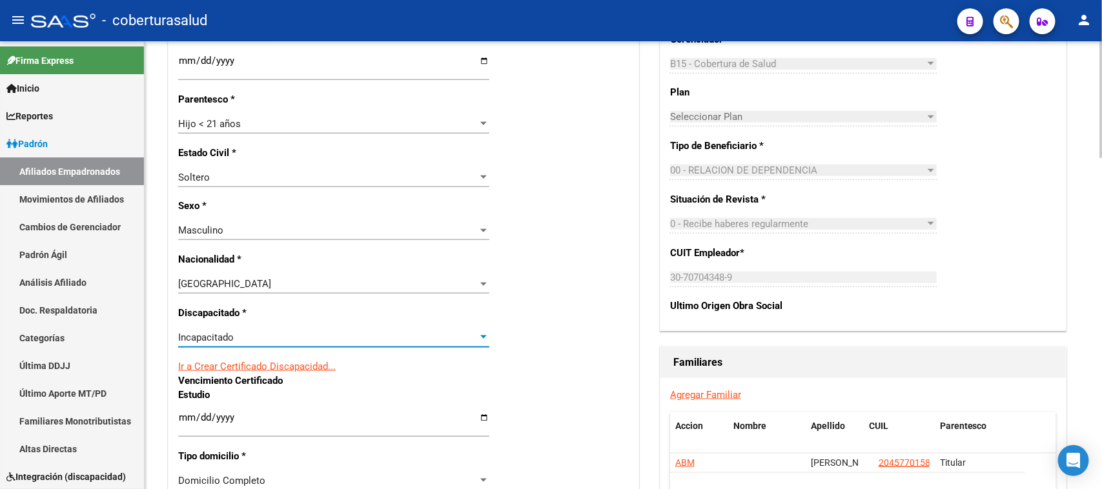
click at [517, 331] on div "Nro Afiliado Ingresar nro CUIL * 20-58284273-7 CUIL ARCA Padrón Ult. Fecha Alta…" at bounding box center [404, 393] width 470 height 1414
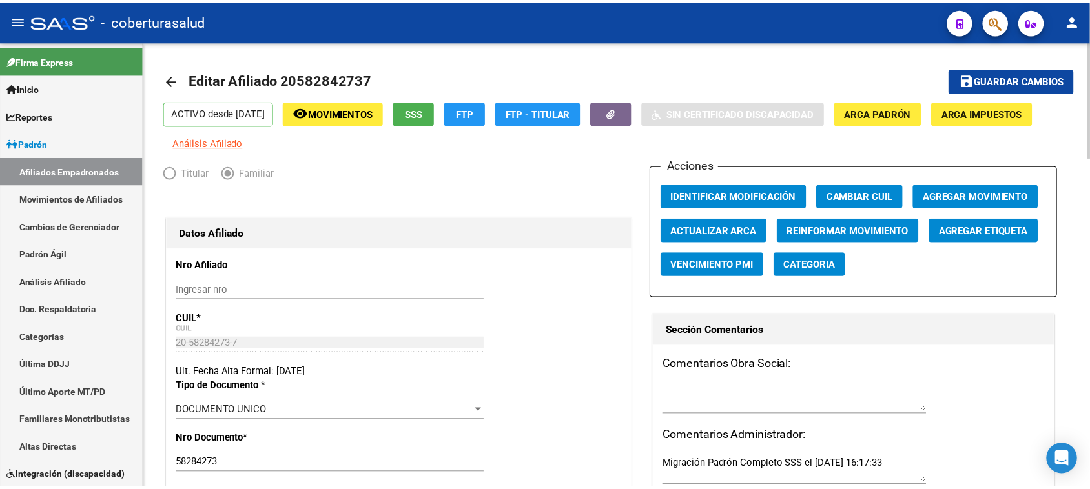
scroll to position [0, 0]
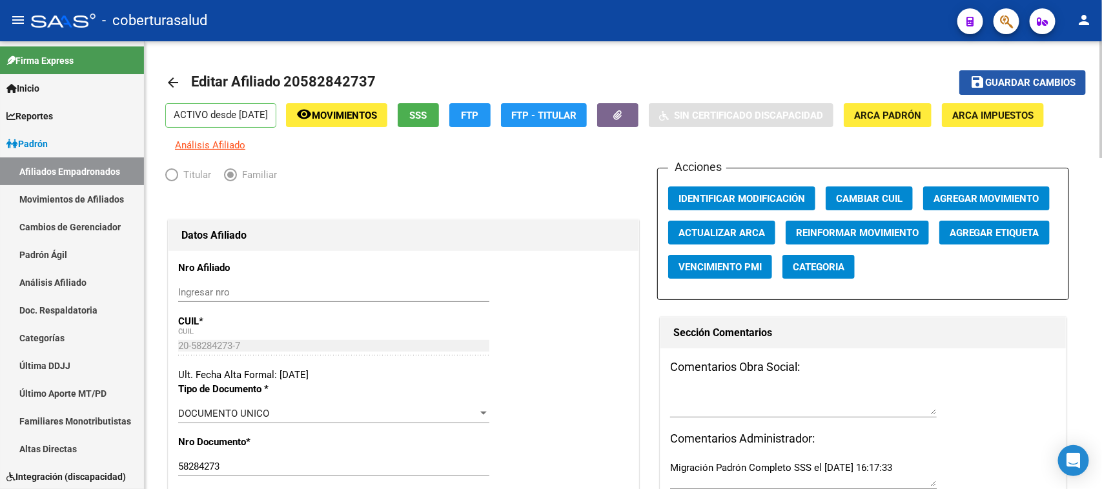
click at [1022, 82] on span "Guardar cambios" at bounding box center [1030, 83] width 90 height 12
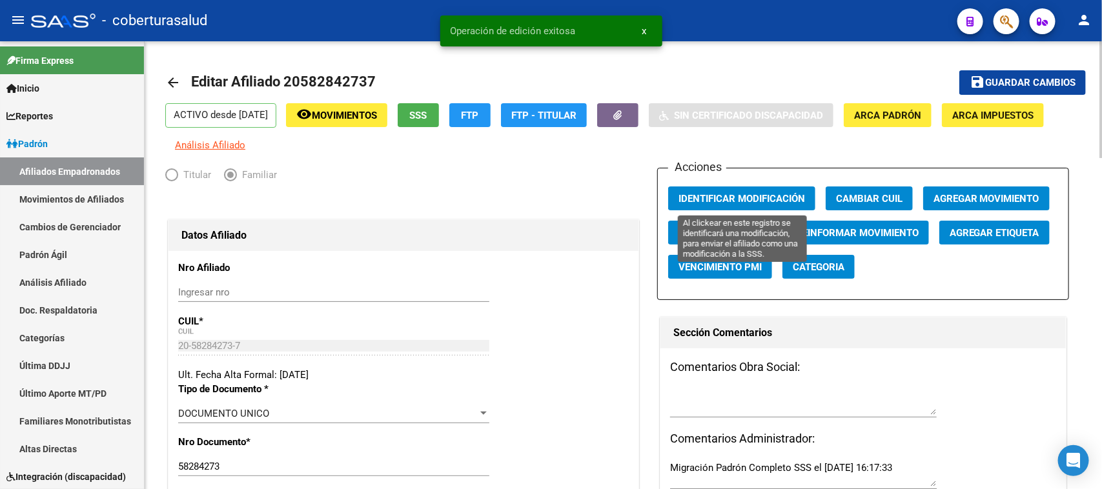
click at [741, 197] on span "Identificar Modificación" at bounding box center [742, 199] width 127 height 12
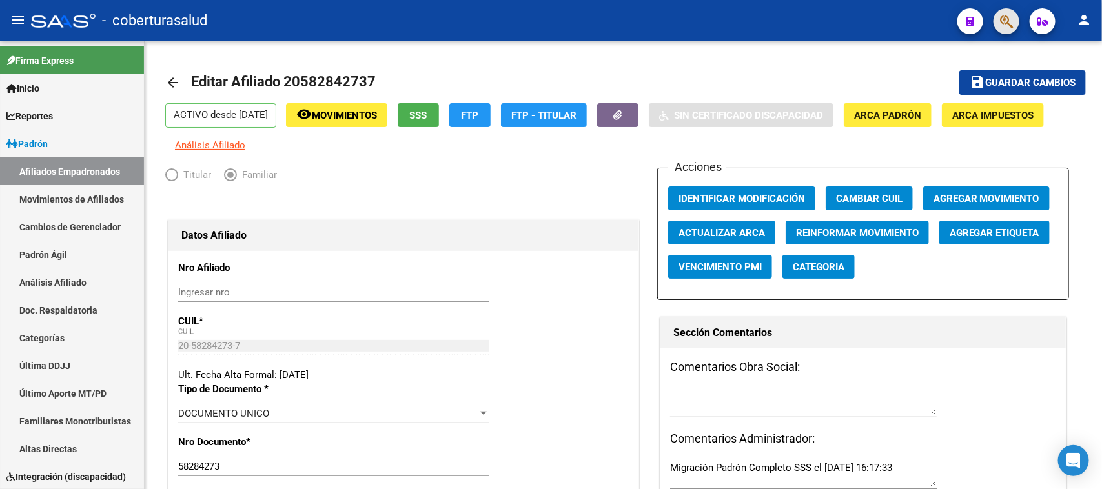
click at [998, 27] on button "button" at bounding box center [1007, 21] width 26 height 26
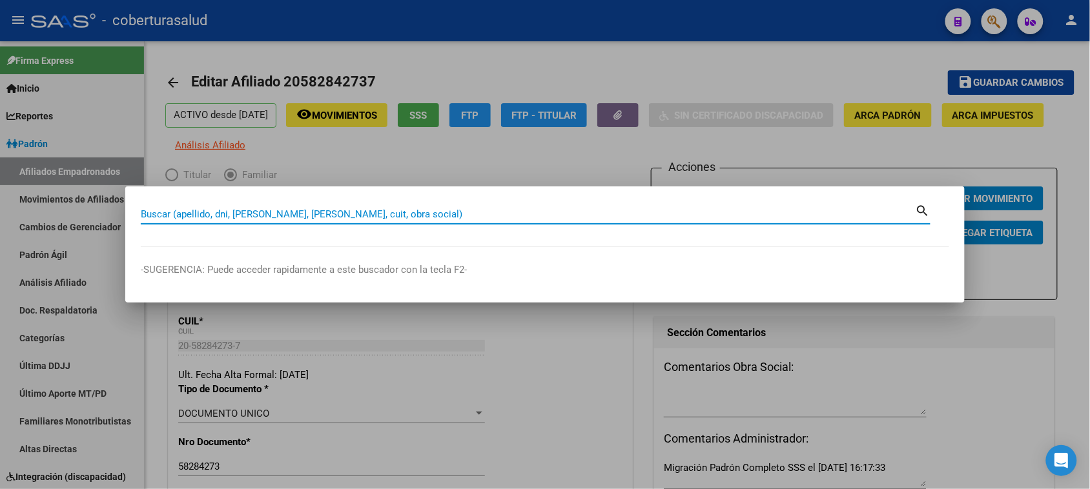
paste input "49047080"
type input "49047080"
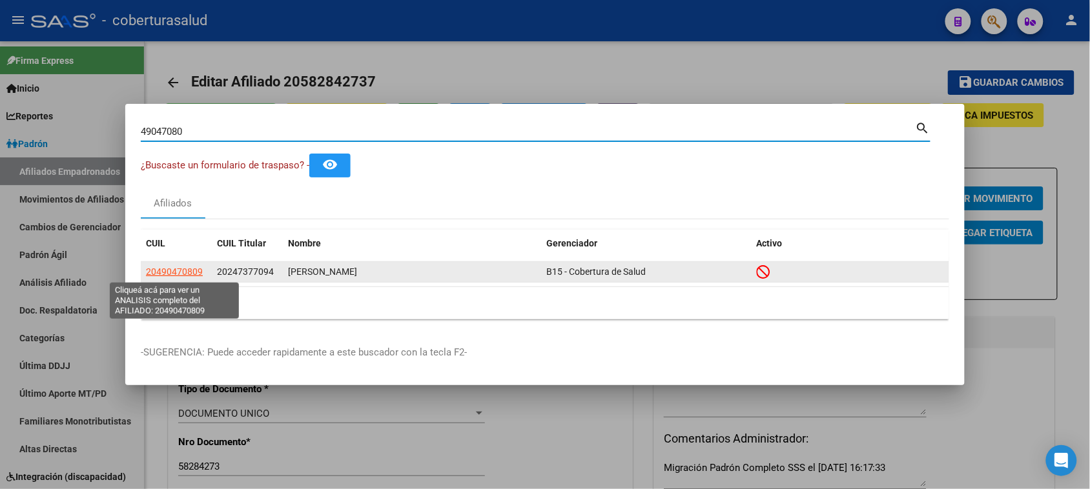
click at [194, 272] on span "20490470809" at bounding box center [174, 272] width 57 height 10
type textarea "20490470809"
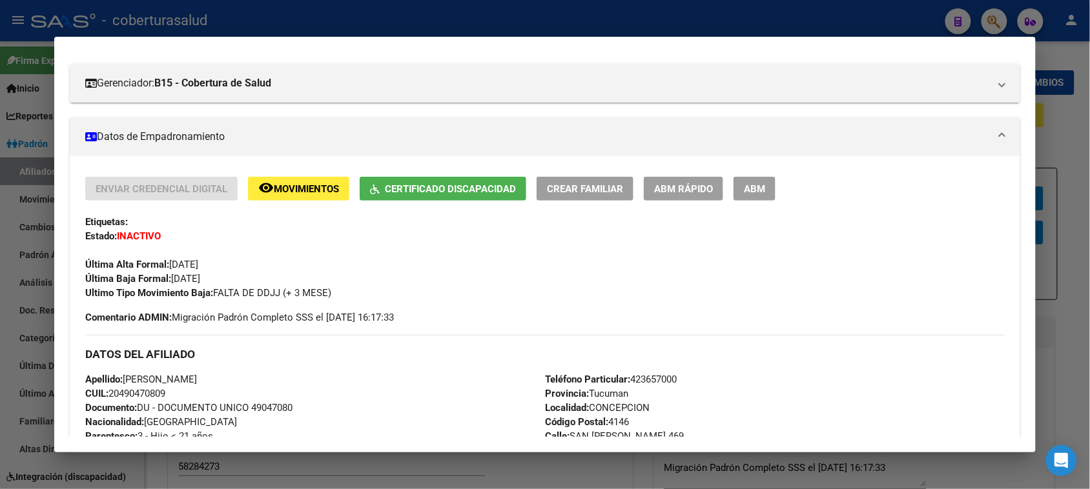
scroll to position [161, 0]
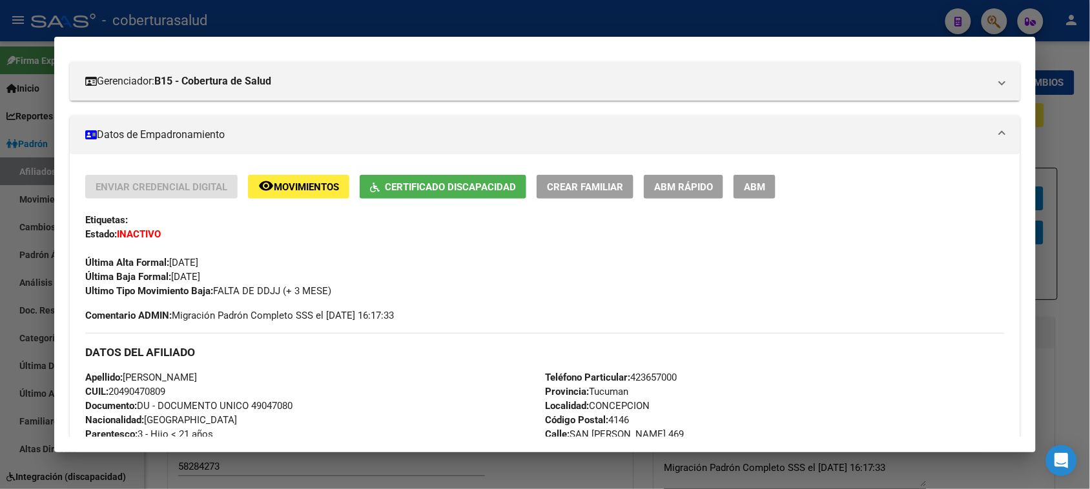
click at [305, 181] on span "Movimientos" at bounding box center [306, 187] width 65 height 12
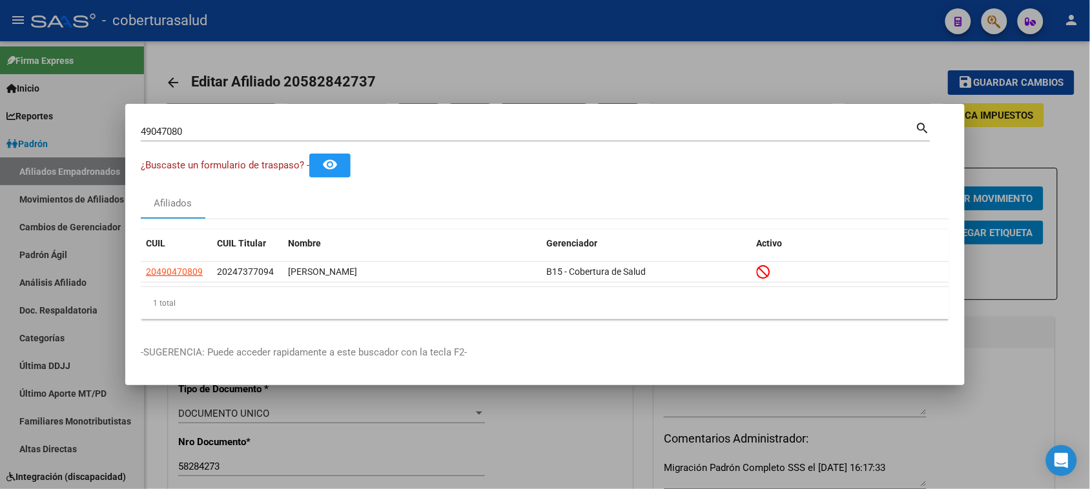
click at [252, 130] on input "49047080" at bounding box center [528, 132] width 775 height 12
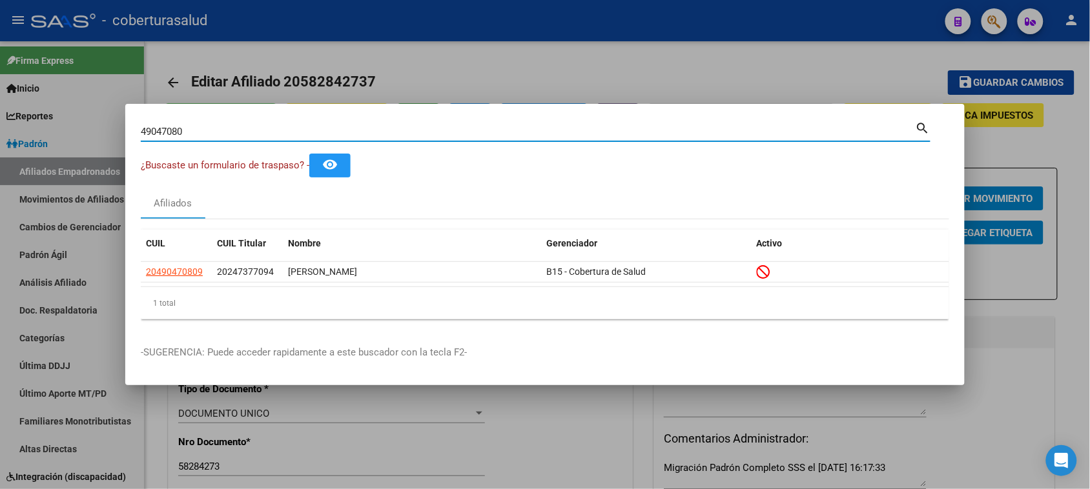
click at [252, 130] on input "49047080" at bounding box center [528, 132] width 775 height 12
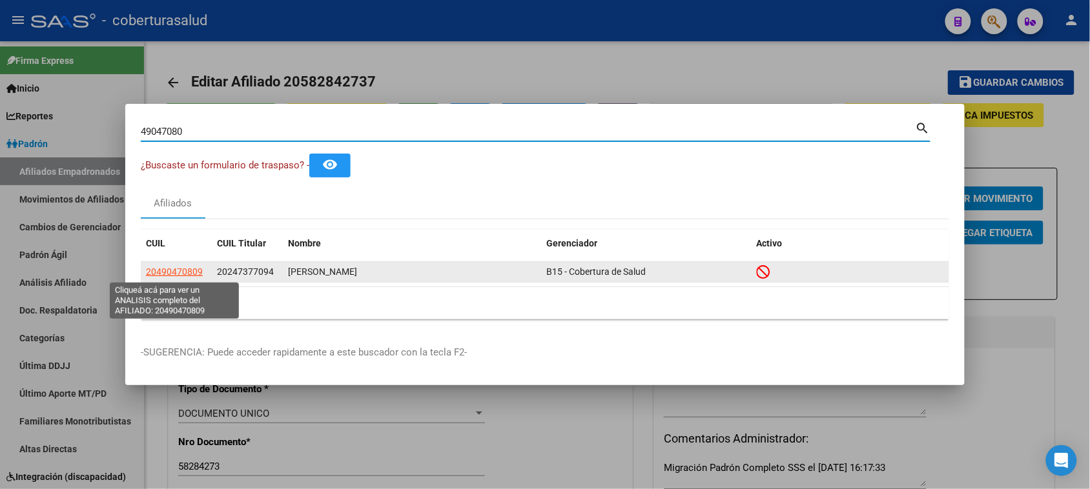
click at [178, 272] on span "20490470809" at bounding box center [174, 272] width 57 height 10
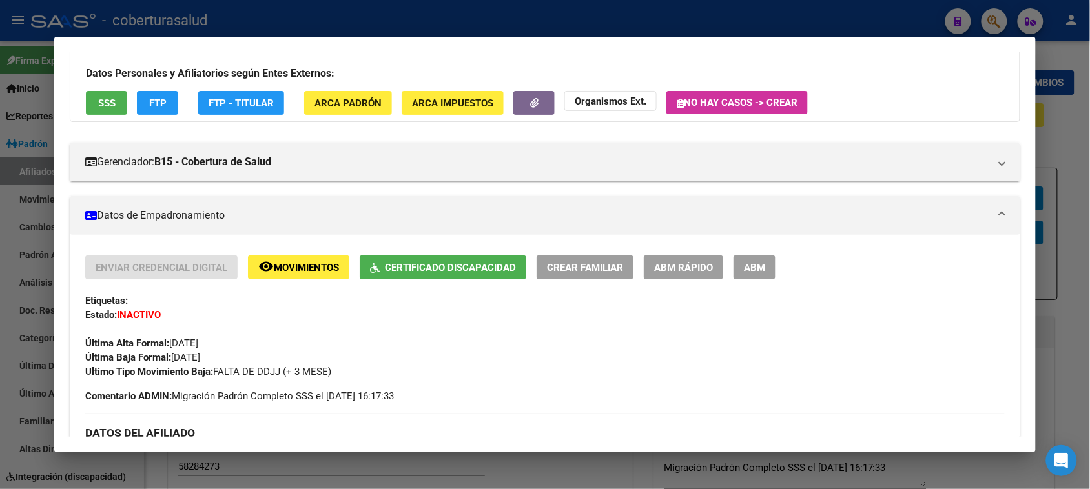
scroll to position [0, 0]
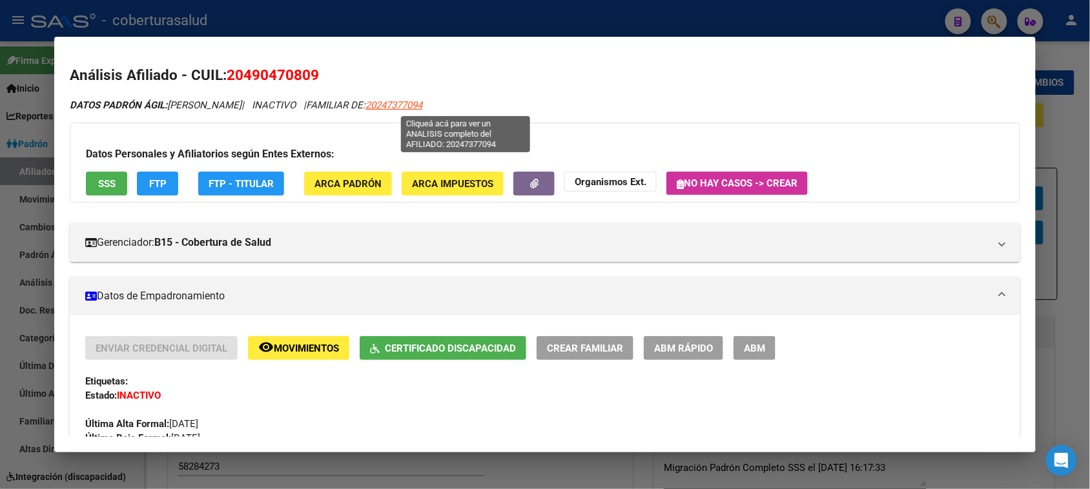
click at [422, 105] on span "20247377094" at bounding box center [393, 105] width 57 height 12
type textarea "20247377094"
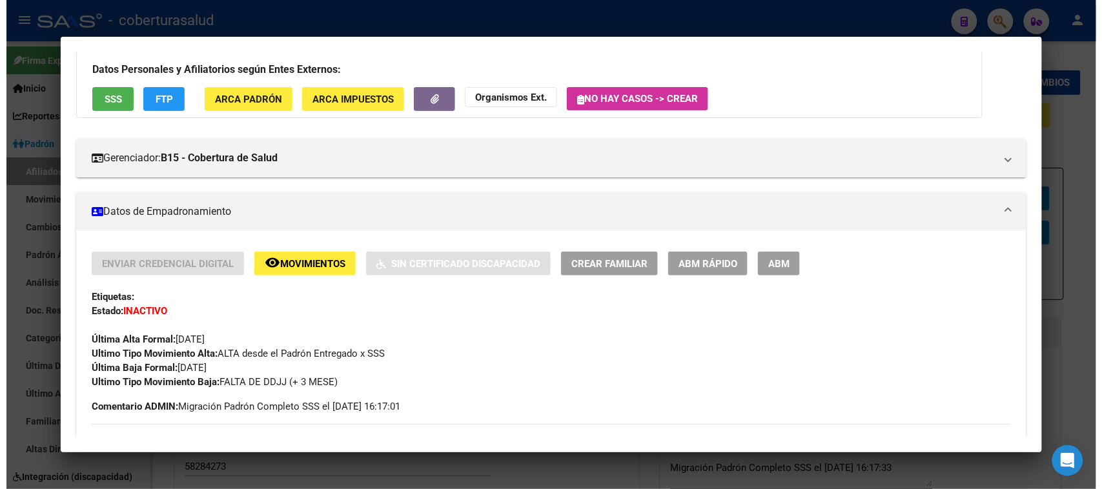
scroll to position [81, 0]
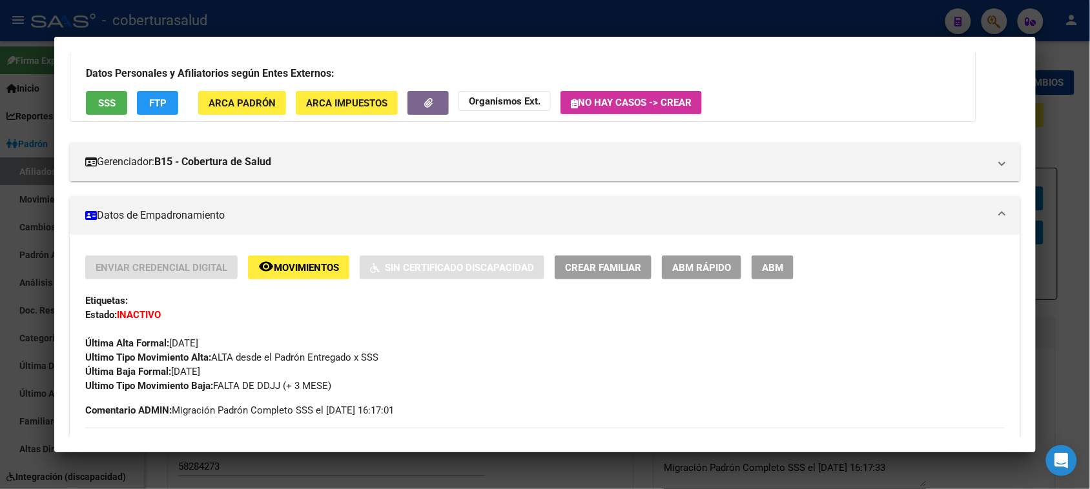
click at [298, 271] on span "Movimientos" at bounding box center [306, 268] width 65 height 12
click at [770, 278] on button "ABM" at bounding box center [773, 268] width 42 height 24
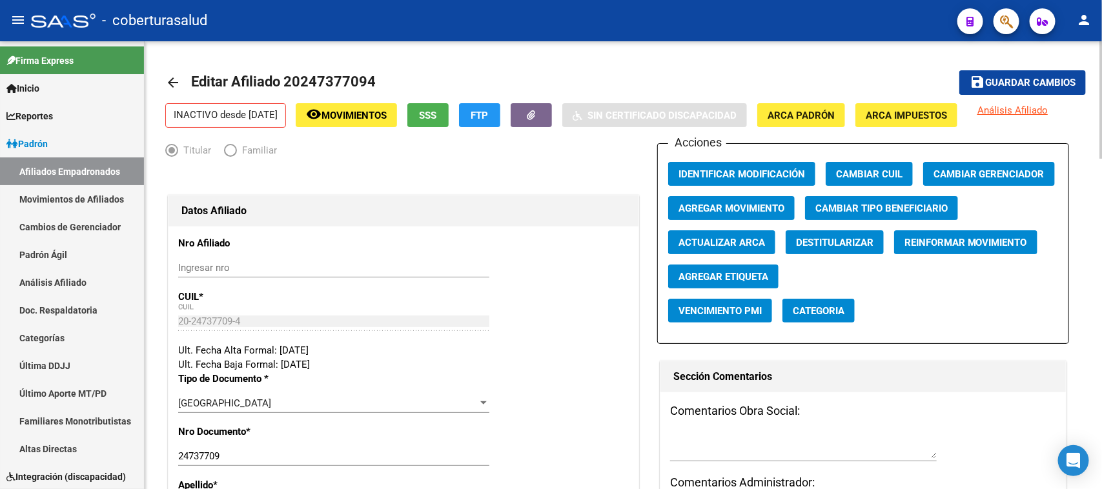
click at [336, 82] on span "Editar Afiliado 20247377094" at bounding box center [283, 82] width 185 height 16
copy h1 "20247377094"
click at [706, 205] on span "Agregar Movimiento" at bounding box center [732, 209] width 106 height 12
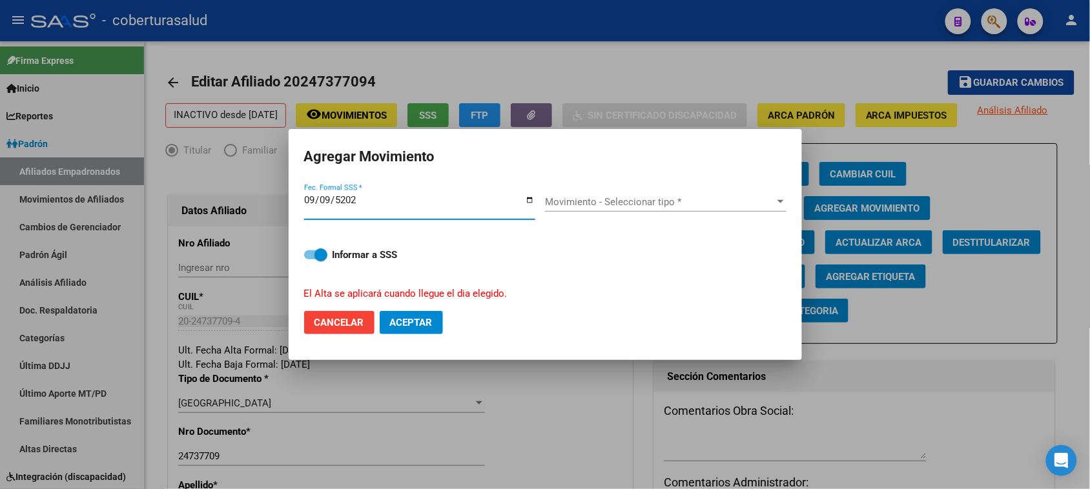
type input "[DATE]"
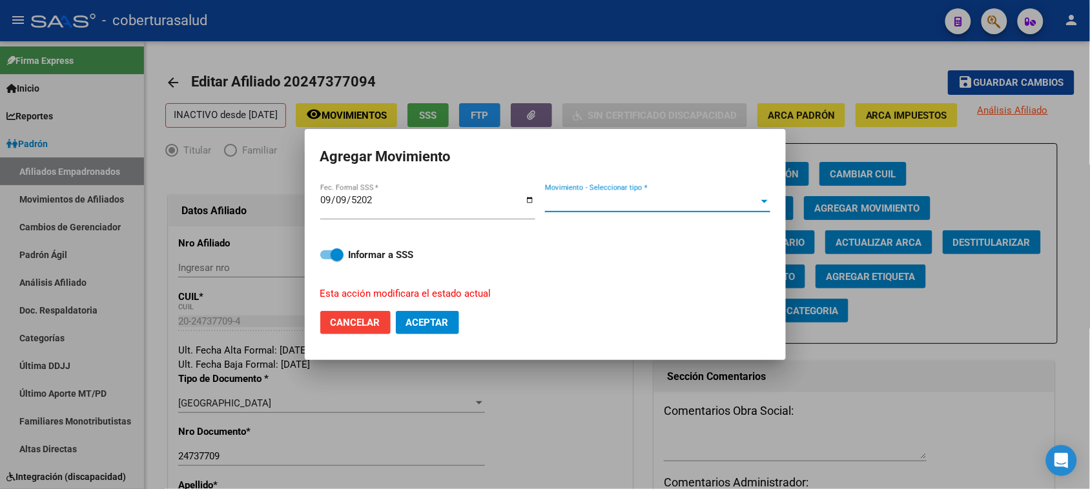
click at [654, 205] on span "Movimiento - Seleccionar tipo *" at bounding box center [652, 202] width 214 height 12
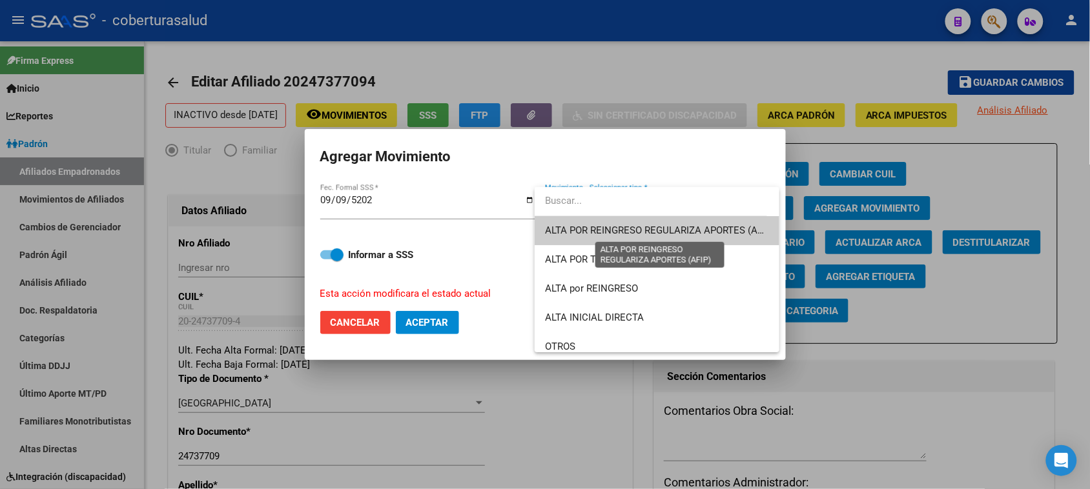
click at [735, 231] on span "ALTA POR REINGRESO REGULARIZA APORTES (AFIP)" at bounding box center [659, 231] width 229 height 12
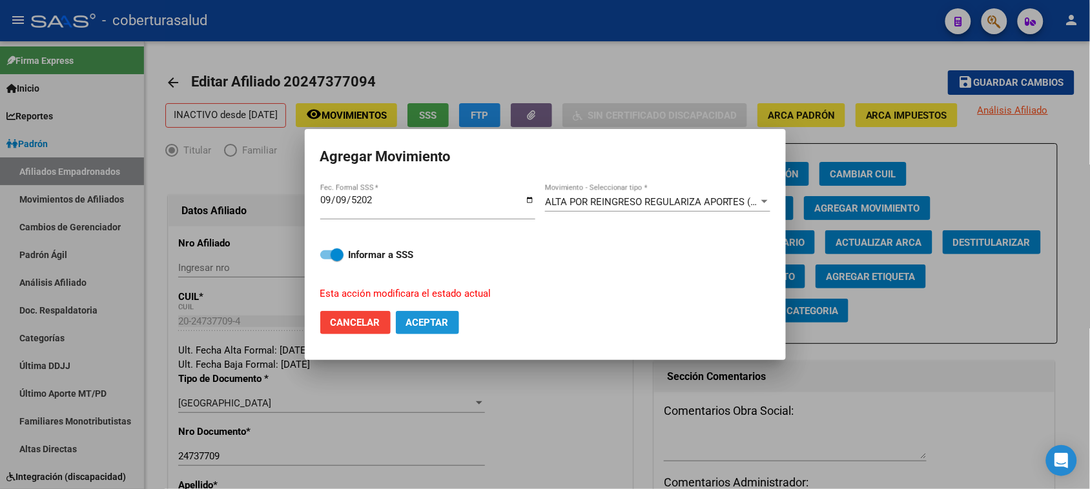
click at [431, 320] on span "Aceptar" at bounding box center [427, 323] width 43 height 12
checkbox input "false"
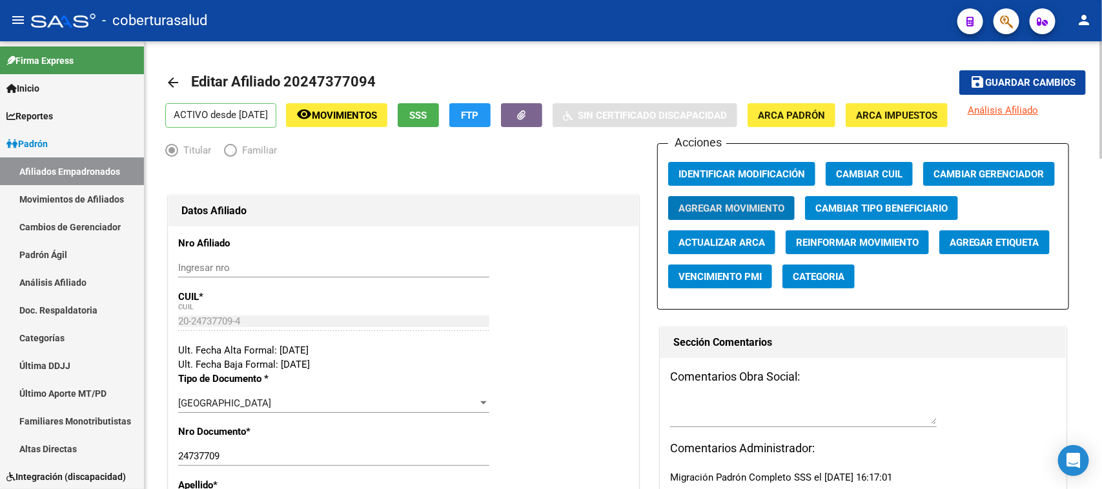
click at [1024, 78] on span "Guardar cambios" at bounding box center [1030, 83] width 90 height 12
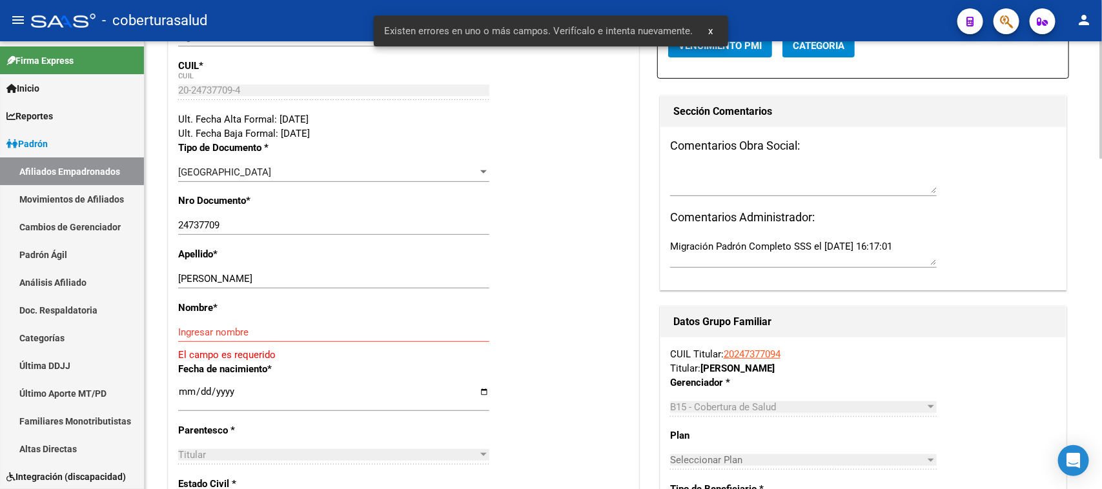
scroll to position [242, 0]
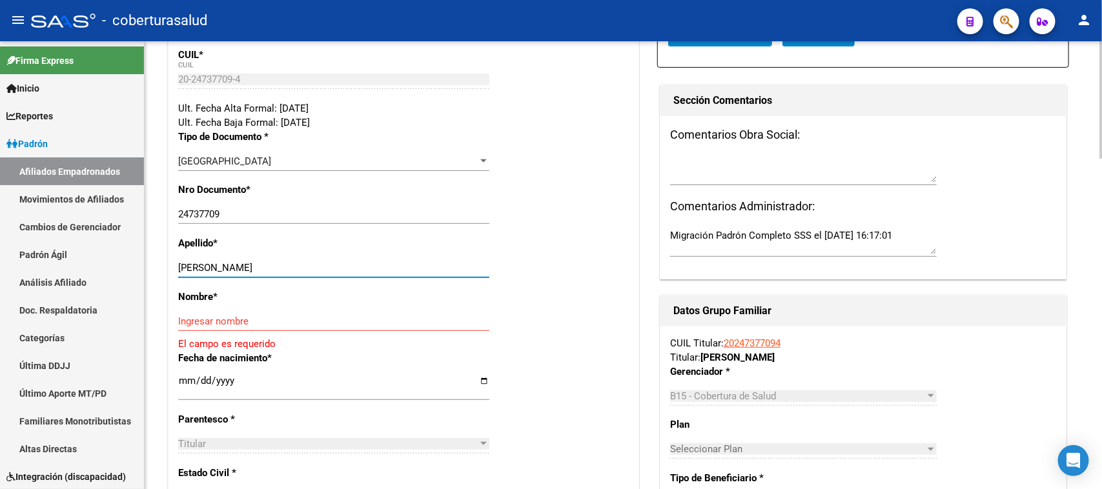
drag, startPoint x: 357, startPoint y: 266, endPoint x: 216, endPoint y: 271, distance: 140.9
click at [216, 271] on input "[PERSON_NAME]" at bounding box center [333, 268] width 311 height 12
type input "FLORES"
click at [214, 321] on input "Ingresar nombre" at bounding box center [333, 322] width 311 height 12
paste input "[PERSON_NAME]"
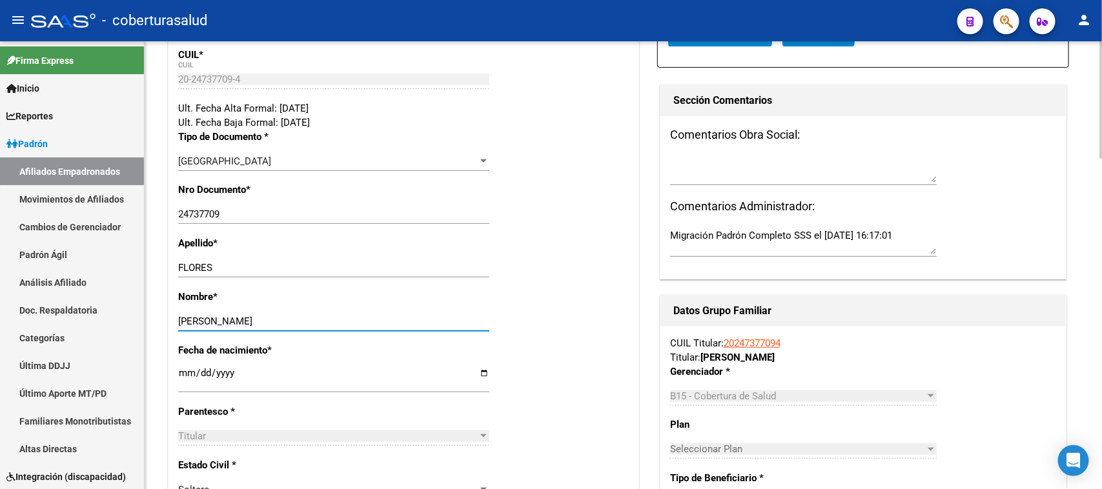
type input "[PERSON_NAME]"
click at [538, 237] on div "Apellido * FLORES Ingresar apellido" at bounding box center [403, 263] width 451 height 54
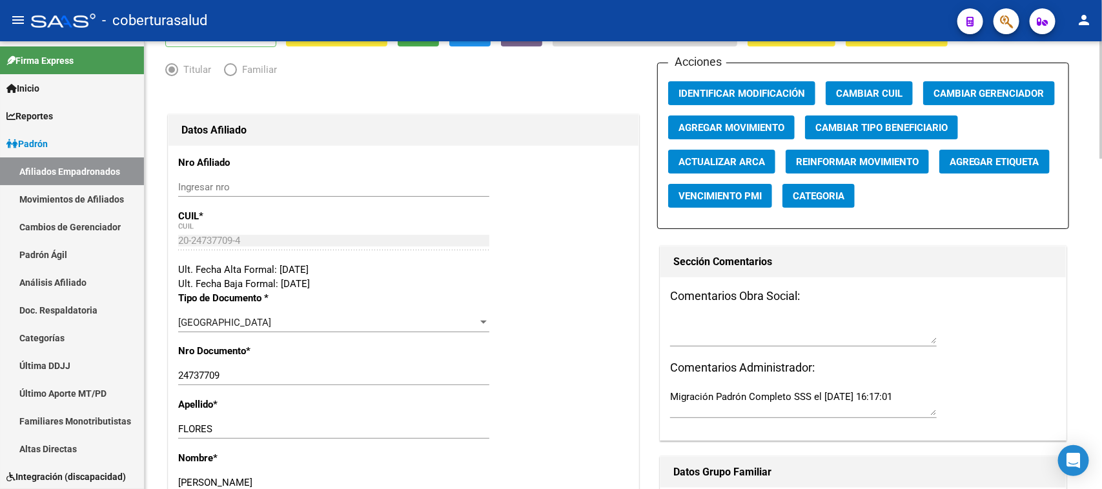
scroll to position [161, 0]
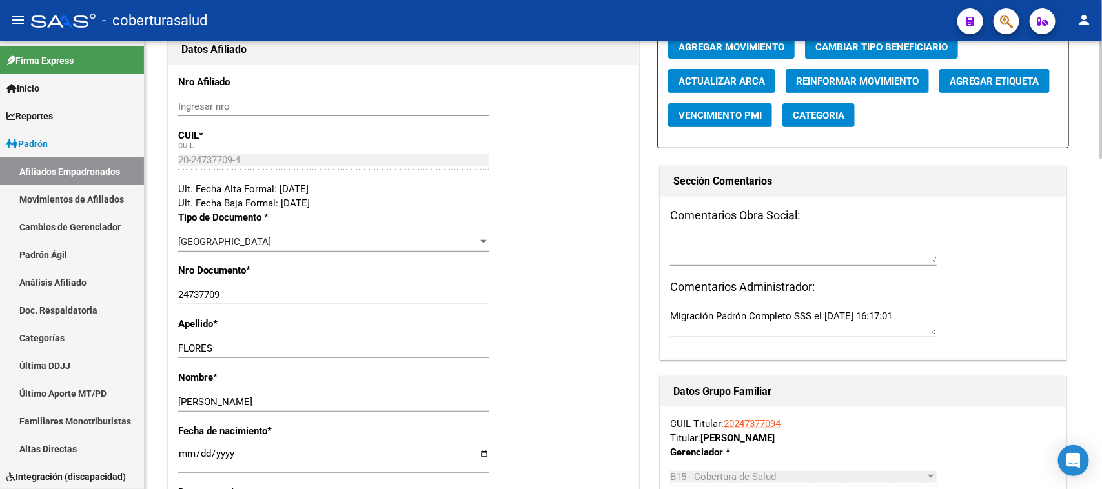
click at [363, 240] on div "[GEOGRAPHIC_DATA]" at bounding box center [328, 242] width 300 height 12
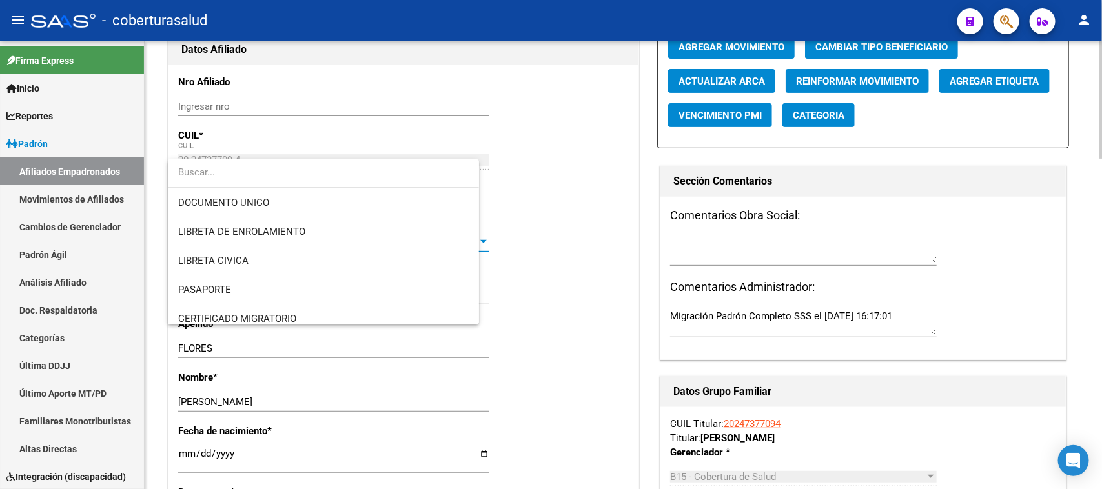
scroll to position [165, 0]
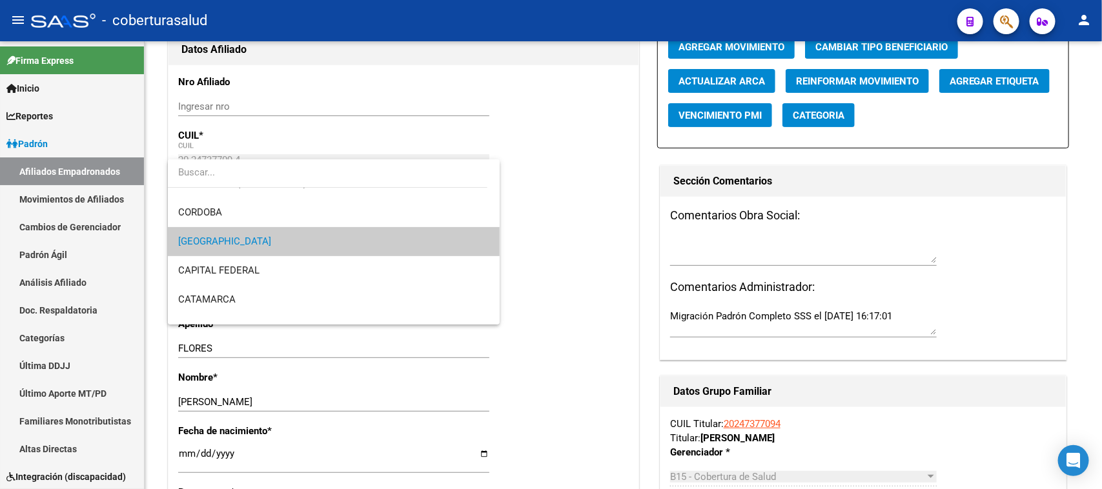
click at [310, 175] on input "dropdown search" at bounding box center [328, 172] width 320 height 29
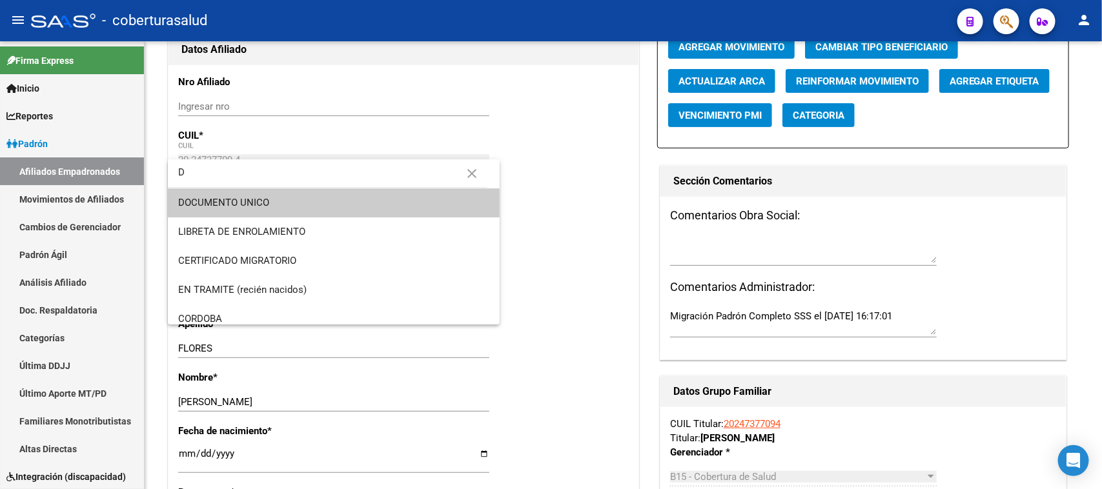
type input "D"
click at [305, 197] on span "DOCUMENTO UNICO" at bounding box center [333, 203] width 311 height 29
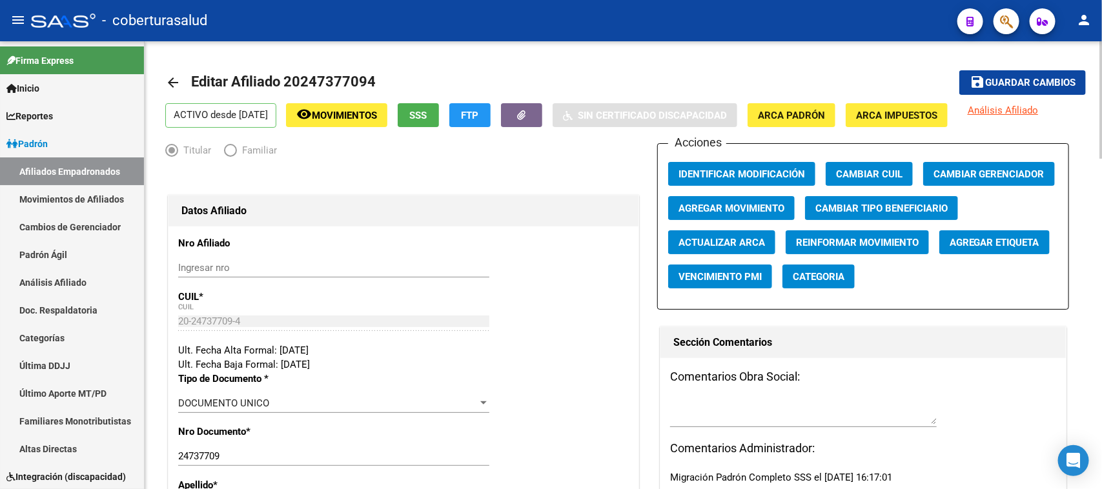
click at [772, 200] on button "Agregar Movimiento" at bounding box center [731, 208] width 127 height 24
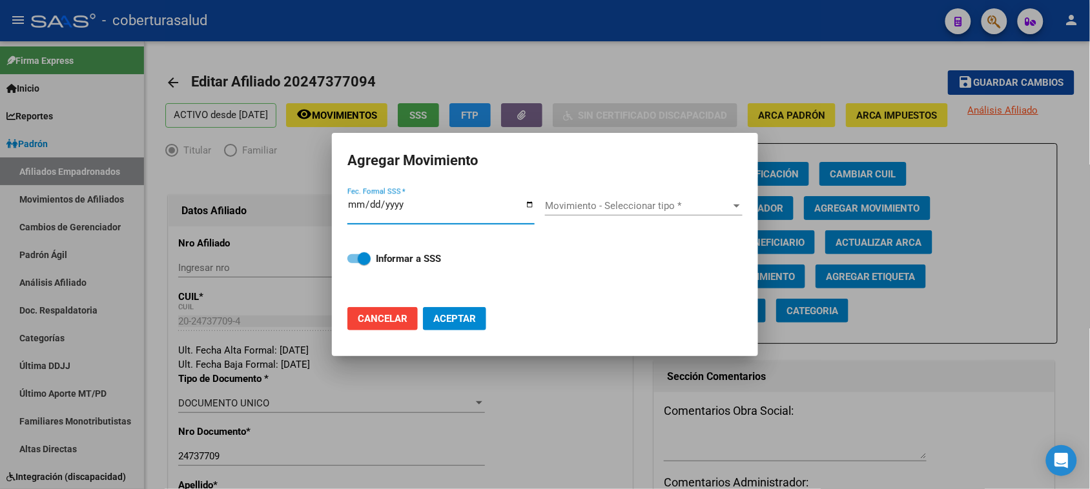
click at [685, 205] on span "Movimiento - Seleccionar tipo *" at bounding box center [638, 206] width 186 height 12
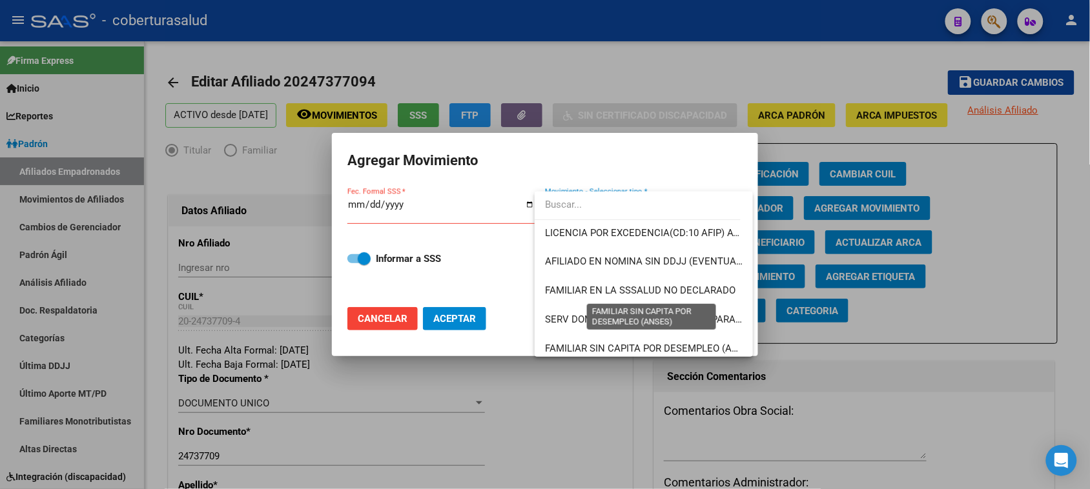
scroll to position [646, 0]
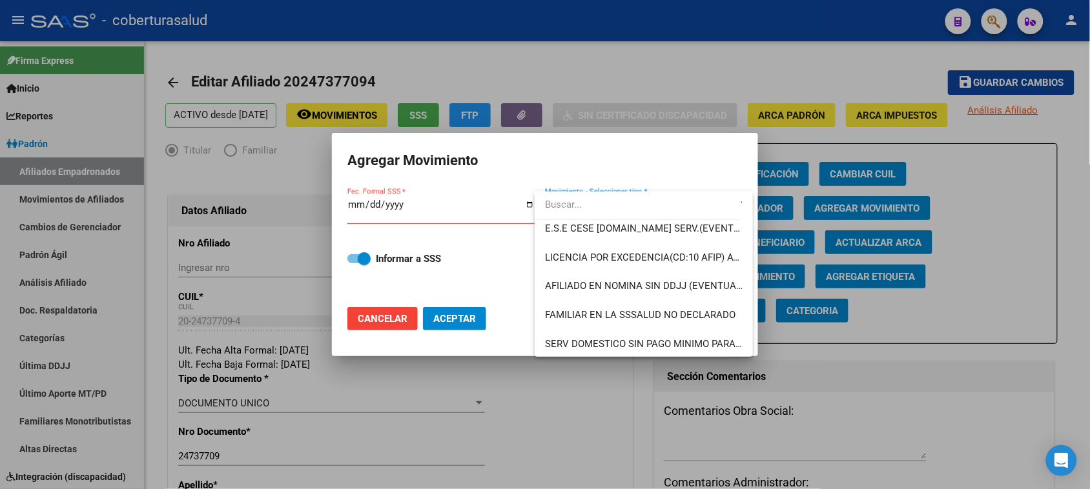
click at [366, 331] on div at bounding box center [545, 244] width 1090 height 489
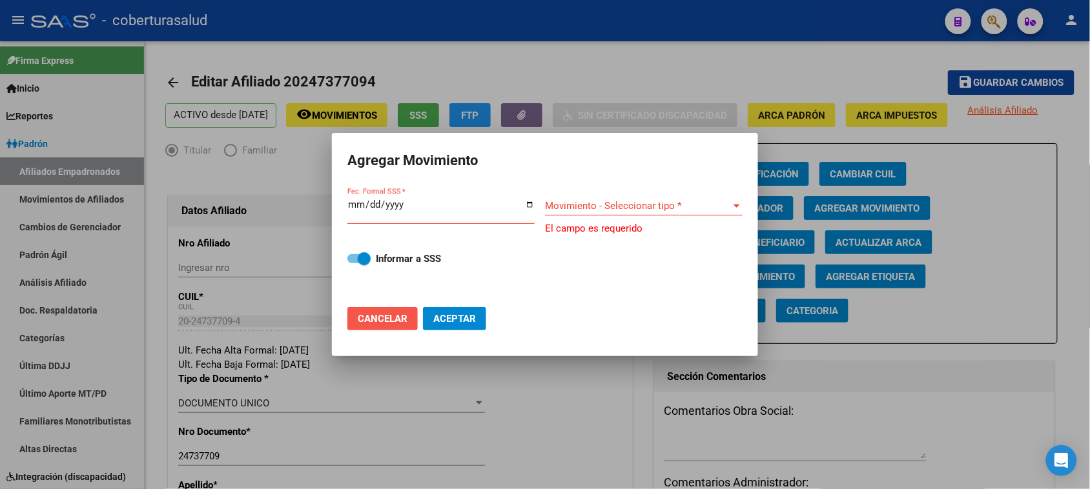
click at [369, 323] on span "Cancelar" at bounding box center [383, 319] width 50 height 12
checkbox input "false"
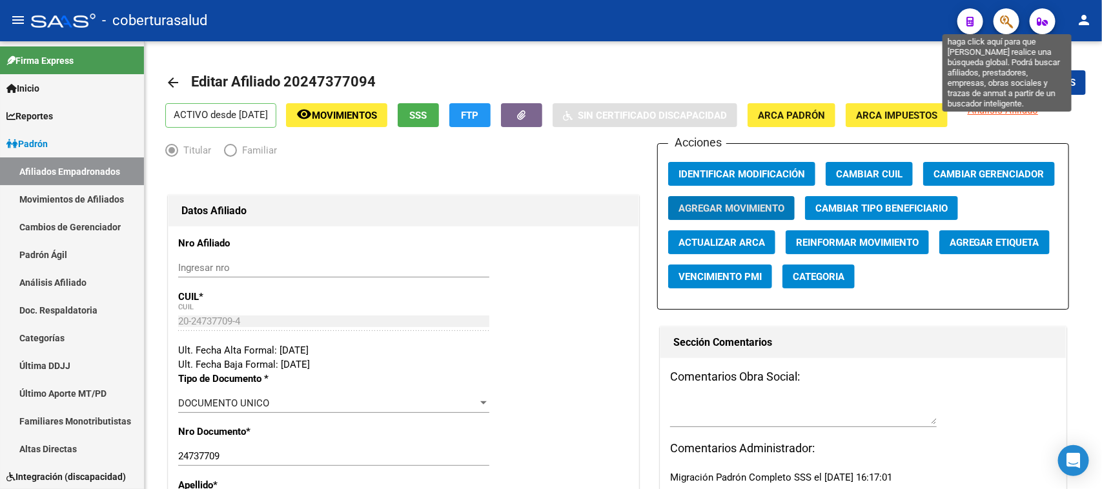
click at [1000, 28] on icon "button" at bounding box center [1006, 21] width 13 height 15
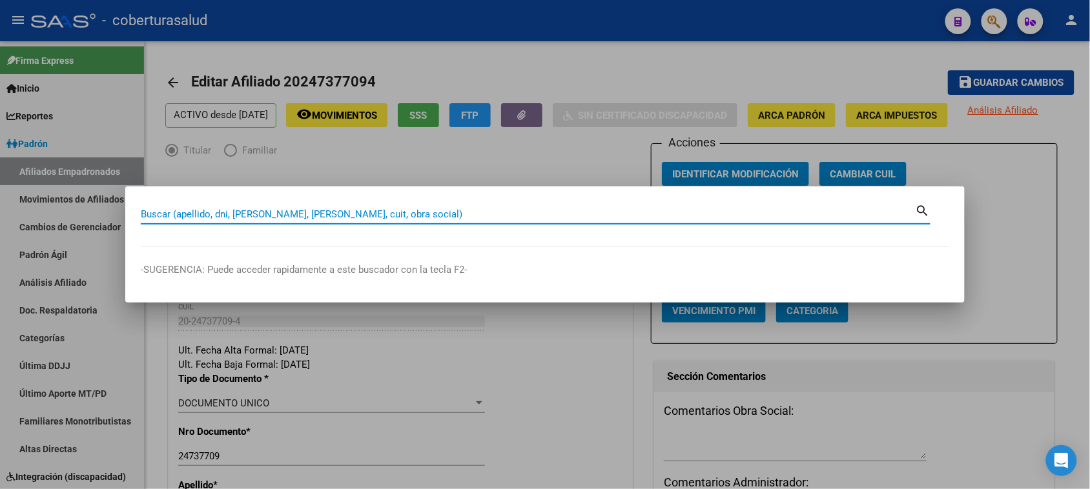
paste input "[PERSON_NAME]"
drag, startPoint x: 272, startPoint y: 212, endPoint x: 0, endPoint y: 207, distance: 271.9
click at [0, 207] on div "[PERSON_NAME] (apellido, dni, [PERSON_NAME], [PERSON_NAME], cuit, obra social) …" at bounding box center [545, 244] width 1090 height 489
paste input "24737709"
type input "24737709"
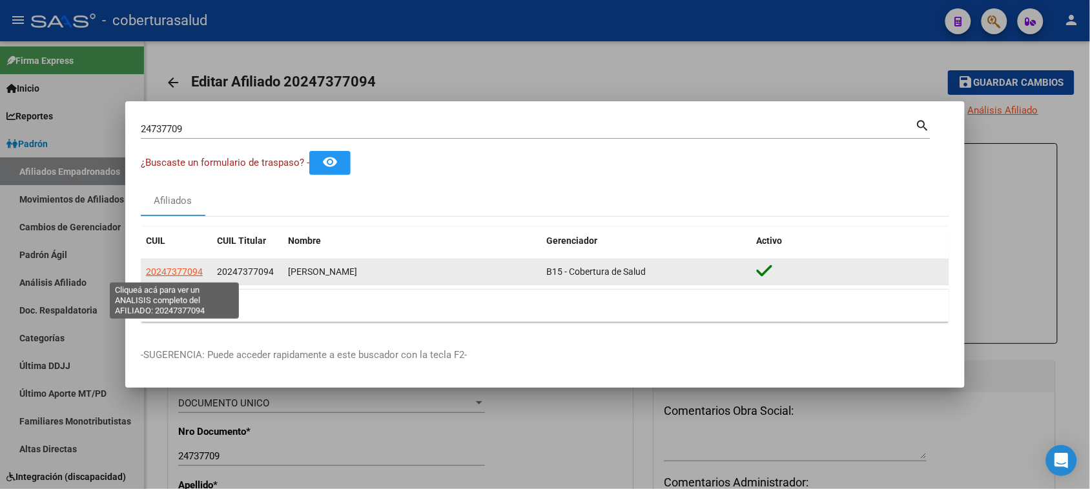
click at [181, 272] on span "20247377094" at bounding box center [174, 272] width 57 height 10
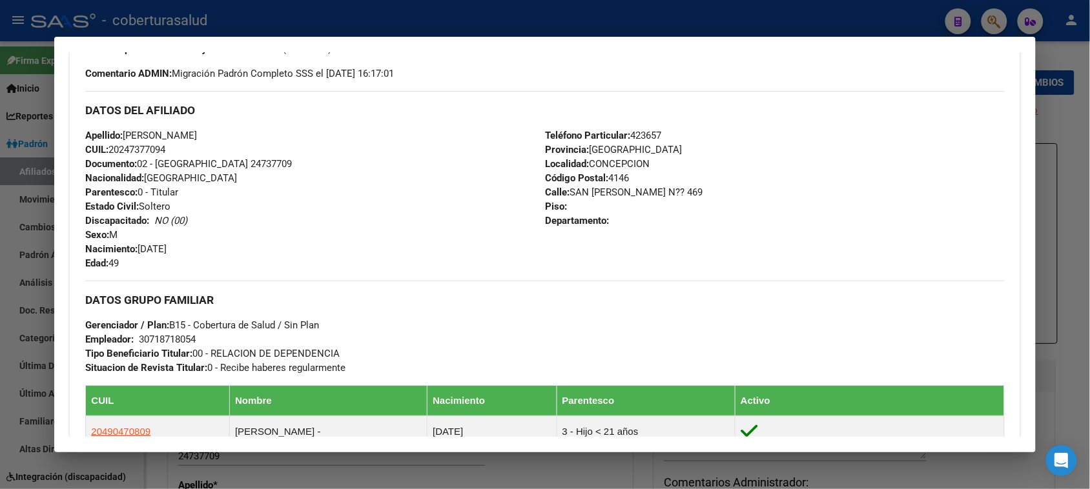
scroll to position [161, 0]
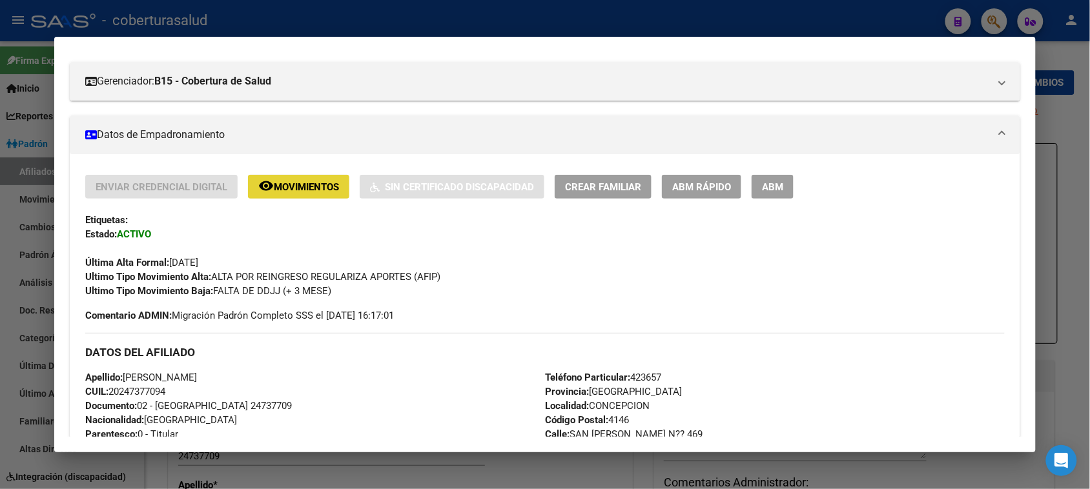
click at [303, 178] on button "remove_red_eye Movimientos" at bounding box center [298, 187] width 101 height 24
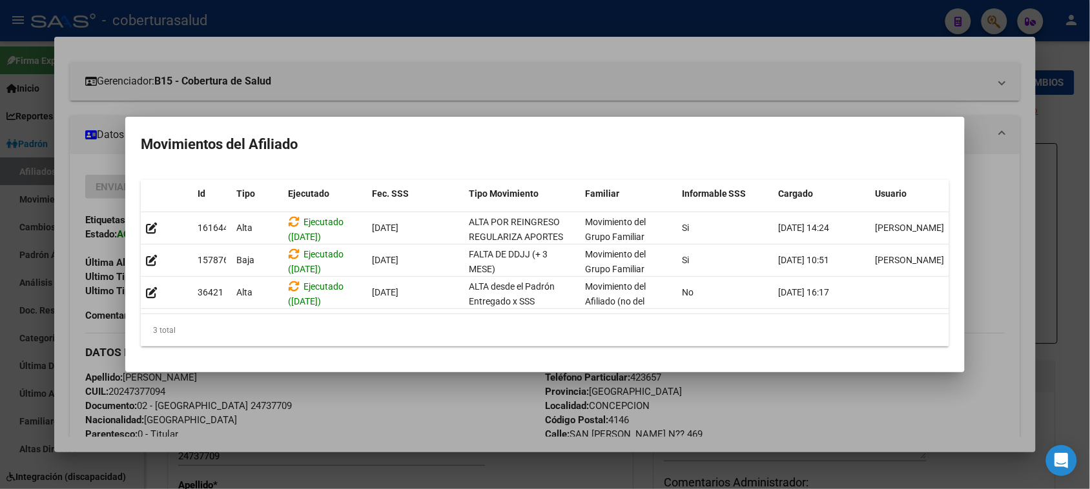
click at [530, 139] on h2 "Movimientos del Afiliado" at bounding box center [545, 144] width 808 height 25
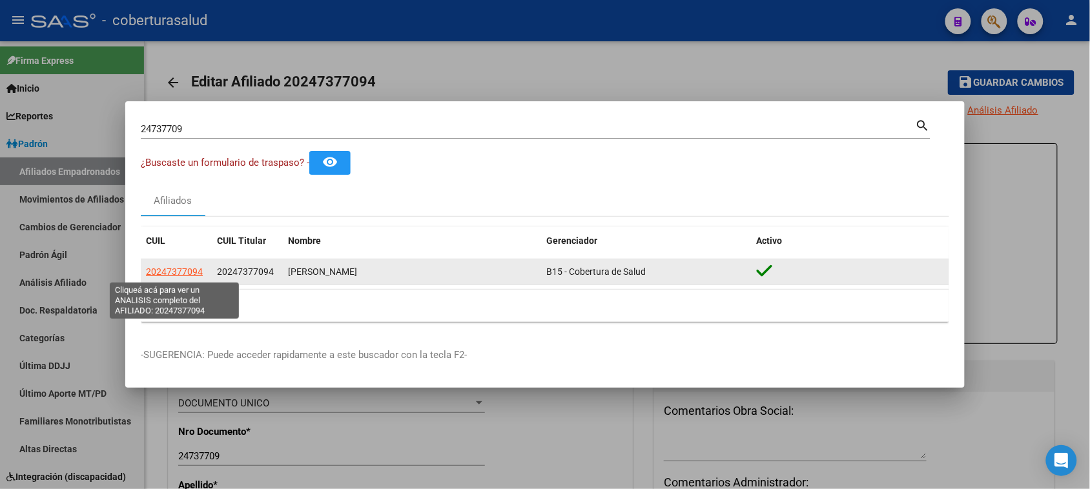
click at [170, 267] on span "20247377094" at bounding box center [174, 272] width 57 height 10
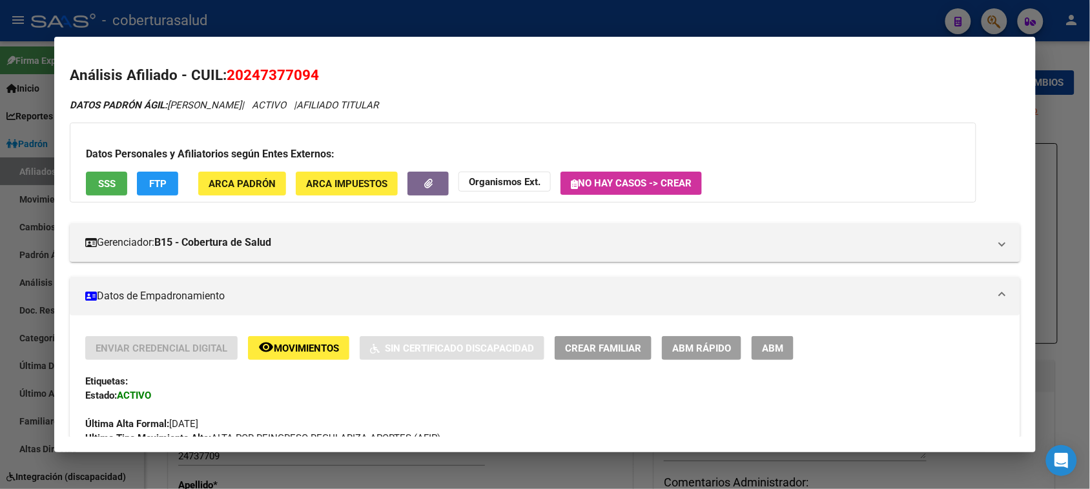
click at [775, 353] on span "ABM" at bounding box center [772, 349] width 21 height 12
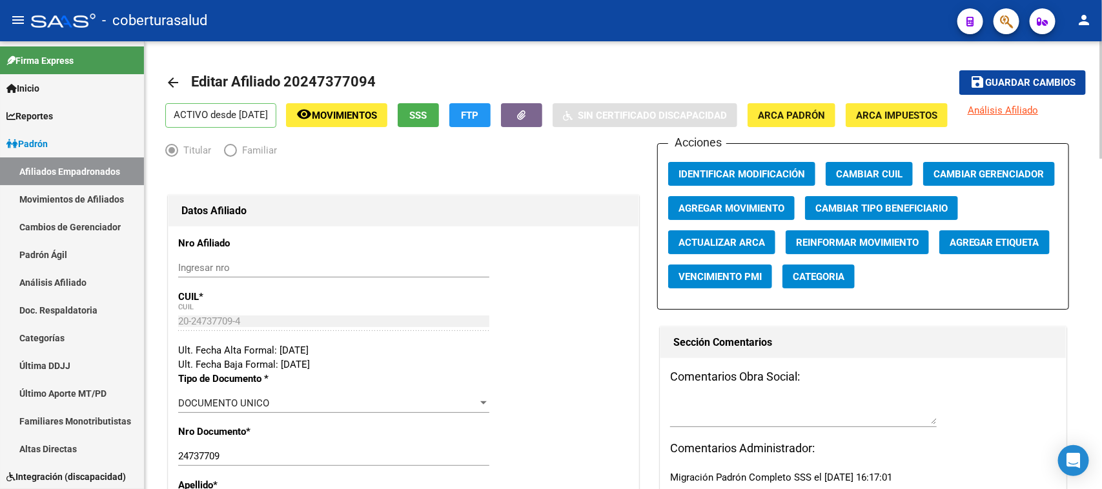
click at [234, 118] on p "ACTIVO desde [DATE]" at bounding box center [220, 115] width 111 height 25
click at [175, 76] on mat-icon "arrow_back" at bounding box center [172, 82] width 15 height 15
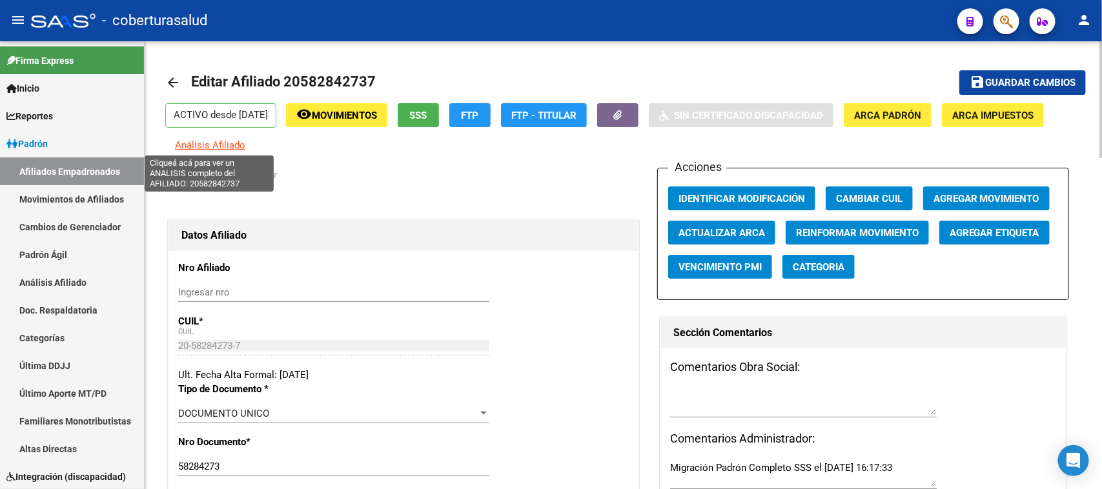
click at [215, 143] on span "Análisis Afiliado" at bounding box center [210, 145] width 70 height 12
type textarea "20582842737"
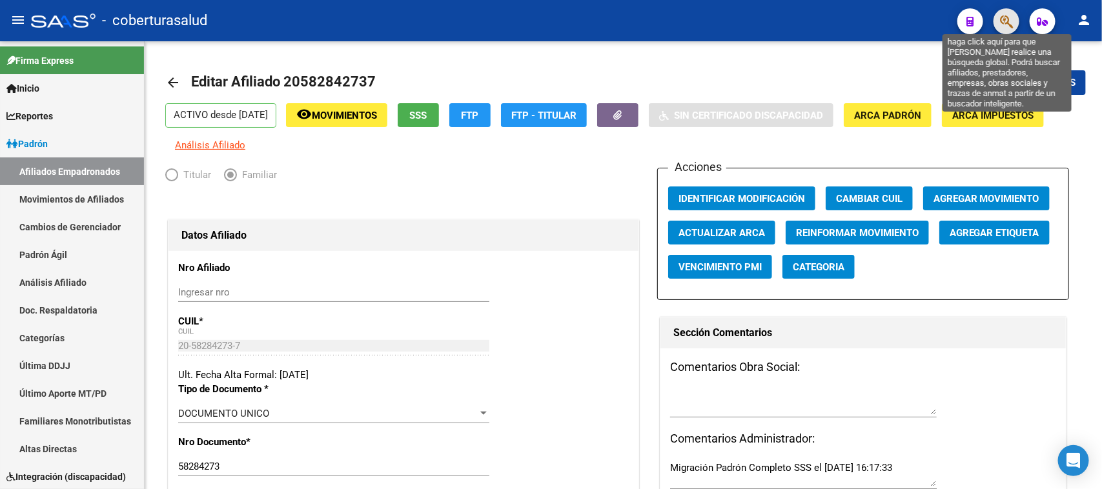
click at [1005, 14] on icon "button" at bounding box center [1006, 21] width 13 height 15
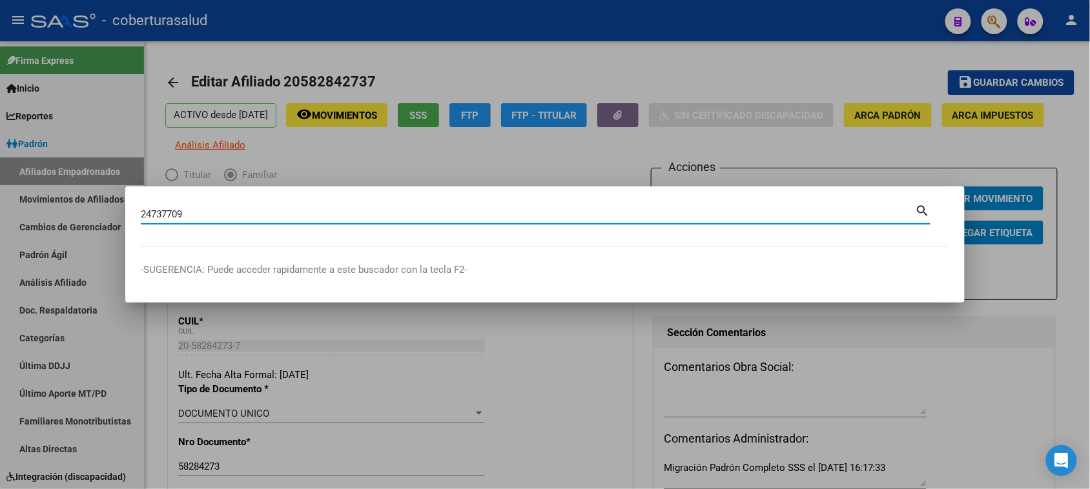
type input "24737709"
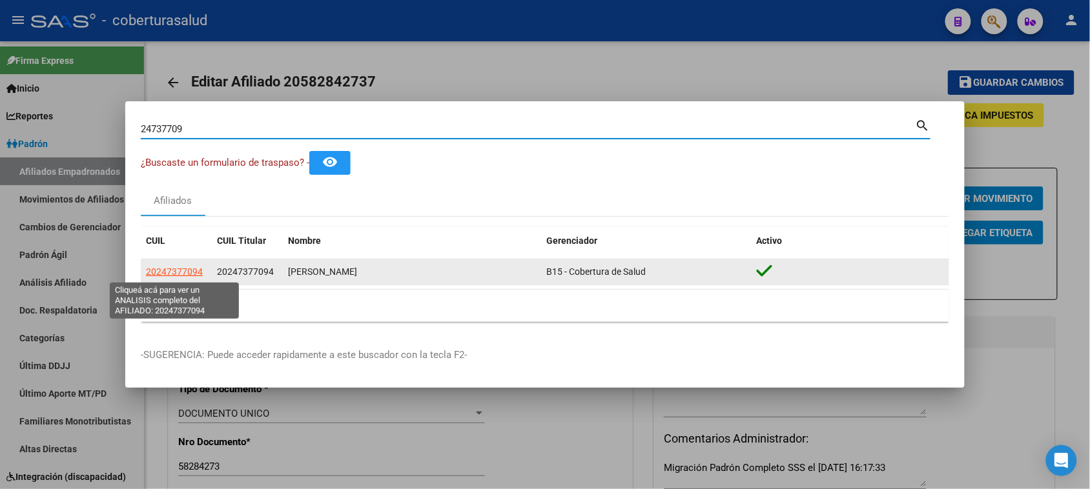
click at [184, 274] on span "20247377094" at bounding box center [174, 272] width 57 height 10
type textarea "20247377094"
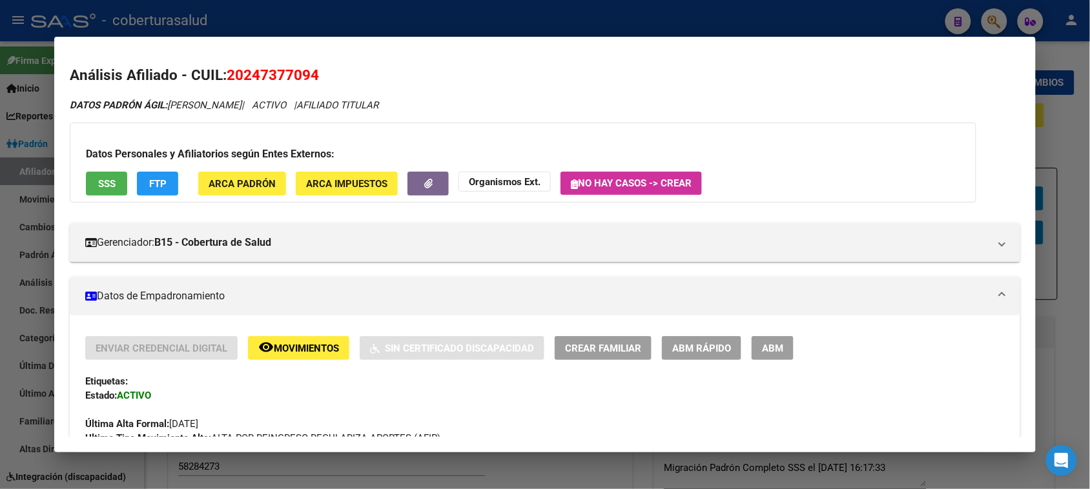
click at [281, 347] on span "Movimientos" at bounding box center [306, 349] width 65 height 12
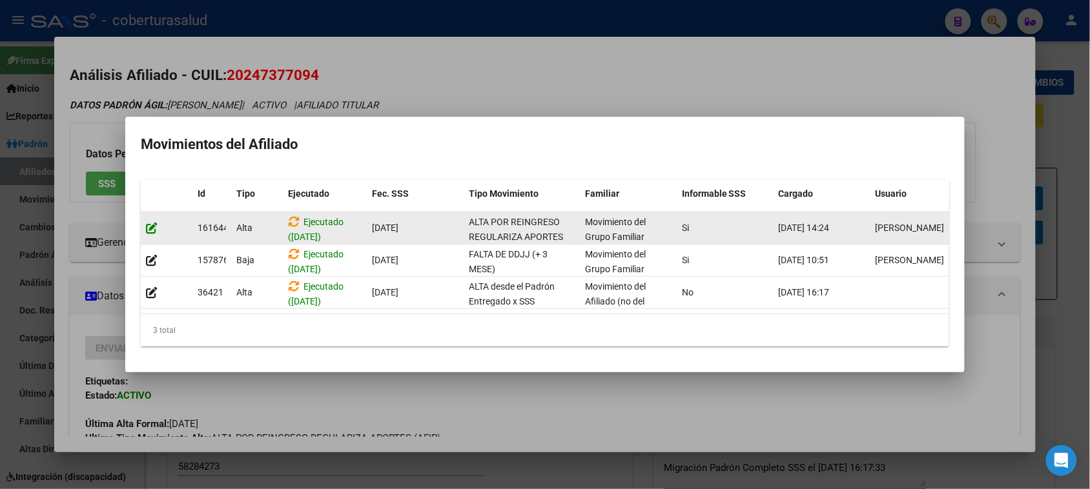
click at [154, 222] on icon at bounding box center [152, 228] width 12 height 12
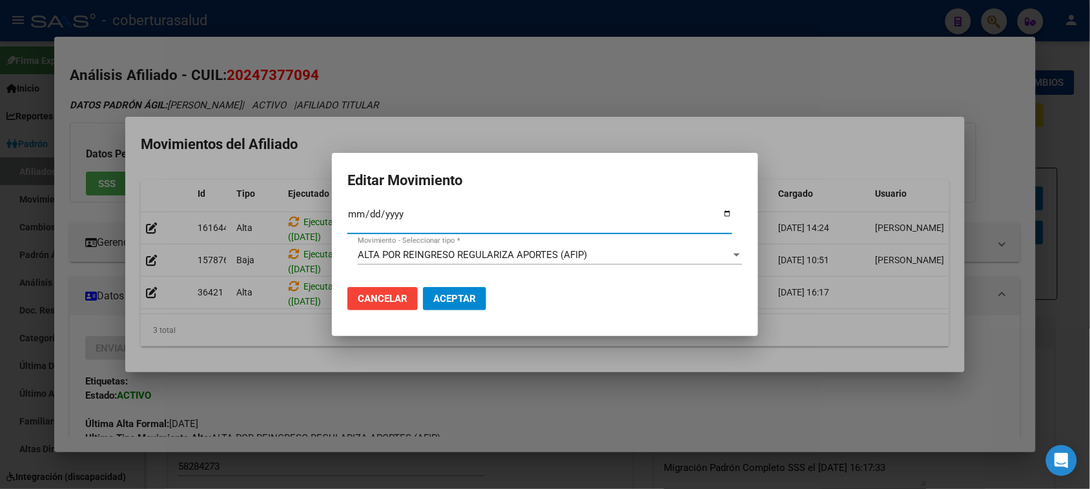
type input "[DATE]"
click at [452, 296] on span "Aceptar" at bounding box center [454, 299] width 43 height 12
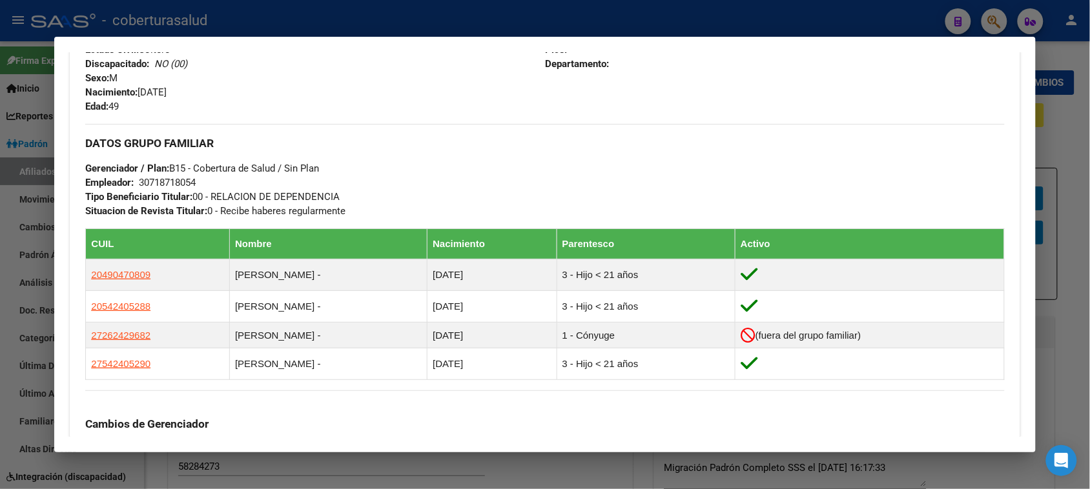
scroll to position [565, 0]
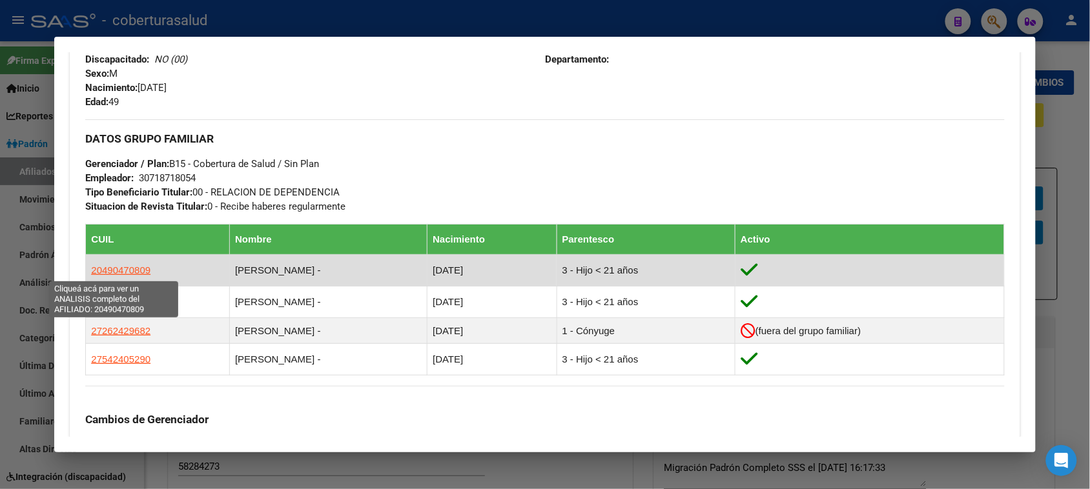
click at [101, 269] on span "20490470809" at bounding box center [120, 270] width 59 height 11
type textarea "20490470809"
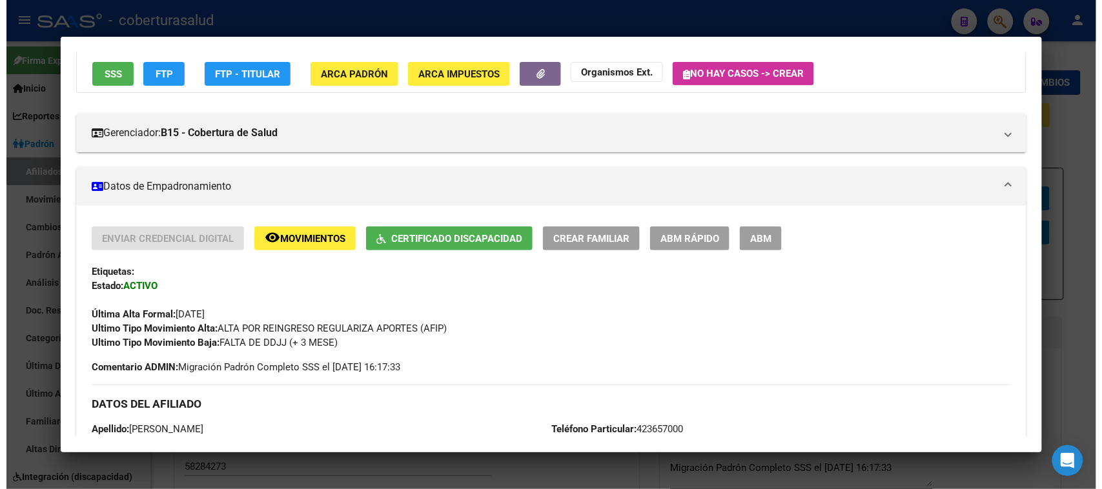
scroll to position [0, 0]
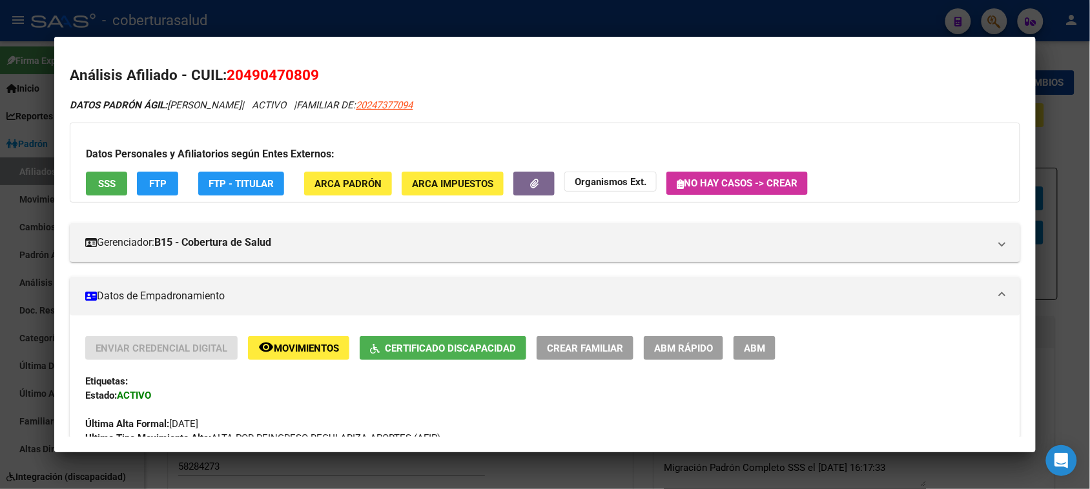
click at [765, 352] on button "ABM" at bounding box center [754, 348] width 42 height 24
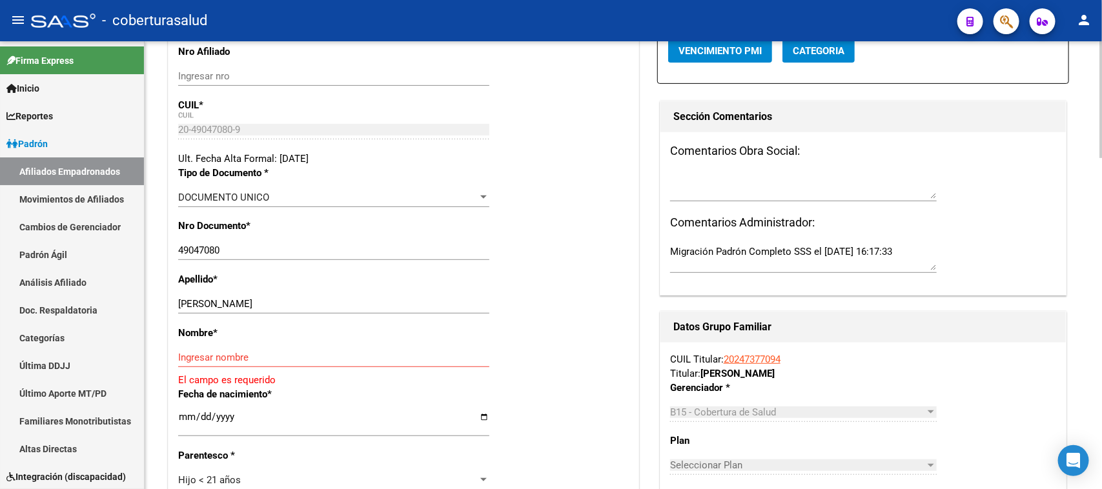
scroll to position [242, 0]
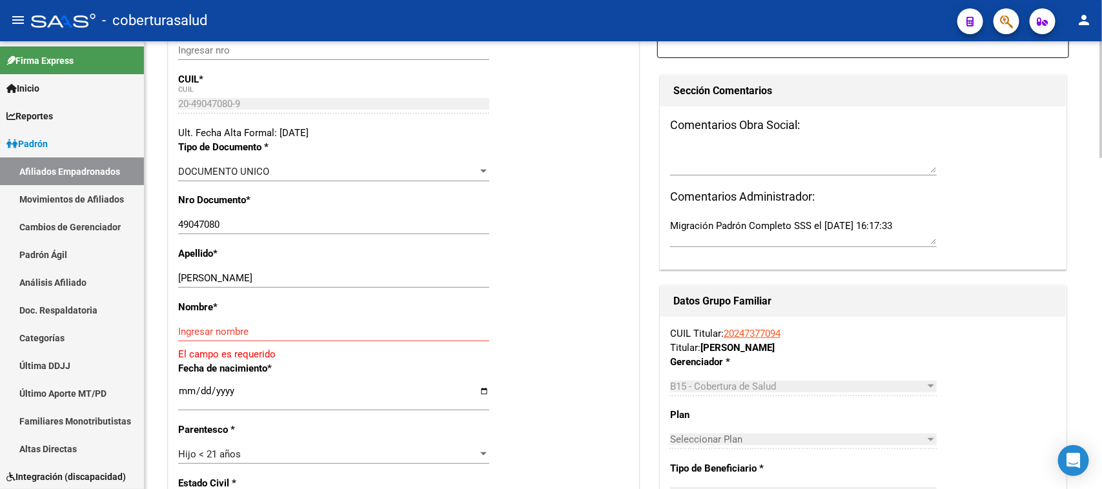
click at [768, 327] on div "CUIL Titular: 20247377094 Titular: [PERSON_NAME]" at bounding box center [863, 341] width 387 height 28
click at [772, 333] on link "20247377094" at bounding box center [752, 334] width 57 height 12
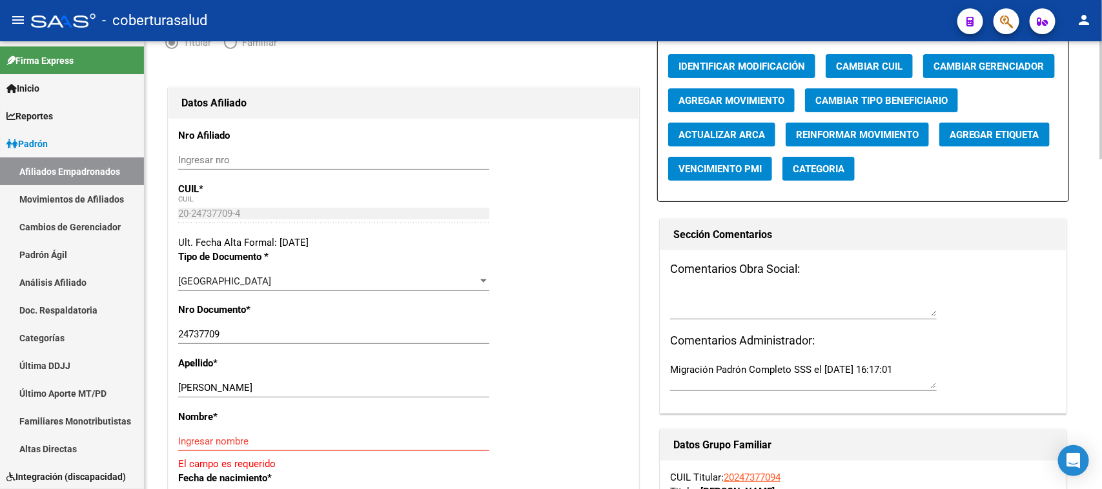
scroll to position [161, 0]
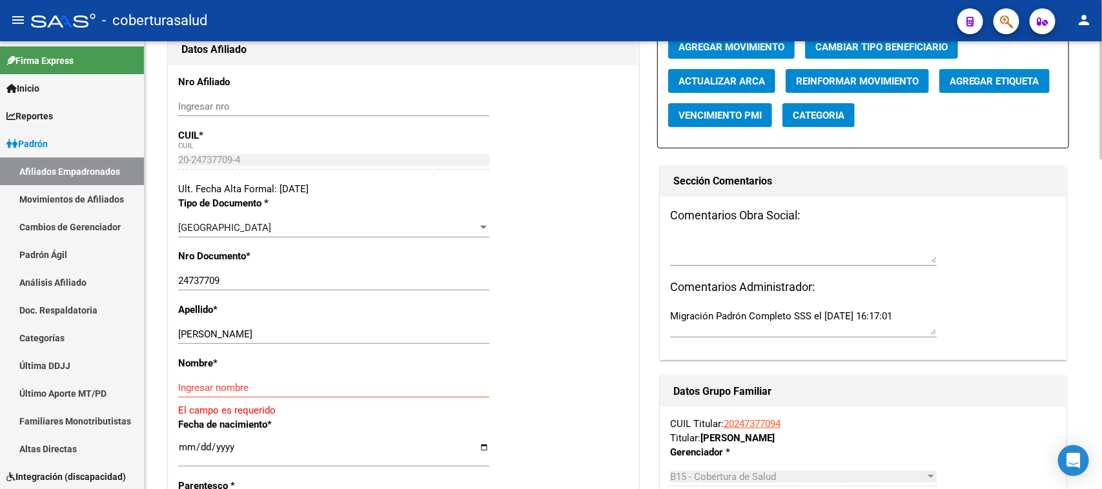
click at [320, 223] on div "[GEOGRAPHIC_DATA]" at bounding box center [328, 228] width 300 height 12
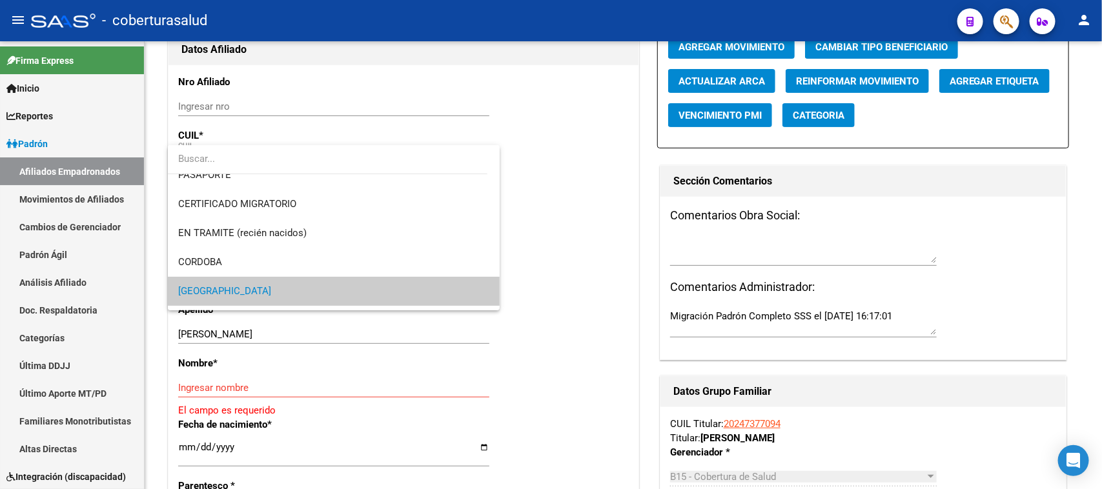
scroll to position [3, 0]
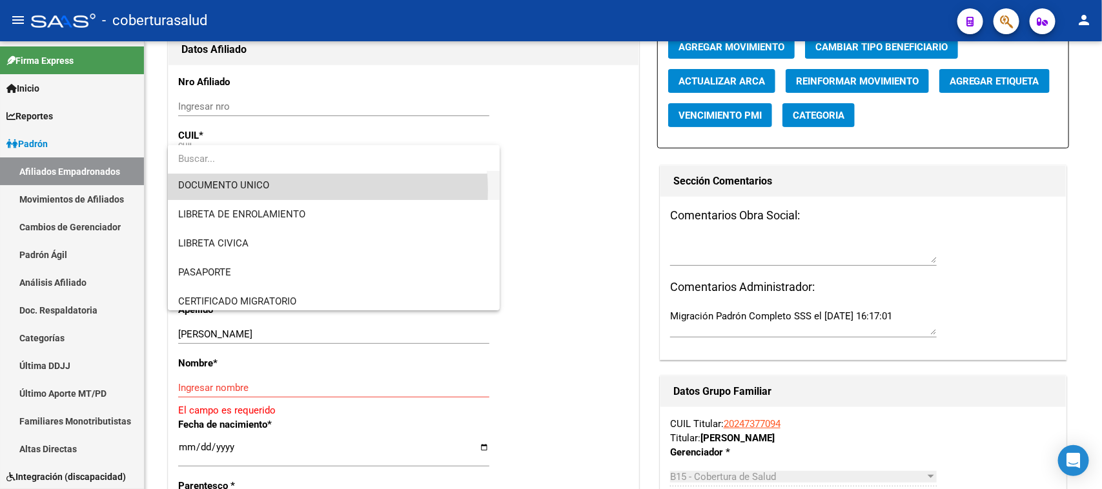
click at [270, 190] on span "DOCUMENTO UNICO" at bounding box center [333, 185] width 311 height 29
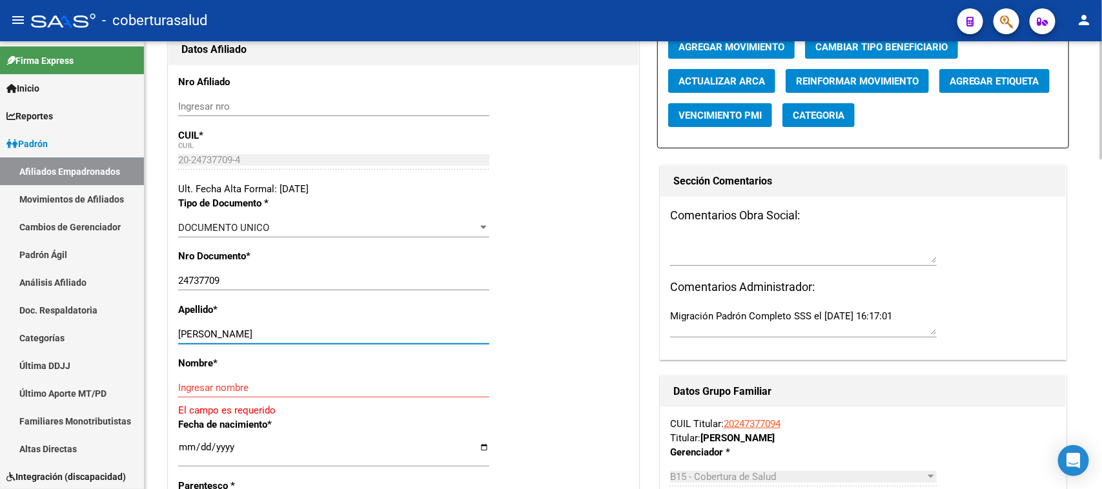
drag, startPoint x: 373, startPoint y: 336, endPoint x: 218, endPoint y: 343, distance: 155.8
click at [218, 343] on div "[PERSON_NAME] apellido" at bounding box center [333, 334] width 311 height 19
type input "FLORES"
click at [240, 383] on input "Ingresar nombre" at bounding box center [333, 388] width 311 height 12
paste input "[PERSON_NAME]"
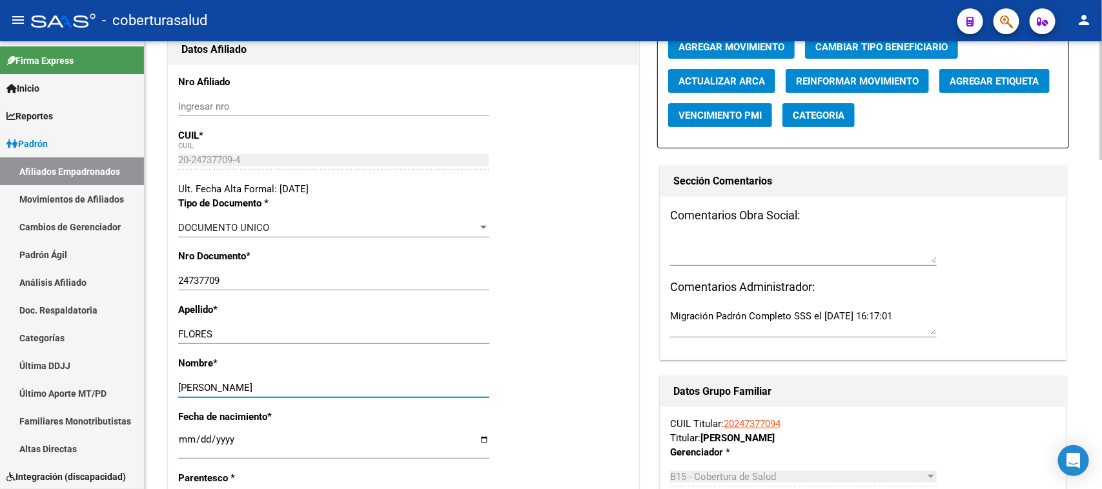
type input "[PERSON_NAME]"
click at [595, 373] on div "Nombre * [PERSON_NAME] nombre" at bounding box center [403, 383] width 451 height 54
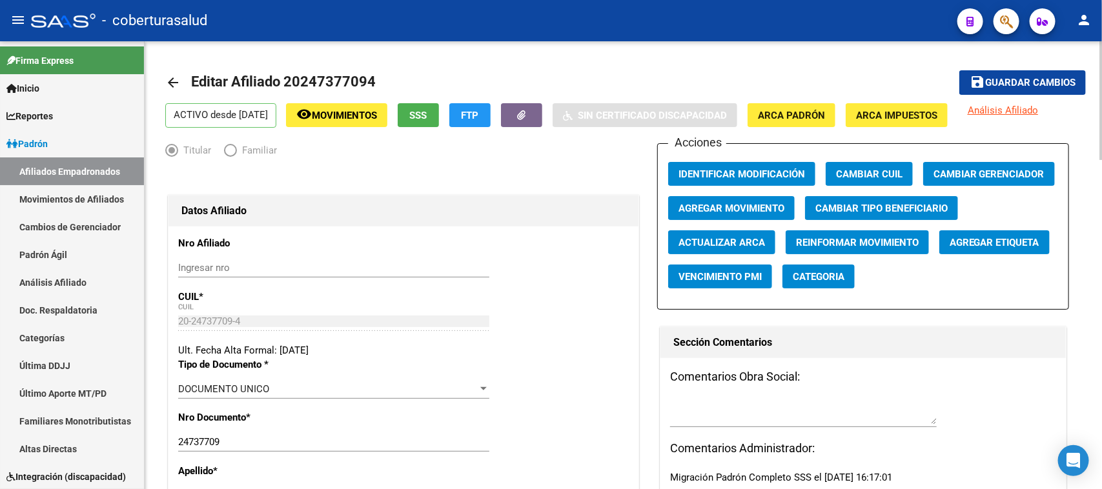
click at [1034, 81] on span "Guardar cambios" at bounding box center [1030, 83] width 90 height 12
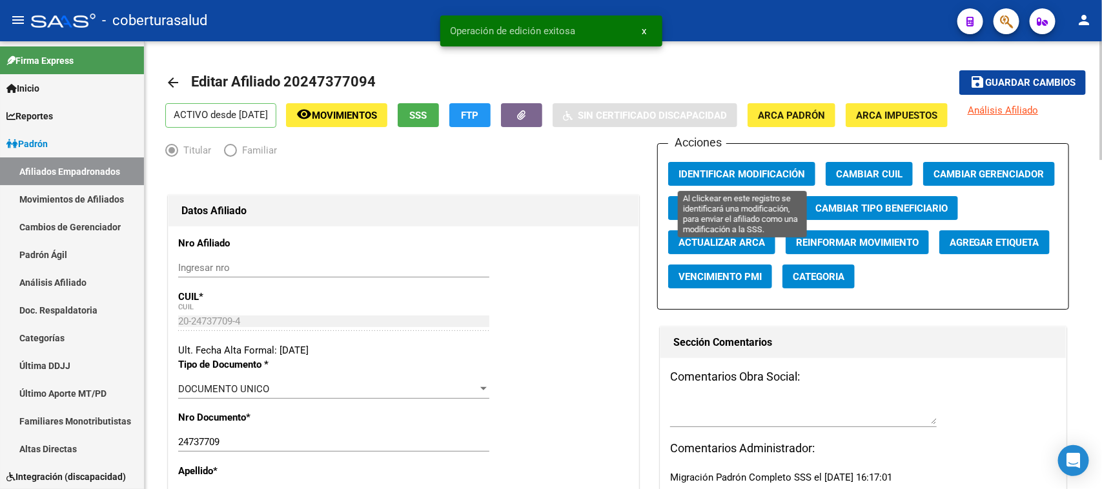
click at [727, 165] on button "Identificar Modificación" at bounding box center [741, 174] width 147 height 24
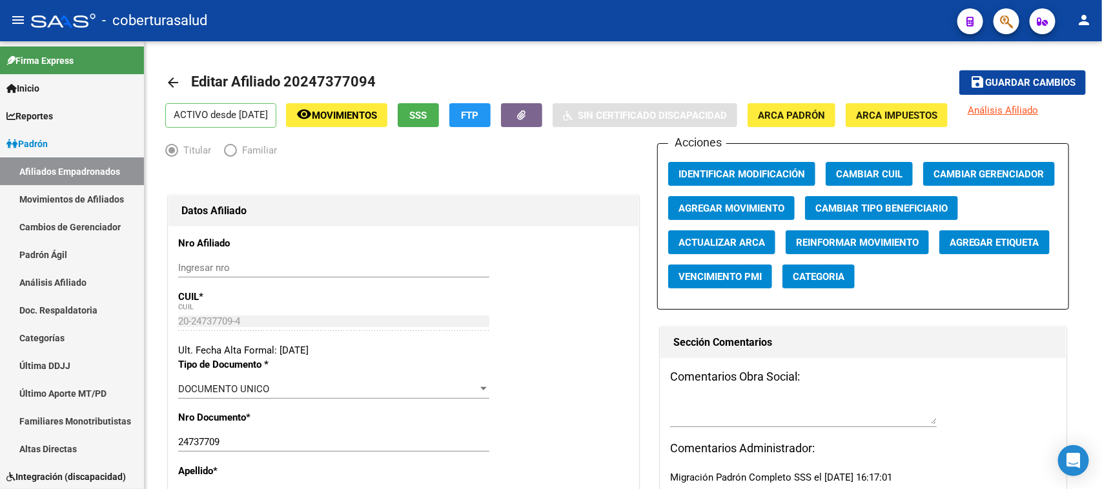
click at [1005, 8] on div at bounding box center [1001, 21] width 36 height 26
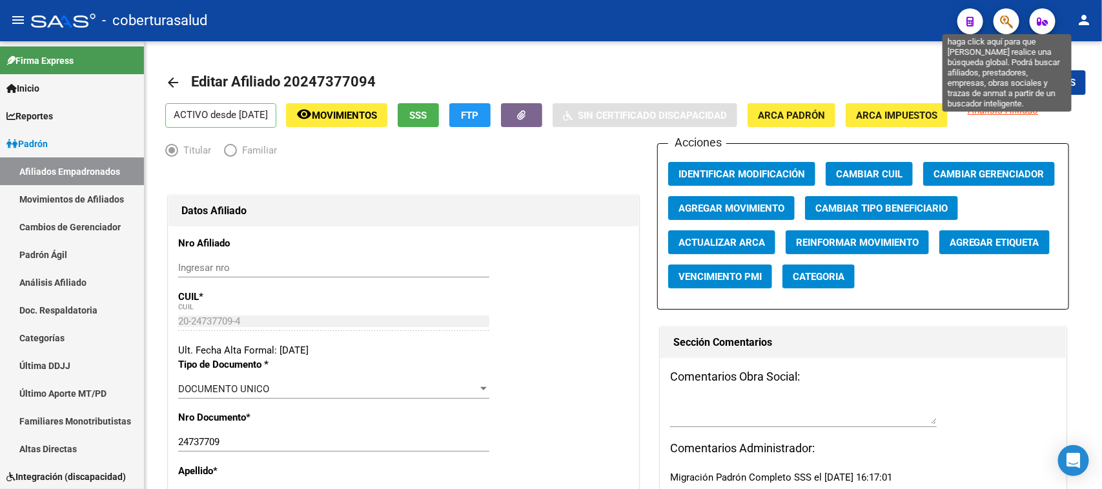
click at [1005, 21] on icon "button" at bounding box center [1006, 21] width 13 height 15
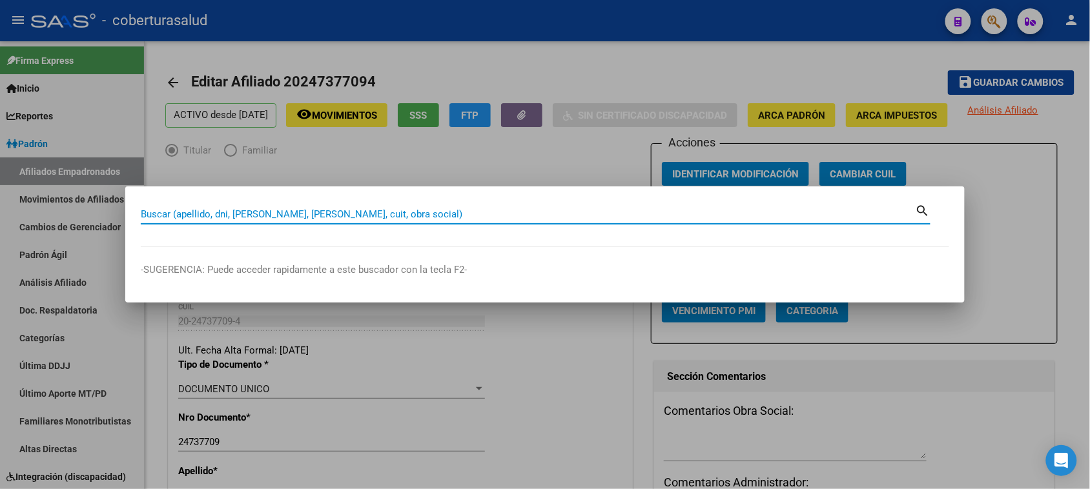
drag, startPoint x: 271, startPoint y: 214, endPoint x: 184, endPoint y: 212, distance: 87.2
click at [184, 212] on input "Buscar (apellido, dni, [PERSON_NAME], [PERSON_NAME], cuit, obra social)" at bounding box center [528, 215] width 775 height 12
paste input "45690047"
type input "45690047"
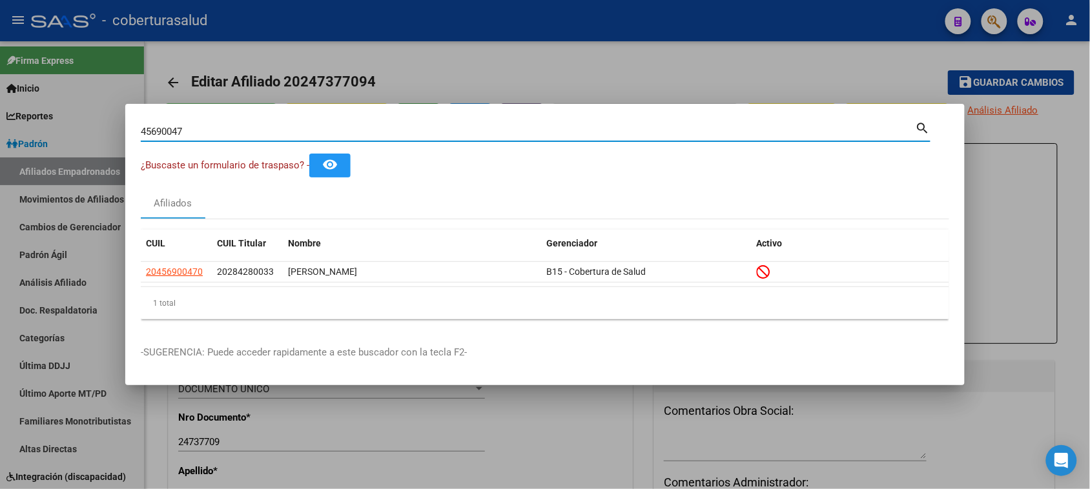
click at [243, 134] on input "45690047" at bounding box center [528, 132] width 775 height 12
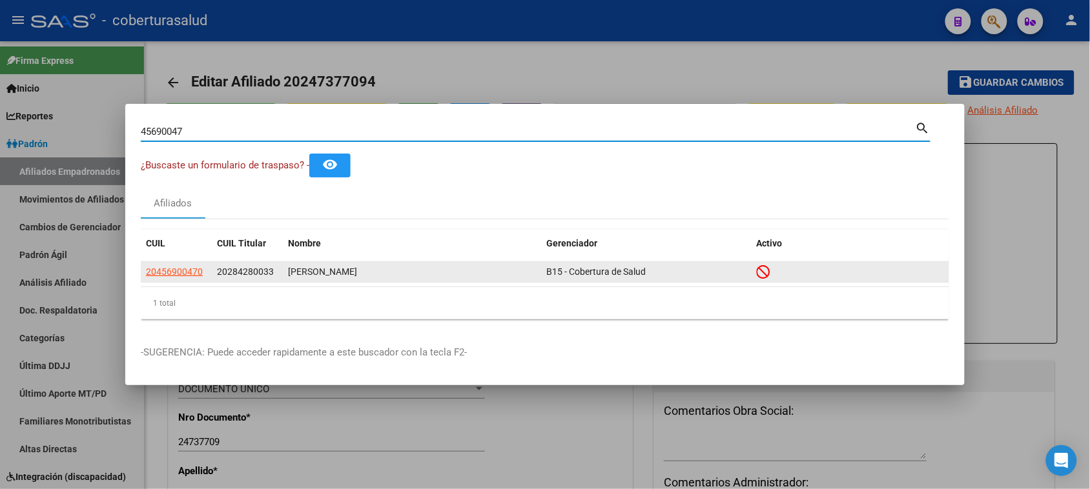
click at [172, 275] on span "20456900470" at bounding box center [174, 272] width 57 height 10
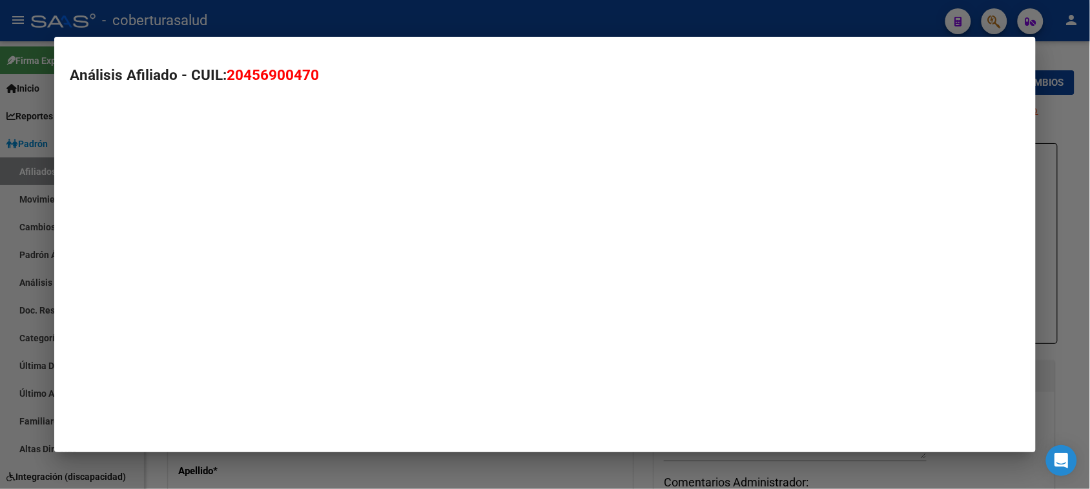
click at [172, 275] on mat-dialog-container "Análisis Afiliado - CUIL: 20456900470" at bounding box center [544, 245] width 981 height 416
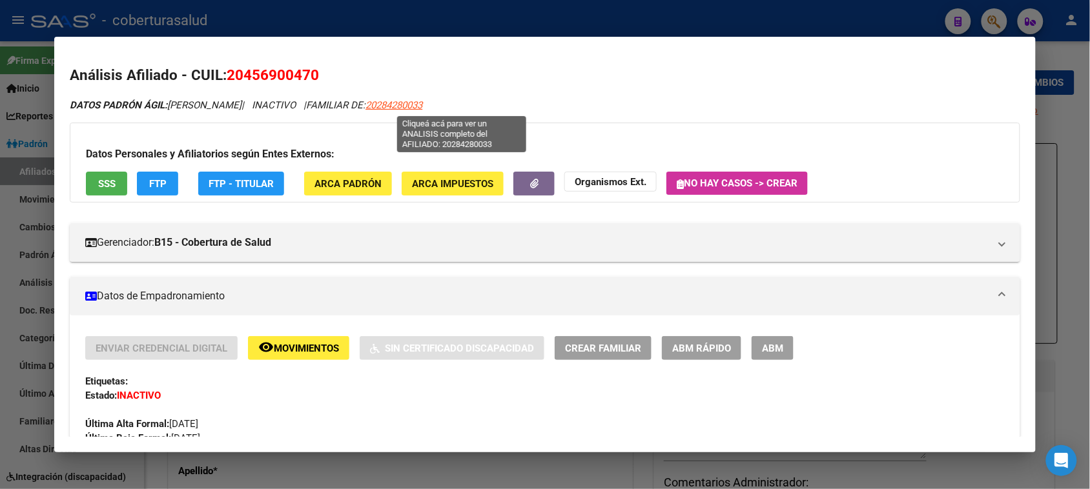
click at [422, 107] on span "20284280033" at bounding box center [393, 105] width 57 height 12
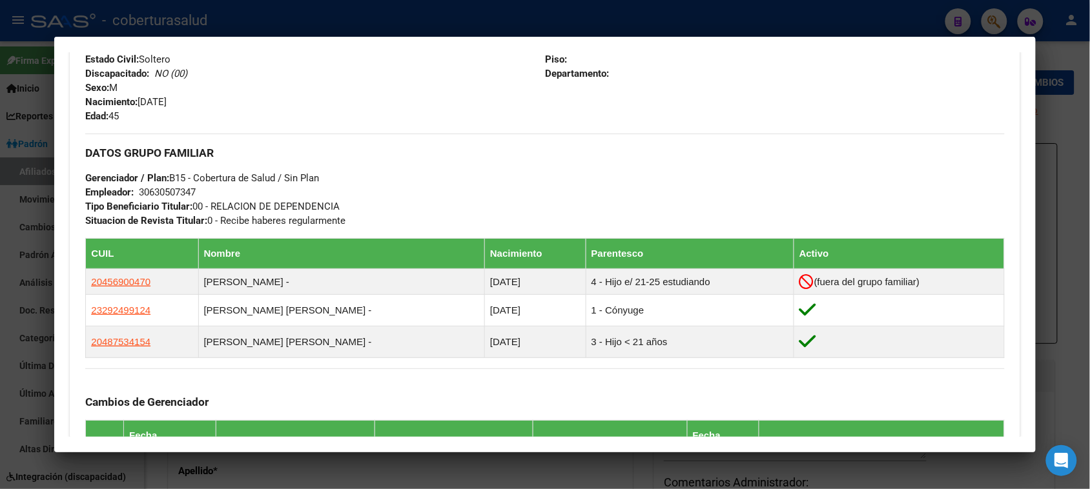
scroll to position [565, 0]
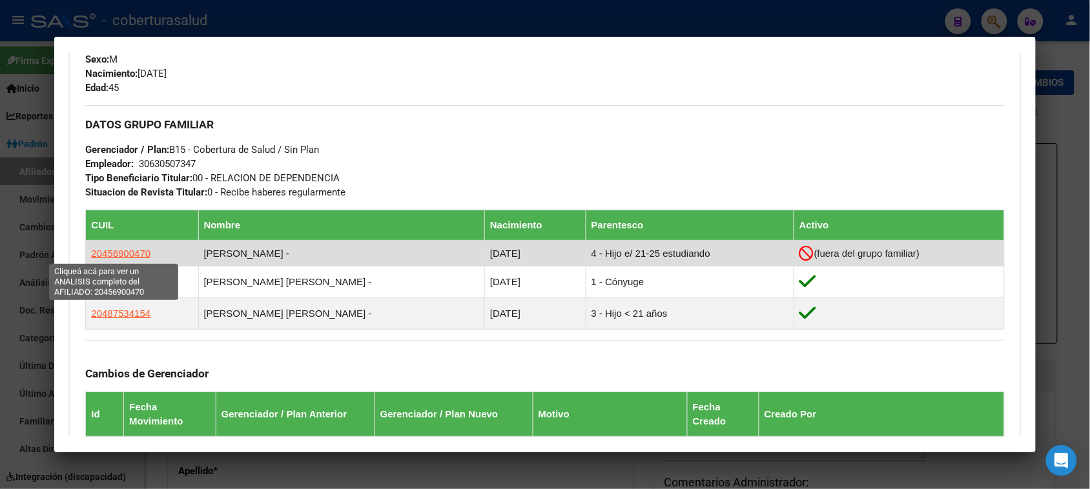
click at [126, 250] on span "20456900470" at bounding box center [120, 253] width 59 height 11
type textarea "20456900470"
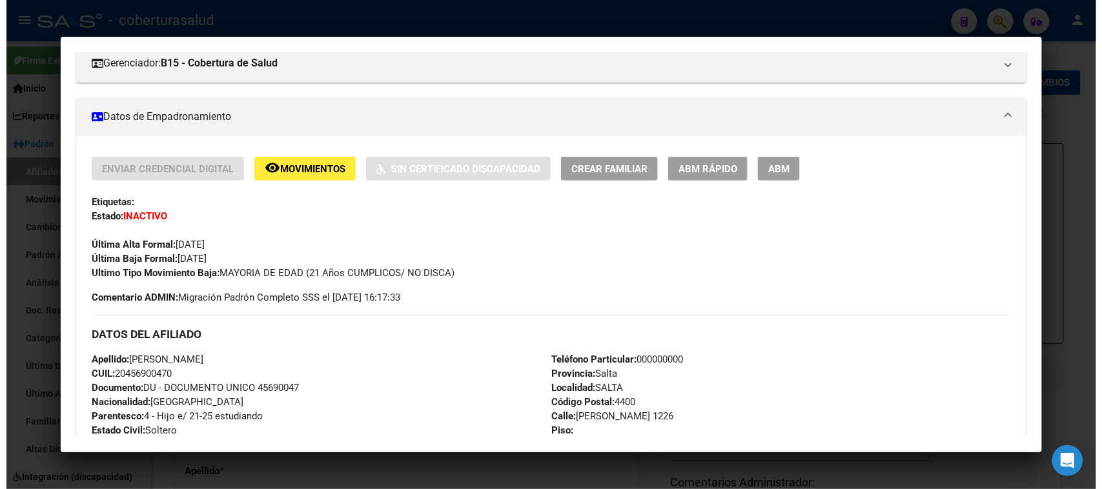
scroll to position [161, 0]
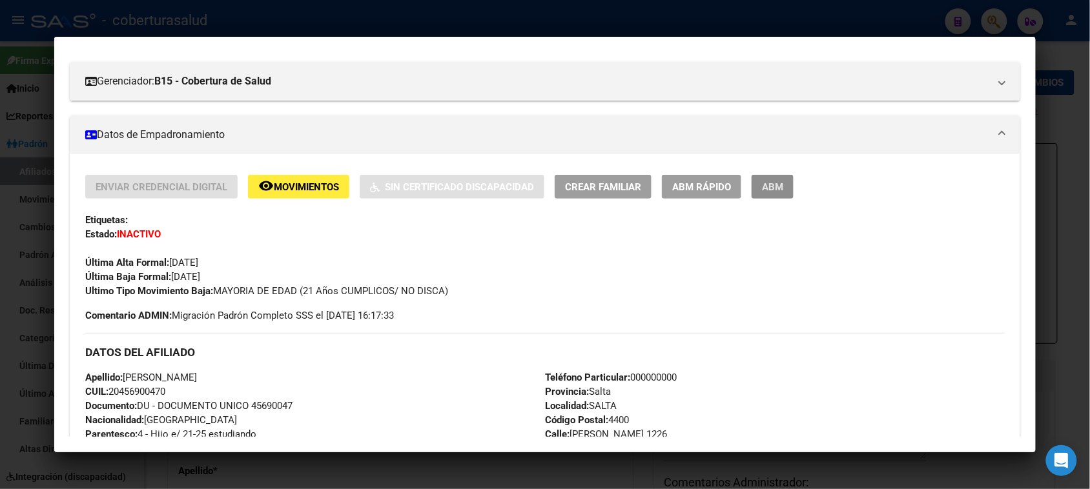
click at [756, 195] on button "ABM" at bounding box center [773, 187] width 42 height 24
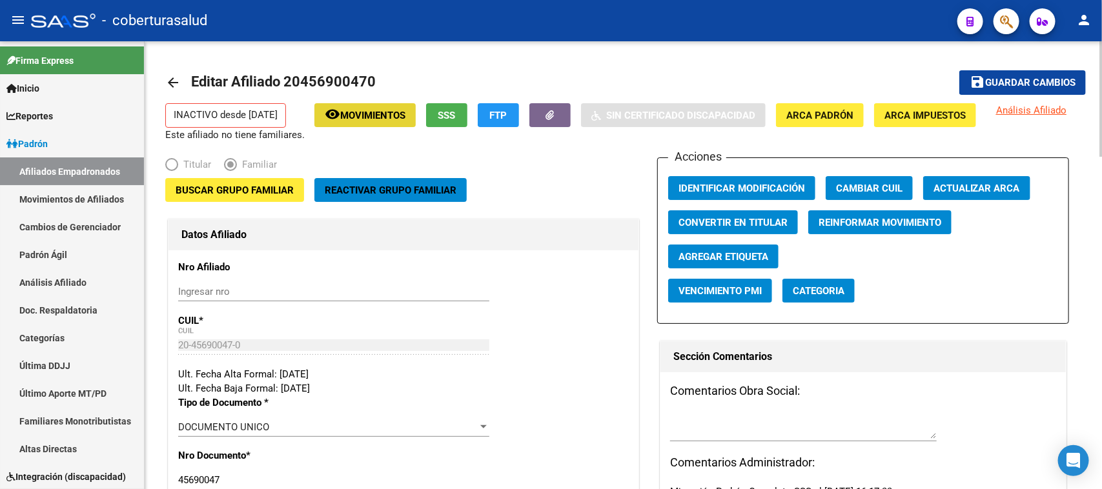
click at [350, 110] on span "Movimientos" at bounding box center [372, 116] width 65 height 12
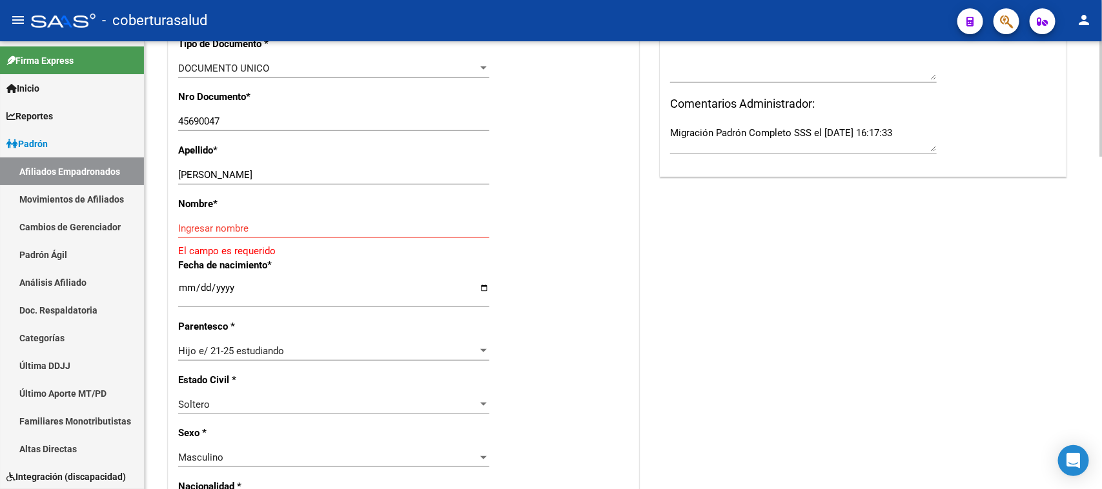
scroll to position [404, 0]
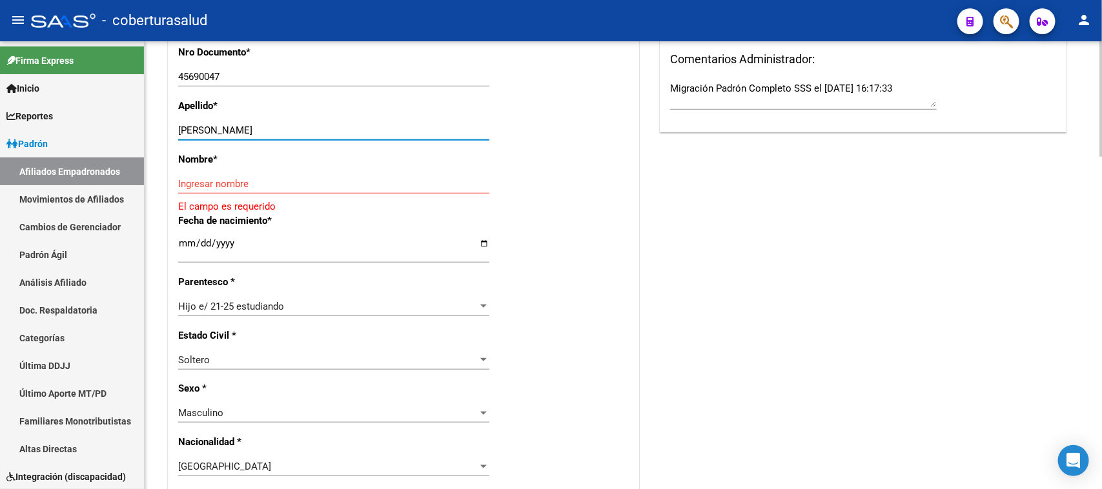
drag, startPoint x: 373, startPoint y: 128, endPoint x: 268, endPoint y: 129, distance: 105.3
click at [268, 129] on input "[PERSON_NAME]" at bounding box center [333, 131] width 311 height 12
type input "[PERSON_NAME]"
click at [255, 179] on input "Ingresar nombre" at bounding box center [333, 184] width 311 height 12
paste input "MAXIMO"
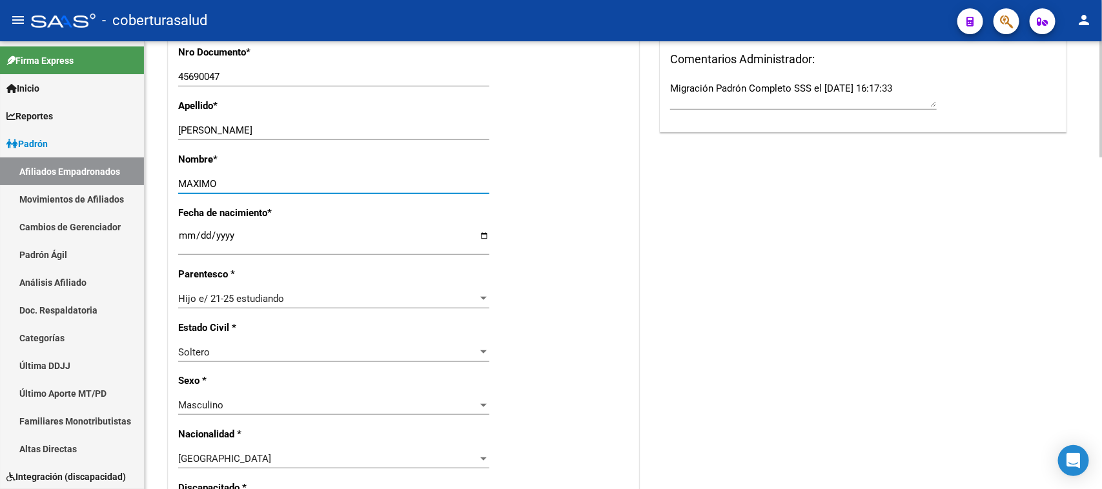
type input "MAXIMO"
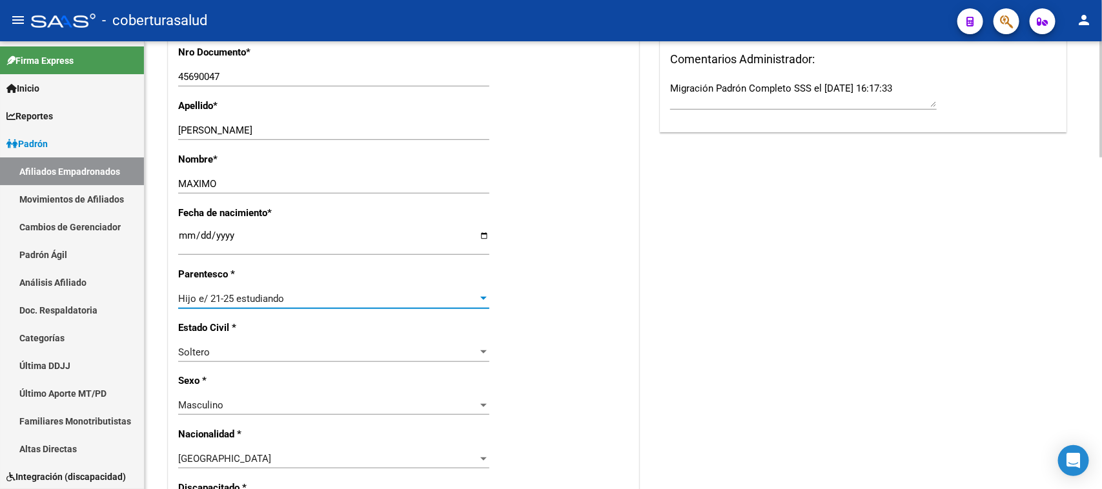
click at [336, 294] on div "Hijo e/ 21-25 estudiando" at bounding box center [328, 299] width 300 height 12
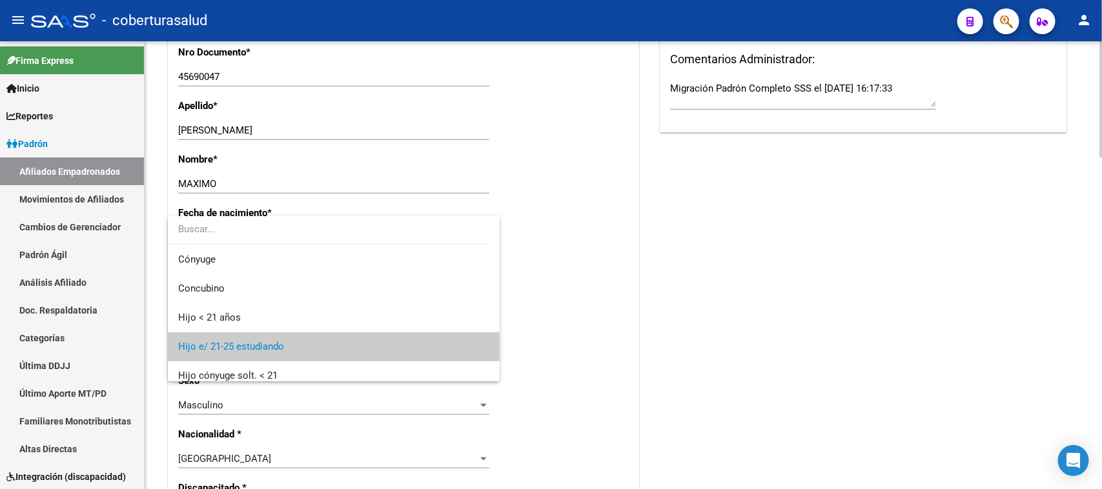
scroll to position [48, 0]
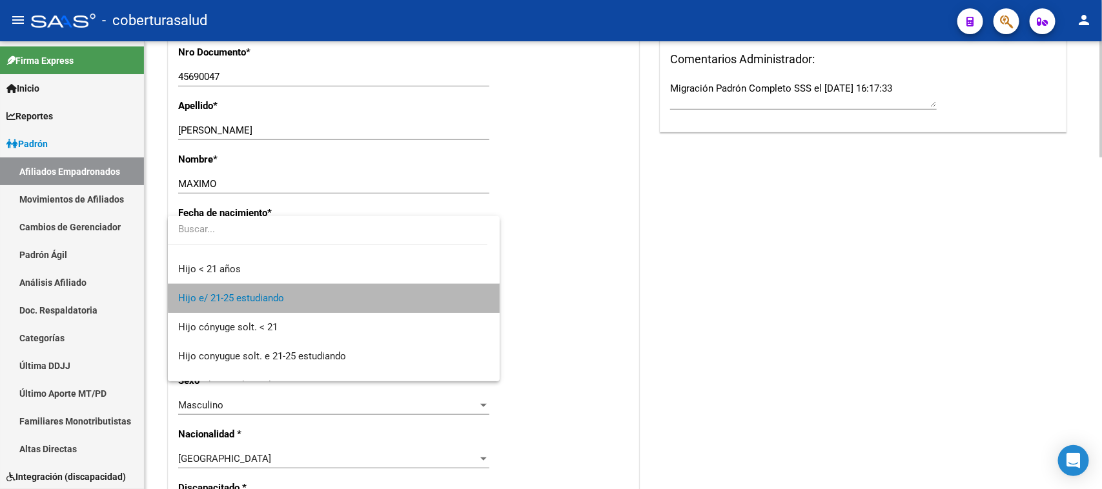
click at [336, 294] on span "Hijo e/ 21-25 estudiando" at bounding box center [333, 298] width 311 height 29
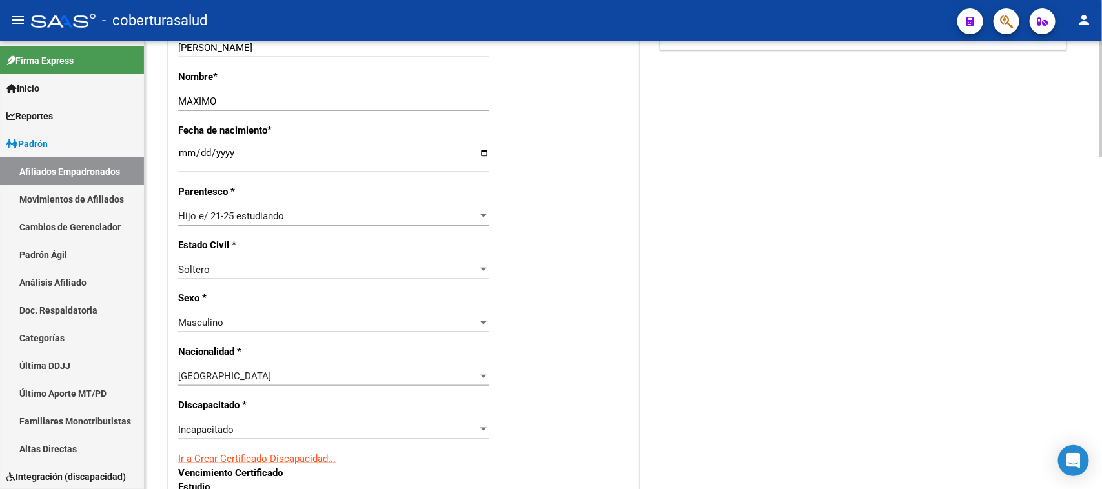
scroll to position [484, 0]
click at [452, 220] on div "Hijo e/ 21-25 estudiando" at bounding box center [328, 218] width 300 height 12
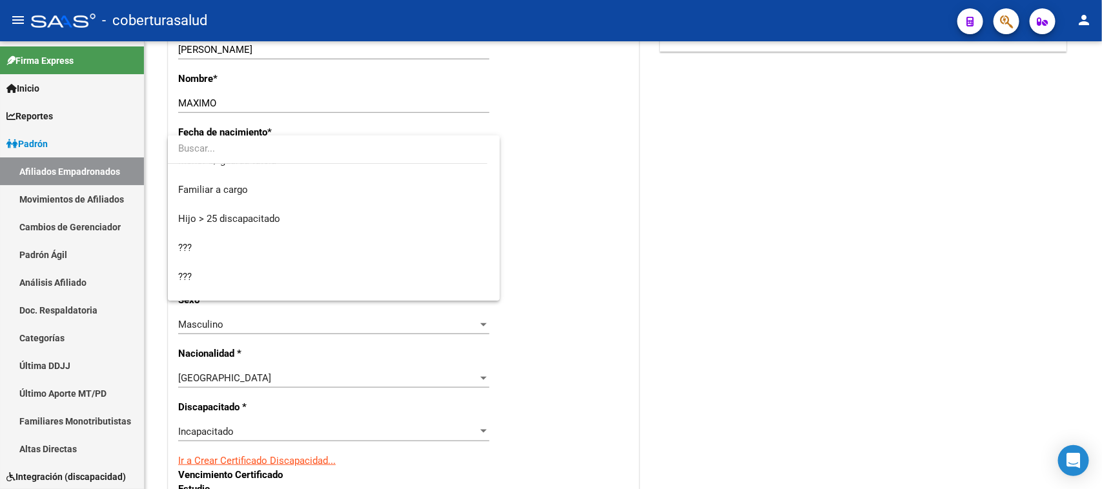
scroll to position [198, 0]
click at [289, 213] on span "Hijo > 25 discapacitado" at bounding box center [333, 214] width 311 height 29
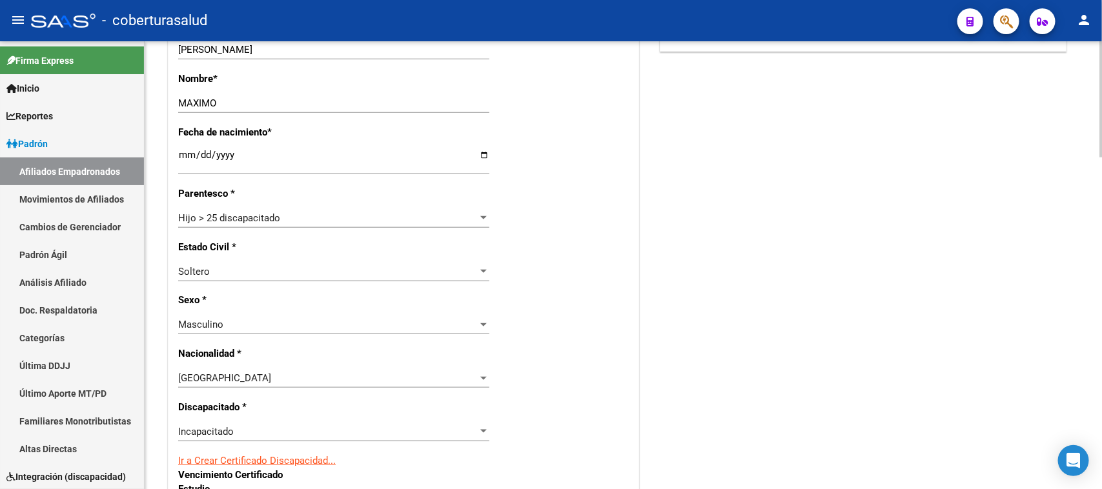
click at [570, 261] on div "Estado Civil * [DEMOGRAPHIC_DATA] Seleccionar tipo" at bounding box center [403, 267] width 451 height 54
click at [473, 210] on div "Hijo > 25 discapacitado Seleccionar parentesco" at bounding box center [333, 218] width 311 height 19
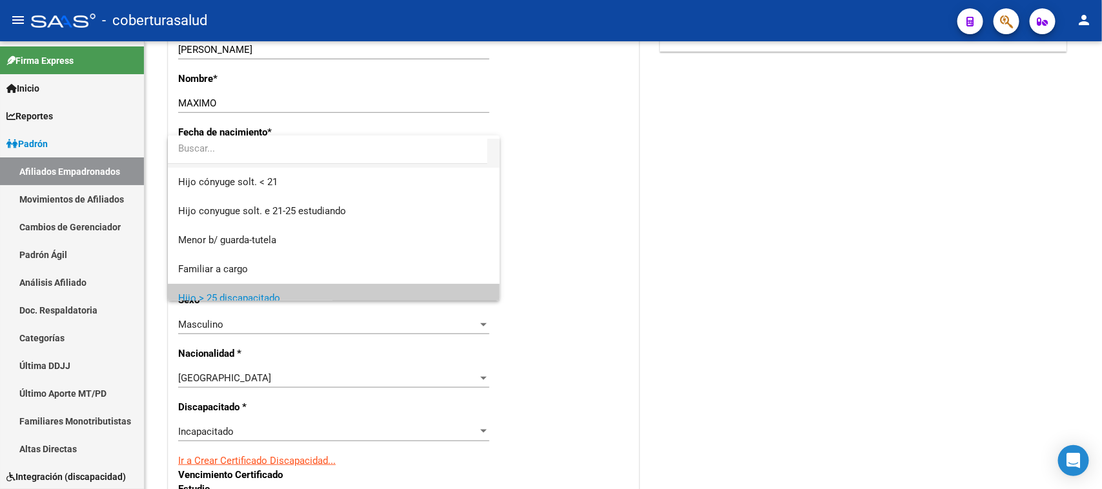
scroll to position [194, 0]
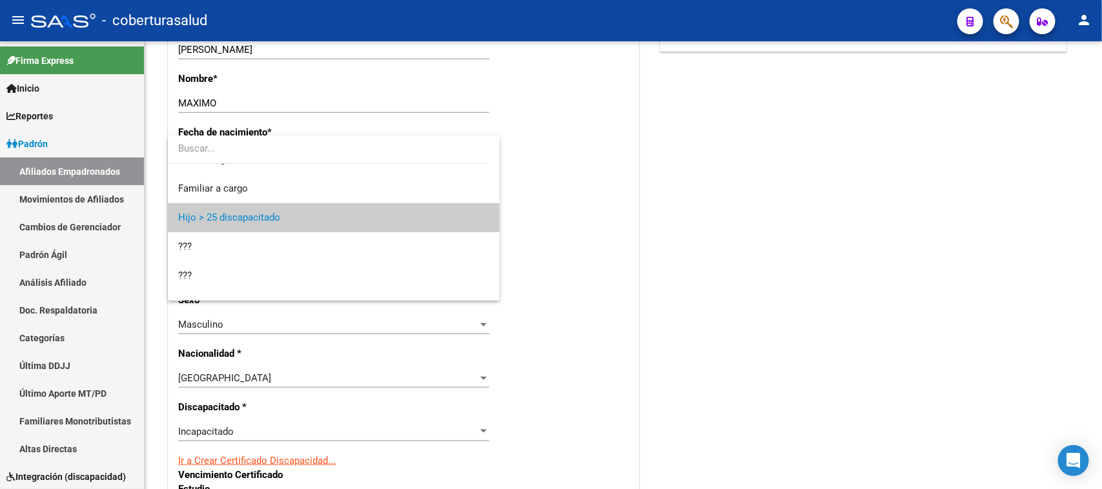
click at [467, 210] on span "Hijo > 25 discapacitado" at bounding box center [333, 217] width 311 height 29
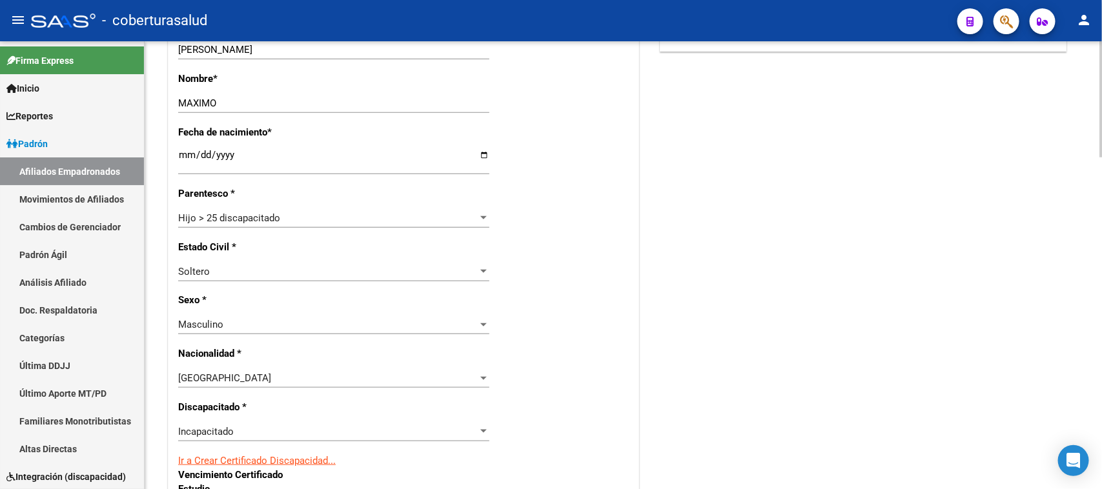
click at [570, 247] on div "Estado Civil * [DEMOGRAPHIC_DATA] Seleccionar tipo" at bounding box center [403, 267] width 451 height 54
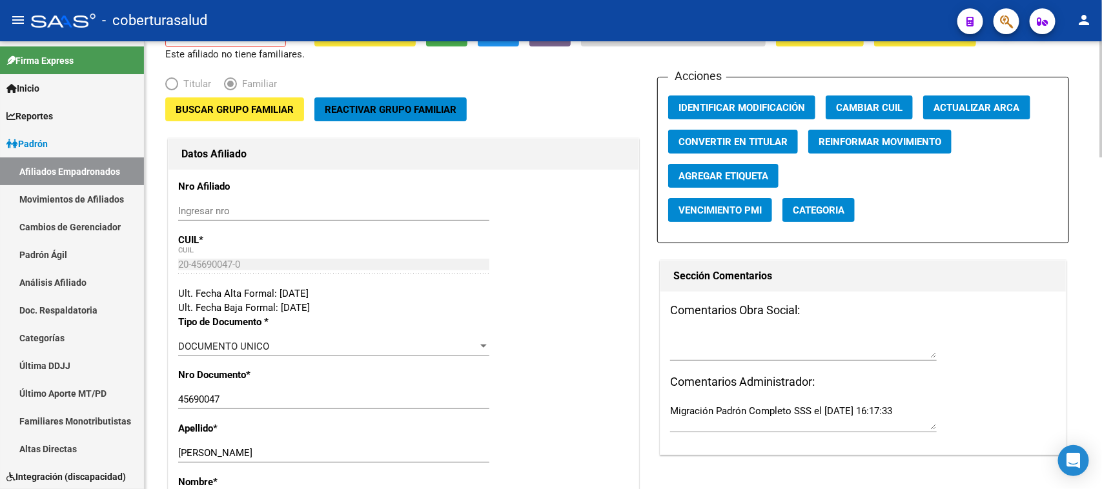
scroll to position [0, 0]
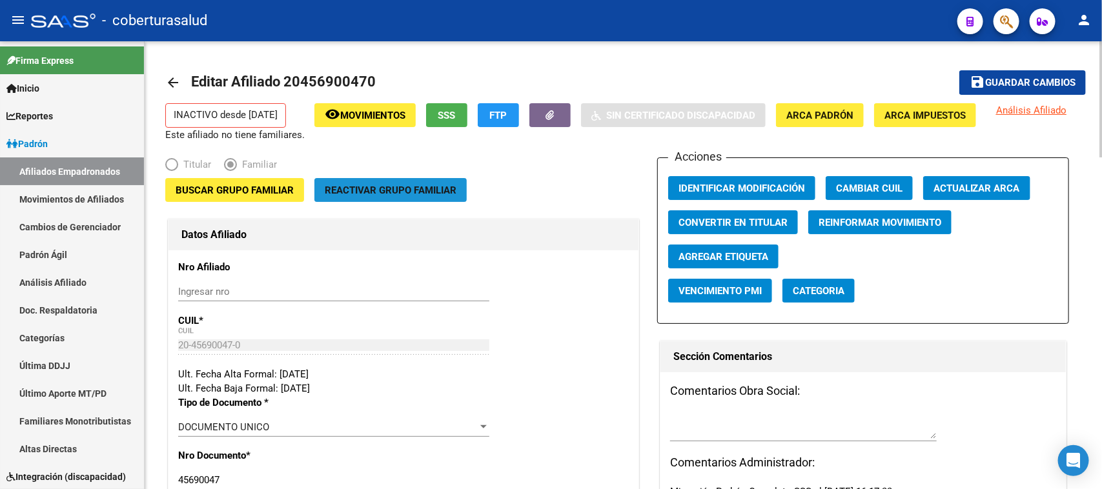
click at [407, 181] on button "Reactivar Grupo Familiar" at bounding box center [390, 190] width 152 height 24
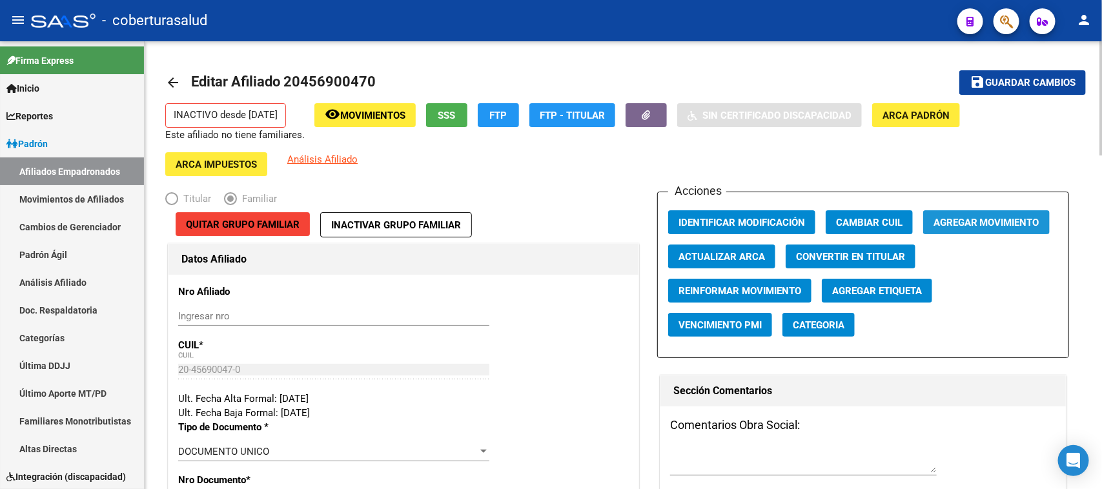
click at [1025, 218] on span "Agregar Movimiento" at bounding box center [987, 223] width 106 height 12
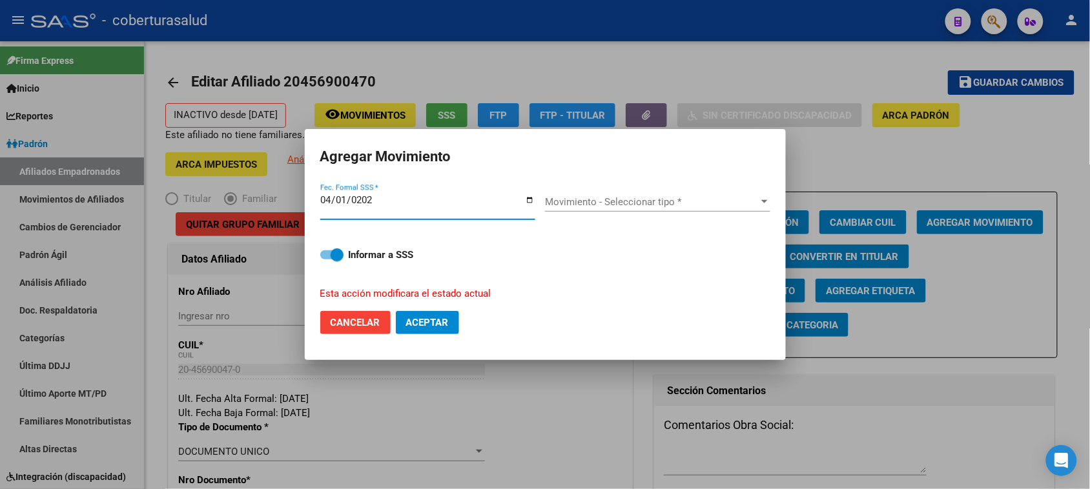
type input "[DATE]"
click at [582, 202] on span "Movimiento - Seleccionar tipo *" at bounding box center [652, 202] width 214 height 12
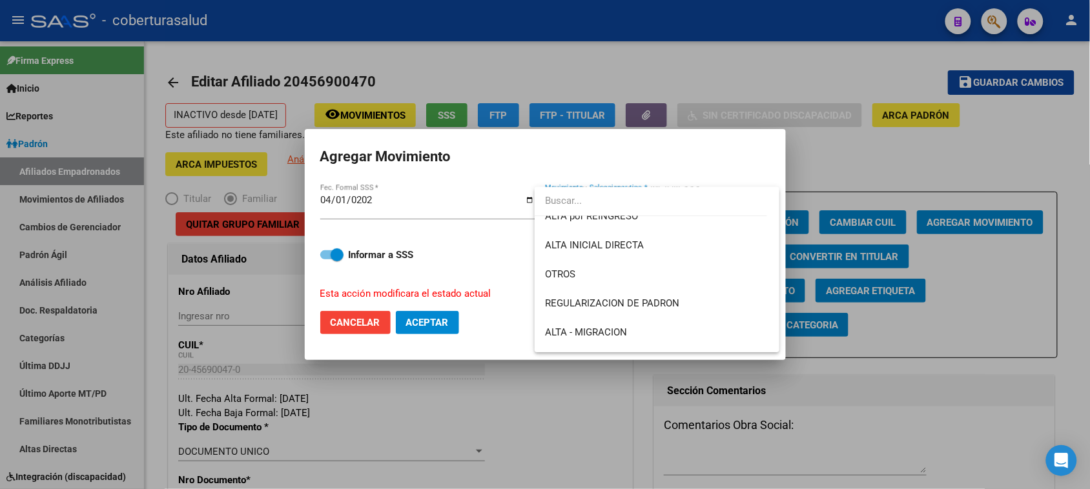
scroll to position [43, 0]
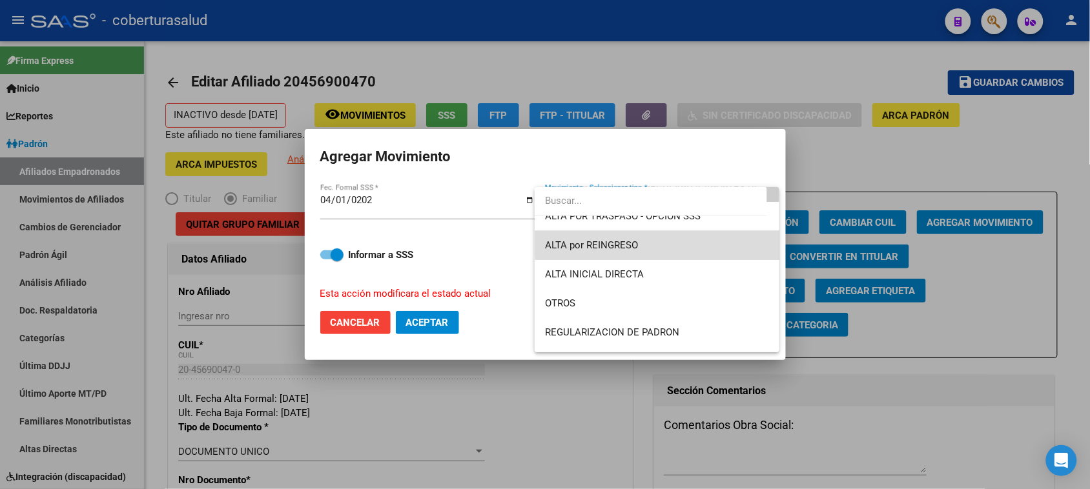
click at [746, 232] on span "ALTA por REINGRESO" at bounding box center [657, 245] width 224 height 29
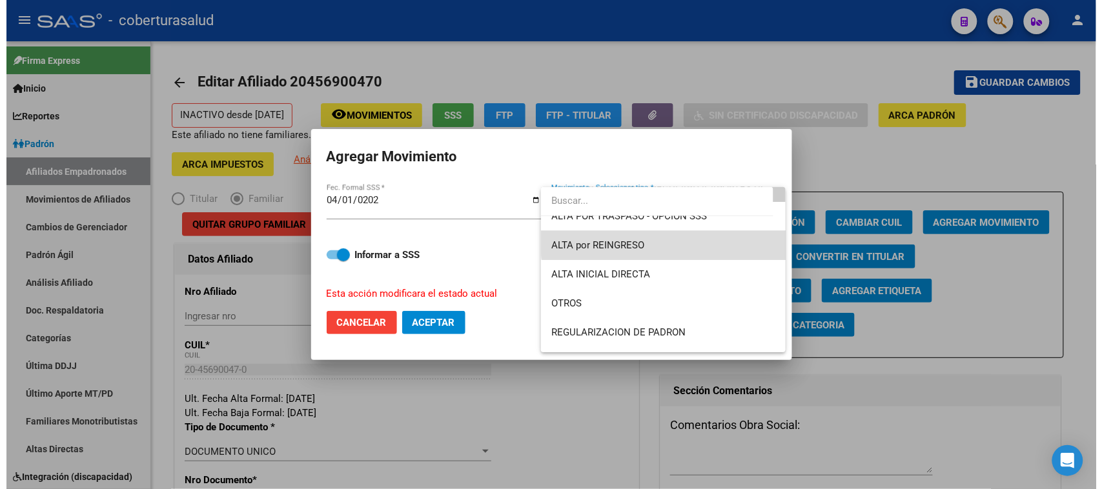
scroll to position [58, 0]
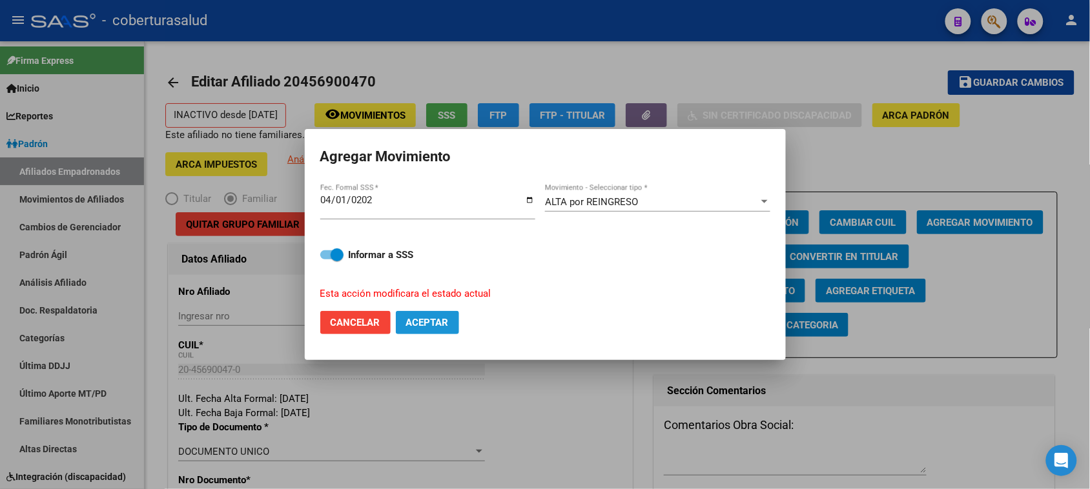
click at [426, 325] on span "Aceptar" at bounding box center [427, 323] width 43 height 12
checkbox input "false"
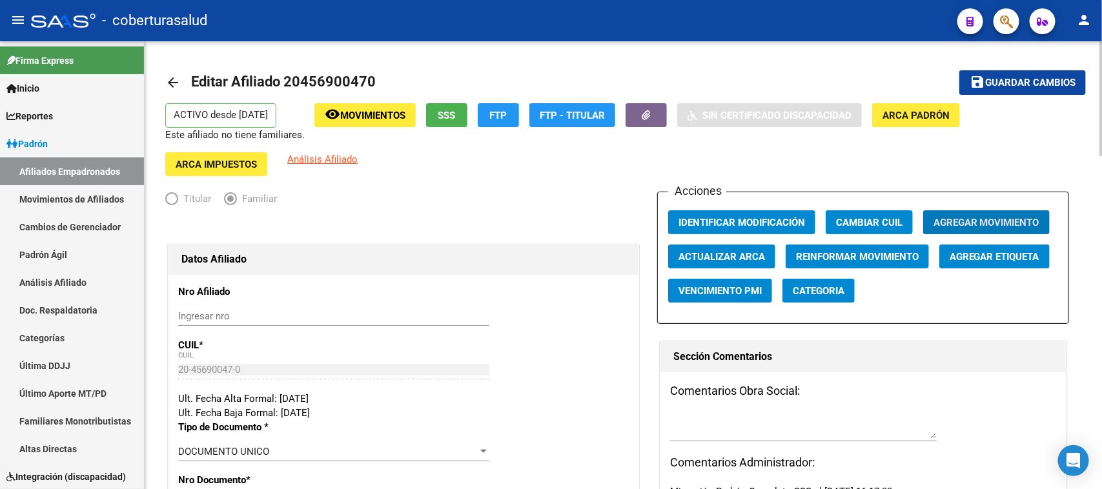
click at [1041, 82] on span "Guardar cambios" at bounding box center [1030, 83] width 90 height 12
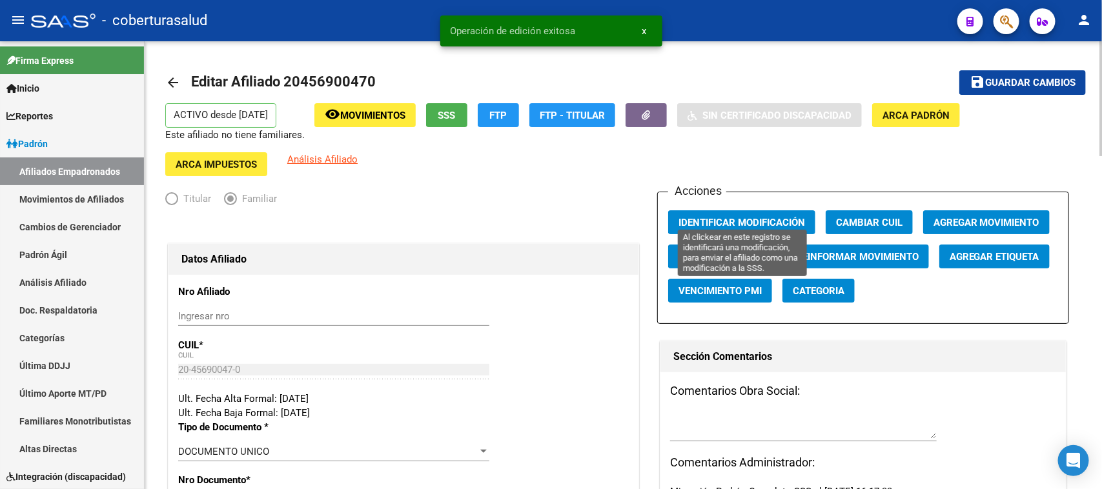
click at [749, 217] on span "Identificar Modificación" at bounding box center [742, 223] width 127 height 12
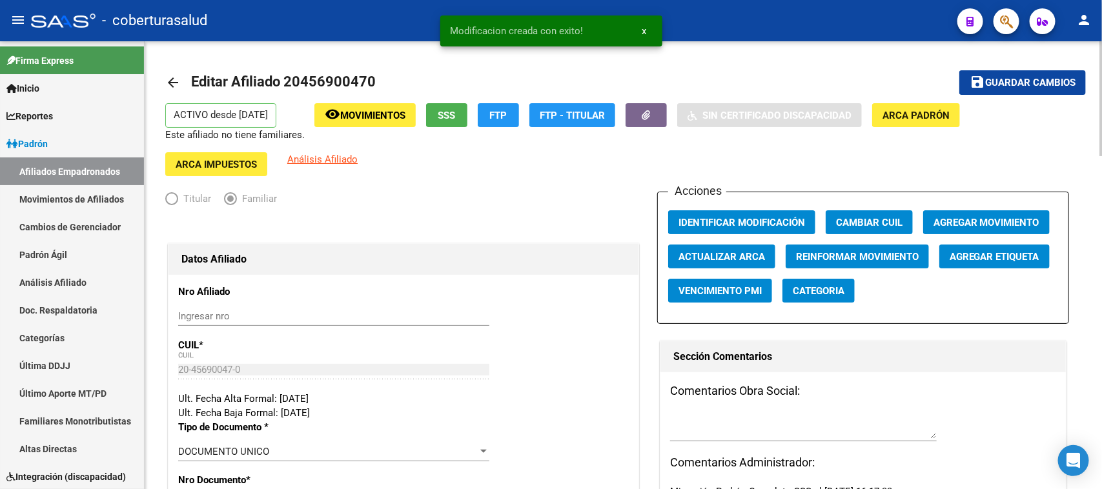
click at [385, 112] on span "Movimientos" at bounding box center [372, 116] width 65 height 12
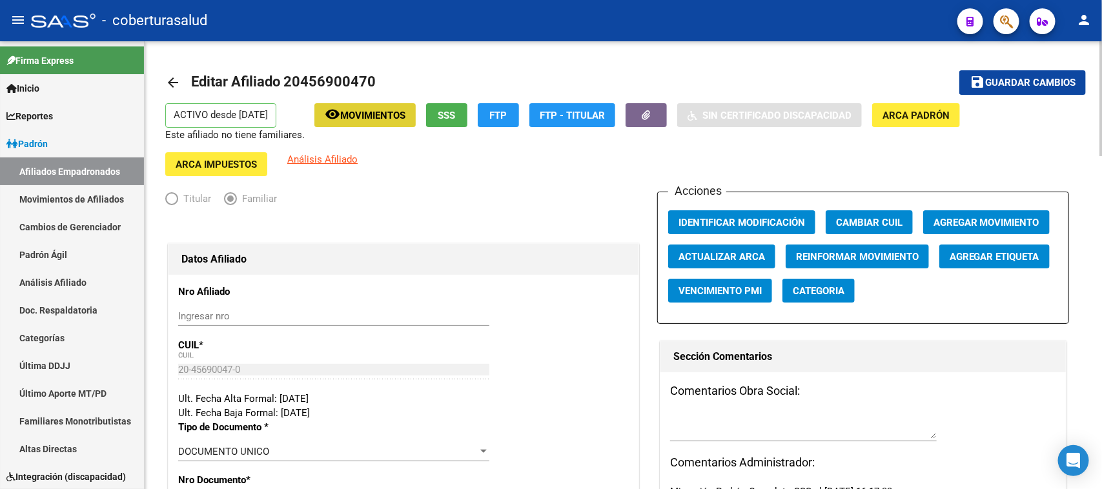
click at [722, 433] on div at bounding box center [803, 432] width 267 height 43
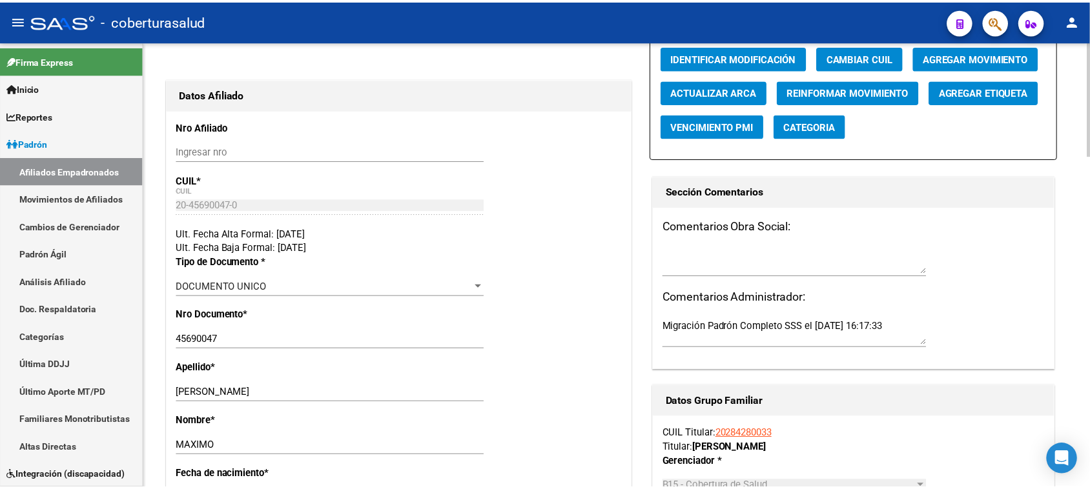
scroll to position [0, 0]
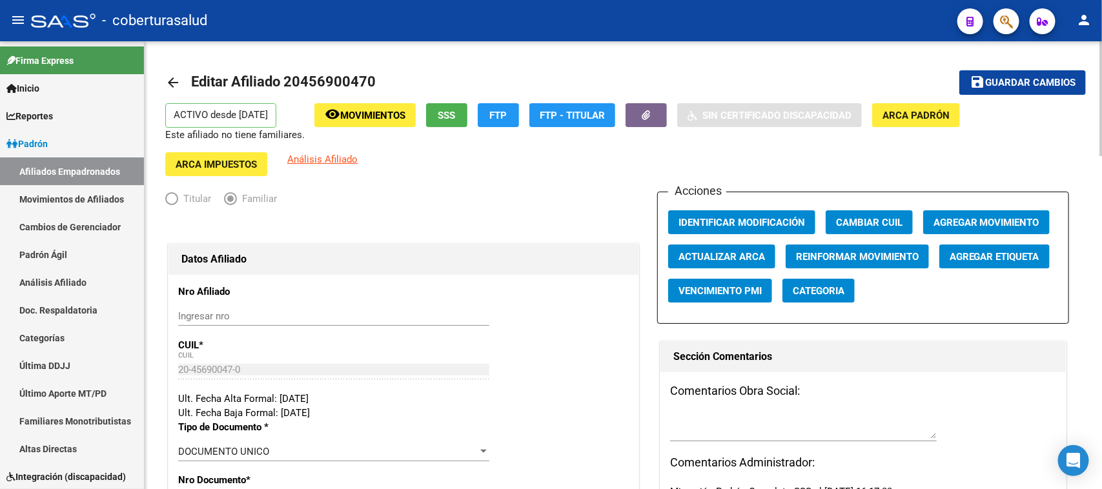
click at [1027, 68] on mat-toolbar-row "save Guardar cambios" at bounding box center [990, 82] width 192 height 41
click at [1027, 74] on button "save Guardar cambios" at bounding box center [1022, 82] width 127 height 24
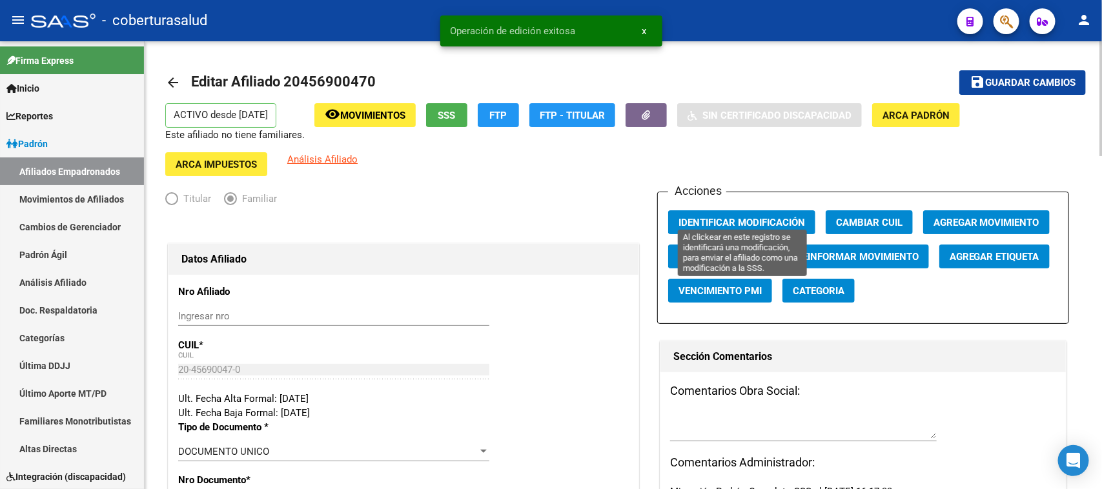
click at [791, 217] on span "Identificar Modificación" at bounding box center [742, 223] width 127 height 12
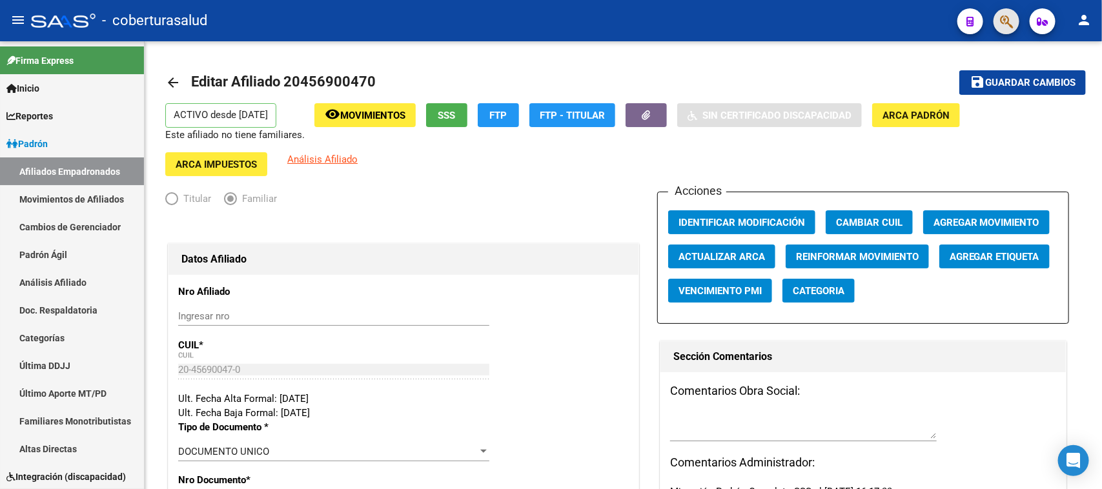
click at [1009, 30] on span "button" at bounding box center [1006, 21] width 13 height 26
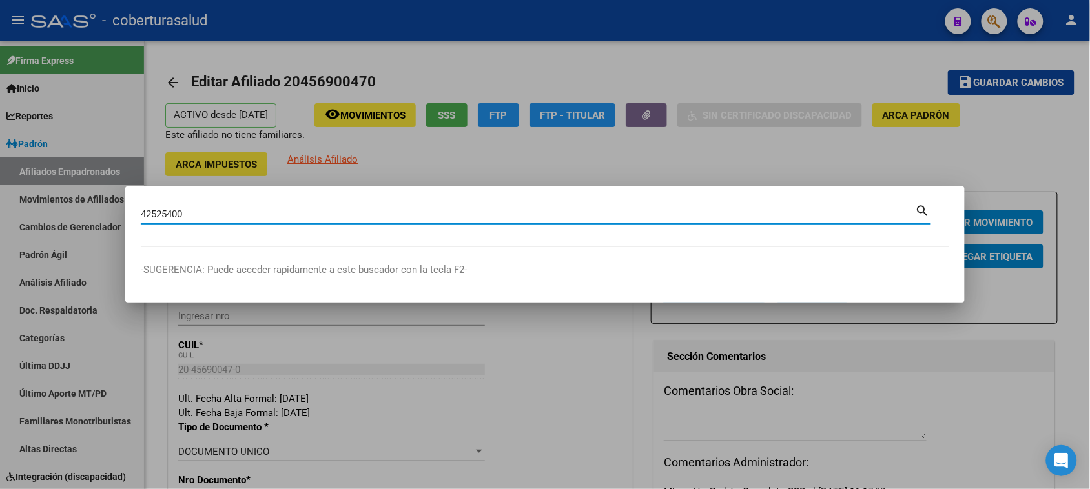
type input "42525400"
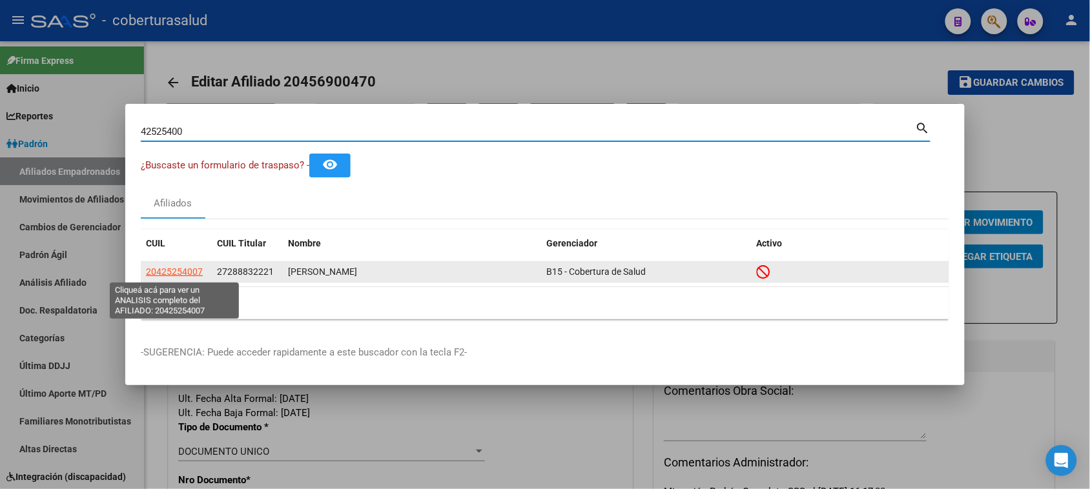
click at [184, 269] on span "20425254007" at bounding box center [174, 272] width 57 height 10
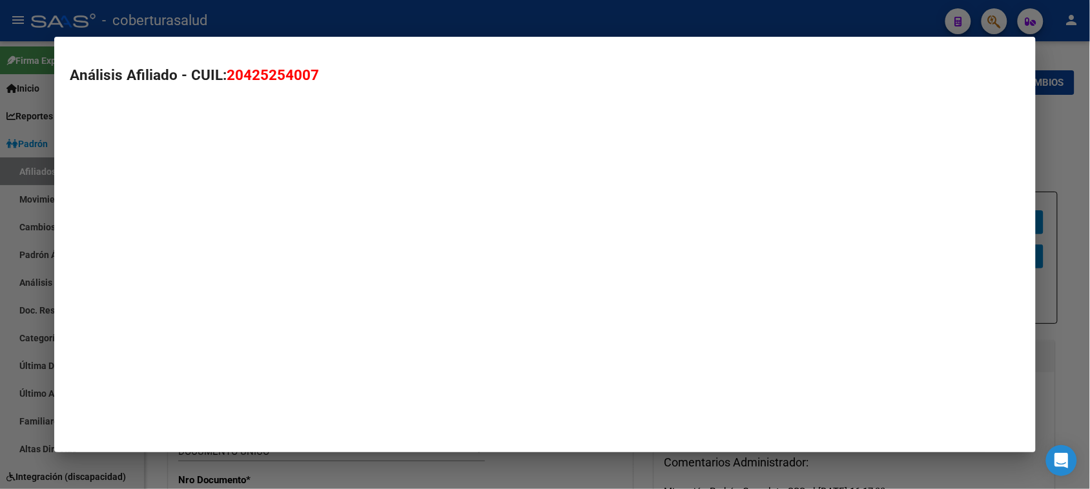
type textarea "20425254007"
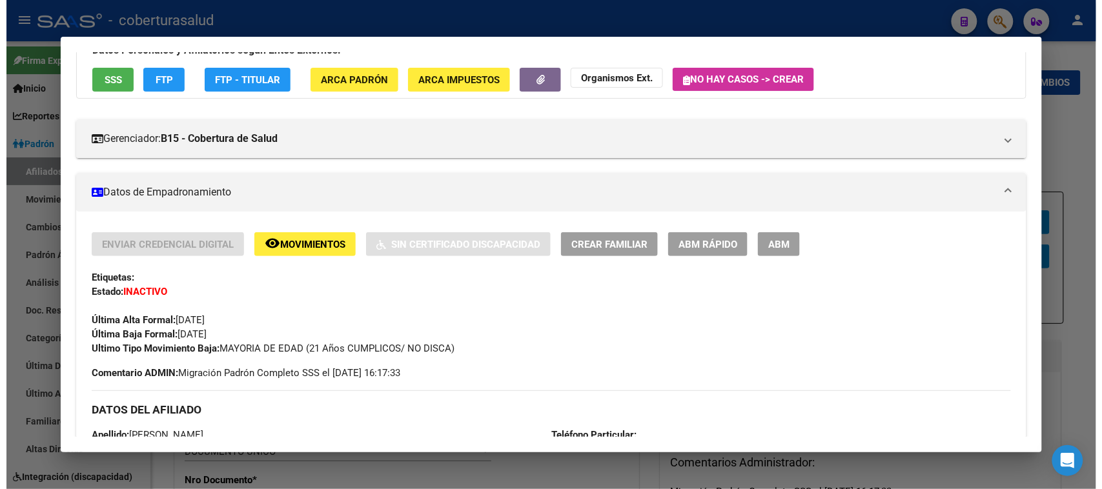
scroll to position [81, 0]
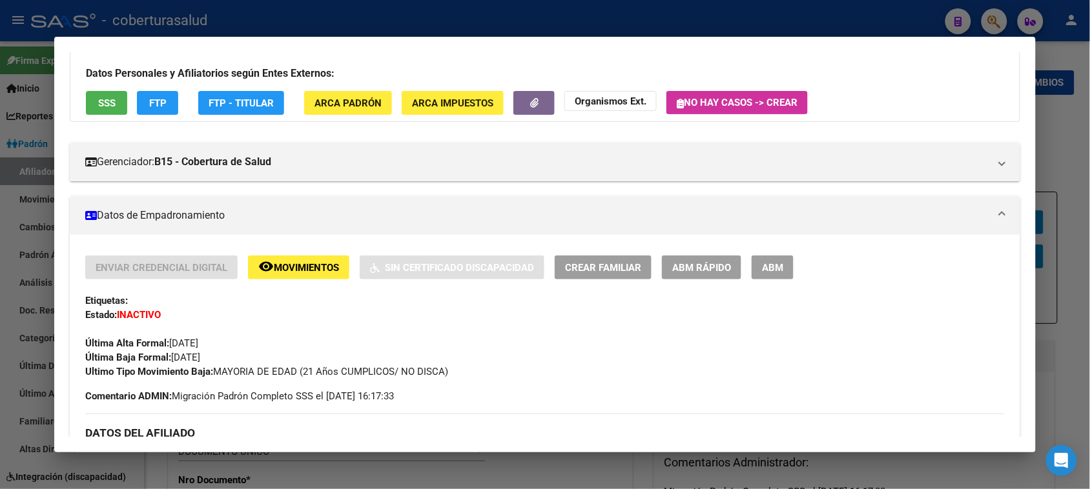
click at [266, 271] on mat-icon "remove_red_eye" at bounding box center [265, 266] width 15 height 15
click at [767, 272] on span "ABM" at bounding box center [772, 268] width 21 height 12
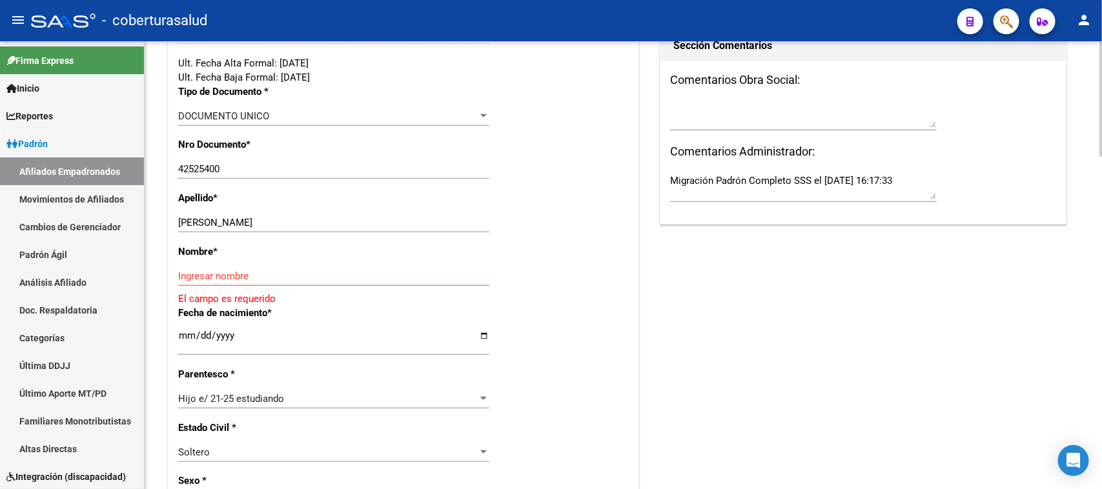
scroll to position [323, 0]
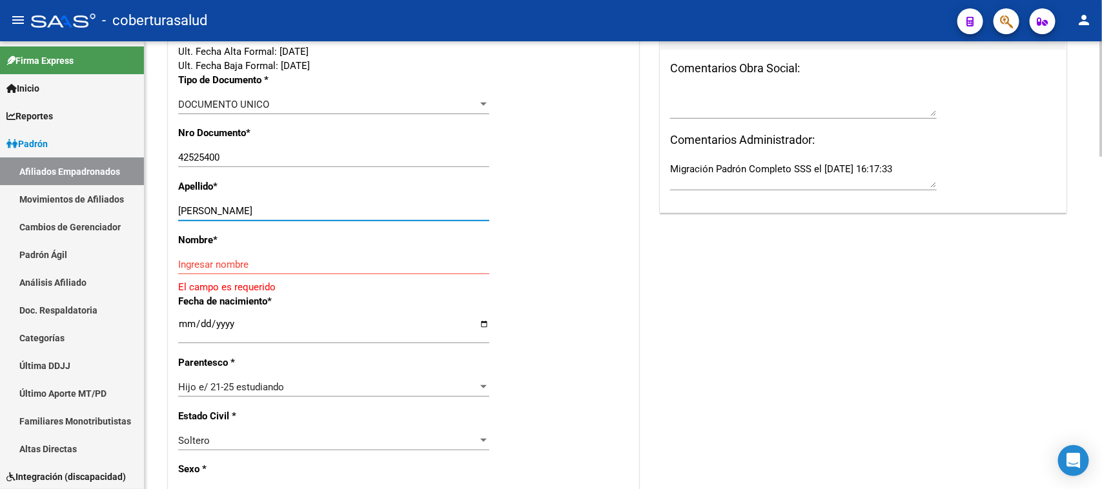
drag, startPoint x: 408, startPoint y: 207, endPoint x: 231, endPoint y: 204, distance: 176.9
click at [231, 204] on div "[PERSON_NAME] apellido" at bounding box center [333, 210] width 311 height 19
type input "[PERSON_NAME]"
click at [239, 262] on input "Ingresar nombre" at bounding box center [333, 265] width 311 height 12
paste input "[PERSON_NAME]"
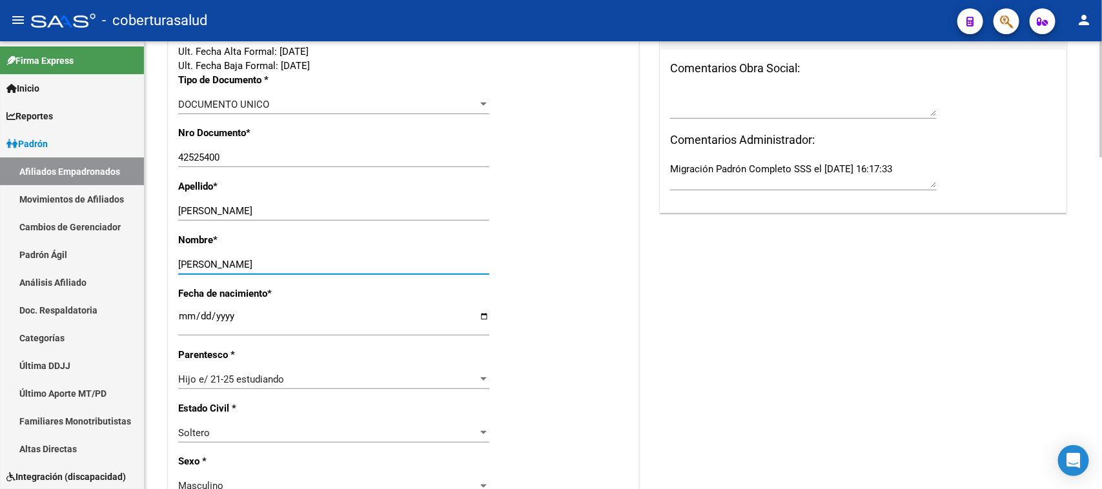
type input "[PERSON_NAME]"
click at [553, 320] on div "Fecha de nacimiento * [DEMOGRAPHIC_DATA] Ingresar fecha" at bounding box center [403, 317] width 451 height 61
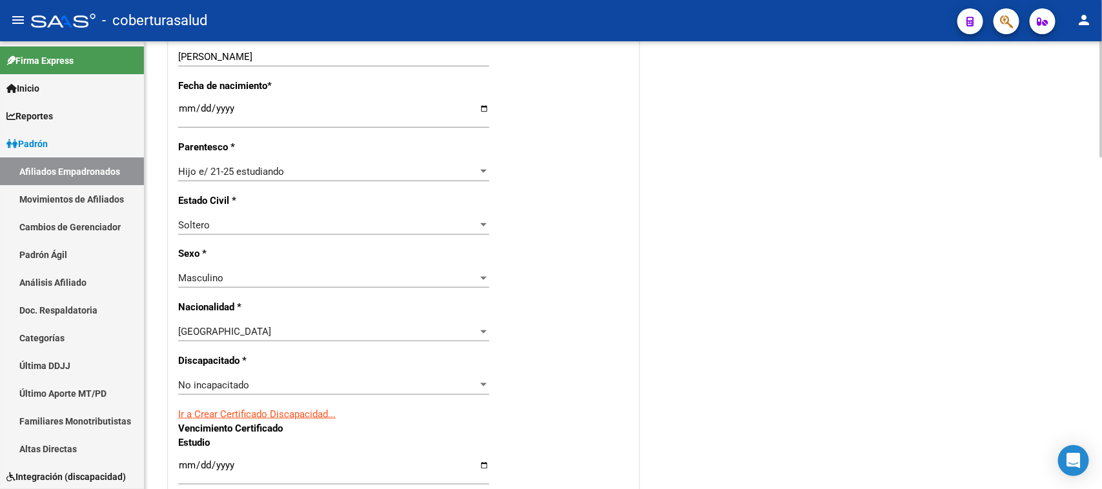
scroll to position [565, 0]
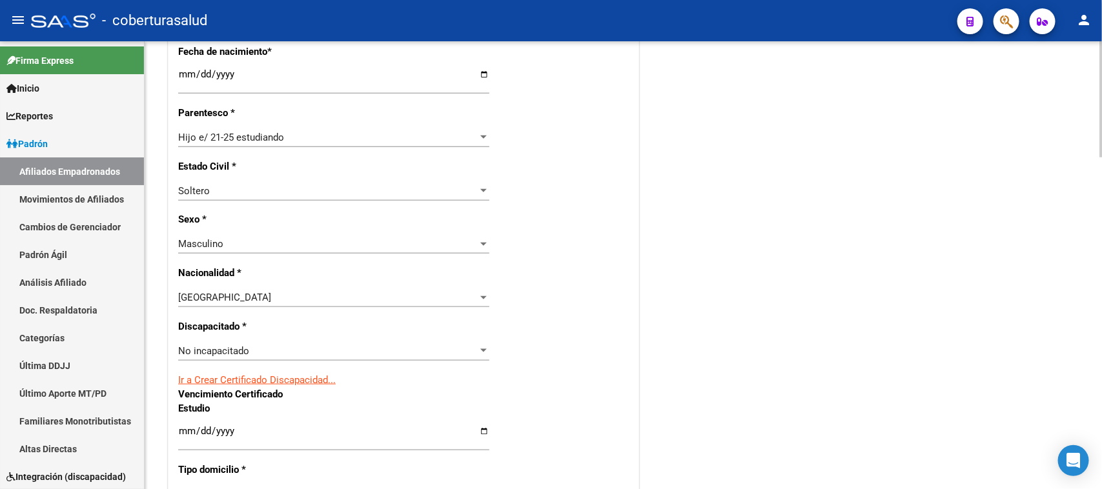
click at [301, 351] on div "No incapacitado" at bounding box center [328, 351] width 300 height 12
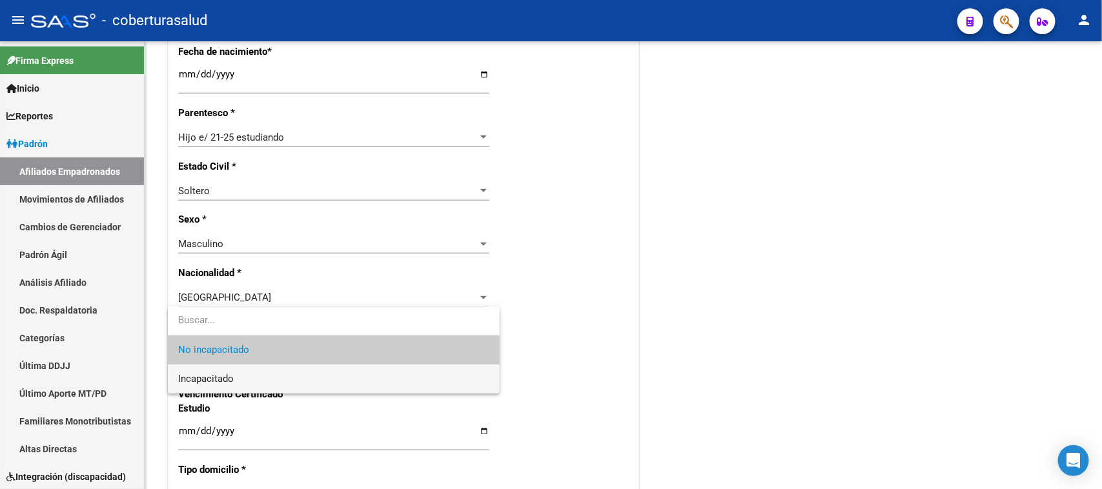
click at [297, 378] on span "Incapacitado" at bounding box center [333, 379] width 311 height 29
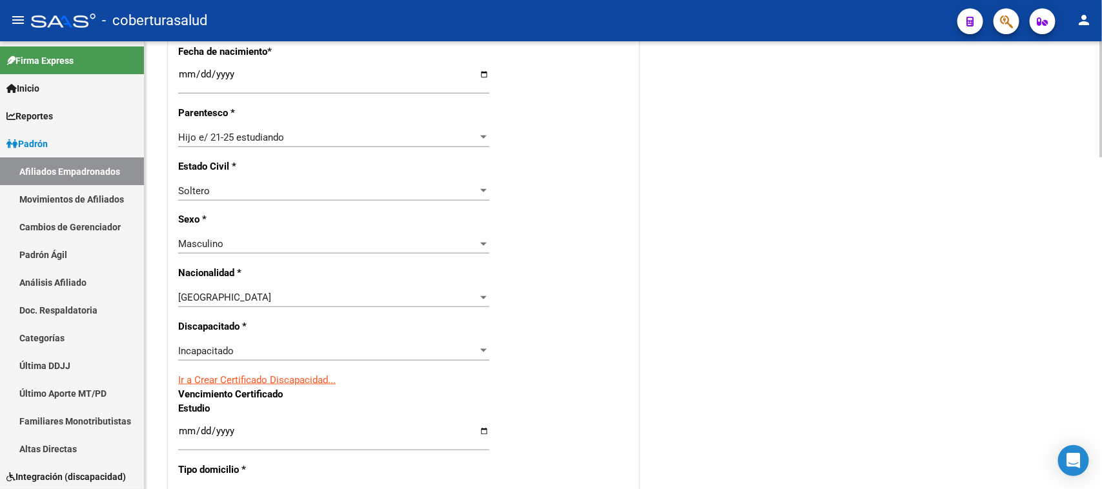
click at [615, 307] on div "Nro Afiliado Ingresar nro CUIL * 20-42525400-7 CUIL ARCA Padrón Ult. Fecha Alta…" at bounding box center [404, 400] width 470 height 1428
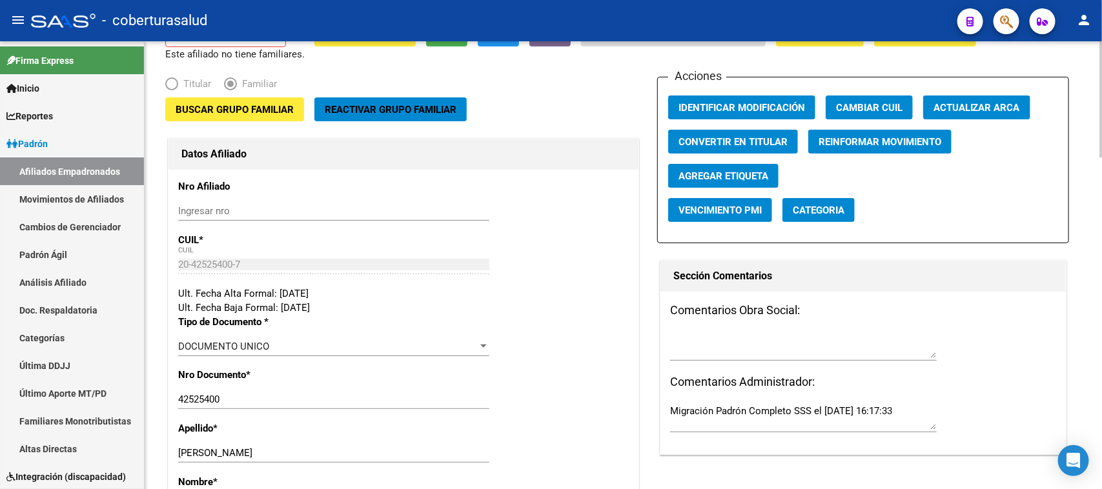
scroll to position [0, 0]
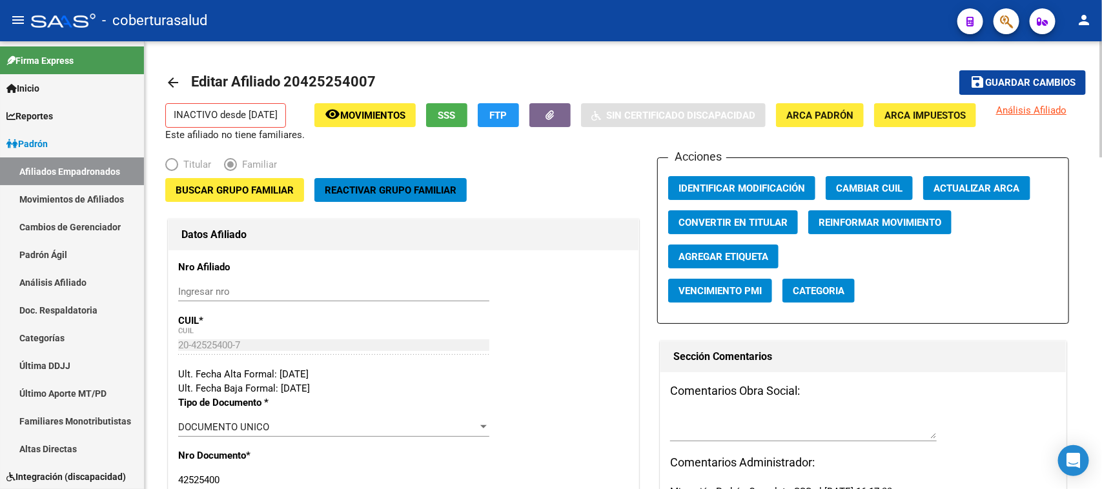
click at [398, 189] on span "Reactivar Grupo Familiar" at bounding box center [391, 191] width 132 height 12
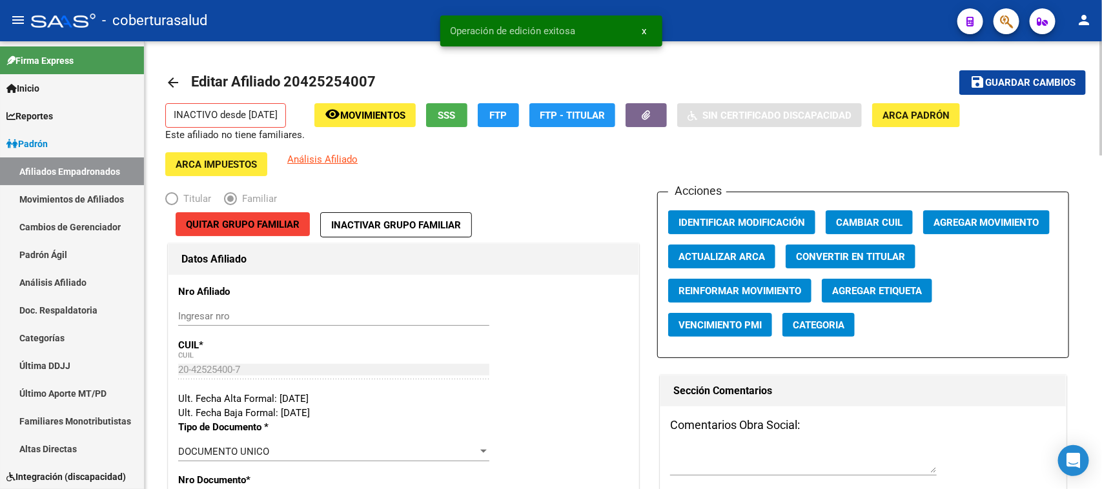
click at [1014, 223] on span "Agregar Movimiento" at bounding box center [987, 223] width 106 height 12
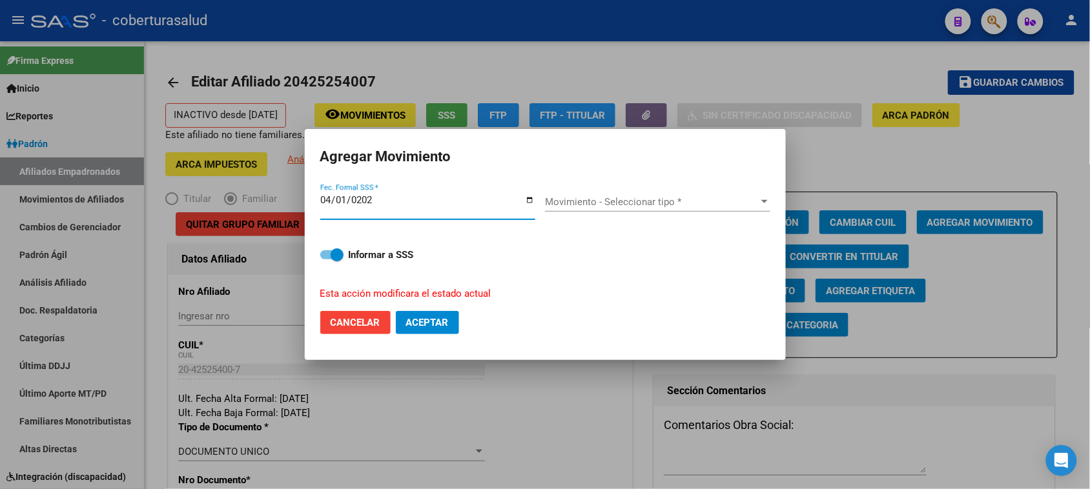
type input "[DATE]"
click at [606, 210] on div "Movimiento - Seleccionar tipo * Movimiento - Seleccionar tipo *" at bounding box center [657, 201] width 225 height 19
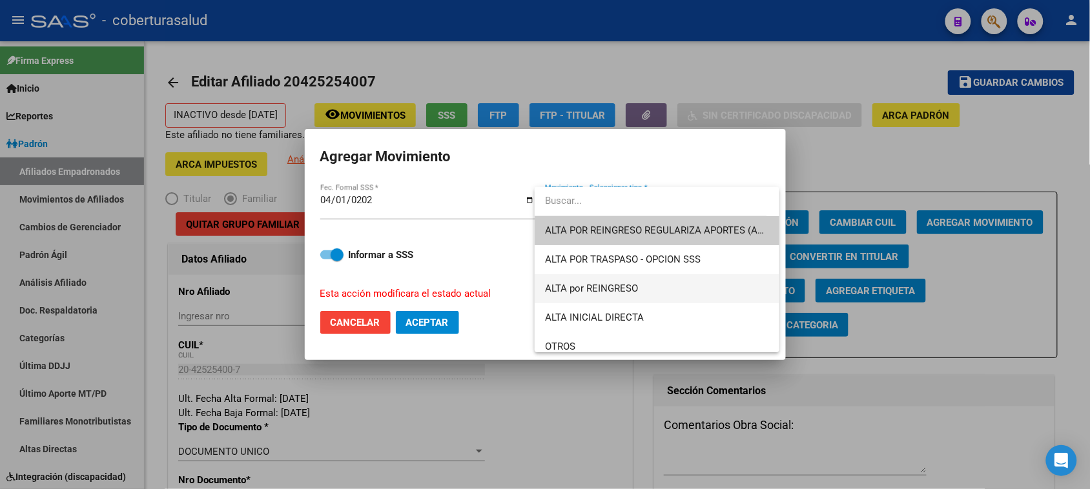
click at [596, 295] on span "ALTA por REINGRESO" at bounding box center [657, 288] width 224 height 29
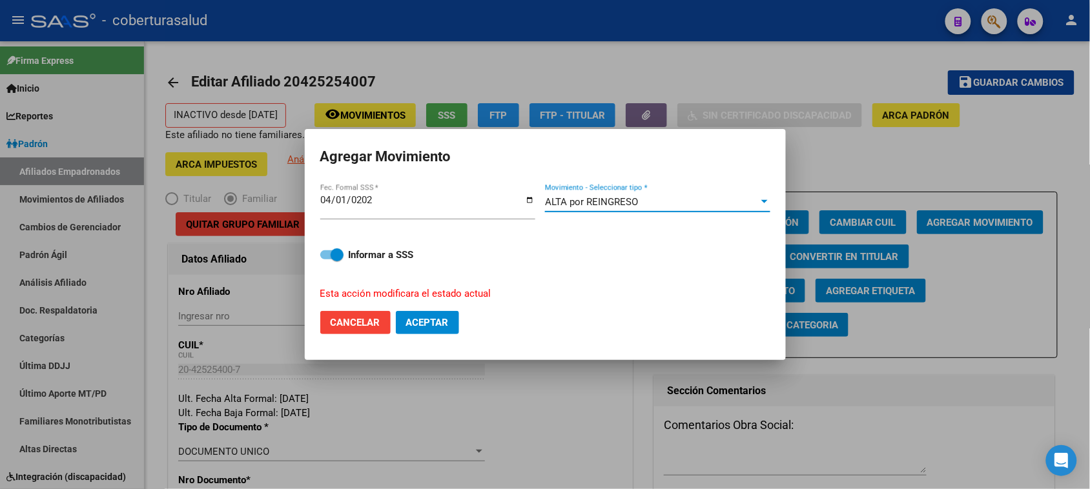
click at [428, 321] on span "Aceptar" at bounding box center [427, 323] width 43 height 12
checkbox input "false"
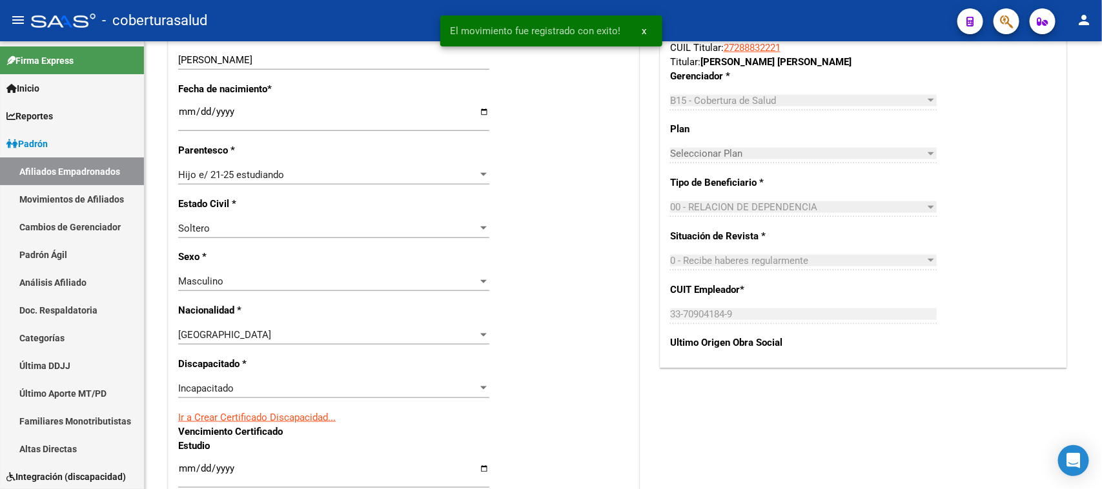
scroll to position [565, 0]
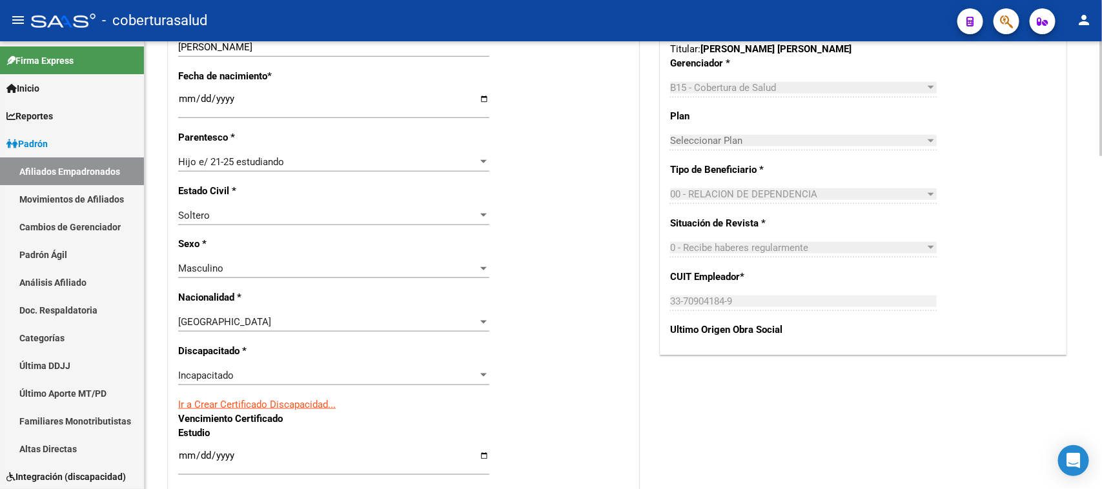
click at [475, 152] on div "Hijo e/ 21-25 estudiando Seleccionar parentesco" at bounding box center [333, 161] width 311 height 19
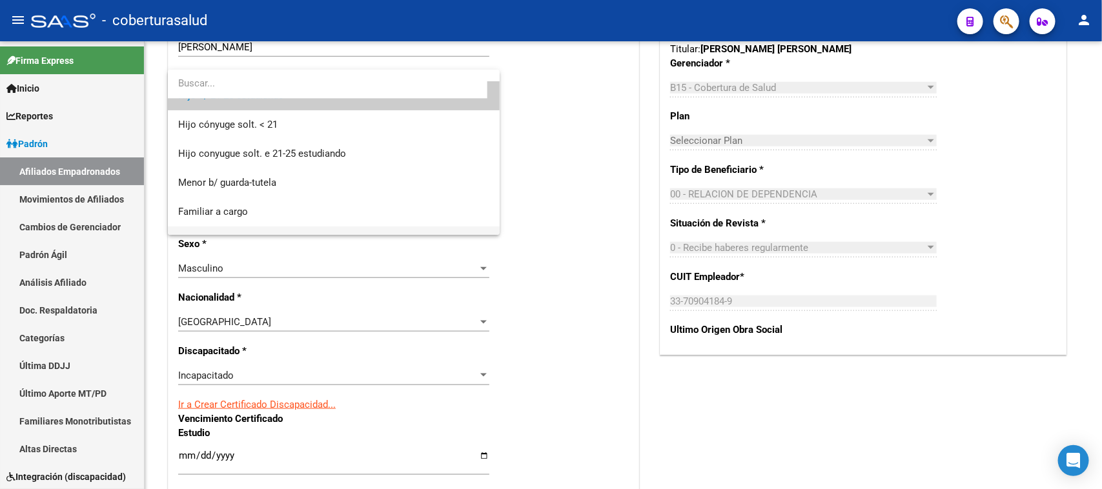
scroll to position [79, 0]
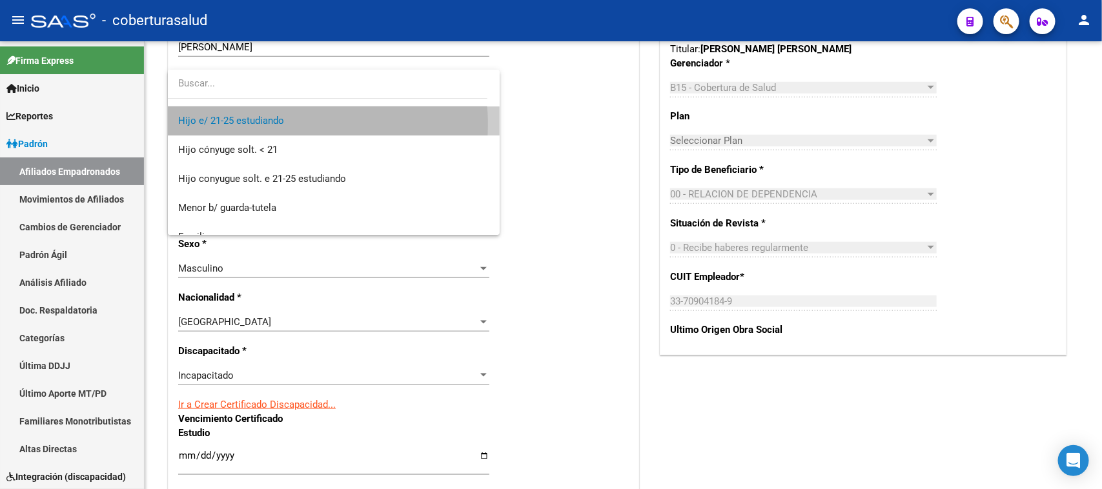
click at [314, 124] on span "Hijo e/ 21-25 estudiando" at bounding box center [333, 121] width 311 height 29
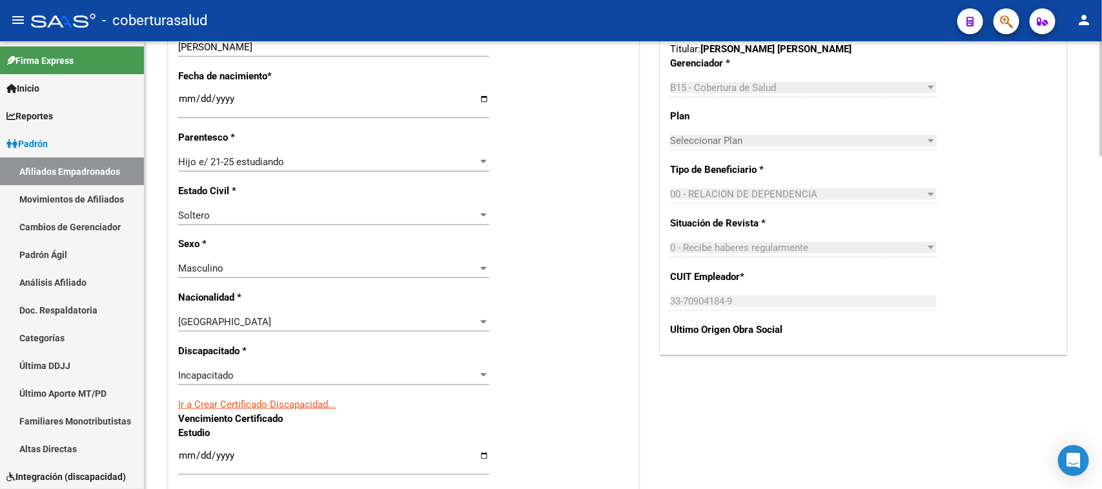
click at [554, 323] on div "Nro Afiliado Ingresar nro CUIL * 20-42525400-7 CUIL ARCA Padrón Ult. Fecha Alta…" at bounding box center [404, 424] width 470 height 1428
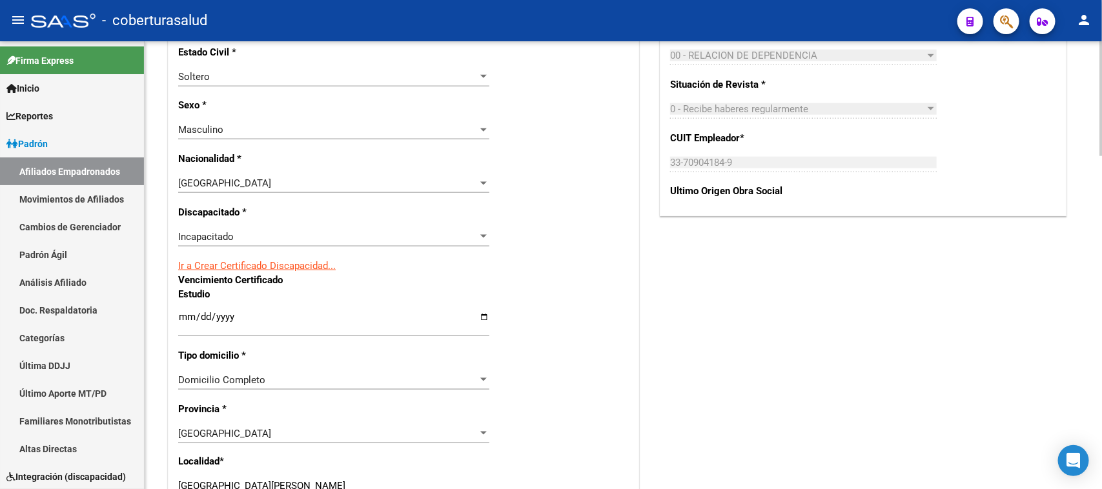
scroll to position [726, 0]
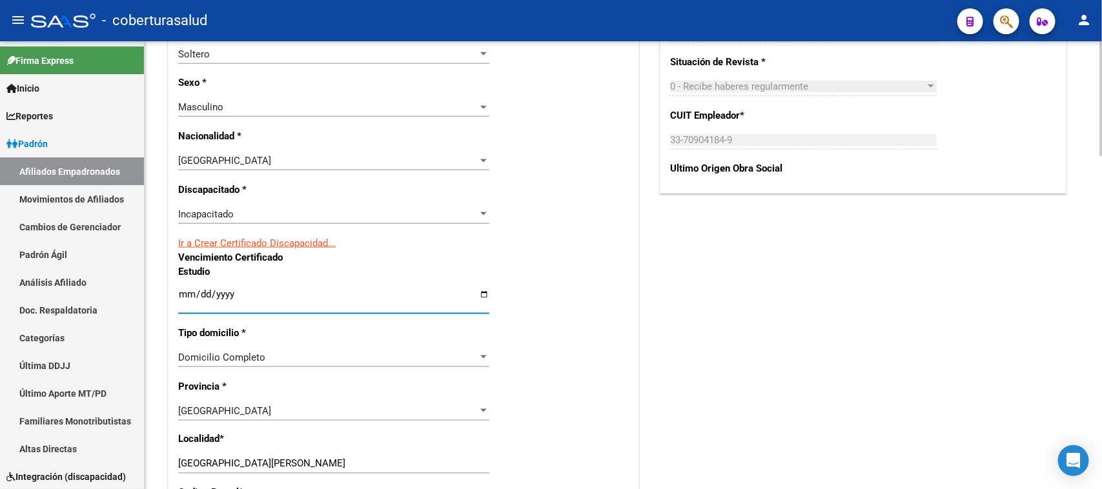
click at [185, 289] on input "Ingresar fecha" at bounding box center [333, 299] width 311 height 21
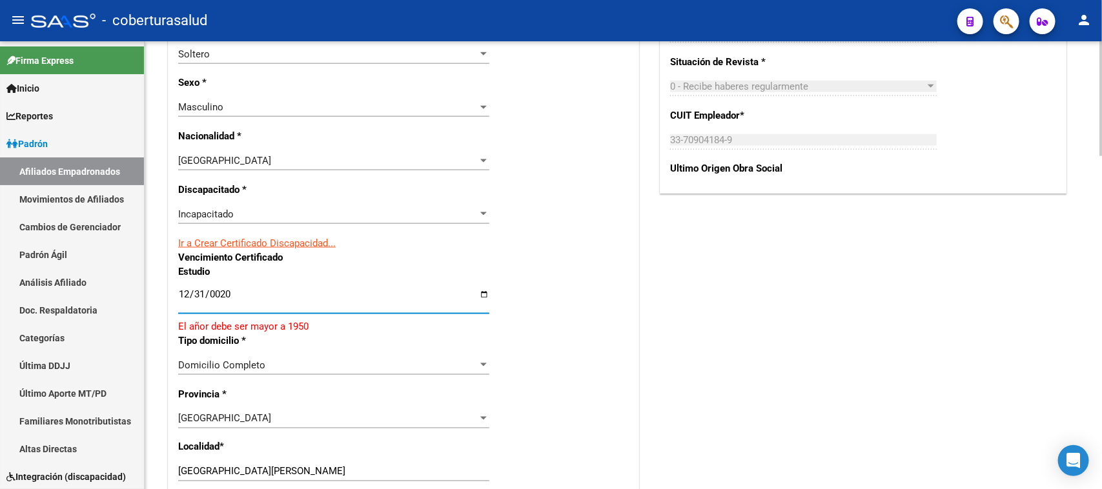
type input "0200-12-31"
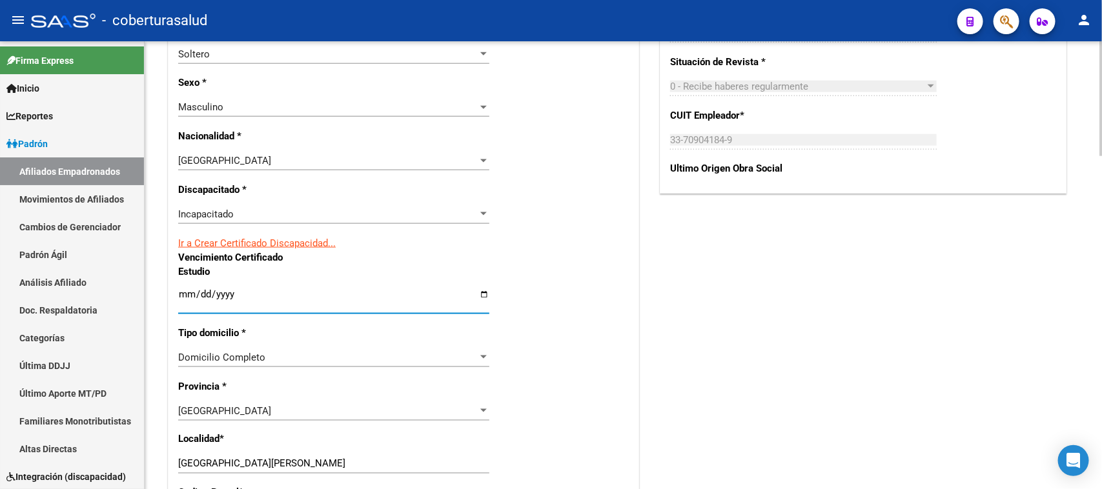
type input "0002-12-31"
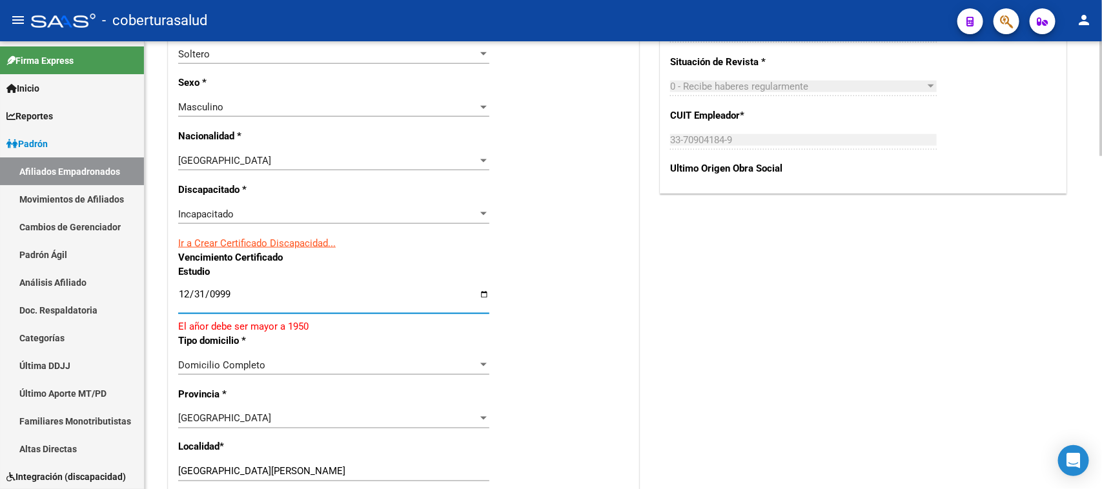
type input "9999-12-31"
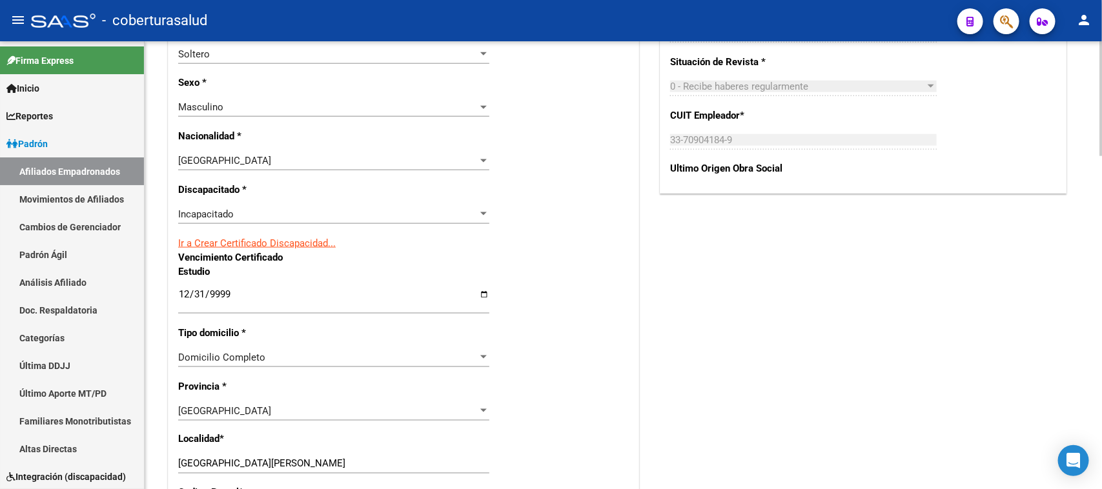
click at [556, 269] on div "Nro Afiliado Ingresar nro CUIL * 20-42525400-7 CUIL ARCA Padrón Ult. Fecha Alta…" at bounding box center [404, 263] width 470 height 1428
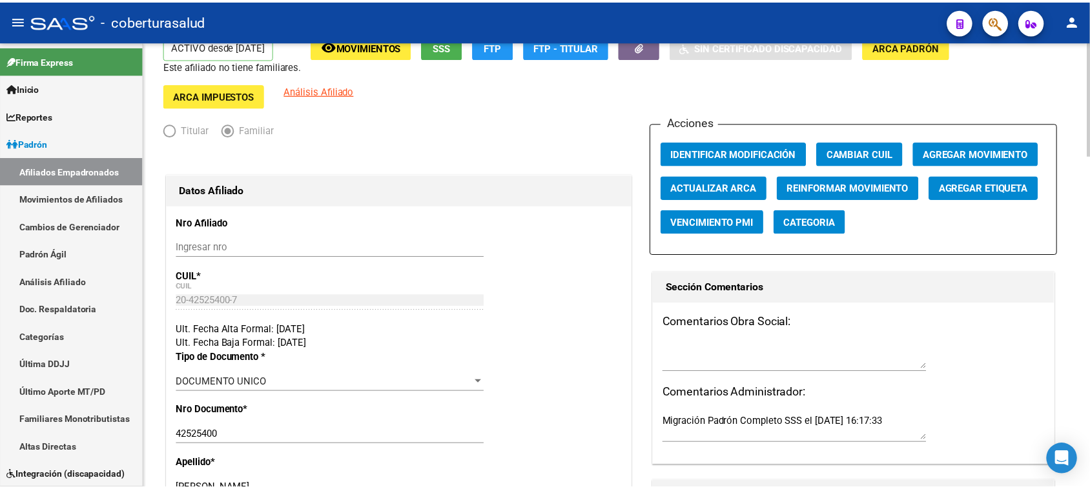
scroll to position [0, 0]
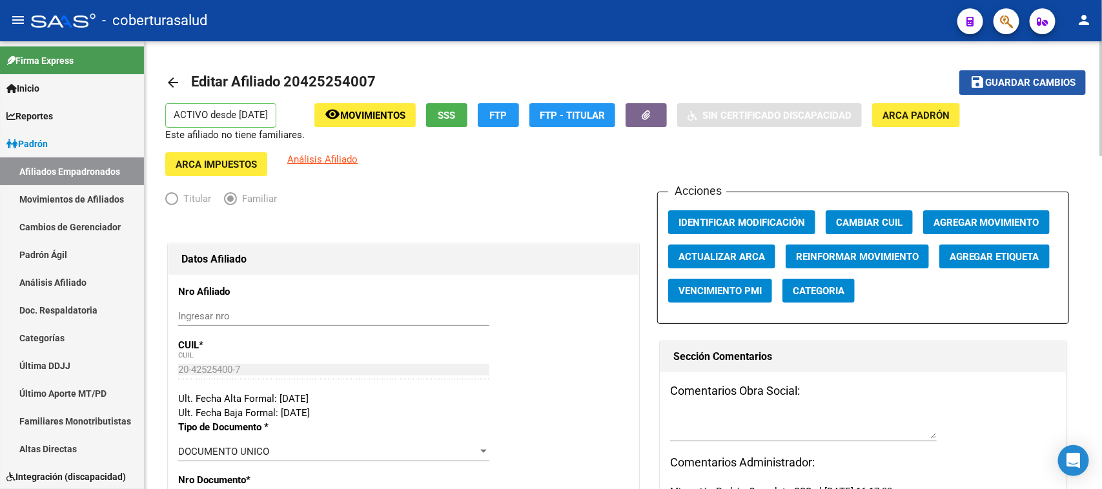
click at [1049, 85] on span "Guardar cambios" at bounding box center [1030, 83] width 90 height 12
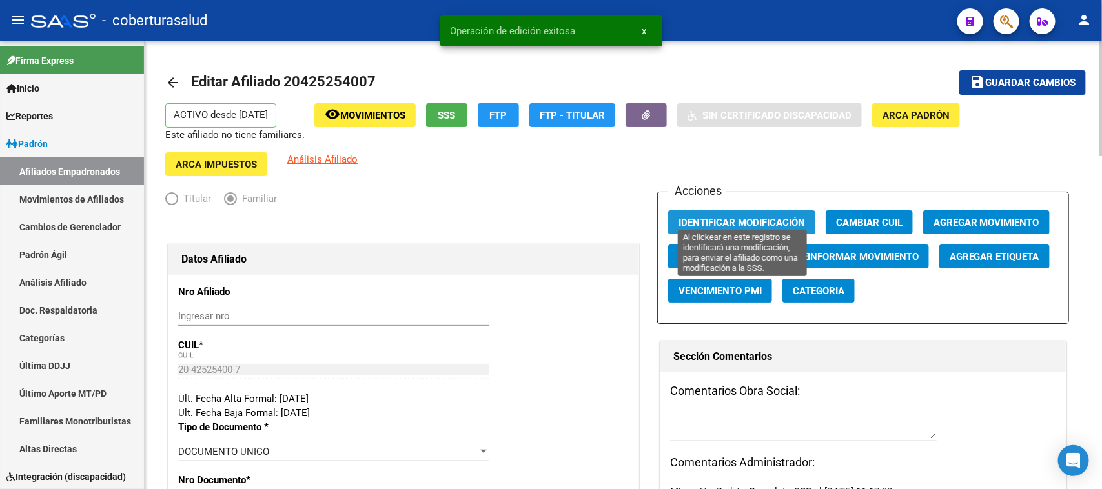
click at [731, 217] on span "Identificar Modificación" at bounding box center [742, 223] width 127 height 12
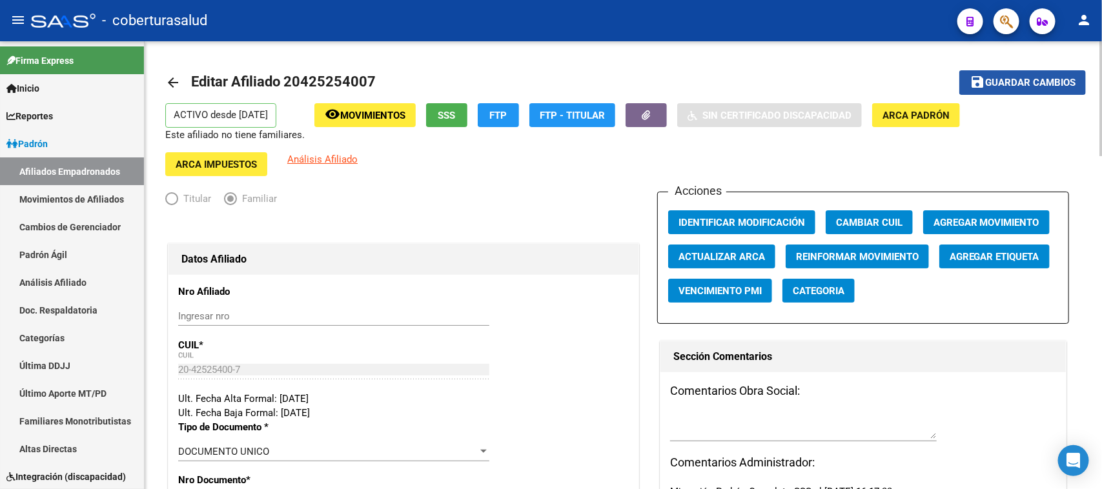
click at [1017, 79] on span "Guardar cambios" at bounding box center [1030, 83] width 90 height 12
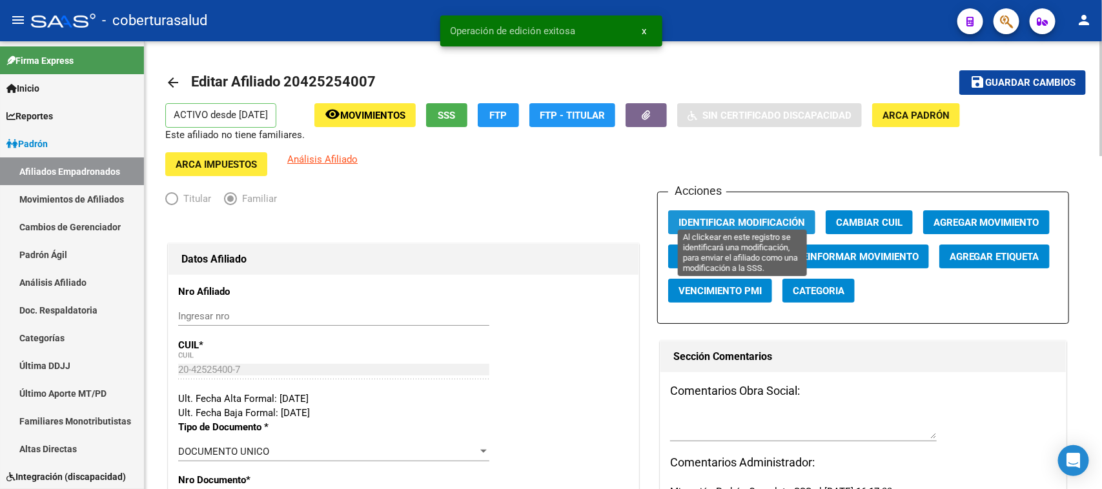
click at [728, 217] on span "Identificar Modificación" at bounding box center [742, 223] width 127 height 12
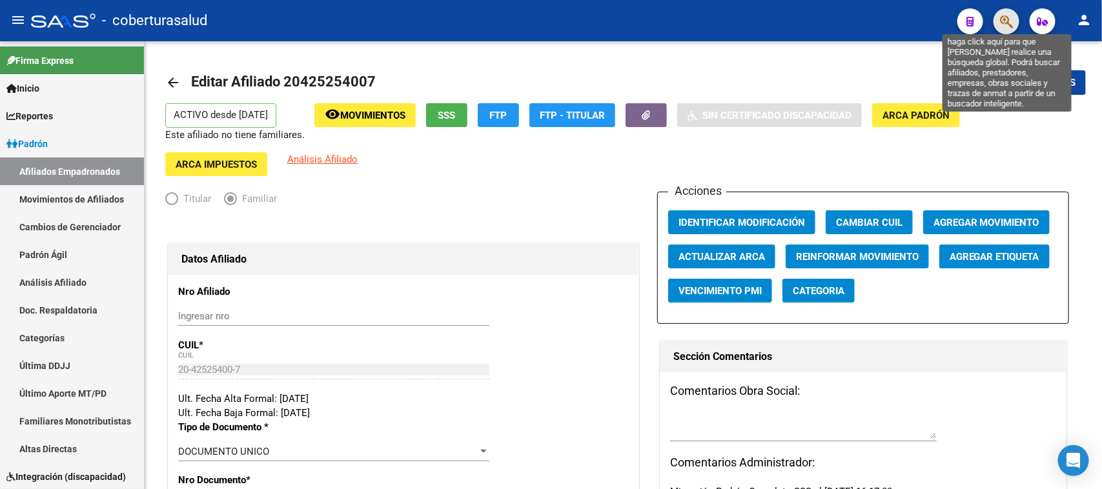
click at [1006, 25] on icon "button" at bounding box center [1006, 21] width 13 height 15
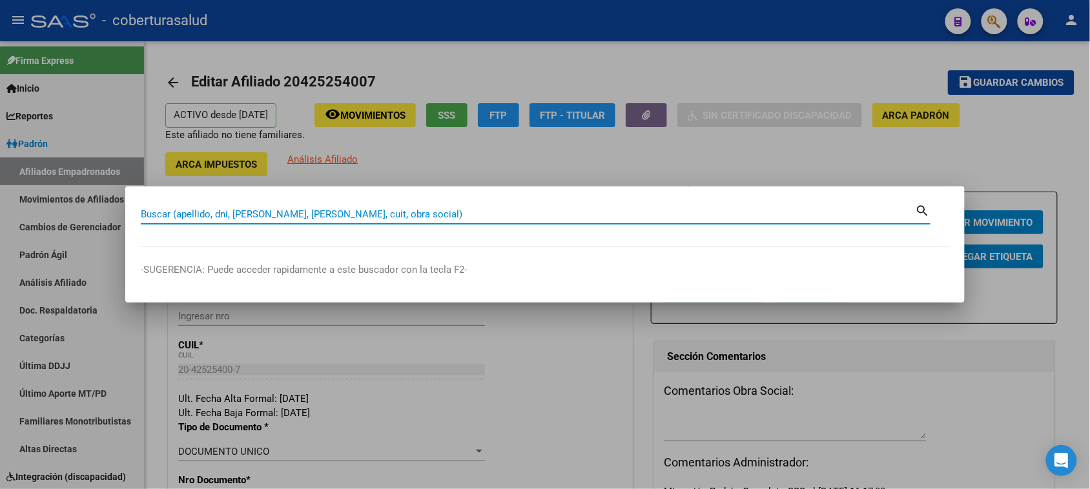
paste input "54541378"
type input "54541378"
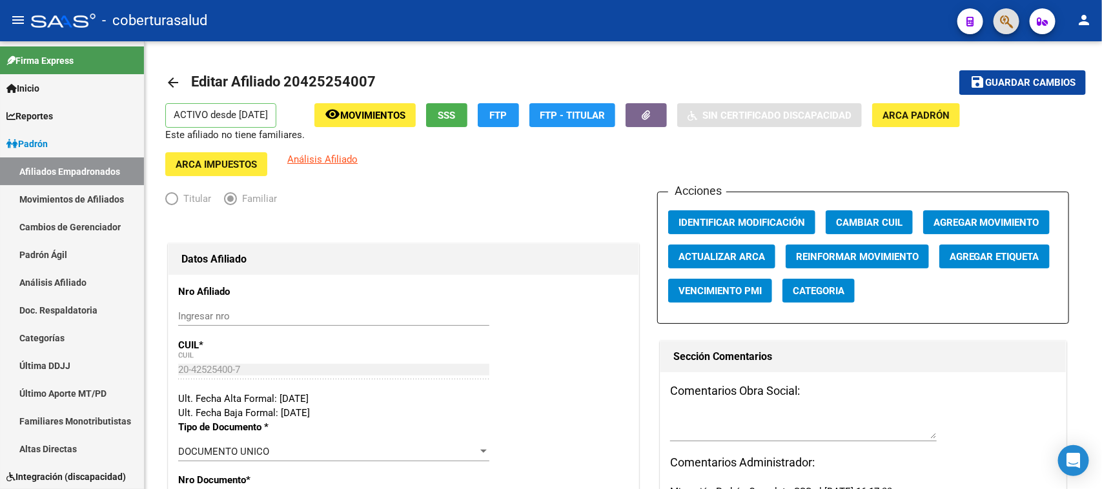
click at [1007, 29] on icon "button" at bounding box center [1006, 21] width 13 height 15
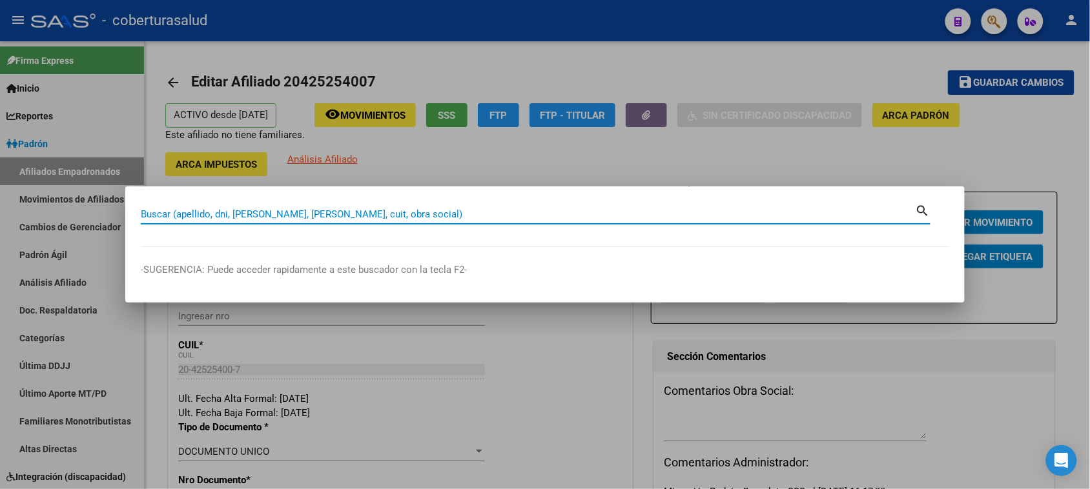
paste input "30012887"
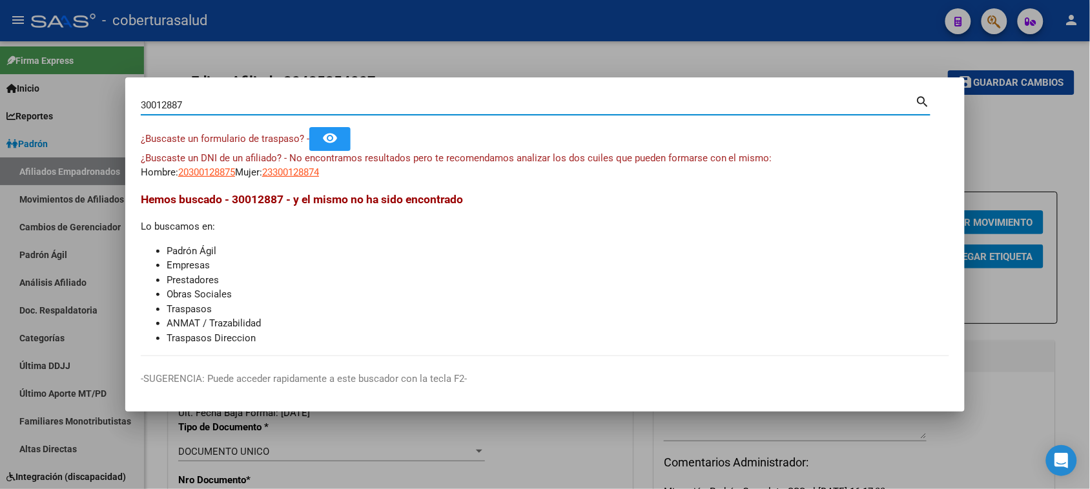
click at [278, 99] on input "30012887" at bounding box center [528, 105] width 775 height 12
paste input "70423238"
type input "70423238"
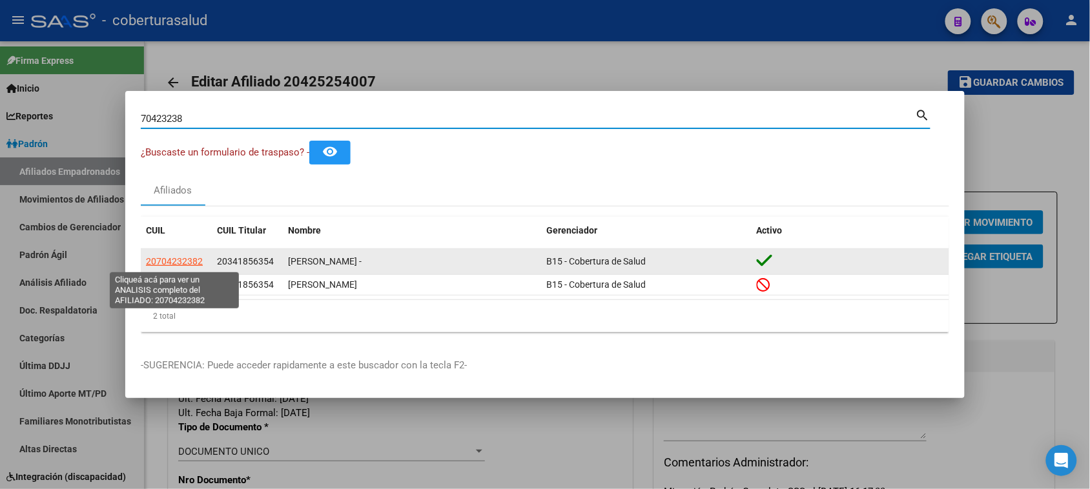
click at [188, 261] on span "20704232382" at bounding box center [174, 261] width 57 height 10
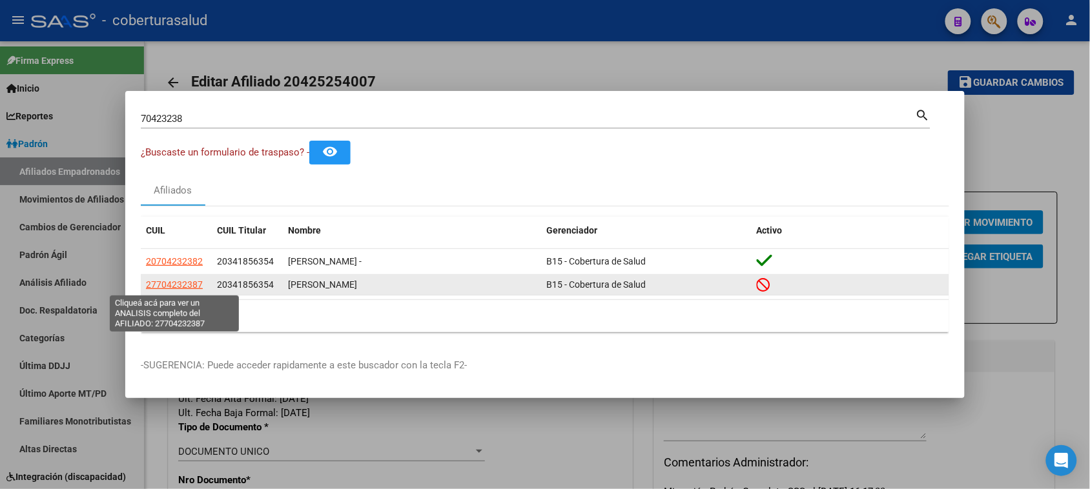
click at [175, 287] on span "27704232387" at bounding box center [174, 285] width 57 height 10
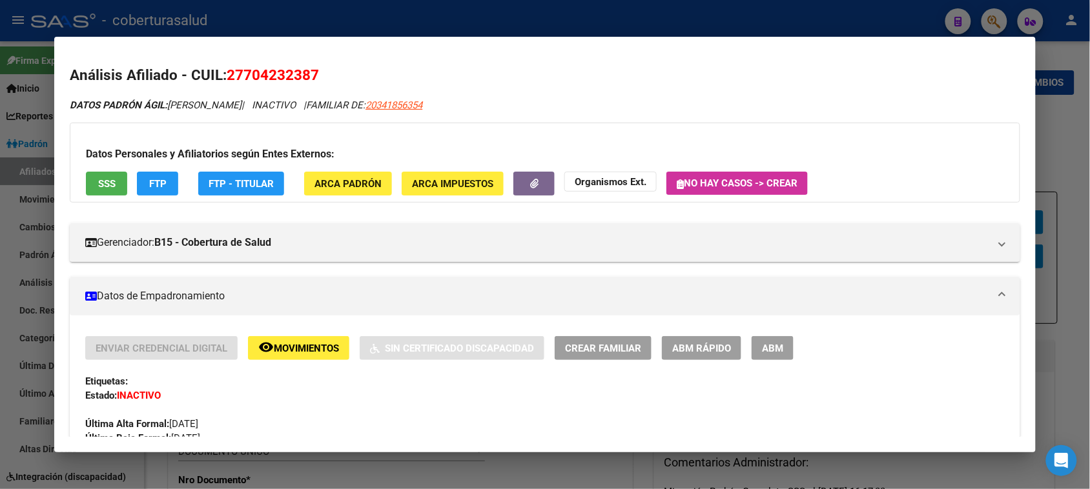
scroll to position [81, 0]
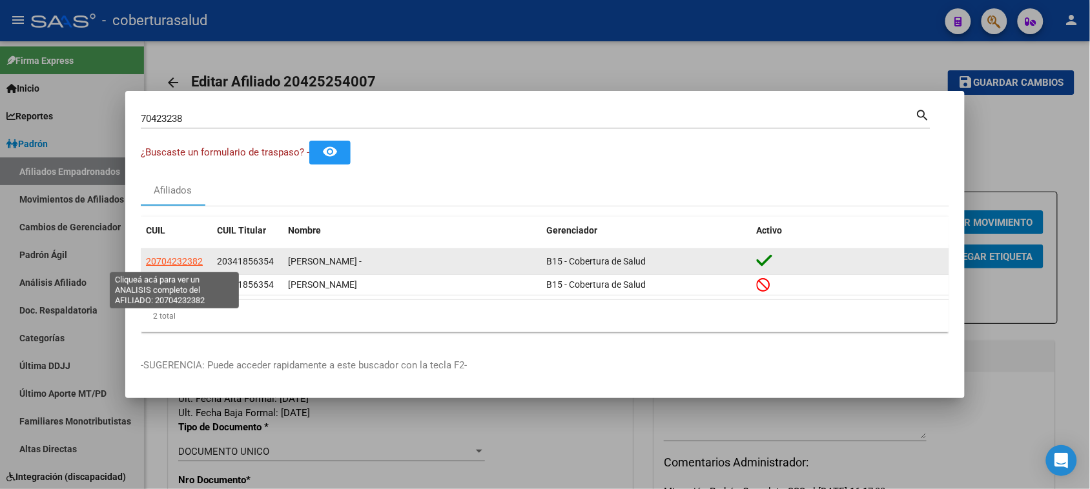
click at [178, 259] on span "20704232382" at bounding box center [174, 261] width 57 height 10
type textarea "20704232382"
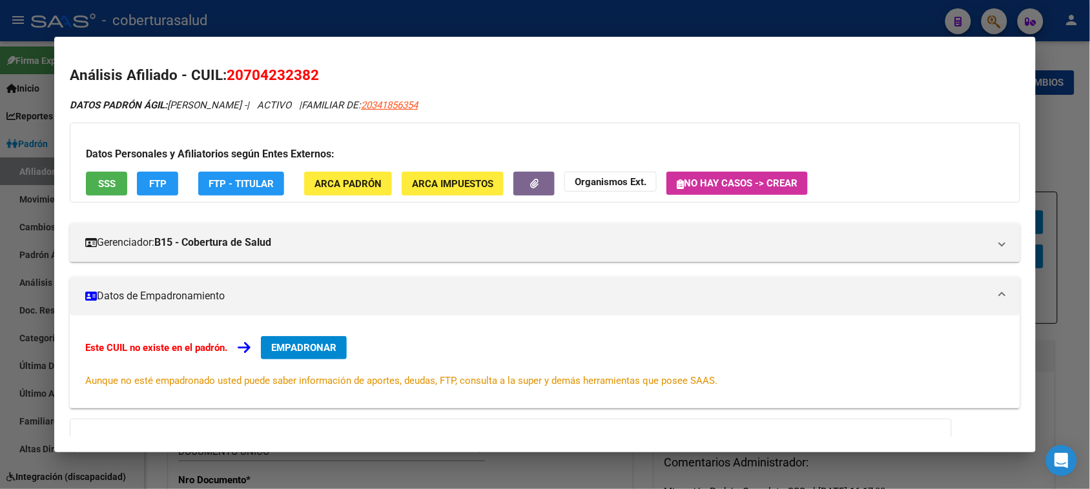
click at [302, 349] on span "EMPADRONAR" at bounding box center [303, 348] width 65 height 12
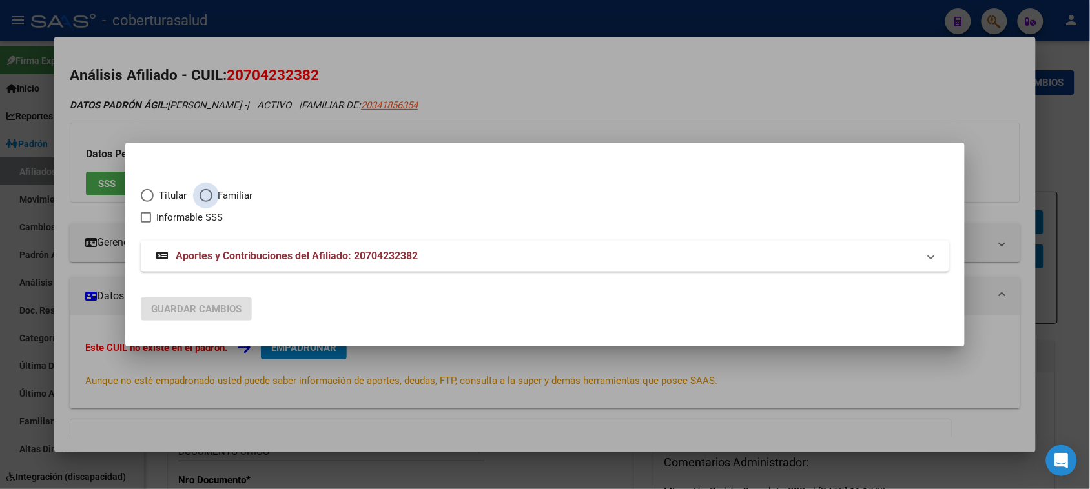
click at [216, 190] on span "Familiar" at bounding box center [232, 196] width 40 height 15
click at [212, 190] on input "Familiar" at bounding box center [206, 195] width 13 height 13
radio input "true"
checkbox input "true"
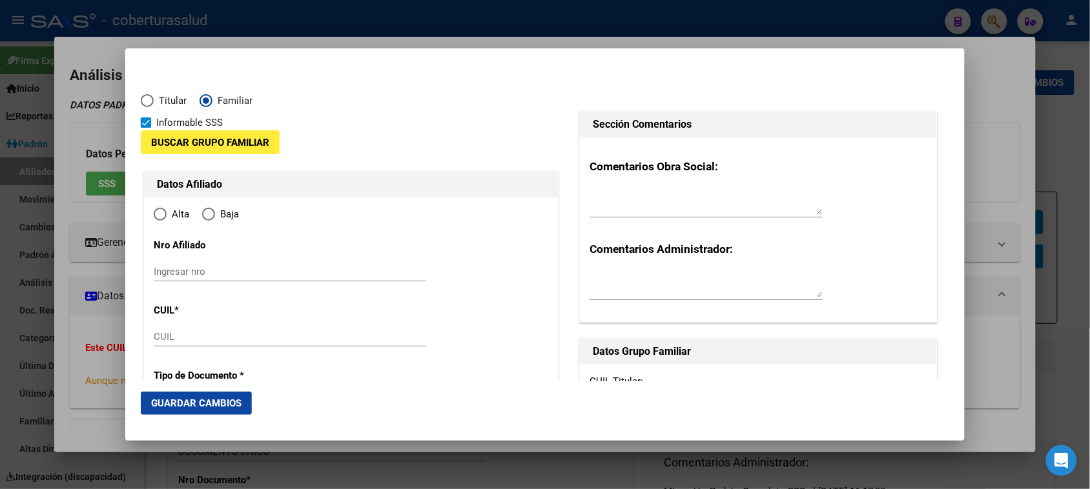
type input "20-70423238-2"
radio input "true"
type input "70423238"
type input "[PERSON_NAME]"
type input "[DATE]"
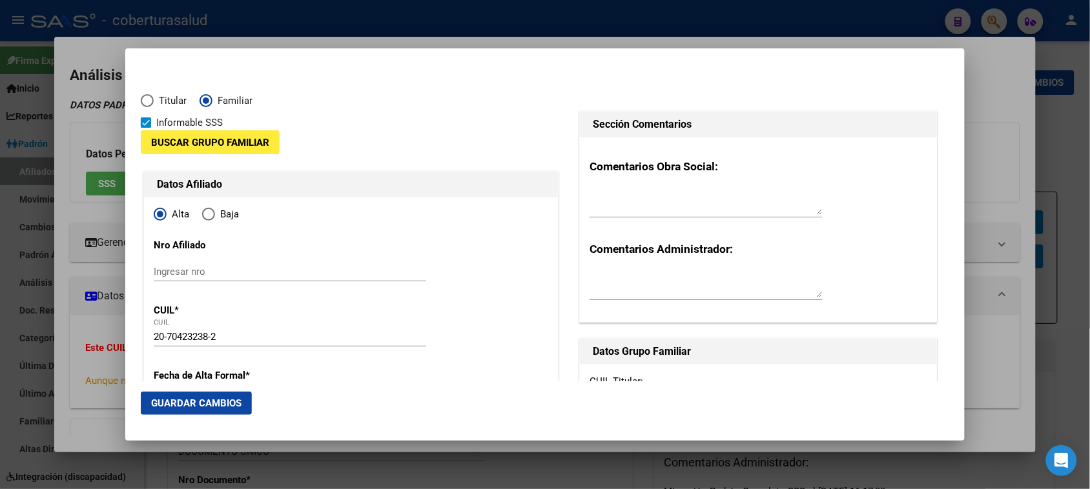
type input "[DATE][PERSON_NAME] DE T"
type input "4000"
type input "LOTE 18"
type input "[DATE][PERSON_NAME] DE T"
click at [194, 137] on span "Buscar Grupo Familiar" at bounding box center [210, 143] width 118 height 12
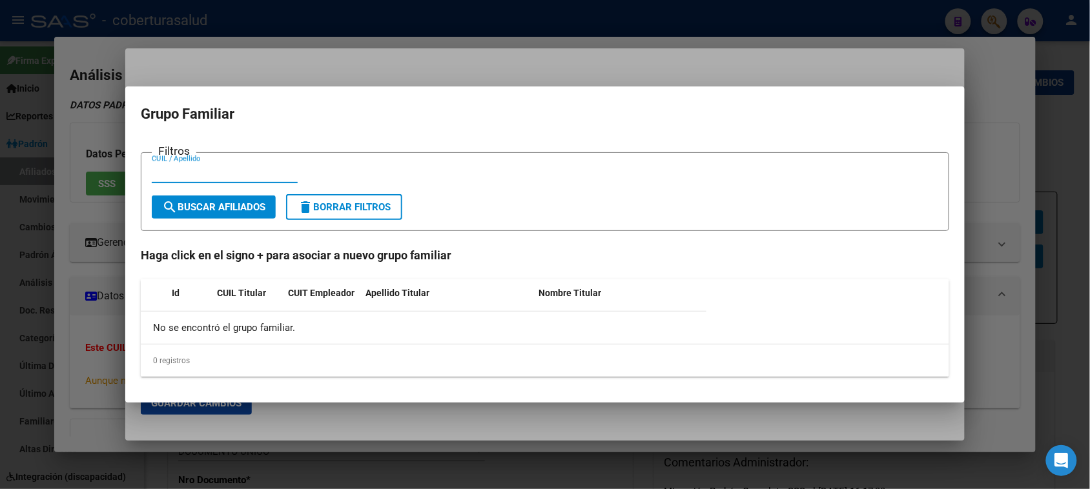
paste input "20341856354"
type input "20341856354"
click at [218, 210] on span "search Buscar Afiliados" at bounding box center [213, 207] width 103 height 12
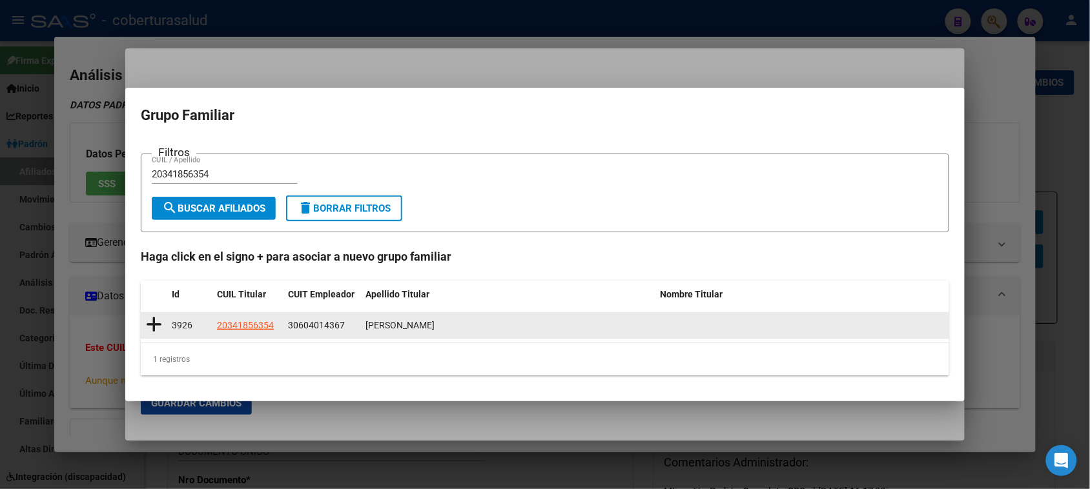
click at [153, 325] on icon at bounding box center [154, 325] width 16 height 18
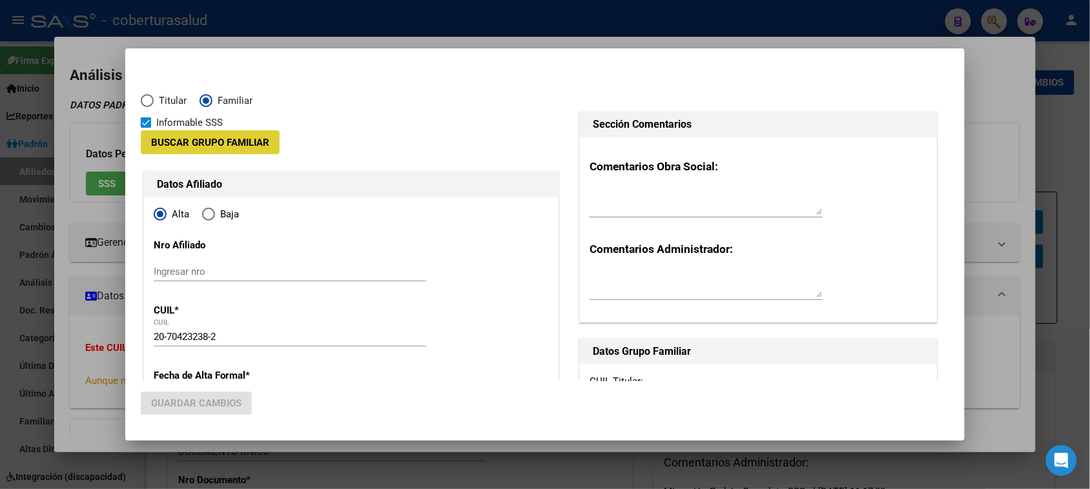
type input "30-60401436-7"
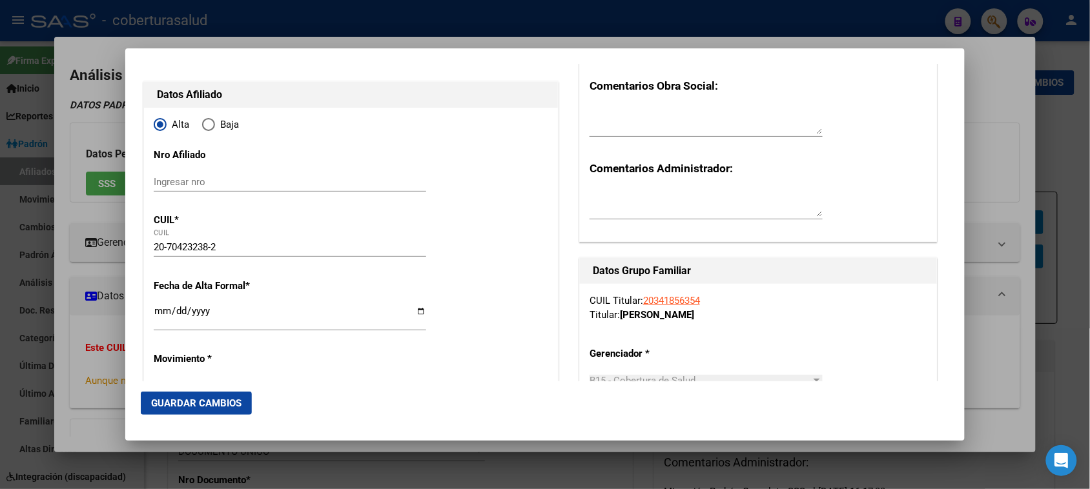
click at [157, 316] on input "Ingresar fecha" at bounding box center [290, 316] width 272 height 21
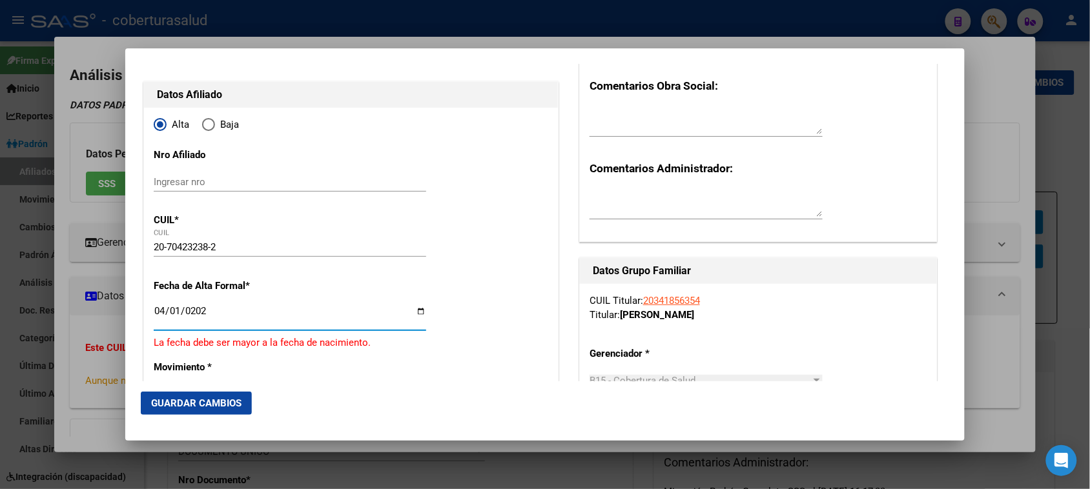
type input "[DATE]"
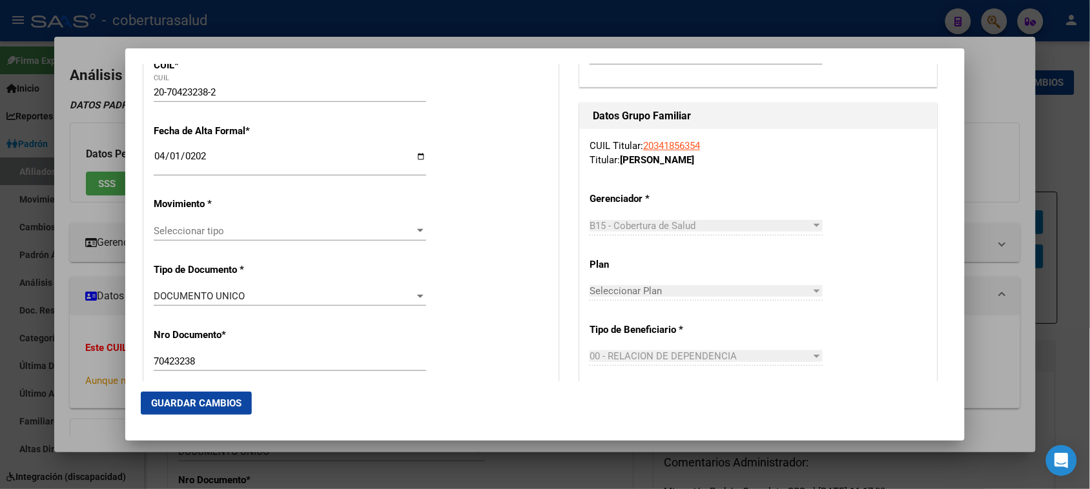
scroll to position [242, 0]
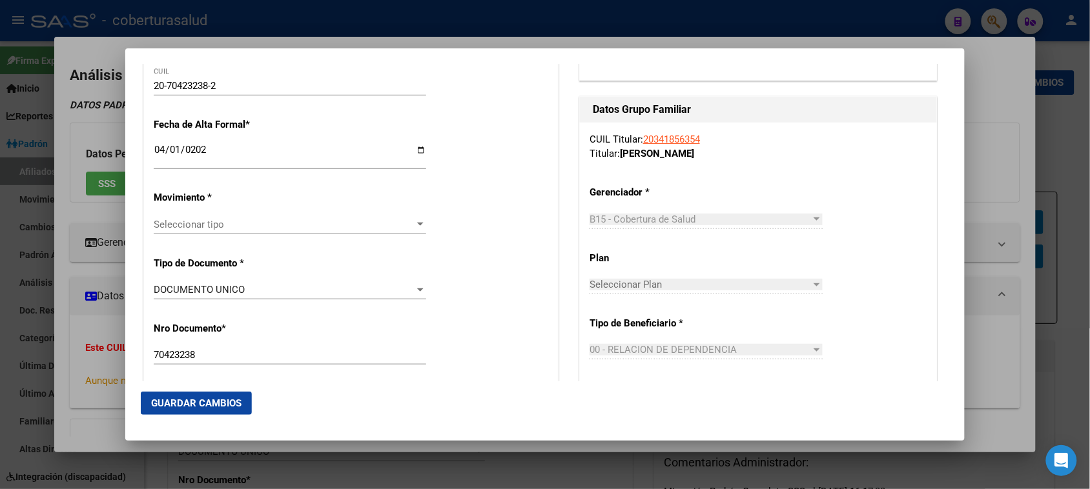
click at [394, 228] on span "Seleccionar tipo" at bounding box center [284, 225] width 261 height 12
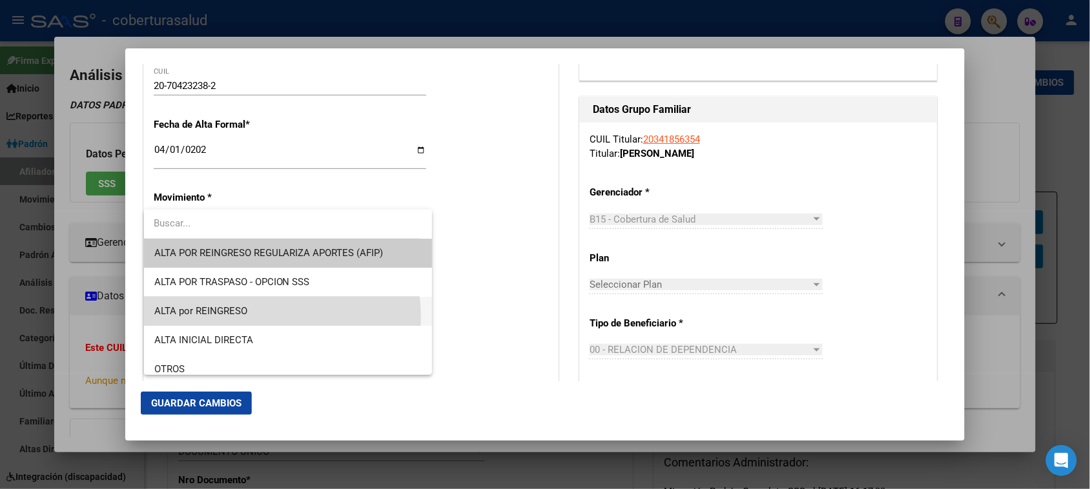
click at [262, 316] on span "ALTA por REINGRESO" at bounding box center [288, 311] width 268 height 29
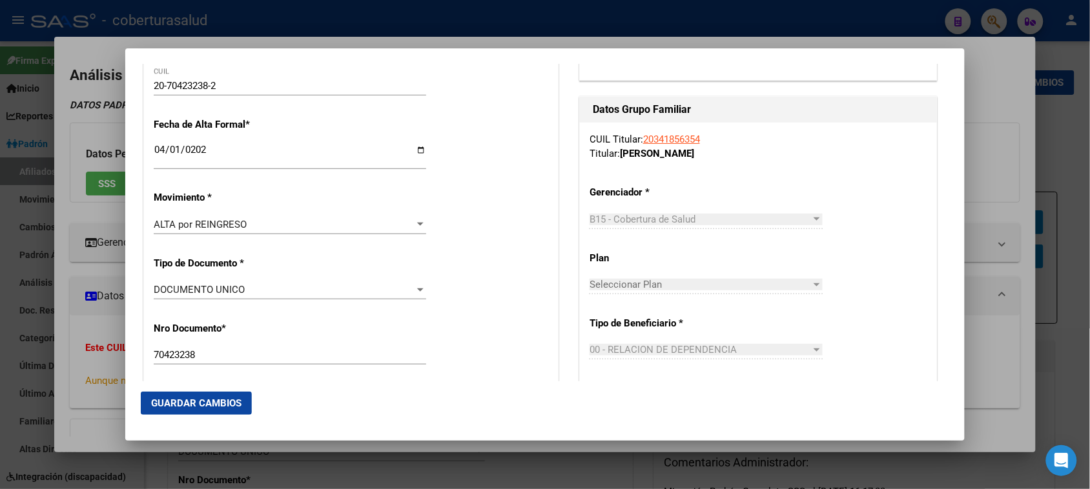
click at [413, 215] on div "ALTA por REINGRESO Seleccionar tipo" at bounding box center [290, 224] width 272 height 19
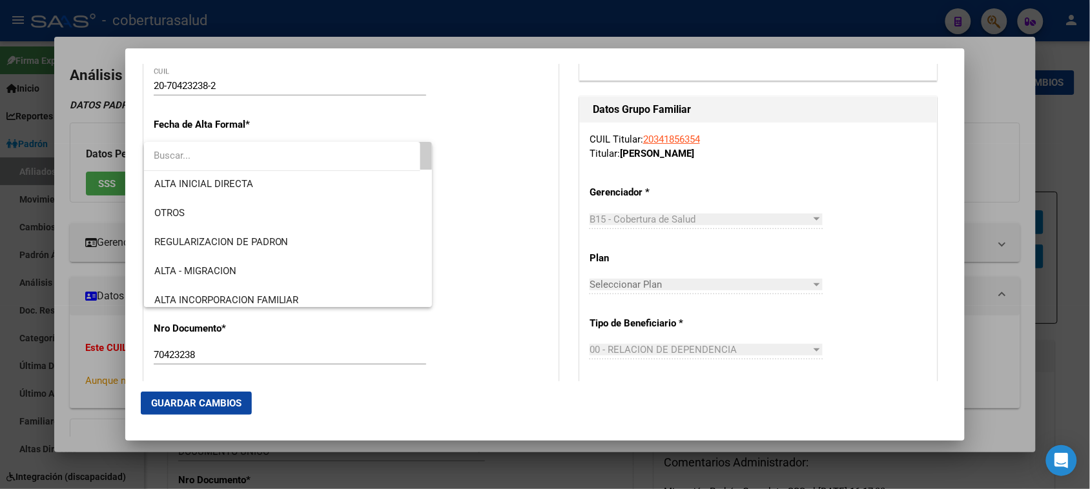
scroll to position [114, 0]
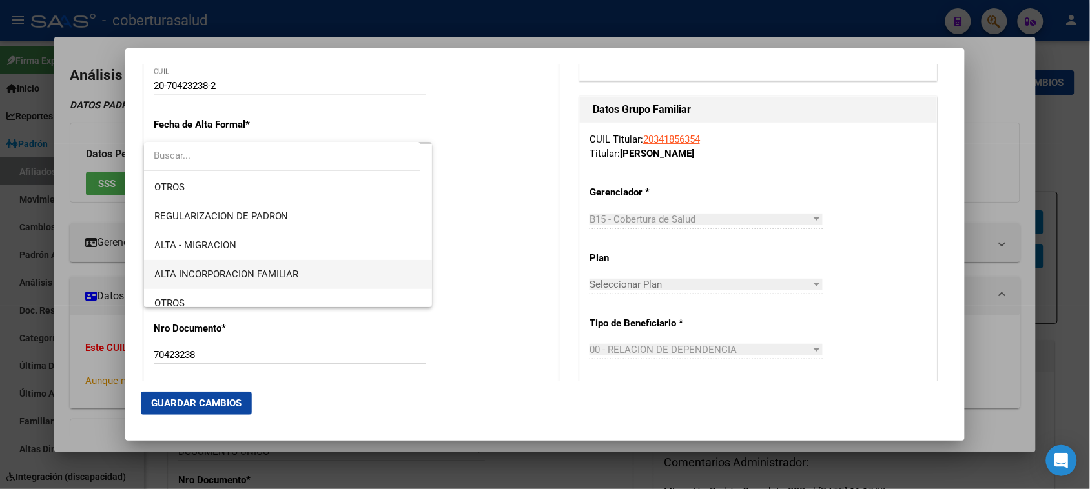
click at [310, 278] on span "ALTA INCORPORACION FAMILIAR" at bounding box center [288, 274] width 268 height 29
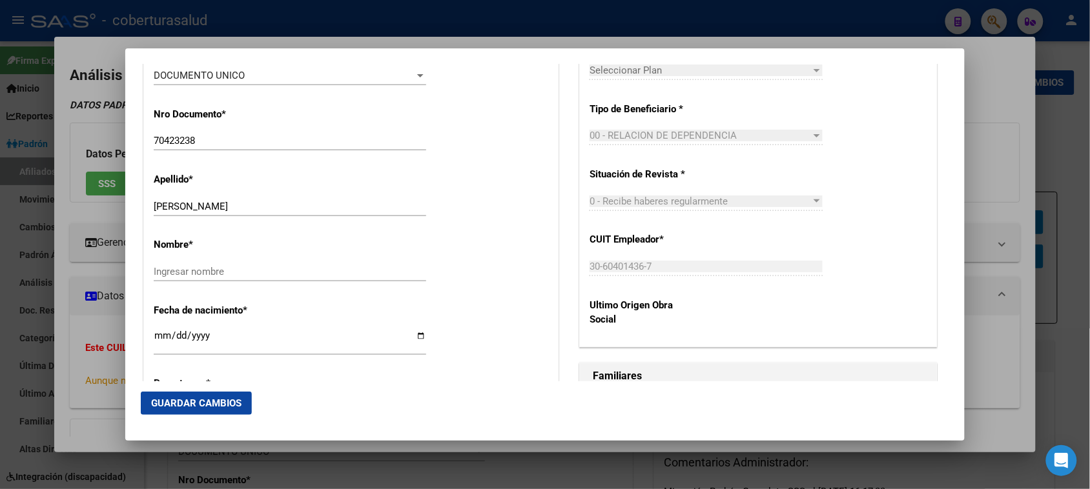
scroll to position [484, 0]
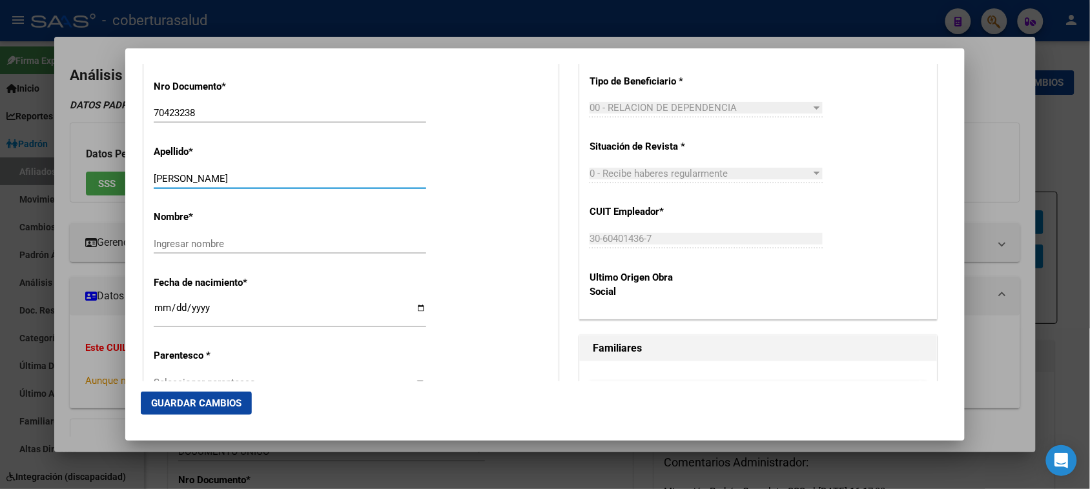
drag, startPoint x: 336, startPoint y: 181, endPoint x: 198, endPoint y: 176, distance: 137.6
click at [198, 176] on input "[PERSON_NAME]" at bounding box center [290, 179] width 272 height 12
type input "ROMANO"
click at [194, 240] on input "Ingresar nombre" at bounding box center [290, 244] width 272 height 12
paste input "[PERSON_NAME]"
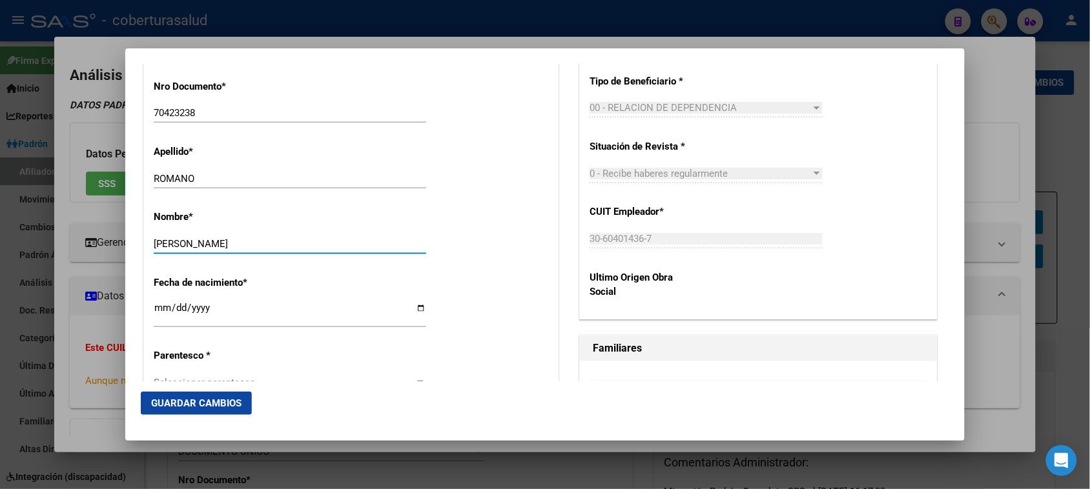
type input "[PERSON_NAME]"
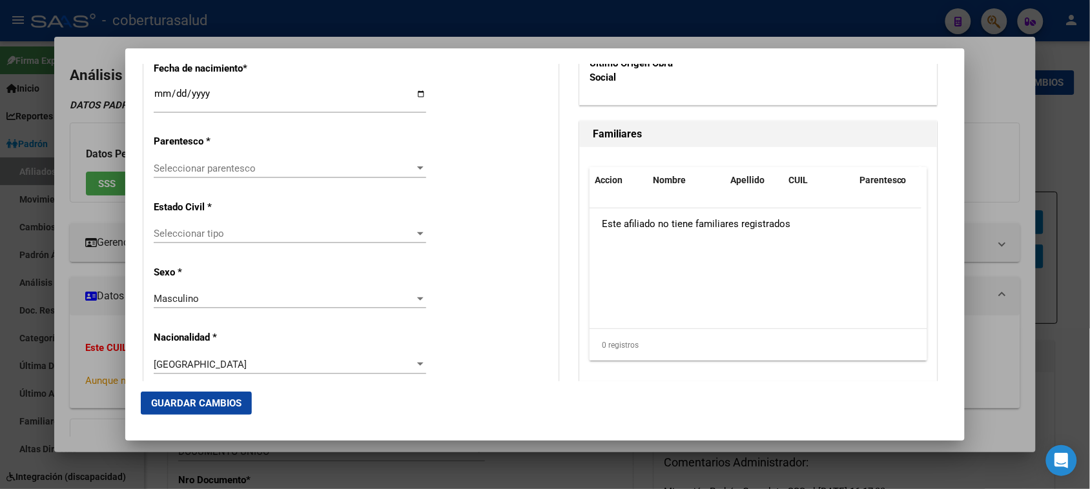
scroll to position [726, 0]
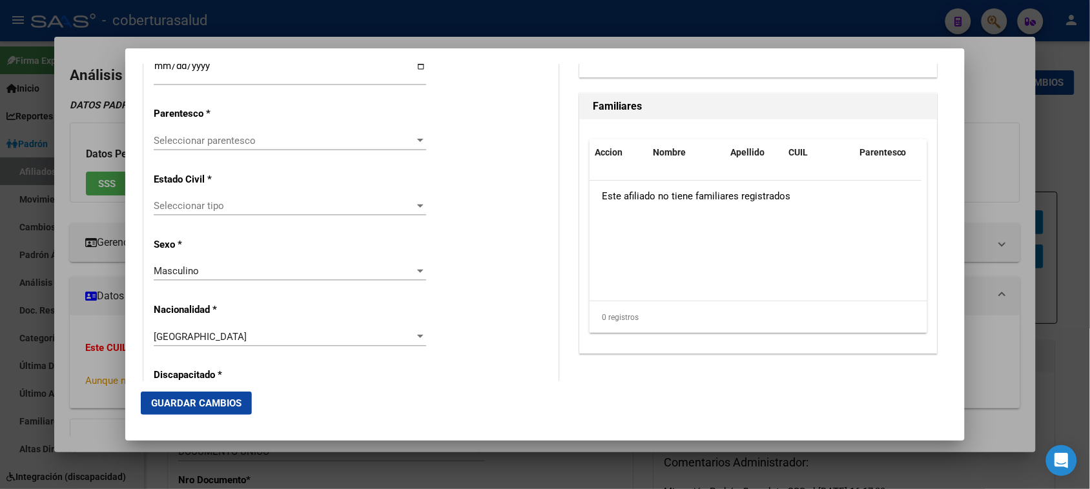
click at [318, 137] on span "Seleccionar parentesco" at bounding box center [284, 141] width 261 height 12
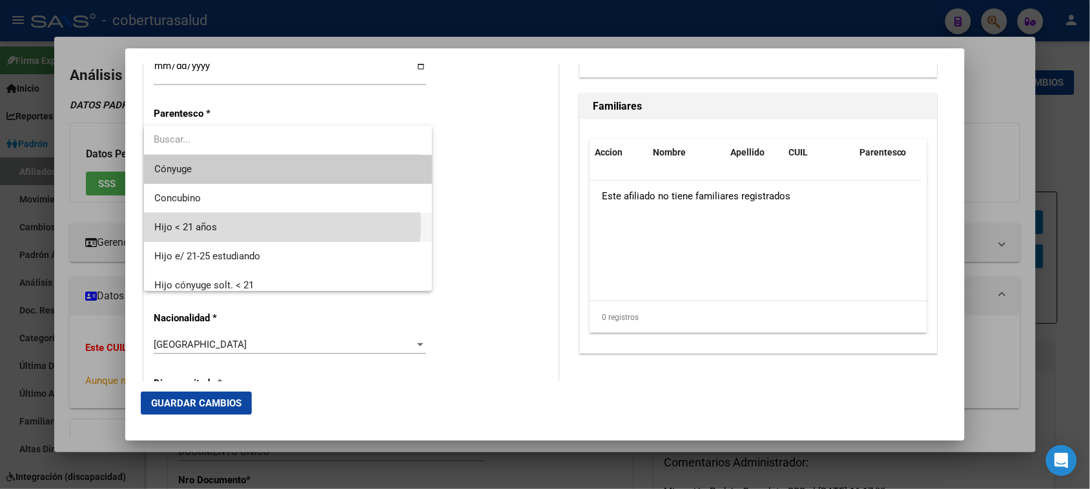
click at [279, 225] on span "Hijo < 21 años" at bounding box center [288, 227] width 268 height 29
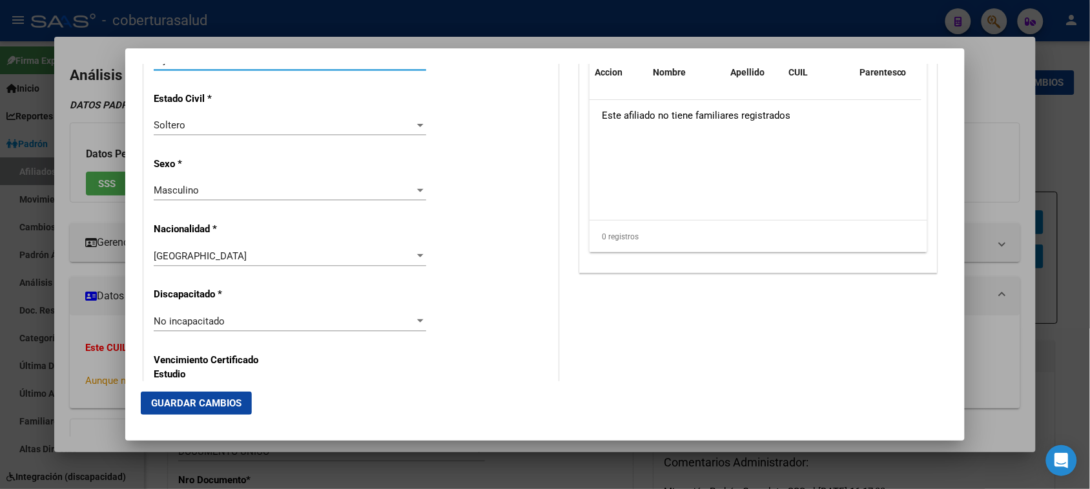
scroll to position [888, 0]
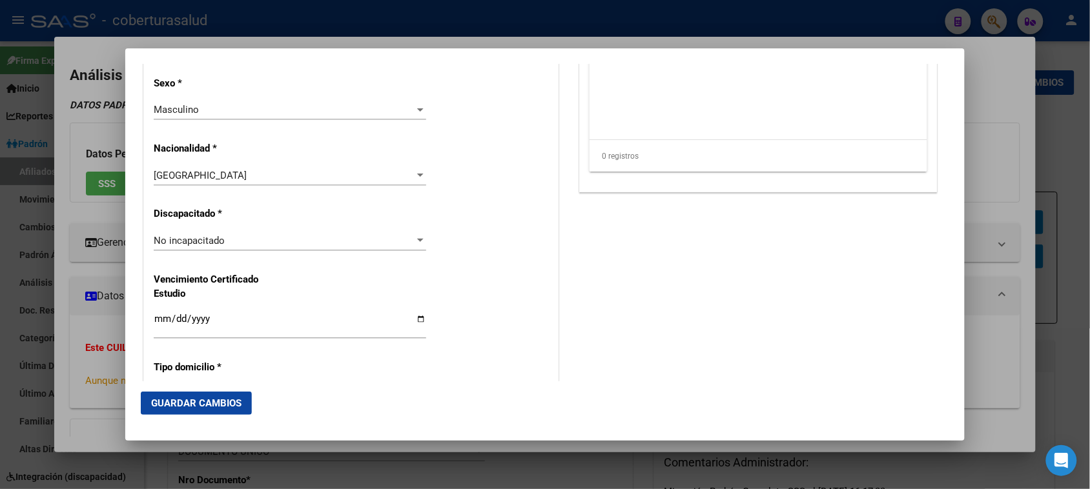
click at [272, 233] on div "No incapacitado Seleccionar tipo" at bounding box center [290, 240] width 272 height 19
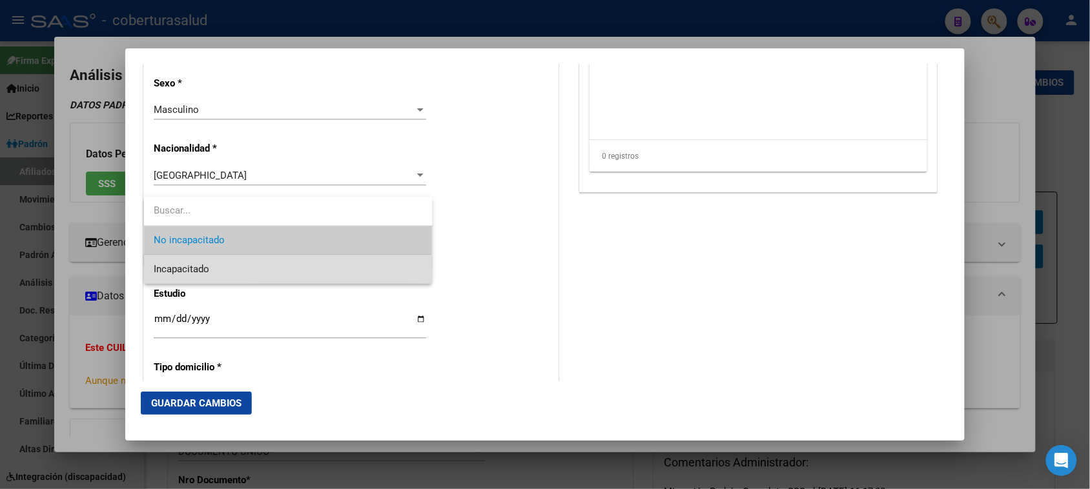
click at [262, 271] on span "Incapacitado" at bounding box center [288, 269] width 268 height 29
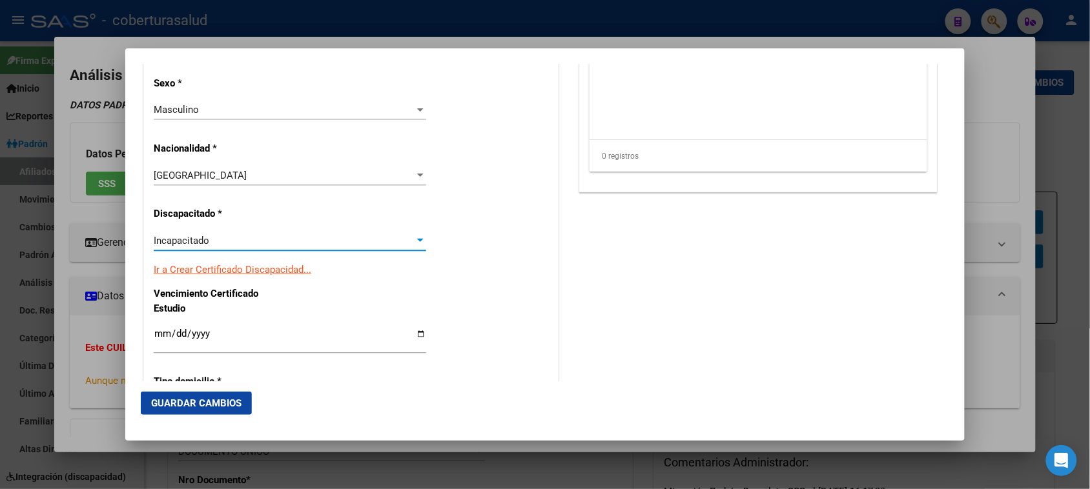
click at [552, 314] on div "Datos Afiliado Alta Baja Nro Afiliado Ingresar nro CUIL * 20-70423238-2 CUIL AR…" at bounding box center [350, 217] width 415 height 1886
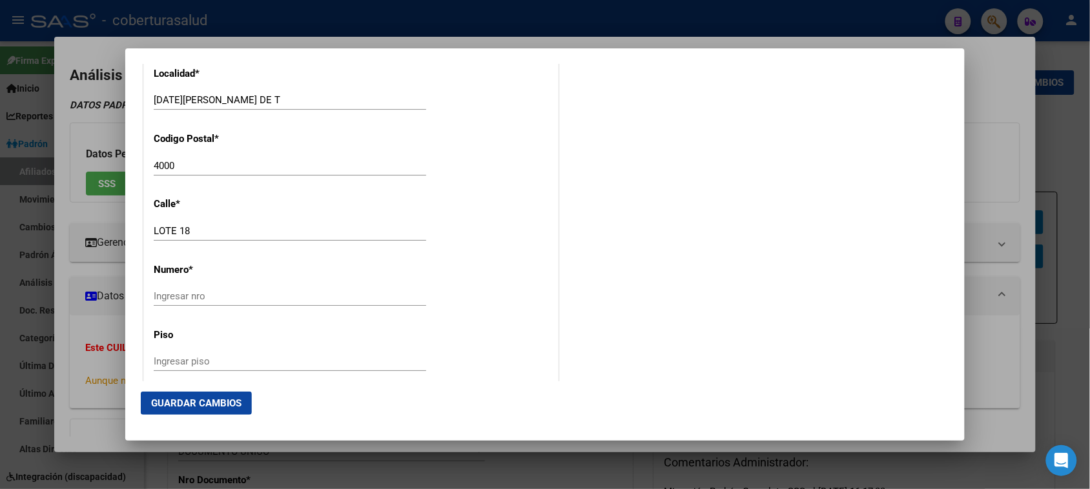
scroll to position [1291, 0]
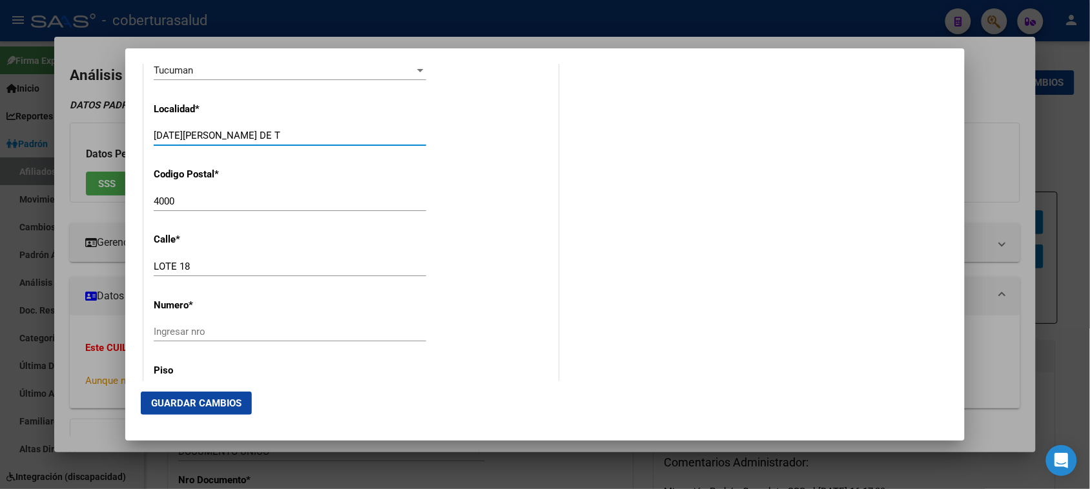
click at [250, 130] on input "[DATE][PERSON_NAME] DE T" at bounding box center [290, 136] width 272 height 12
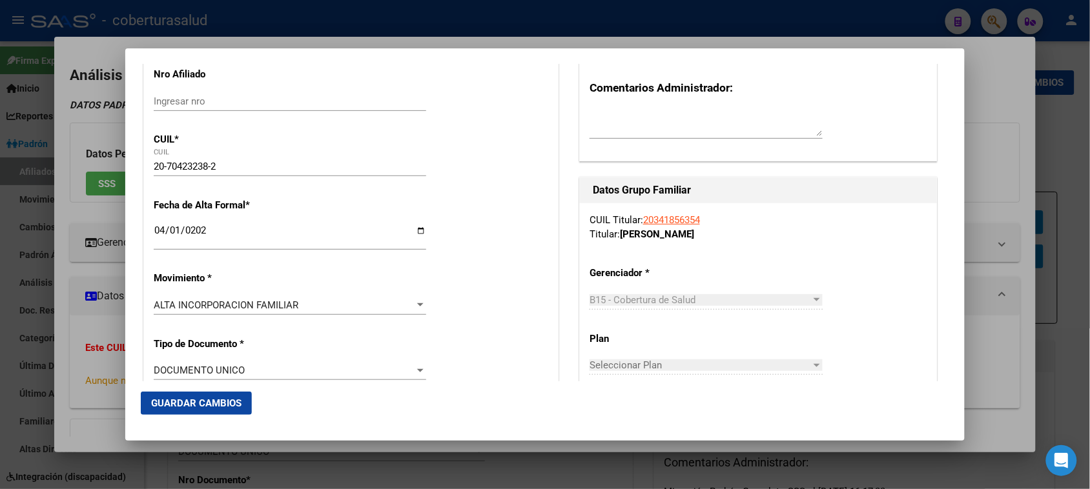
scroll to position [0, 0]
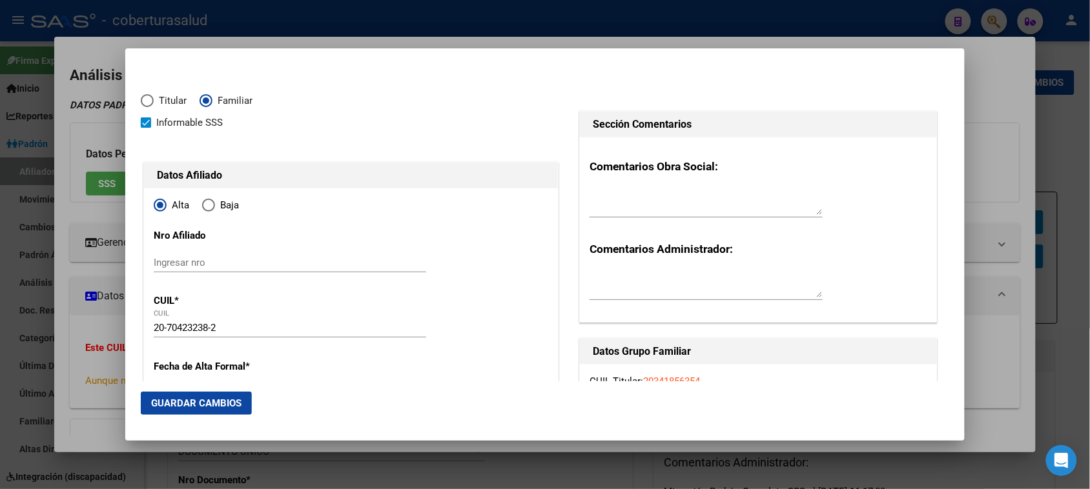
type input "[DATE][PERSON_NAME] DE TUCUMAN"
click at [183, 402] on span "Guardar Cambios" at bounding box center [196, 404] width 90 height 12
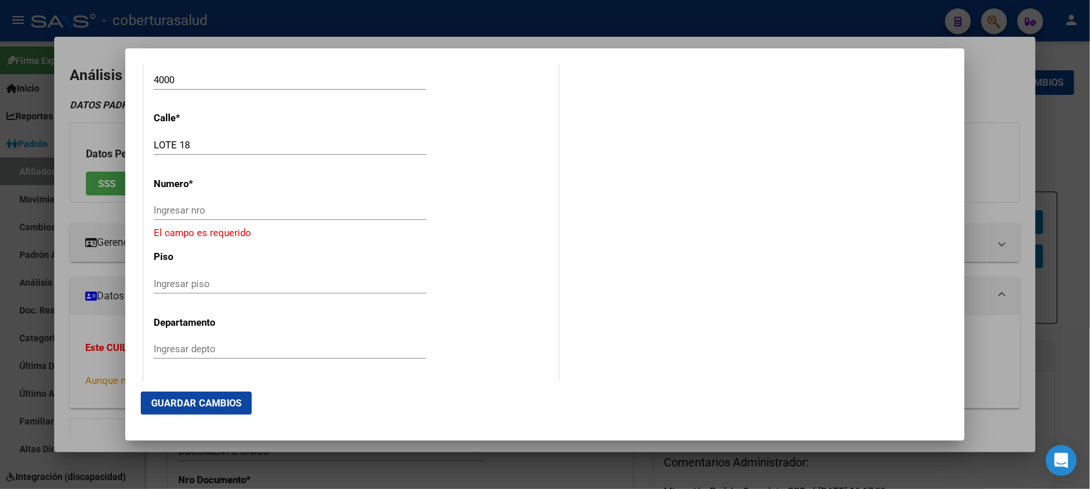
scroll to position [1453, 0]
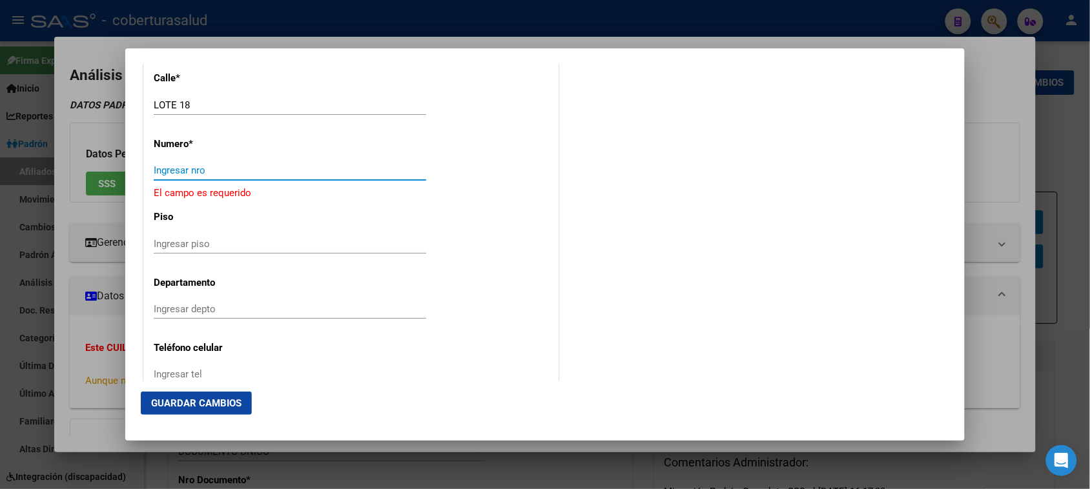
click at [201, 172] on input "Ingresar nro" at bounding box center [290, 171] width 272 height 12
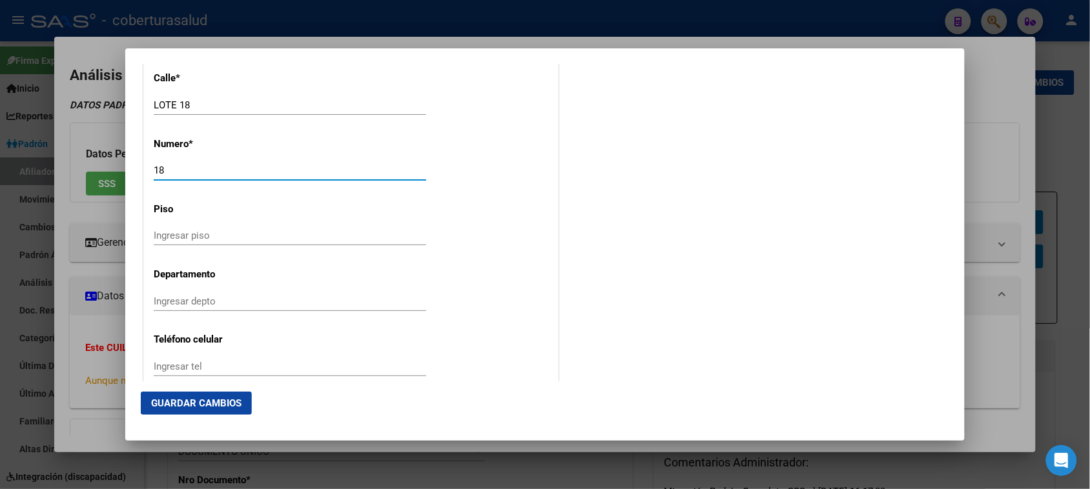
type input "1"
type input "0"
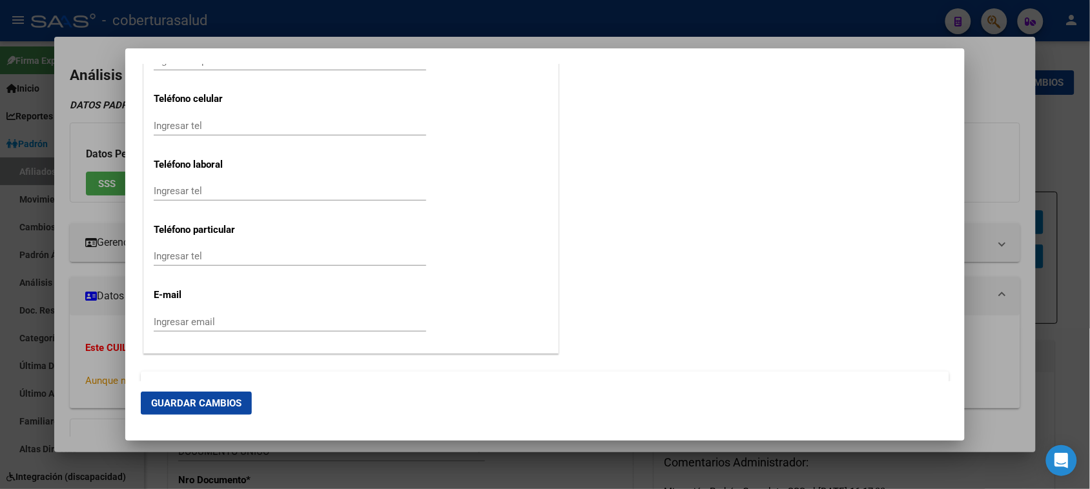
scroll to position [1695, 0]
click at [212, 402] on span "Guardar Cambios" at bounding box center [196, 404] width 90 height 12
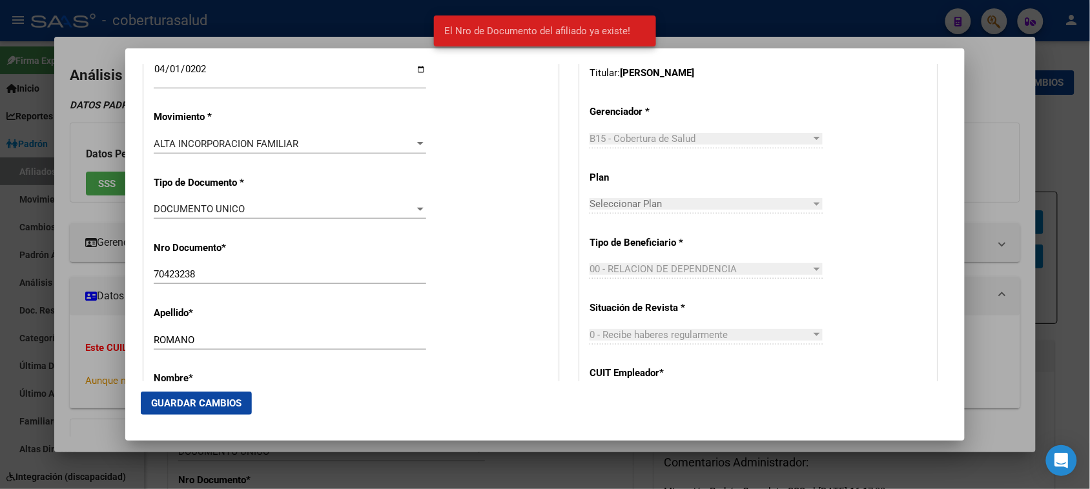
scroll to position [0, 0]
